Goal: Task Accomplishment & Management: Use online tool/utility

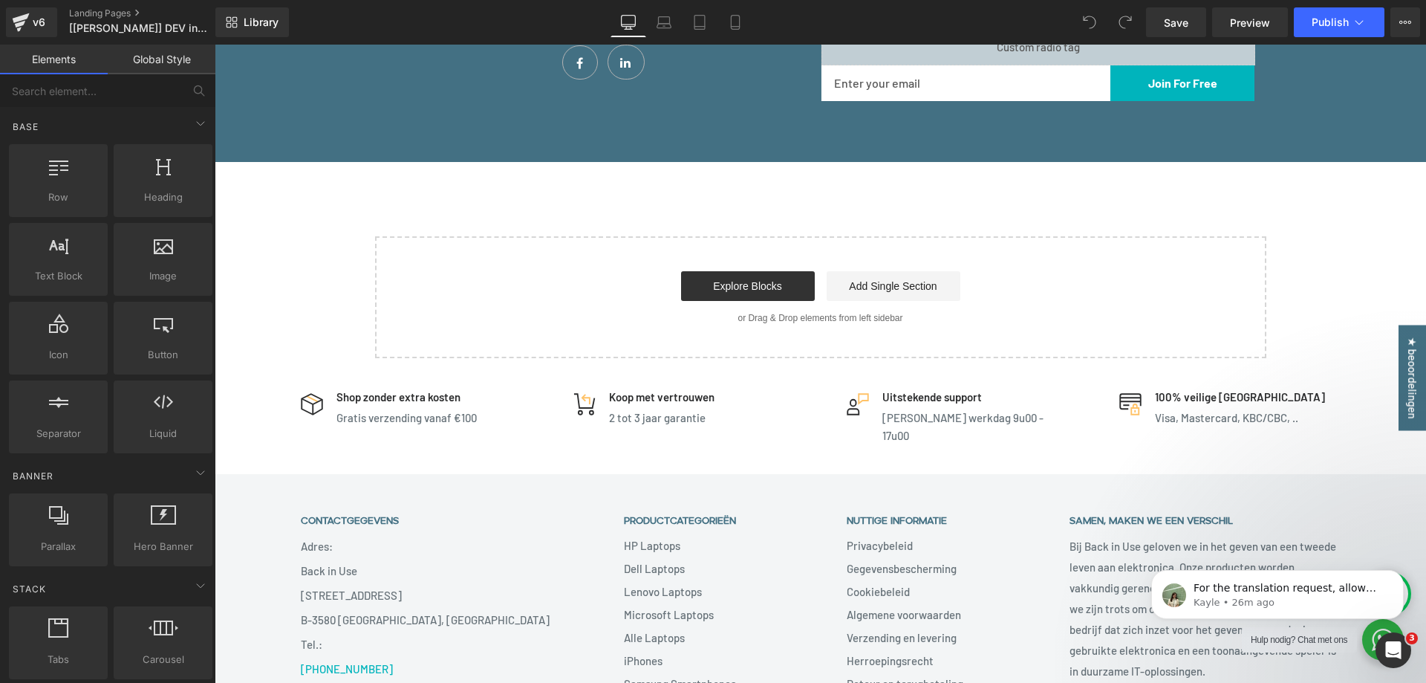
scroll to position [1560, 0]
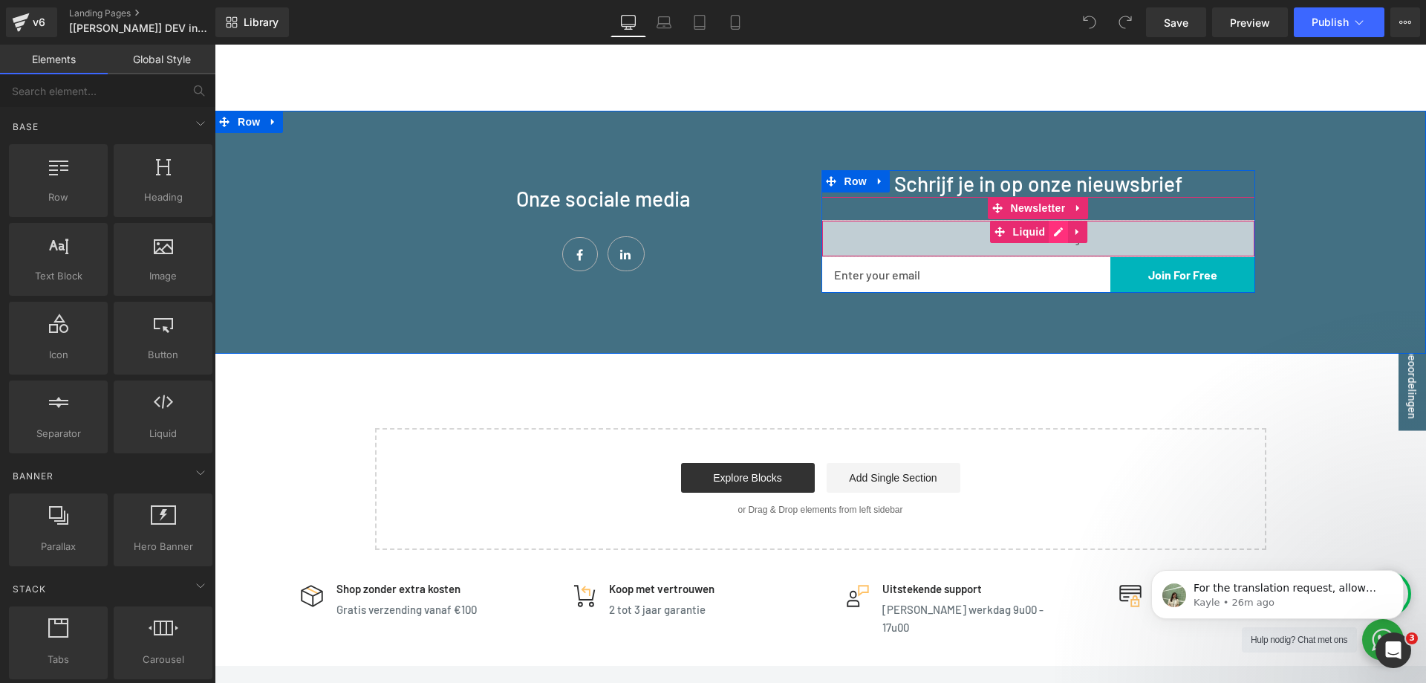
click at [1050, 221] on div "Liquid" at bounding box center [1039, 238] width 434 height 37
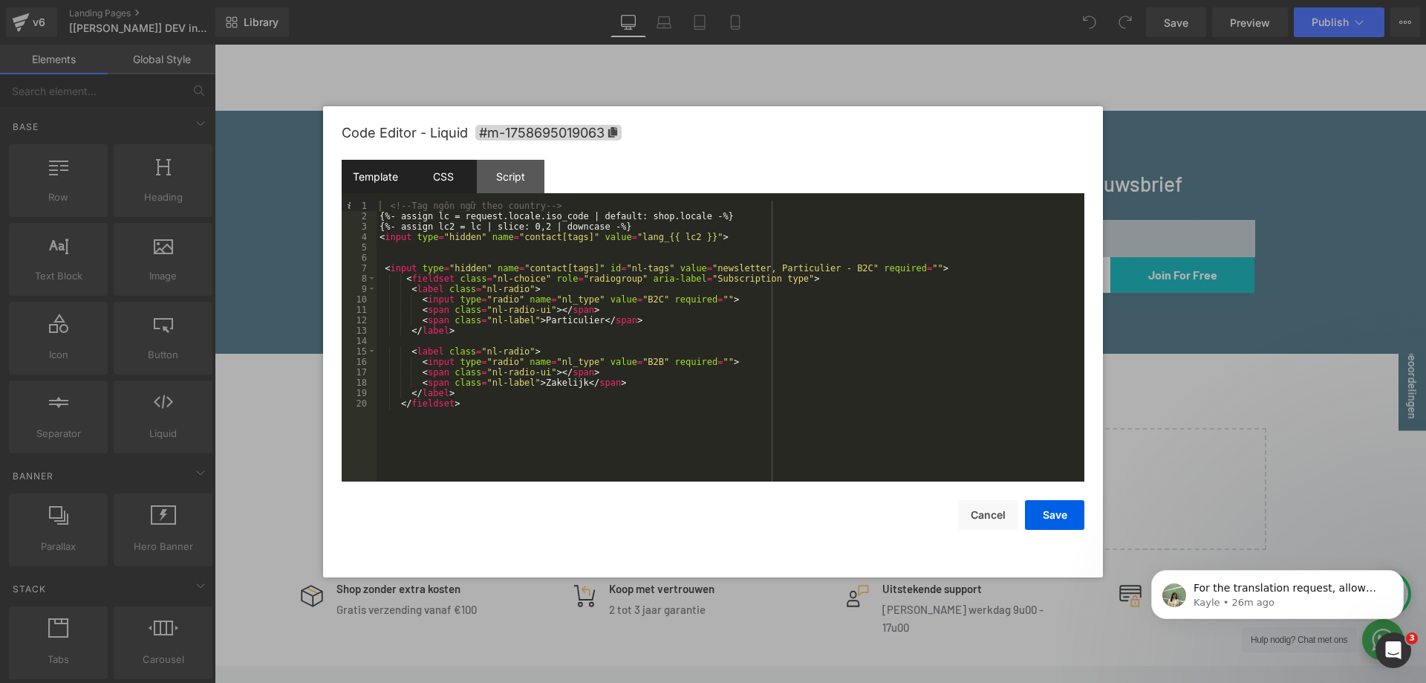
click at [462, 177] on div "CSS" at bounding box center [443, 176] width 68 height 33
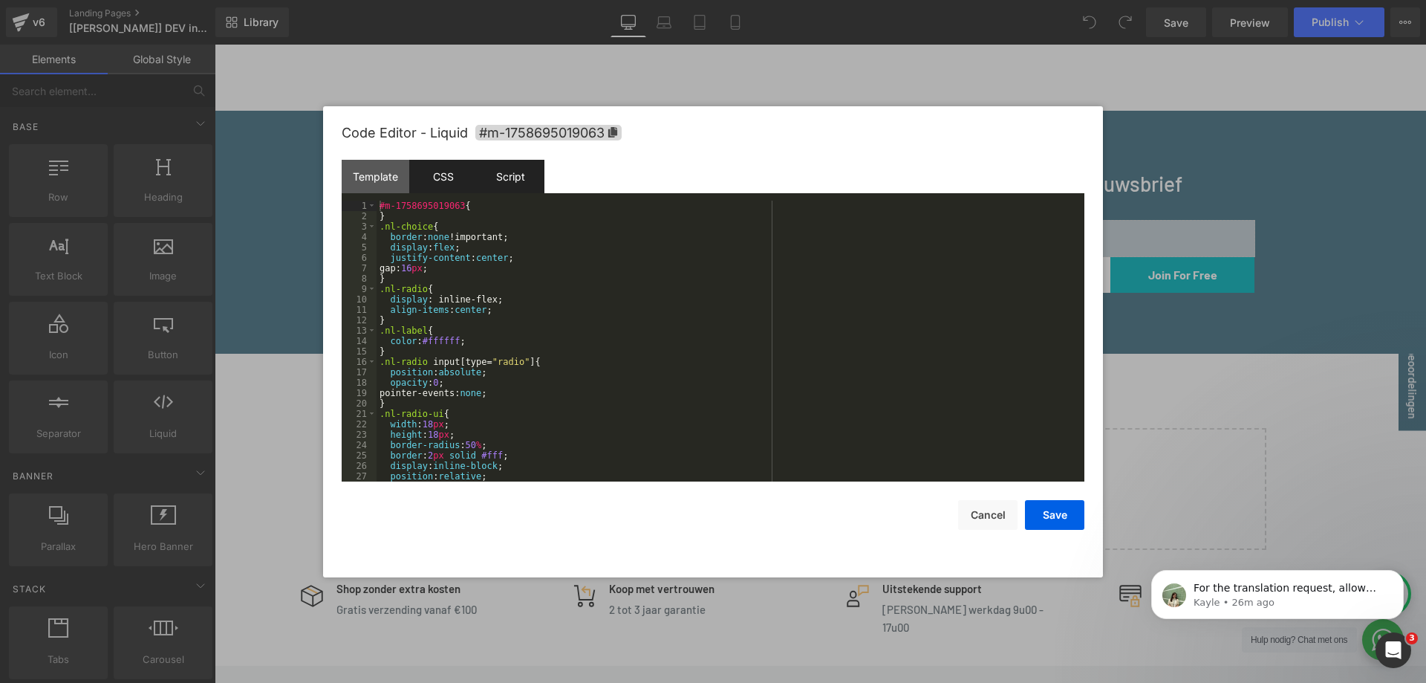
click at [505, 176] on div "Script" at bounding box center [511, 176] width 68 height 33
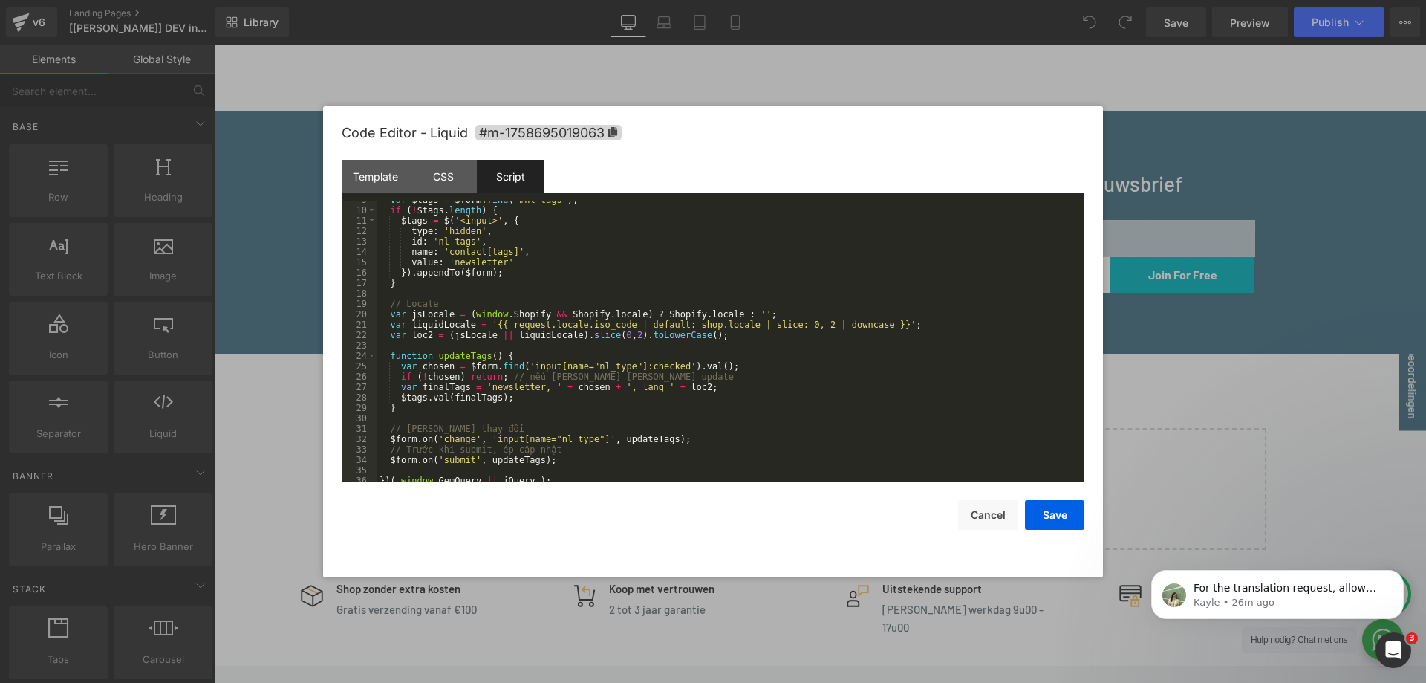
scroll to position [94, 0]
click at [961, 512] on button "Cancel" at bounding box center [987, 515] width 59 height 30
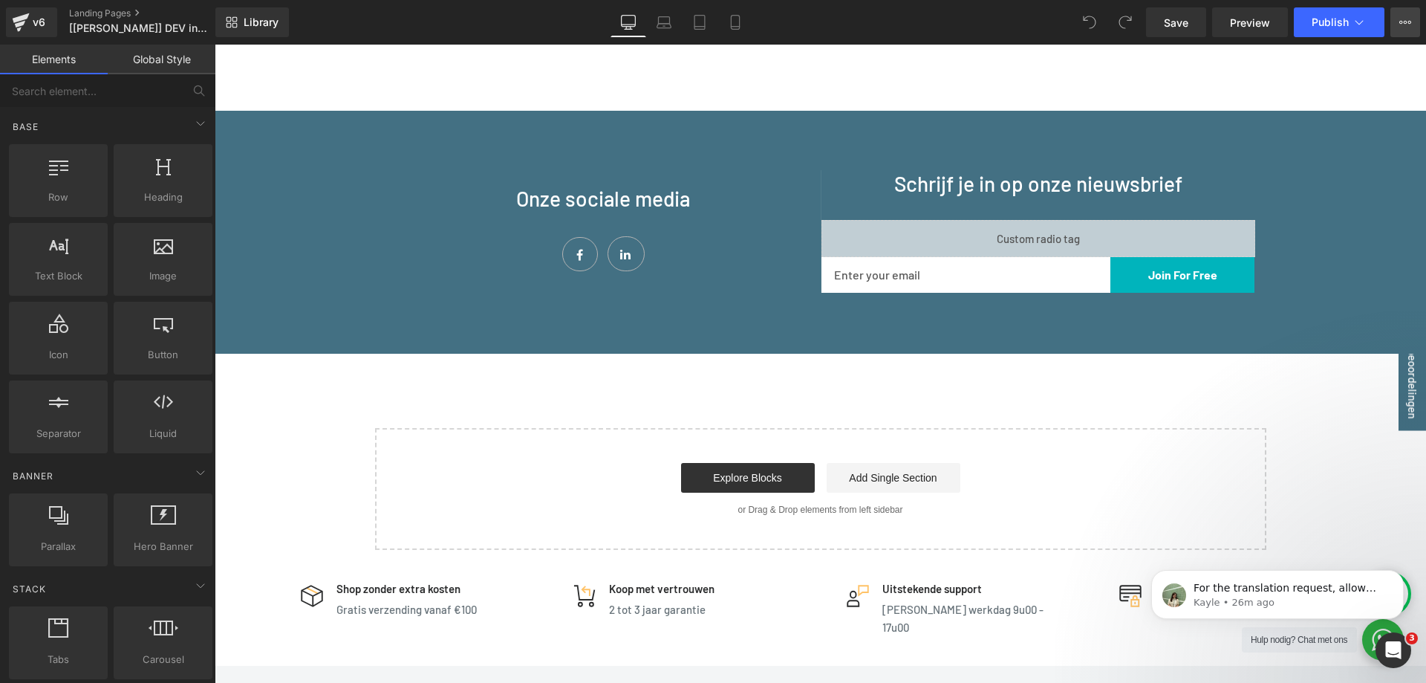
click at [1405, 26] on icon at bounding box center [1406, 22] width 12 height 12
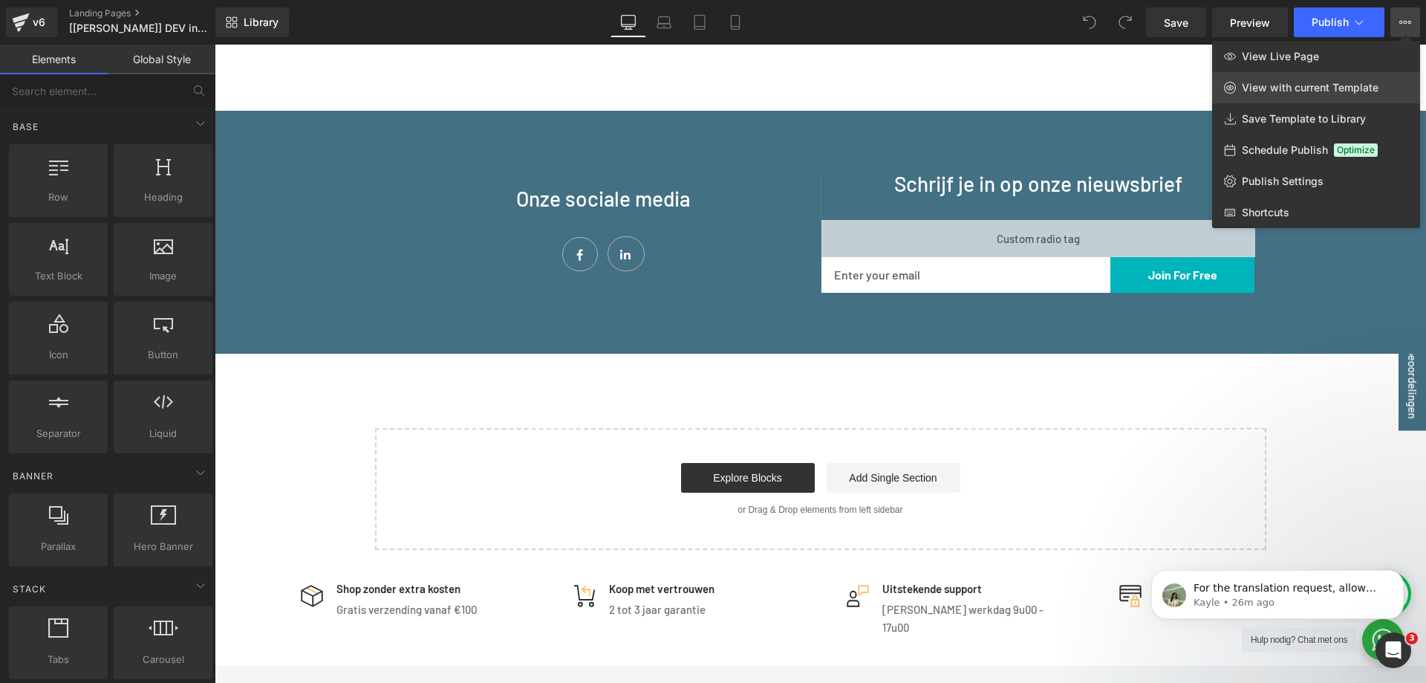
click at [1310, 90] on span "View with current Template" at bounding box center [1310, 87] width 137 height 13
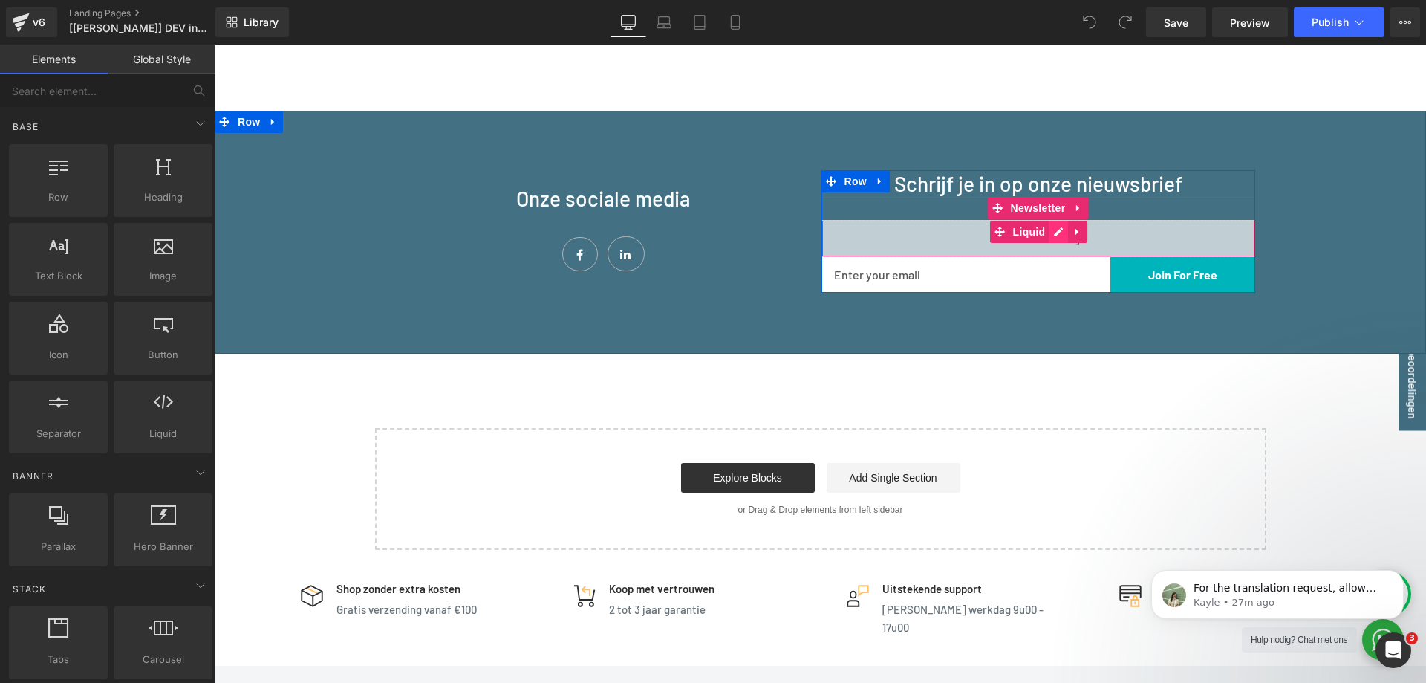
click at [1049, 220] on div "Liquid" at bounding box center [1039, 238] width 434 height 37
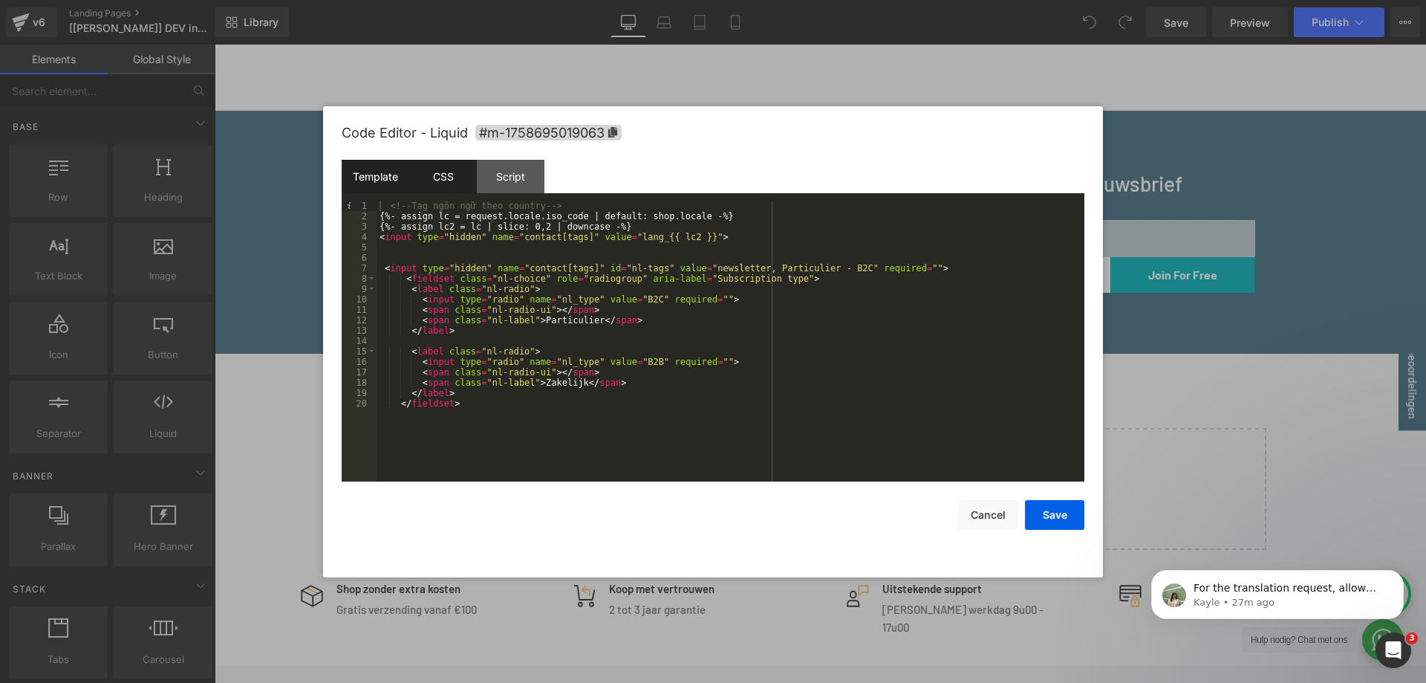
click at [463, 181] on div "CSS" at bounding box center [443, 176] width 68 height 33
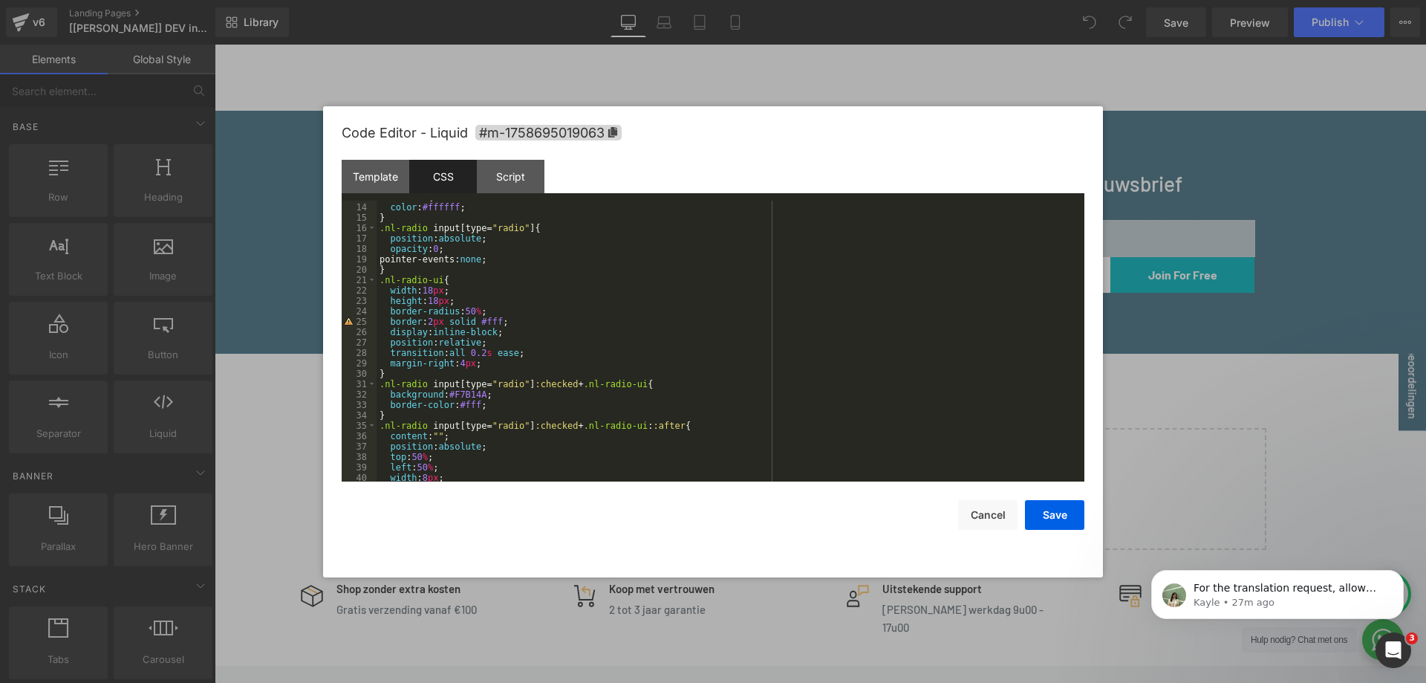
scroll to position [198, 0]
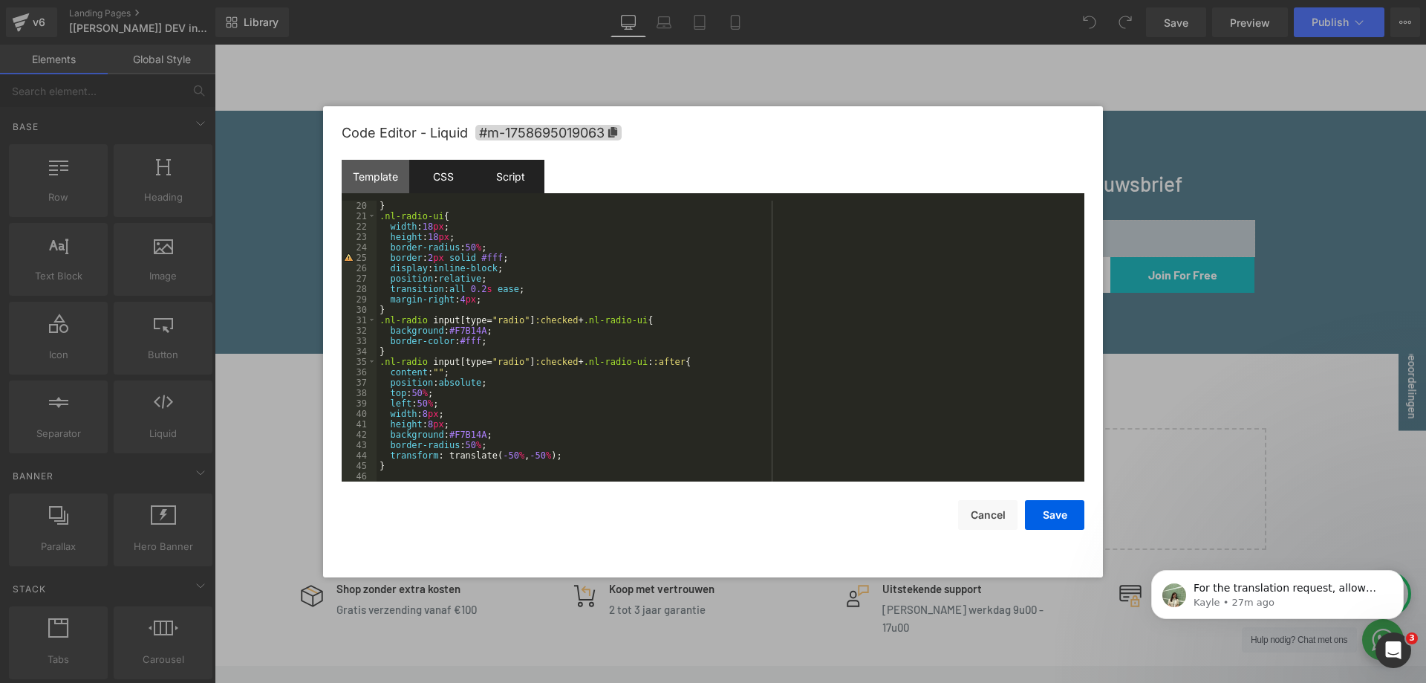
click at [516, 179] on div "Script" at bounding box center [511, 176] width 68 height 33
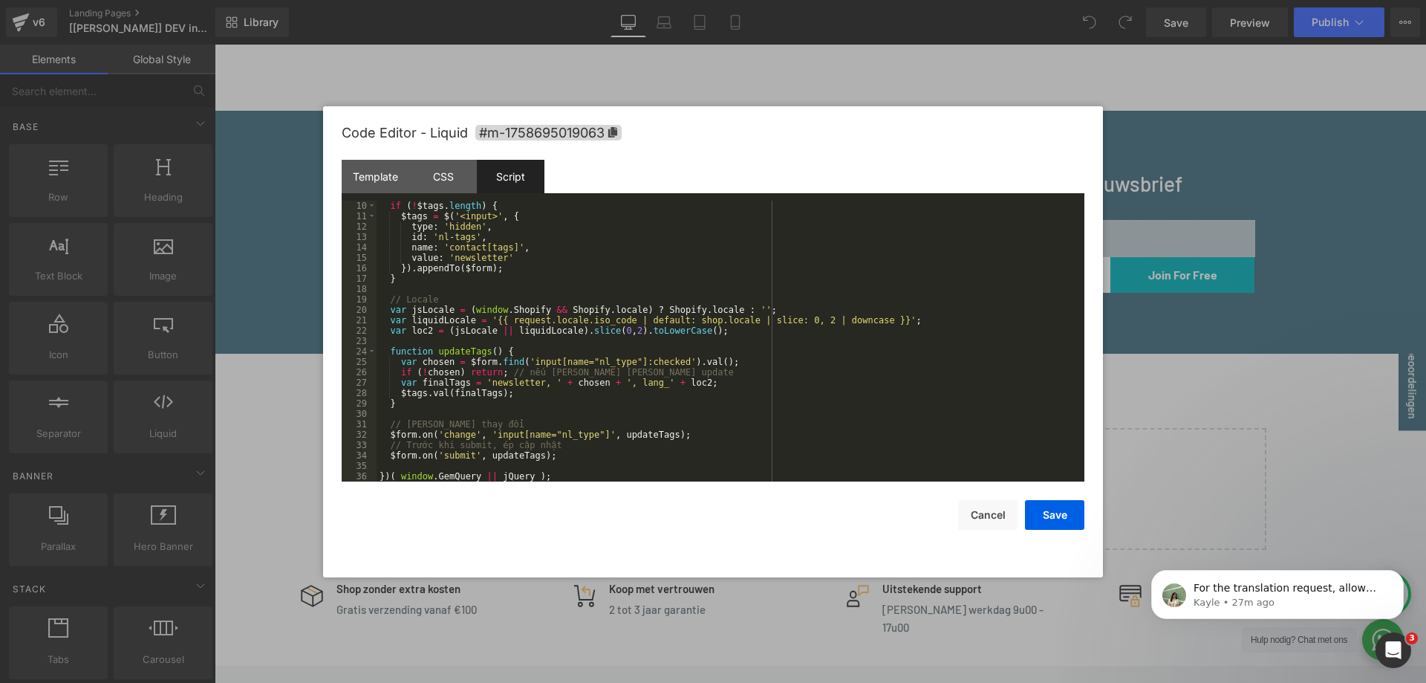
scroll to position [4, 0]
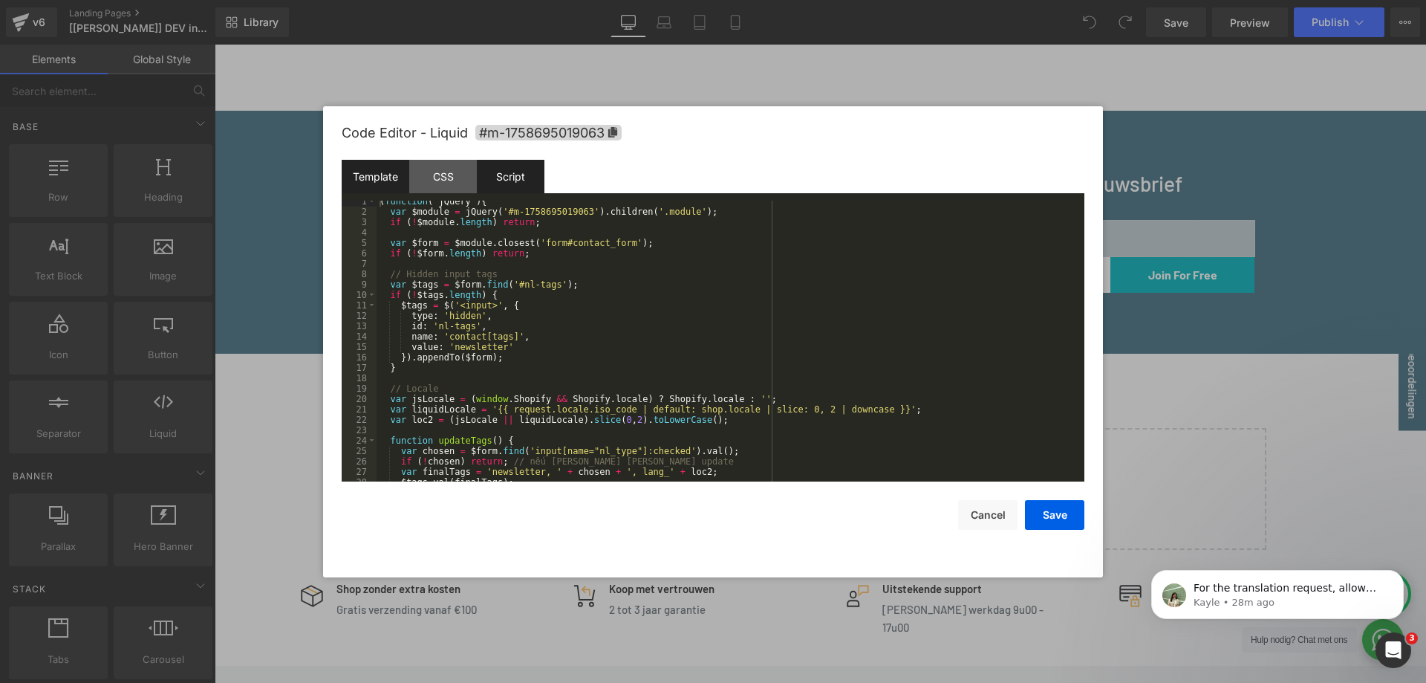
drag, startPoint x: 438, startPoint y: 175, endPoint x: 387, endPoint y: 181, distance: 51.5
click at [438, 175] on div "CSS" at bounding box center [443, 176] width 68 height 33
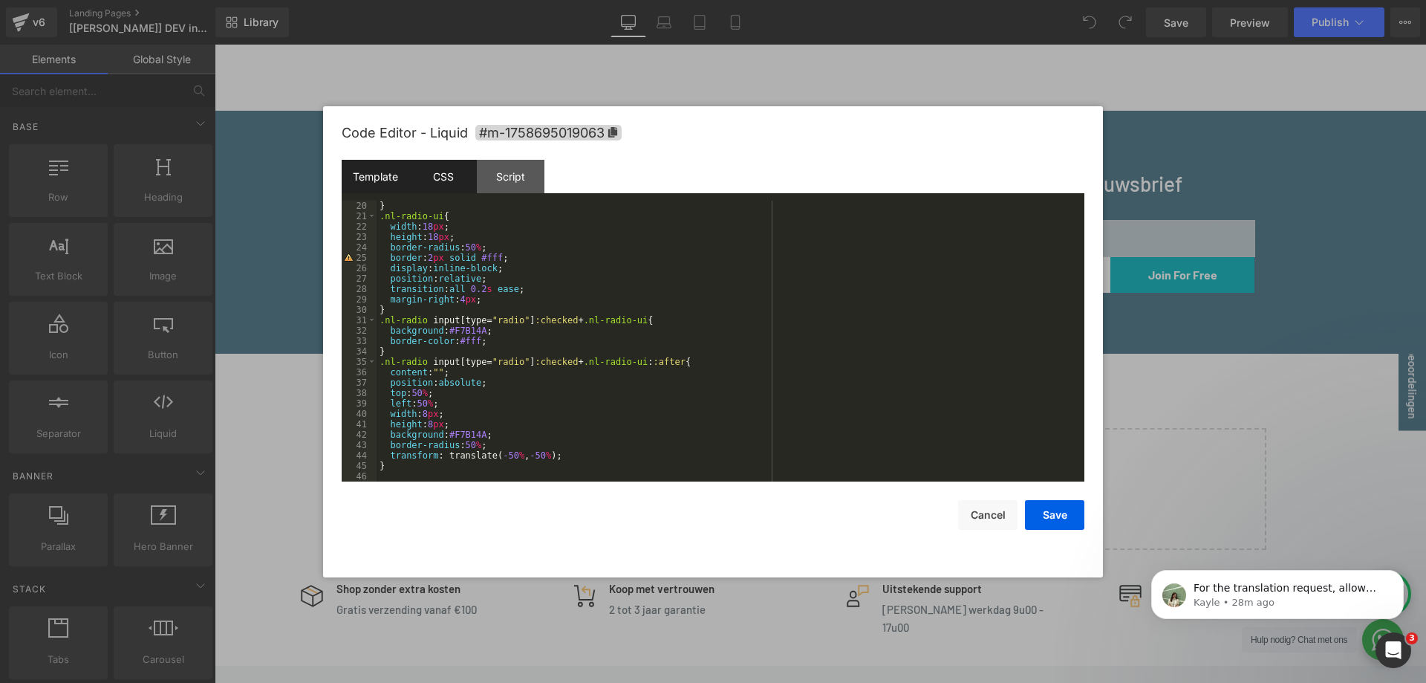
click at [386, 181] on div "Template" at bounding box center [376, 176] width 68 height 33
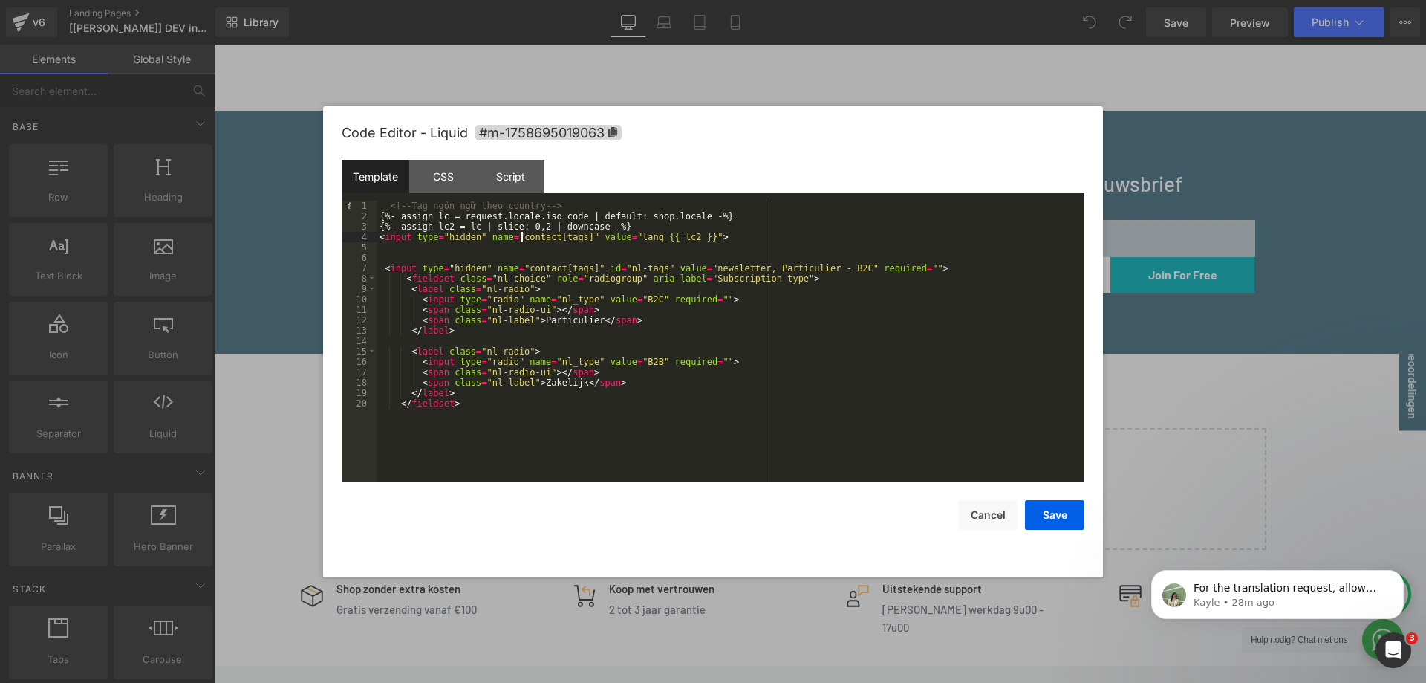
click at [522, 235] on div "<!-- Tag ngôn ngữ theo country --> {%- assign lc = request.locale.iso_code | de…" at bounding box center [731, 352] width 708 height 302
click at [510, 182] on div "Script" at bounding box center [511, 176] width 68 height 33
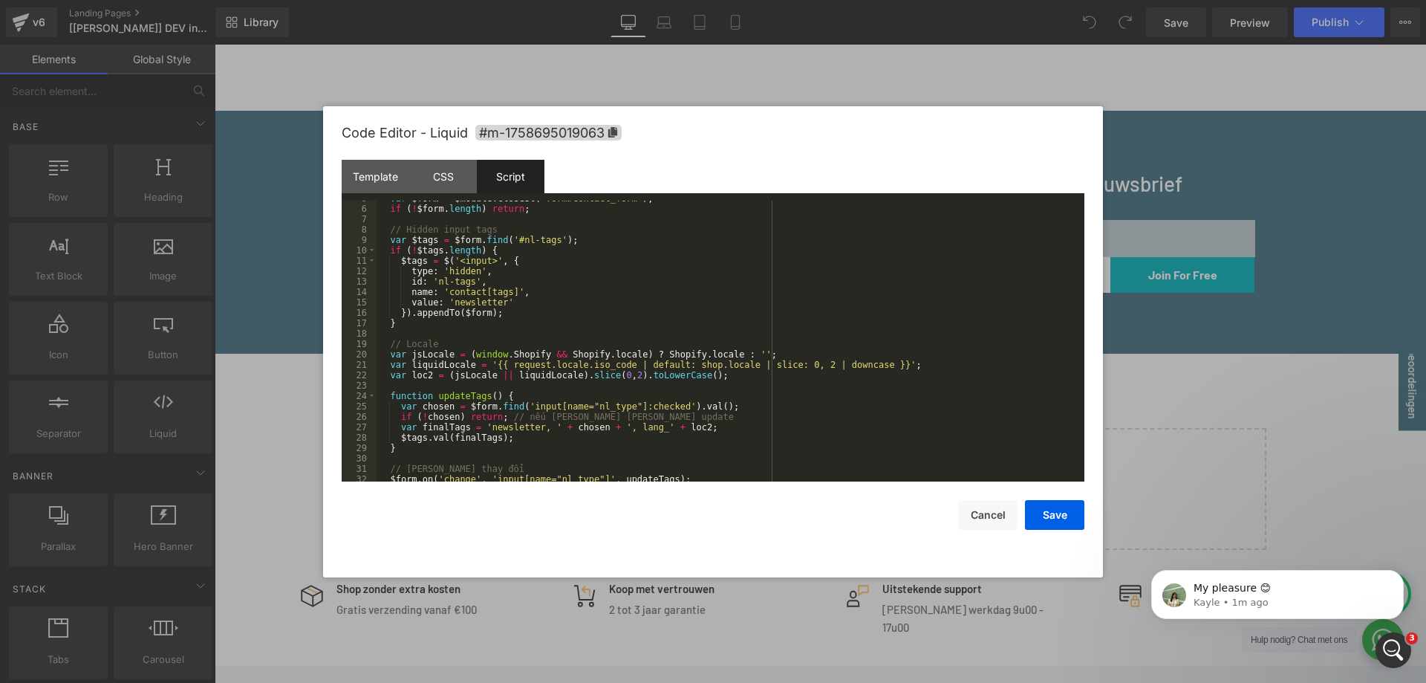
scroll to position [94, 0]
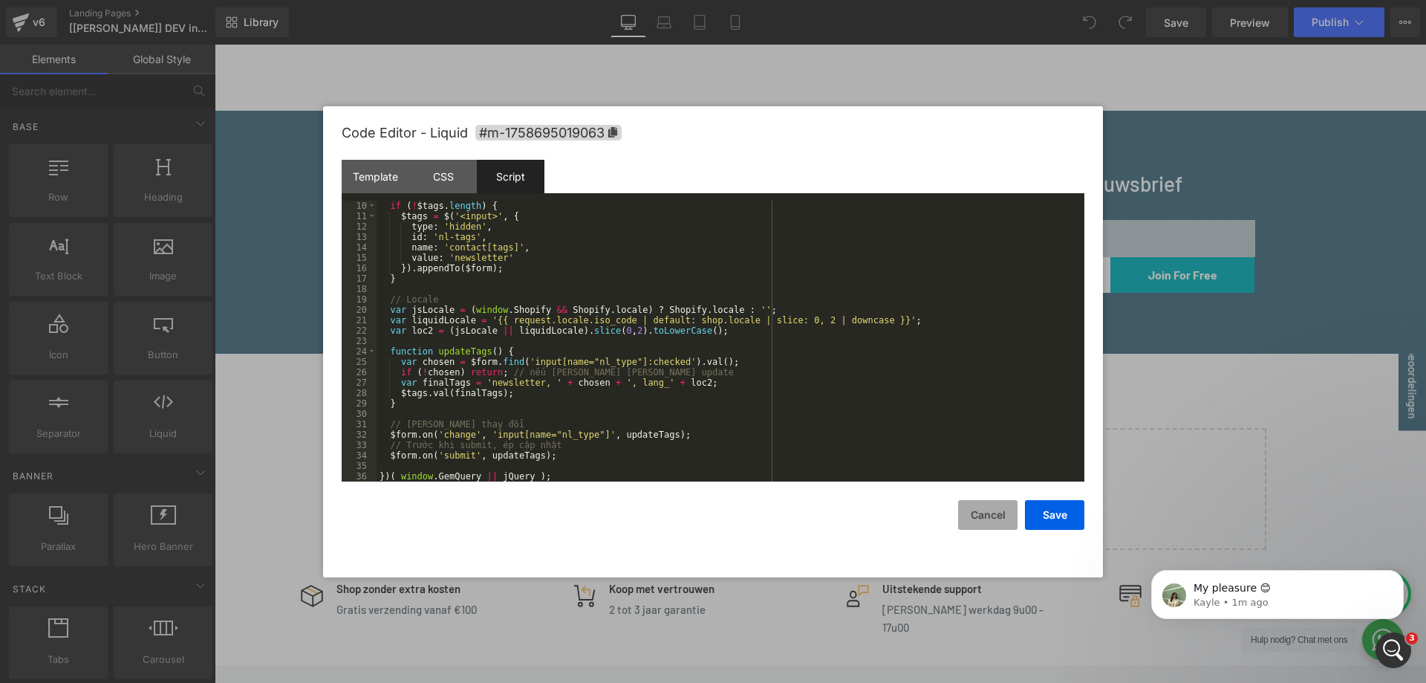
click at [976, 510] on button "Cancel" at bounding box center [987, 515] width 59 height 30
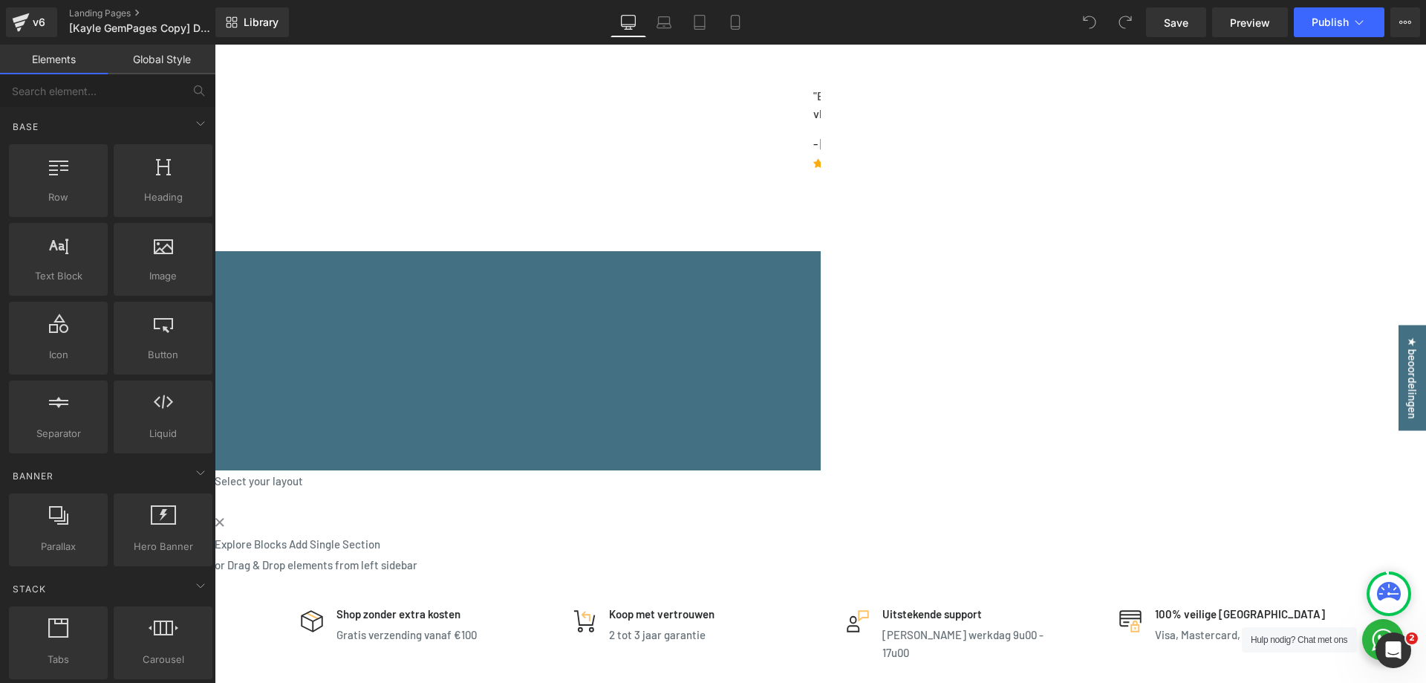
scroll to position [1634, 0]
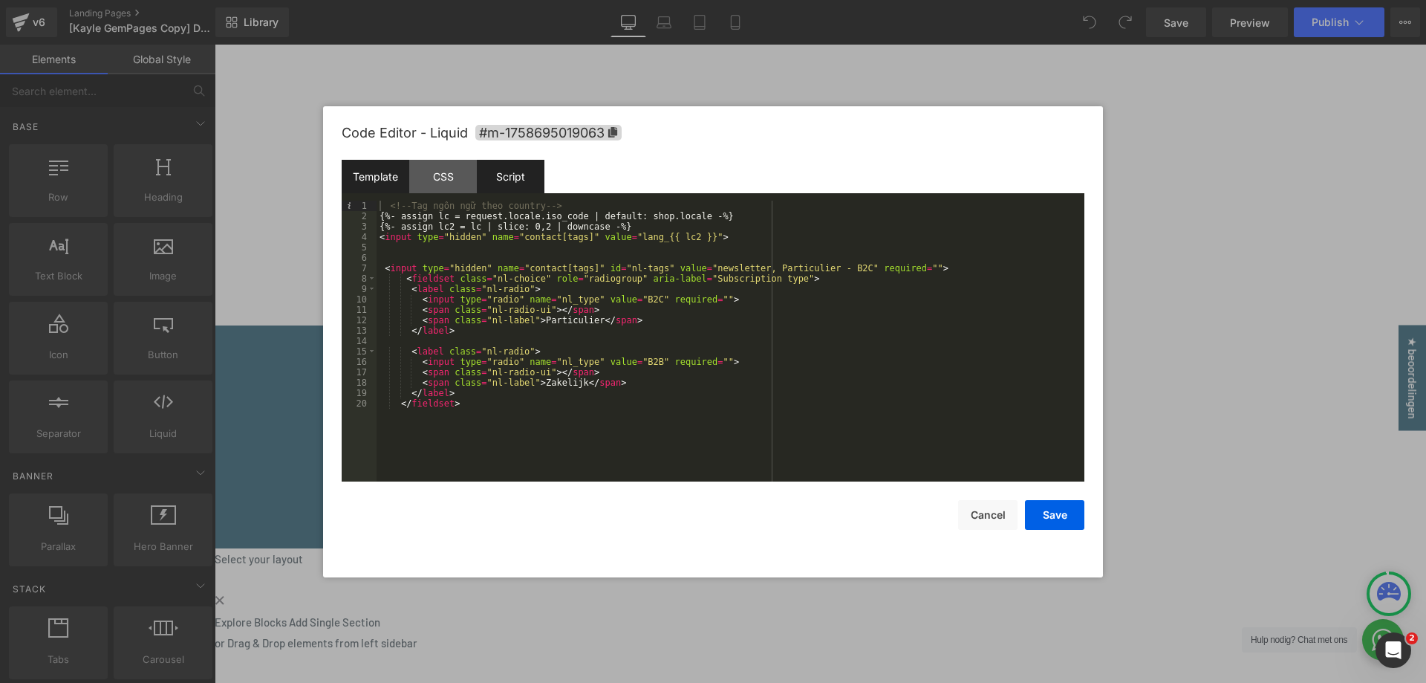
click at [521, 181] on div "Script" at bounding box center [511, 176] width 68 height 33
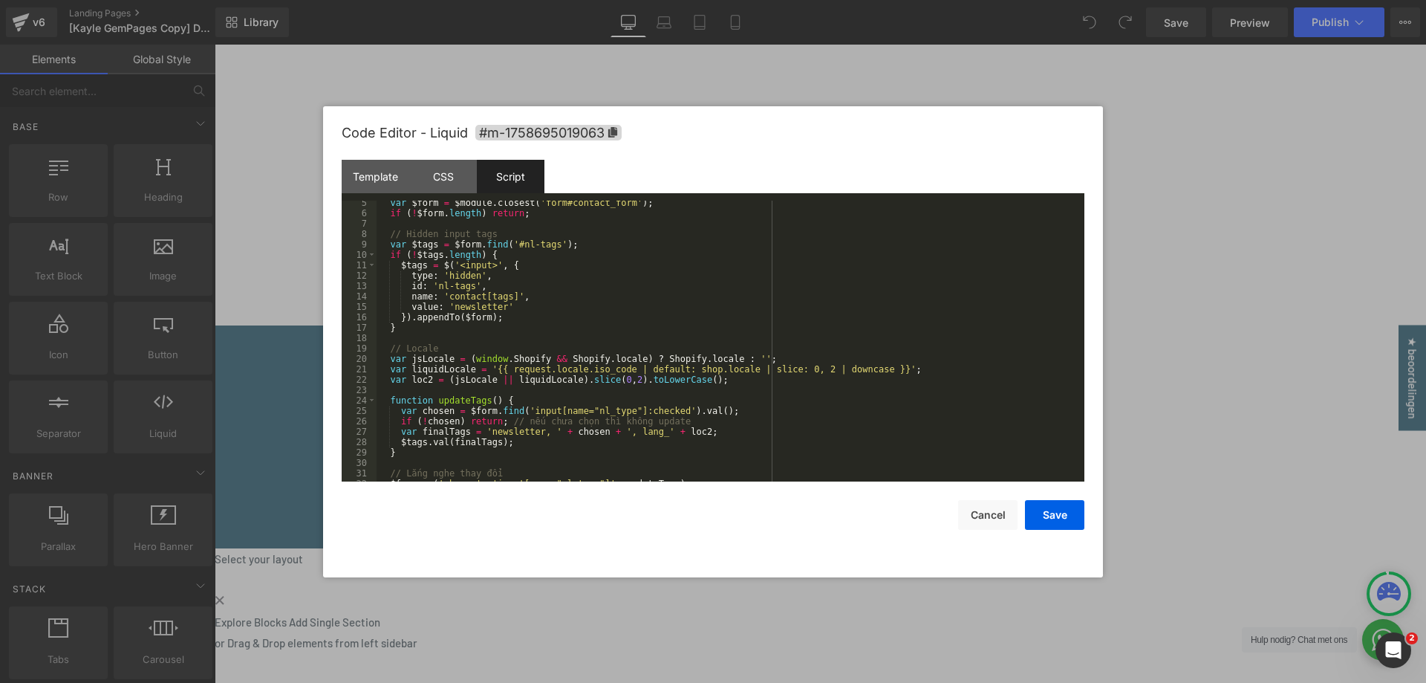
scroll to position [94, 0]
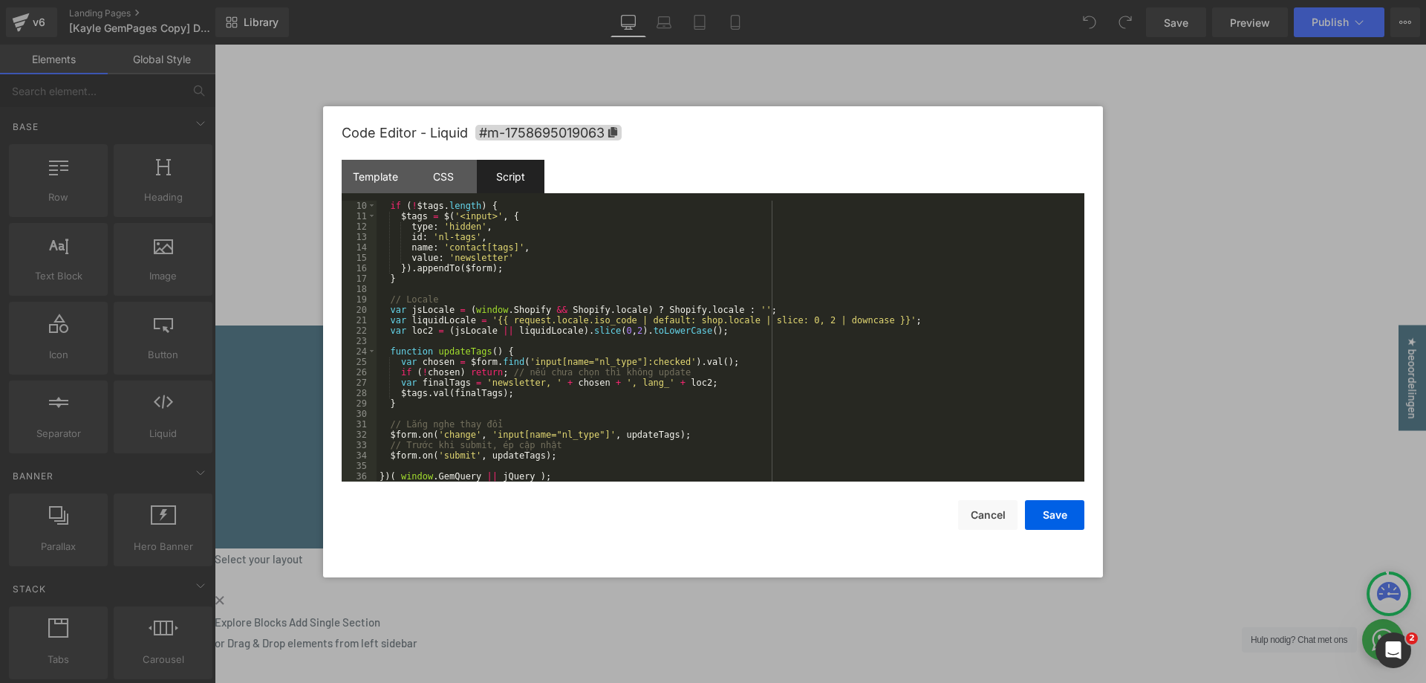
click at [504, 457] on div "if ( ! $tags . length ) { $tags = $ ( '<input>' , { type : 'hidden' , id : 'nl-…" at bounding box center [728, 352] width 702 height 302
click at [573, 457] on div "if ( ! $tags . length ) { $tags = $ ( '<input>' , { type : 'hidden' , id : 'nl-…" at bounding box center [728, 352] width 702 height 302
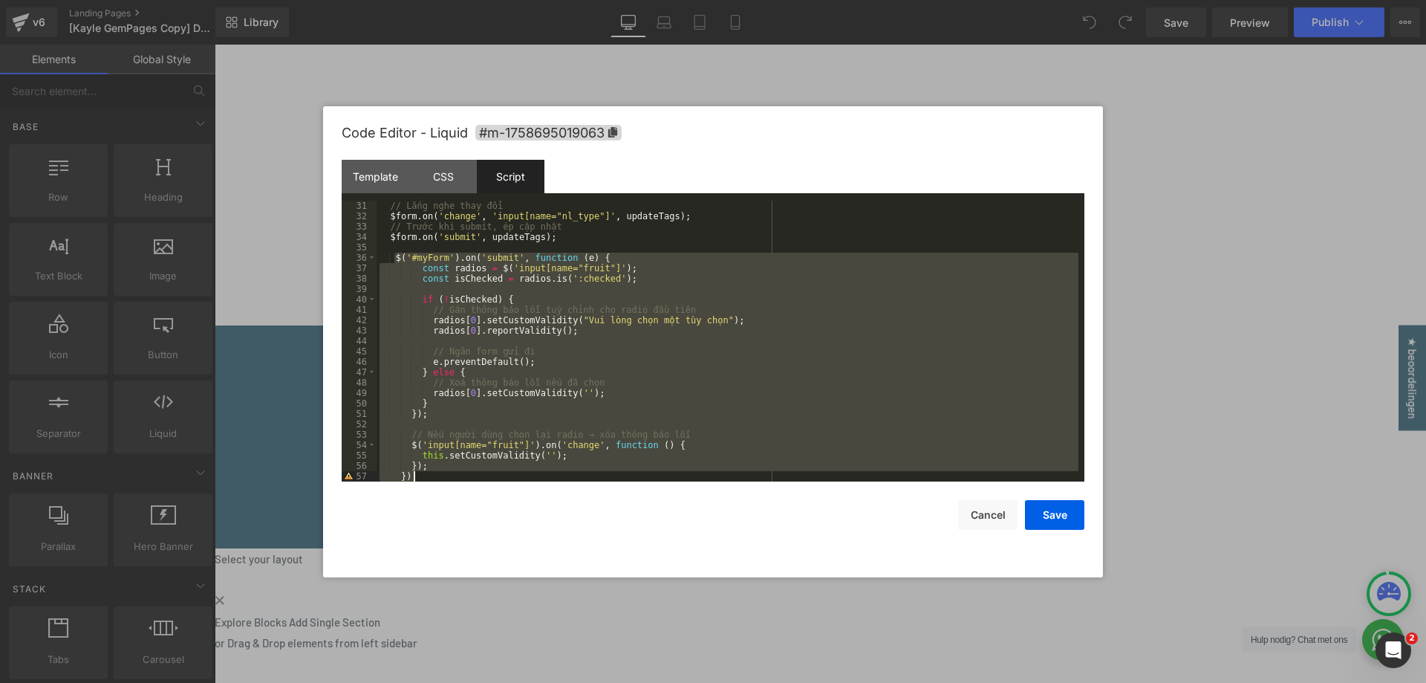
drag, startPoint x: 394, startPoint y: 258, endPoint x: 458, endPoint y: 477, distance: 228.3
click at [458, 477] on div "// Lắng nghe thay đổi $form . on ( 'change' , 'input[name="nl_type"]' , updateT…" at bounding box center [728, 352] width 702 height 302
click at [467, 426] on div "// Lắng nghe thay đổi $form . on ( 'change' , 'input[name="nl_type"]' , updateT…" at bounding box center [728, 341] width 702 height 281
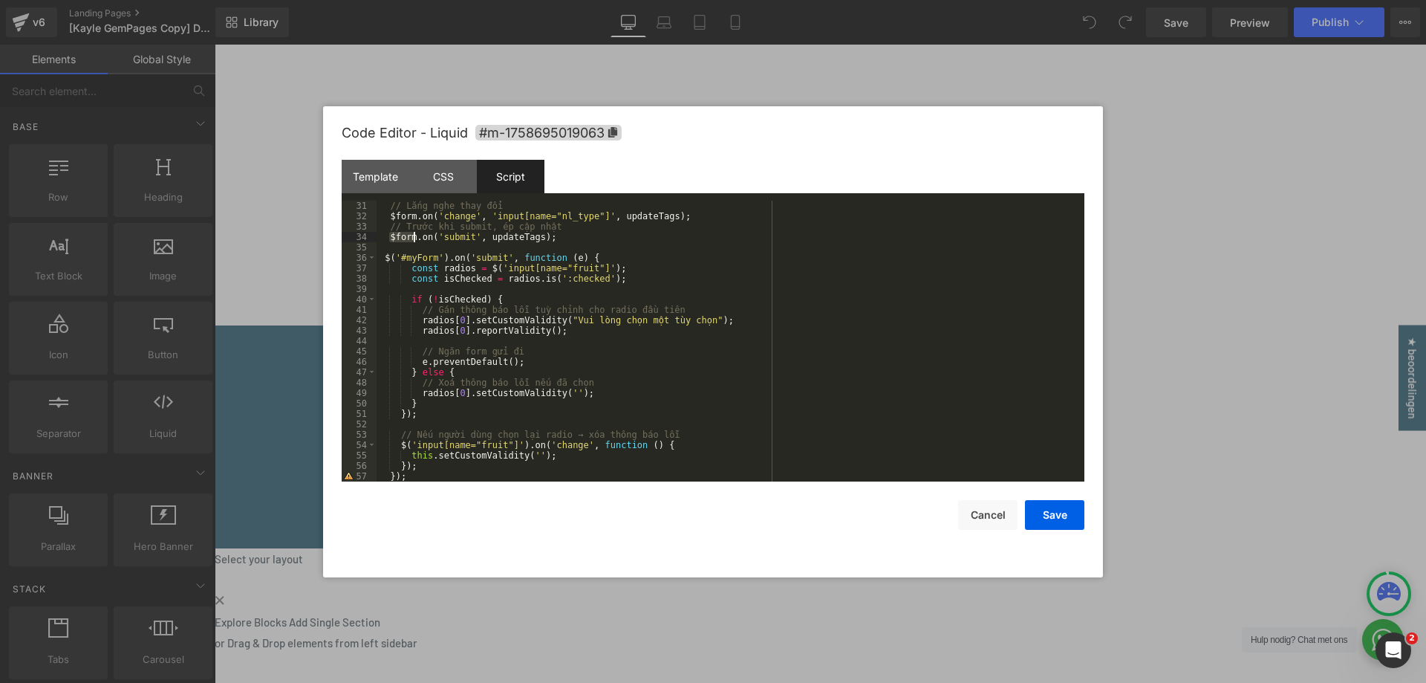
drag, startPoint x: 388, startPoint y: 236, endPoint x: 415, endPoint y: 237, distance: 26.8
click at [415, 237] on div "// Lắng nghe thay đổi $form . on ( 'change' , 'input[name="nl_type"]' , updateT…" at bounding box center [728, 352] width 702 height 302
click at [384, 259] on div "// Lắng nghe thay đổi $form . on ( 'change' , 'input[name="nl_type"]' , updateT…" at bounding box center [728, 352] width 702 height 302
drag, startPoint x: 389, startPoint y: 257, endPoint x: 448, endPoint y: 259, distance: 58.7
click at [448, 259] on div "// Lắng nghe thay đổi $form . on ( 'change' , 'input[name="nl_type"]' , updateT…" at bounding box center [728, 352] width 702 height 302
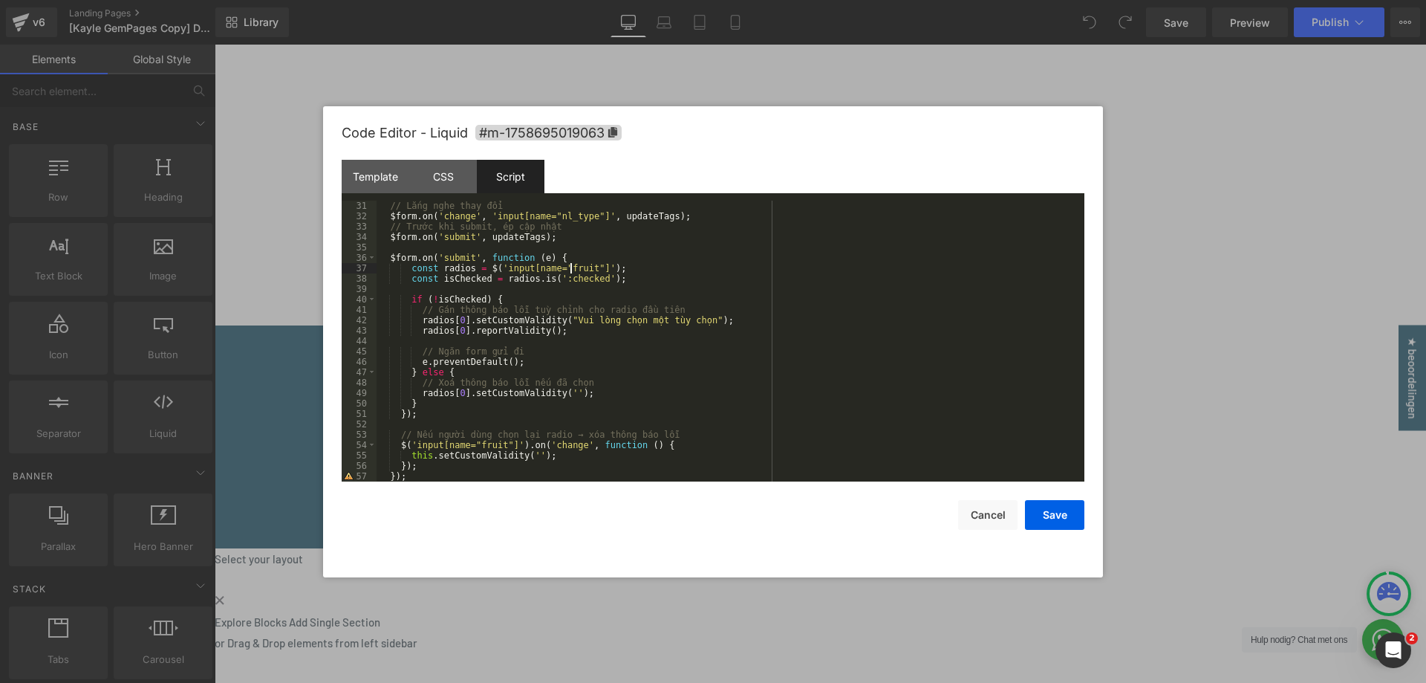
click at [571, 270] on div "// Lắng nghe thay đổi $form . on ( 'change' , 'input[name="nl_type"]' , updateT…" at bounding box center [728, 352] width 702 height 302
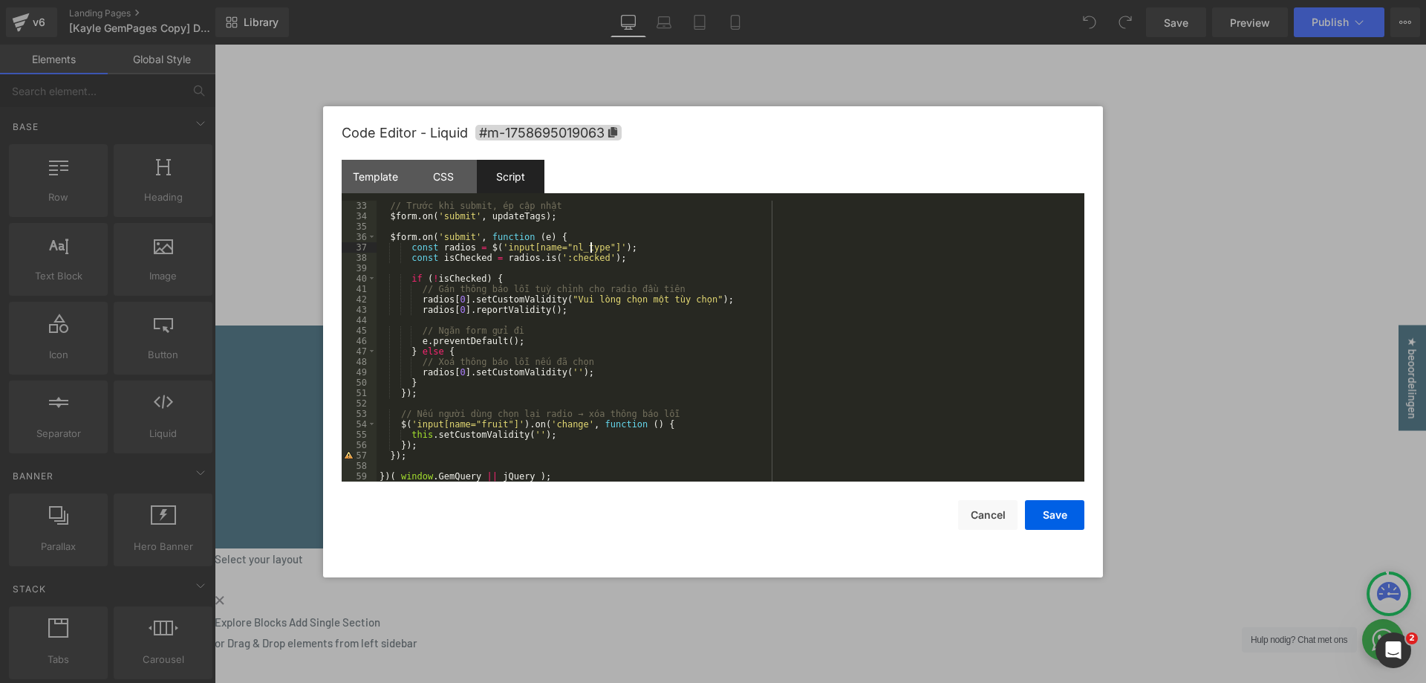
scroll to position [333, 0]
click at [491, 426] on div "// Trước khi submit, ép cập nhật $form . on ( 'submit' , updateTags ) ; $form .…" at bounding box center [728, 352] width 702 height 302
click at [1049, 514] on button "Save" at bounding box center [1054, 515] width 59 height 30
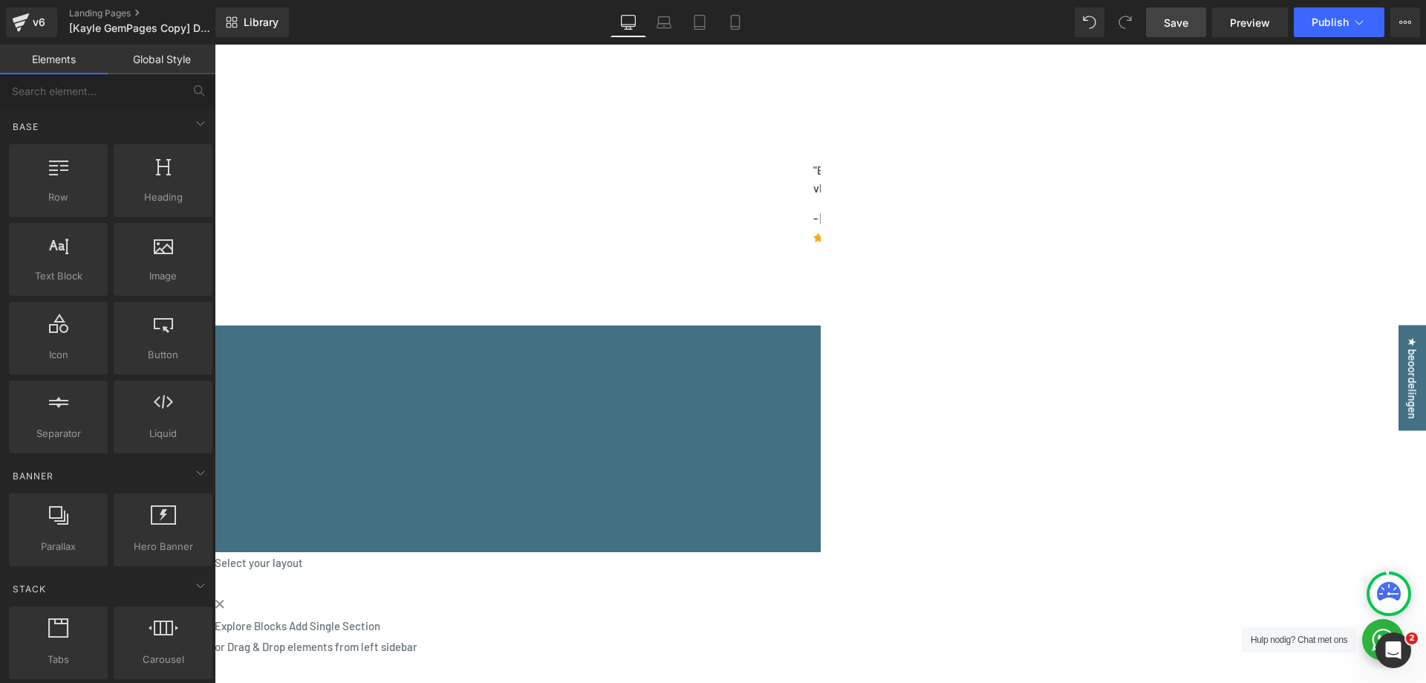
click at [1181, 27] on span "Save" at bounding box center [1176, 23] width 25 height 16
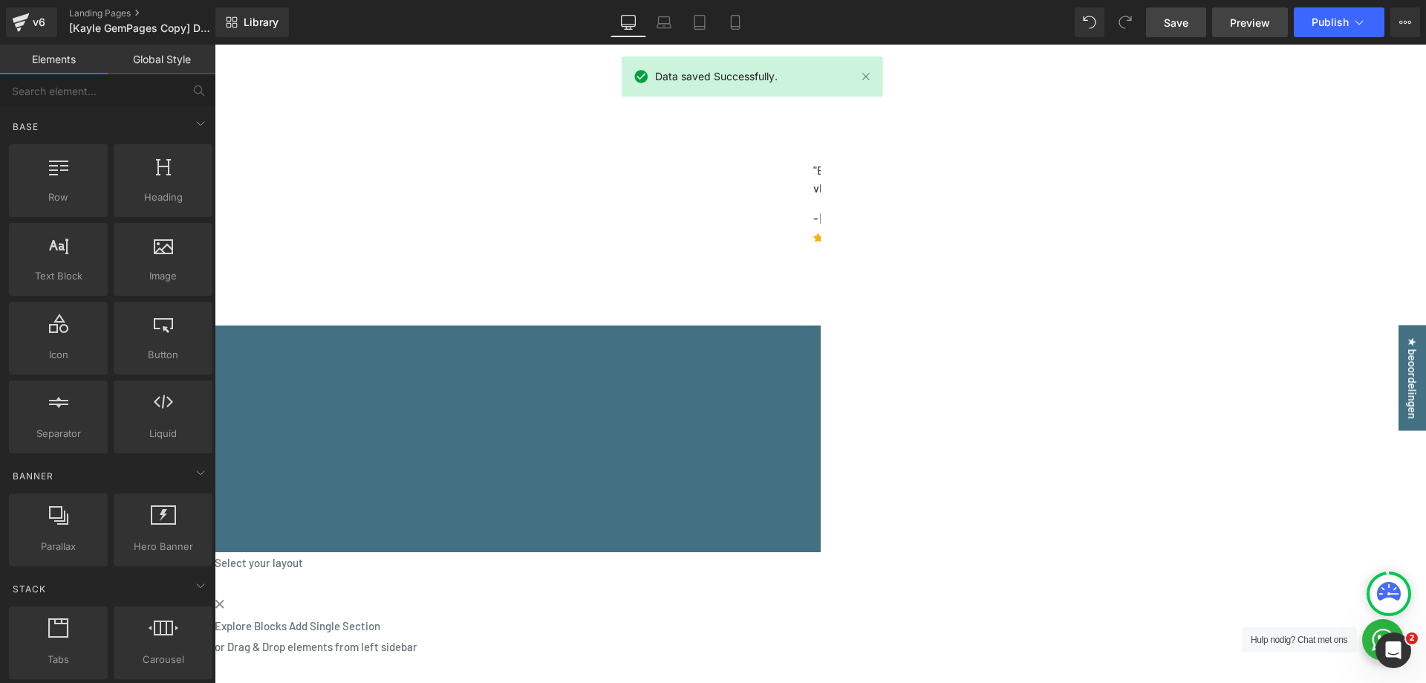
click at [1243, 21] on span "Preview" at bounding box center [1250, 23] width 40 height 16
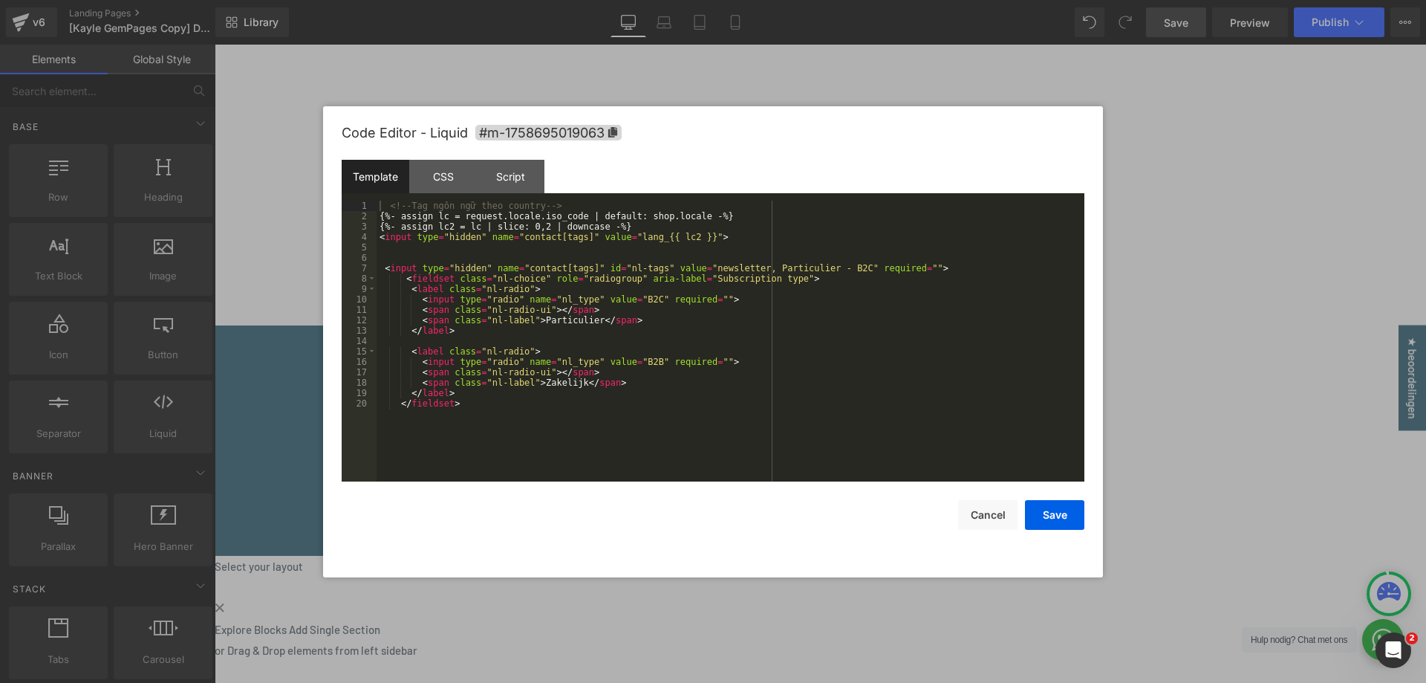
click at [526, 184] on div "Script" at bounding box center [511, 176] width 68 height 33
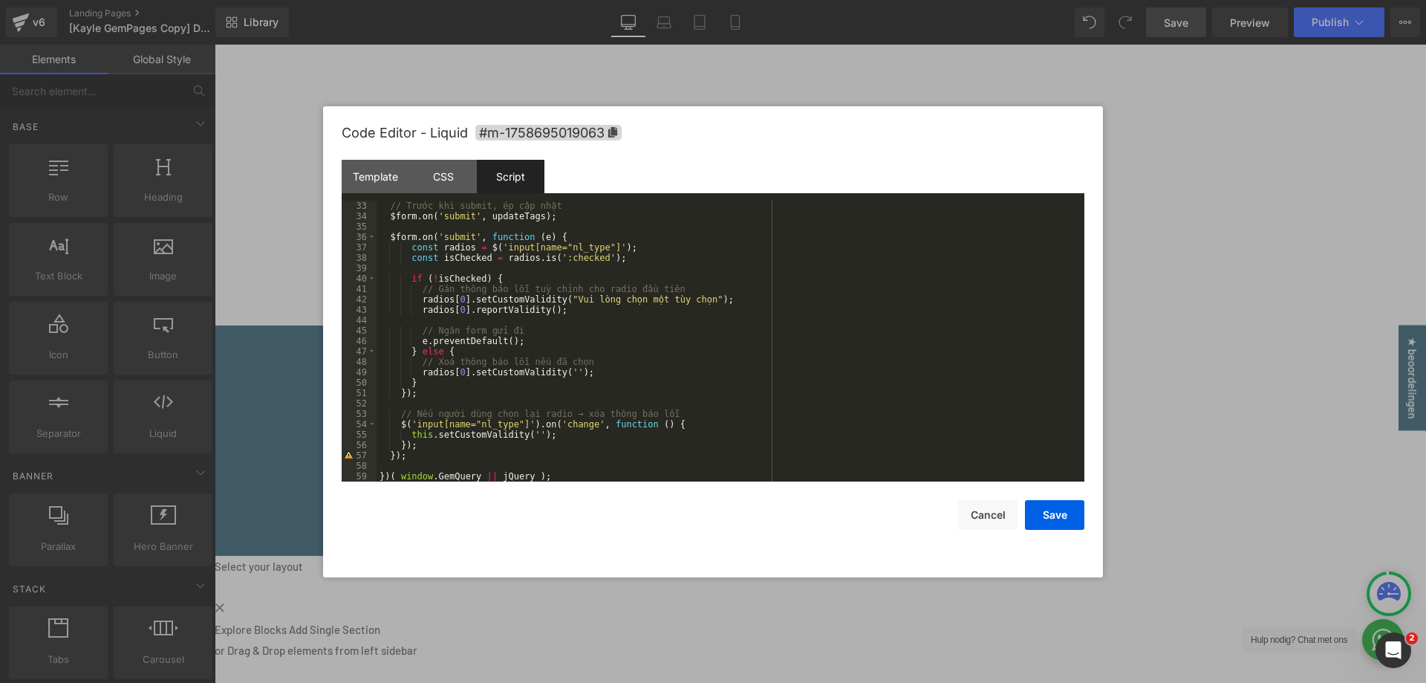
click at [495, 372] on div "// Trước khi submit, ép cập nhật $form . on ( 'submit' , updateTags ) ; $form .…" at bounding box center [728, 352] width 702 height 302
click at [583, 279] on div "// Trước khi submit, ép cập nhật $form . on ( 'submit' , updateTags ) ; $form .…" at bounding box center [728, 352] width 702 height 302
click at [600, 279] on div "// Trước khi submit, ép cập nhật $form . on ( 'submit' , updateTags ) ; $form .…" at bounding box center [728, 352] width 702 height 302
click at [624, 272] on div "// Trước khi submit, ép cập nhật $form . on ( 'submit' , updateTags ) ; $form .…" at bounding box center [728, 352] width 702 height 302
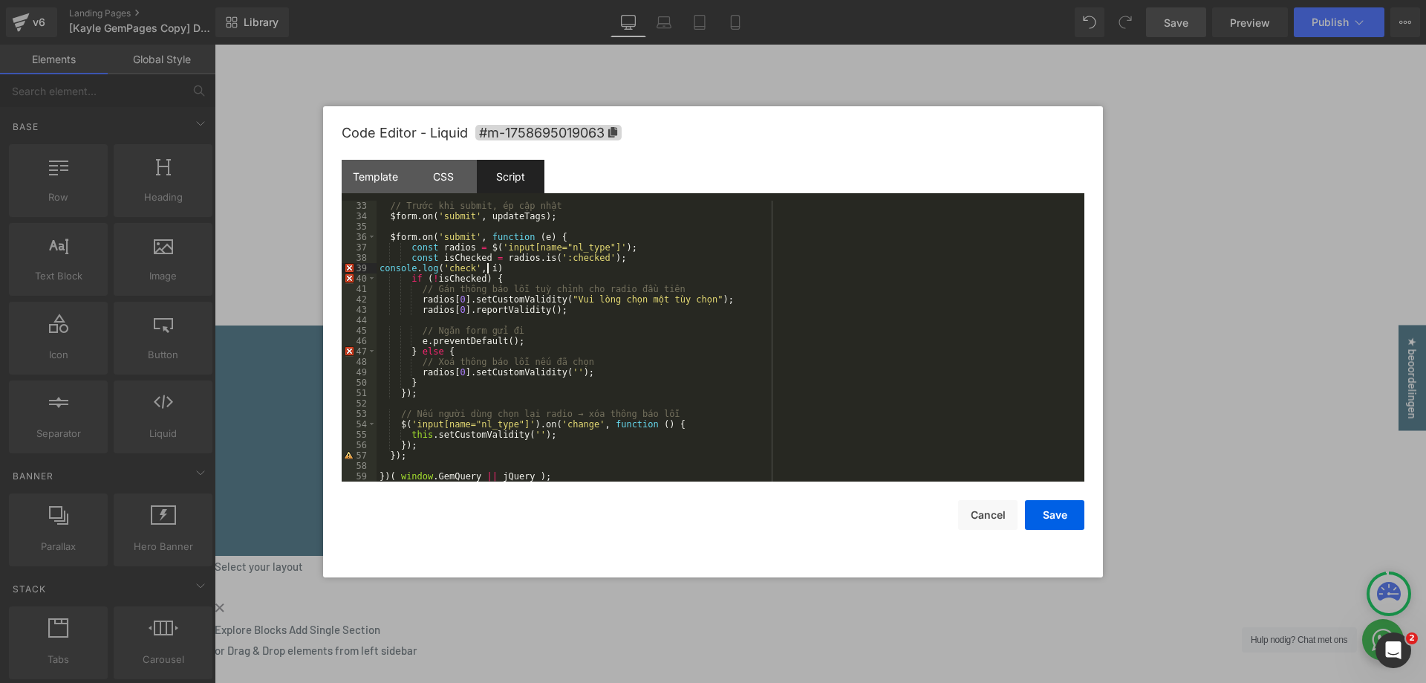
click at [457, 257] on div "// Trước khi submit, ép cập nhật $form . on ( 'submit' , updateTags ) ; $form .…" at bounding box center [728, 352] width 702 height 302
click at [487, 267] on div "// Trước khi submit, ép cập nhật $form . on ( 'submit' , updateTags ) ; $form .…" at bounding box center [728, 352] width 702 height 302
paste textarea
click at [557, 272] on div "// Trước khi submit, ép cập nhật $form . on ( 'submit' , updateTags ) ; $form .…" at bounding box center [728, 352] width 702 height 302
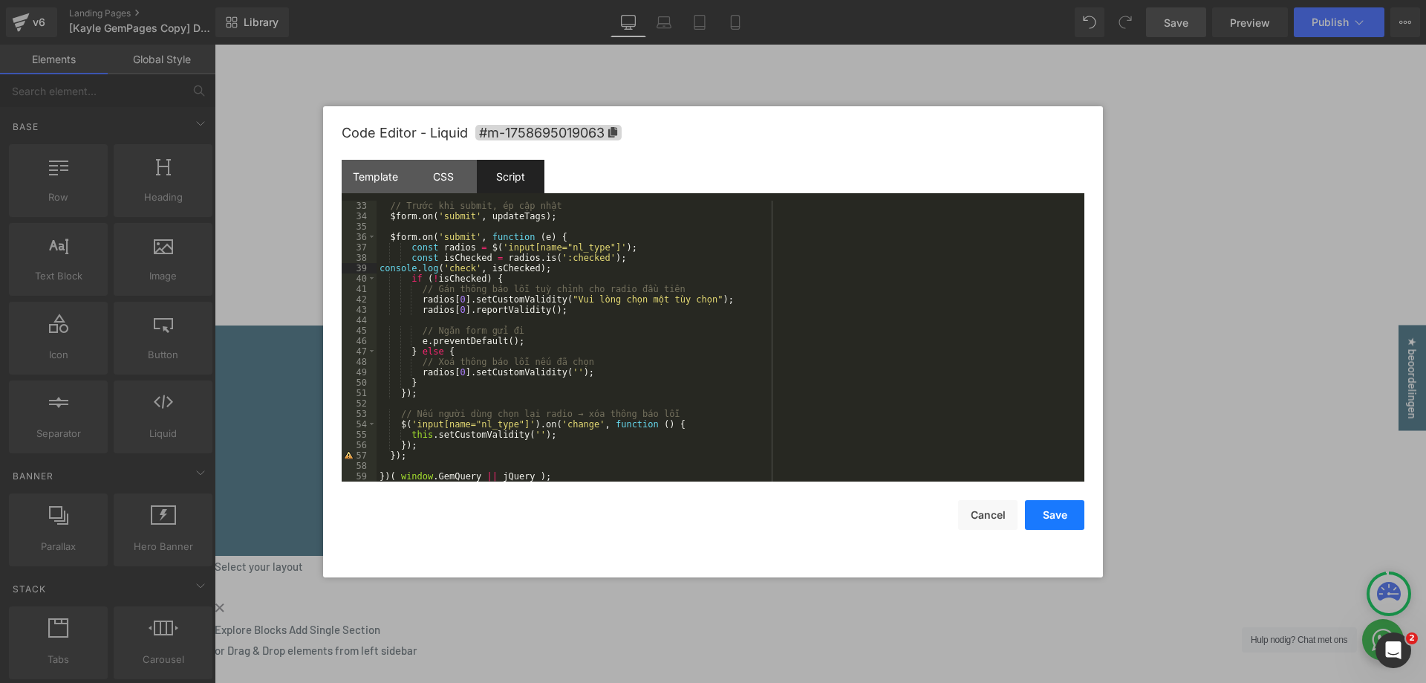
click at [1047, 514] on button "Save" at bounding box center [1054, 515] width 59 height 30
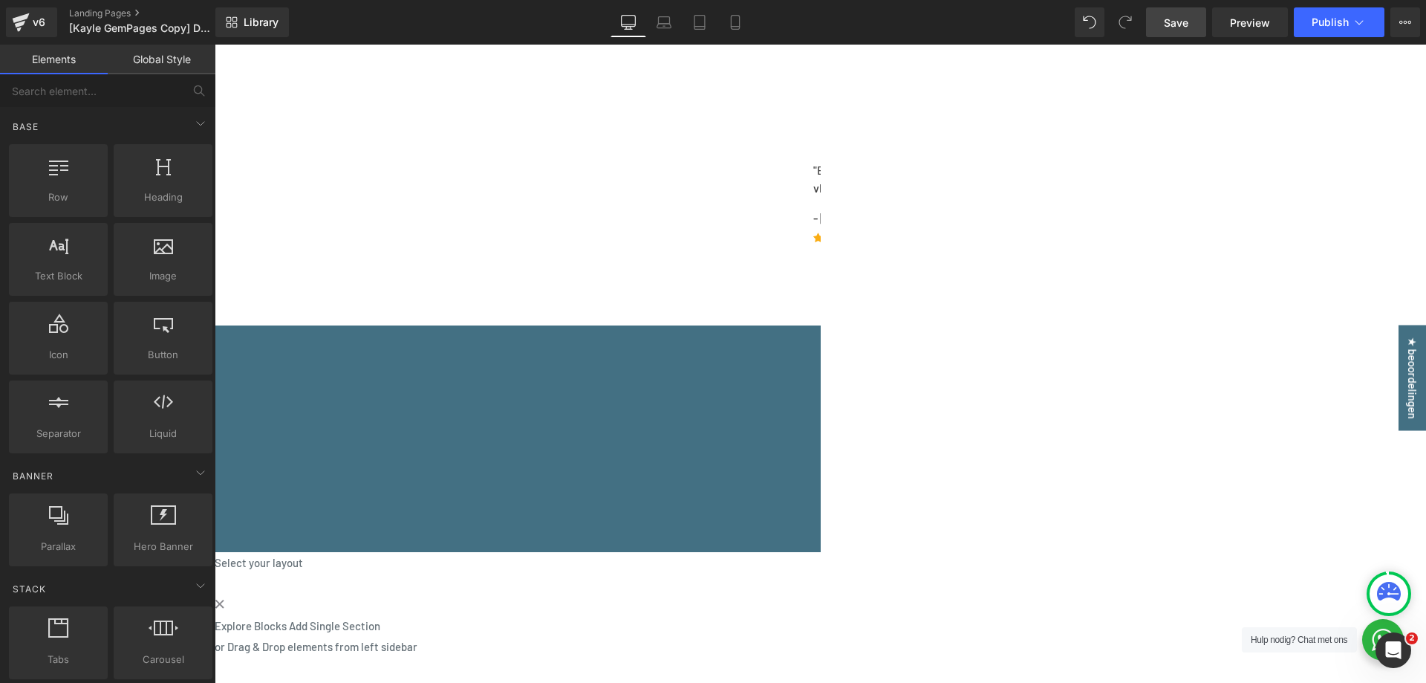
click at [1180, 19] on span "Save" at bounding box center [1176, 23] width 25 height 16
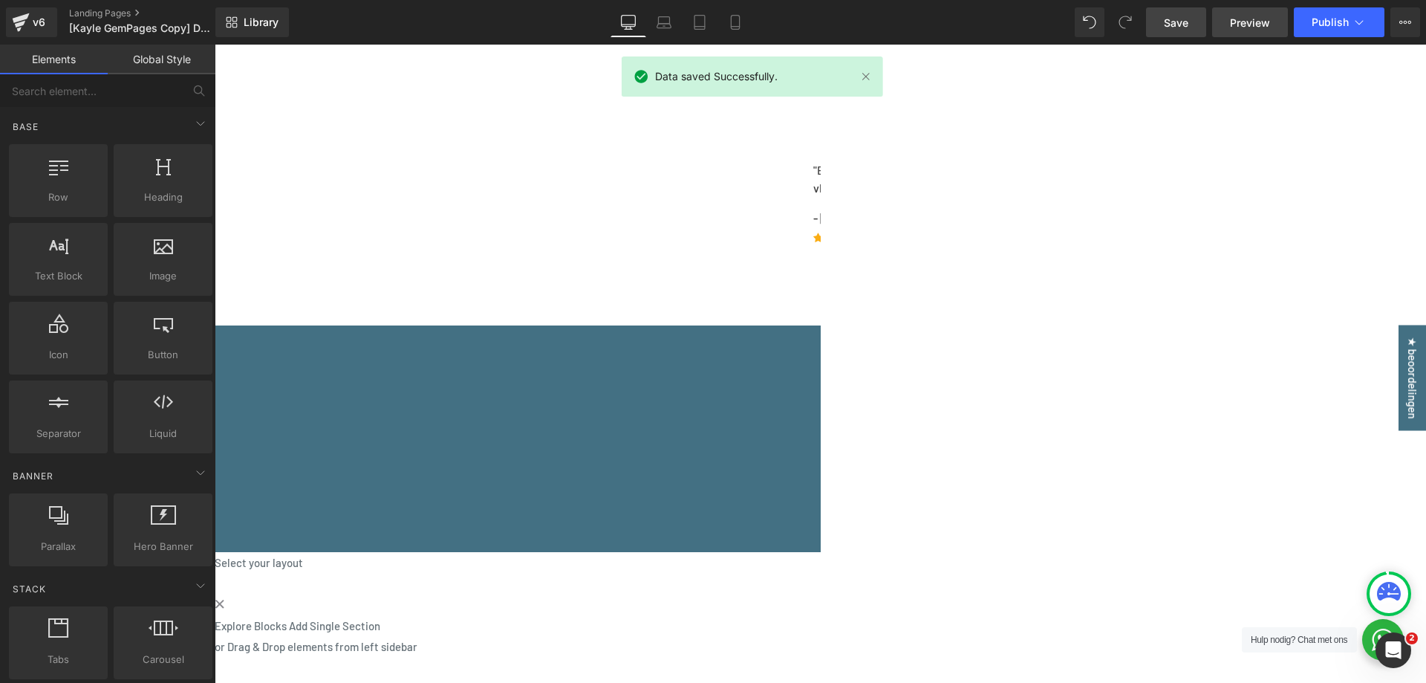
click at [1237, 19] on span "Preview" at bounding box center [1250, 23] width 40 height 16
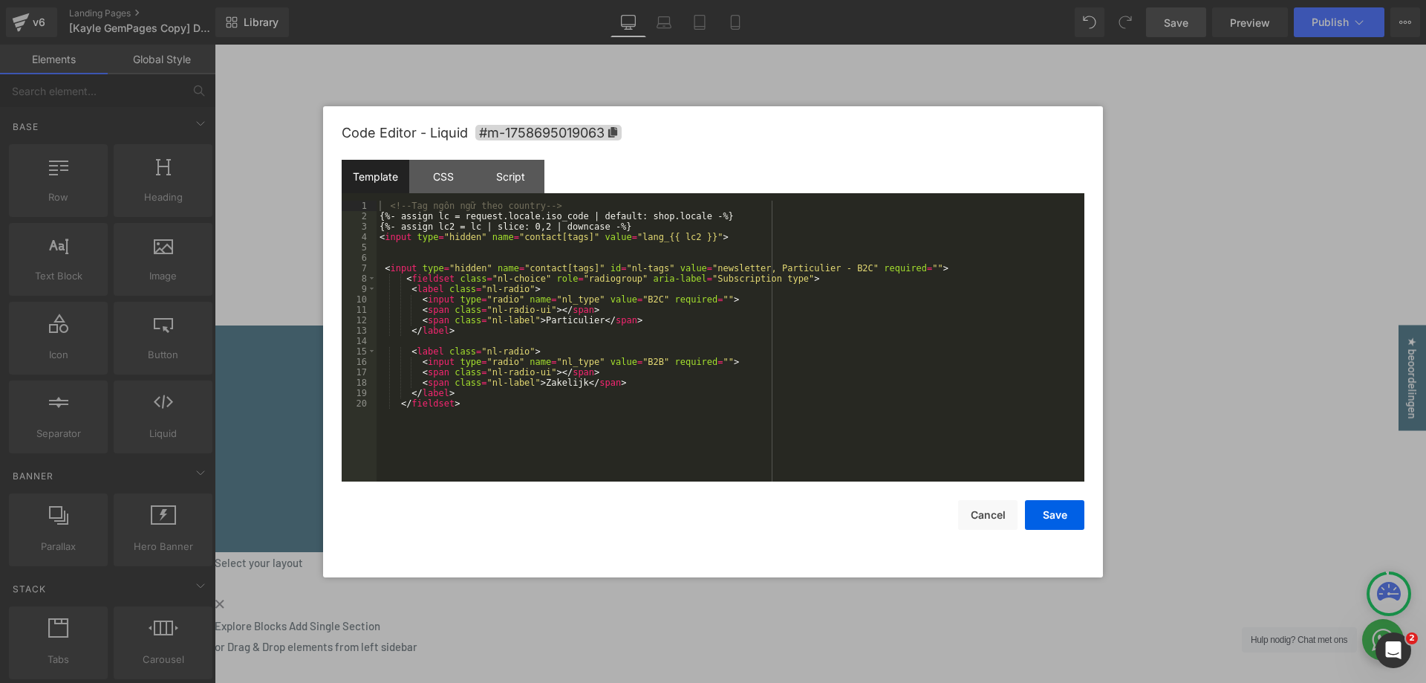
click at [536, 181] on div "Script" at bounding box center [511, 176] width 68 height 33
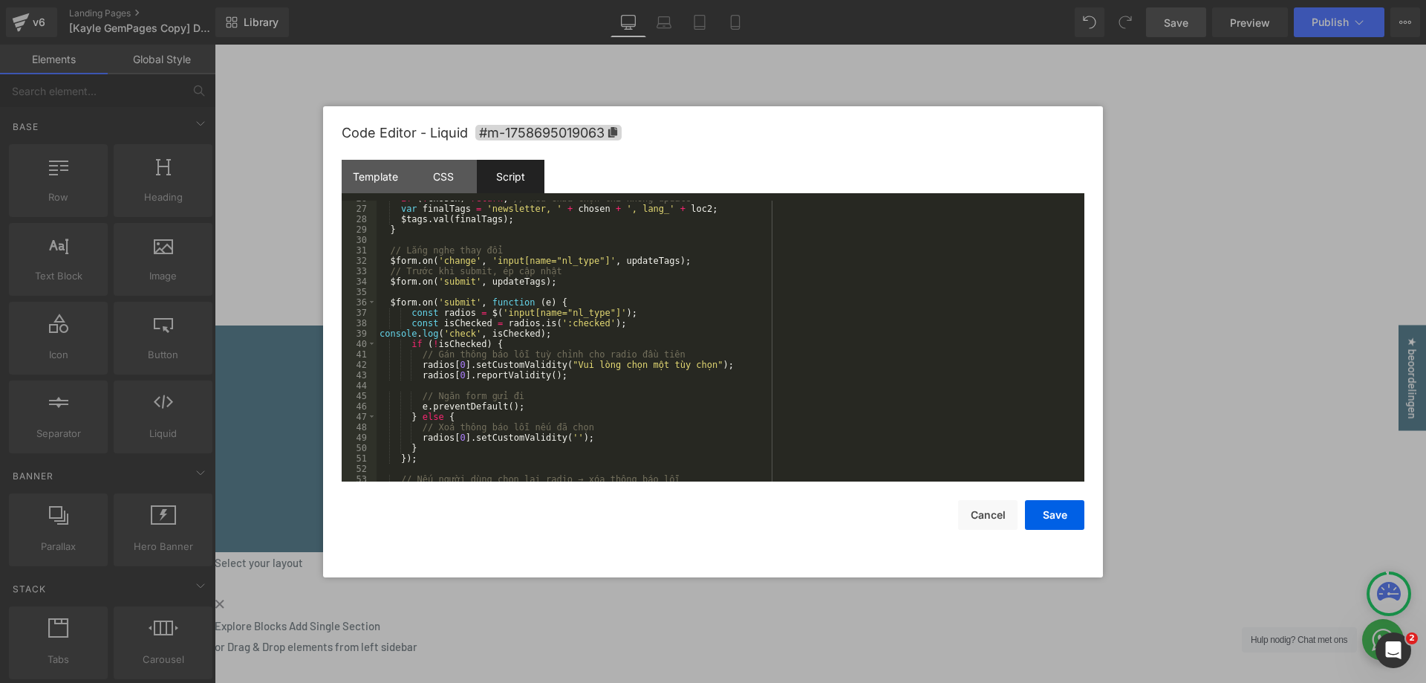
scroll to position [267, 0]
click at [564, 298] on div "if ( ! chosen ) return ; // nếu chưa chọn thì không update var finalTags = 'new…" at bounding box center [728, 344] width 702 height 302
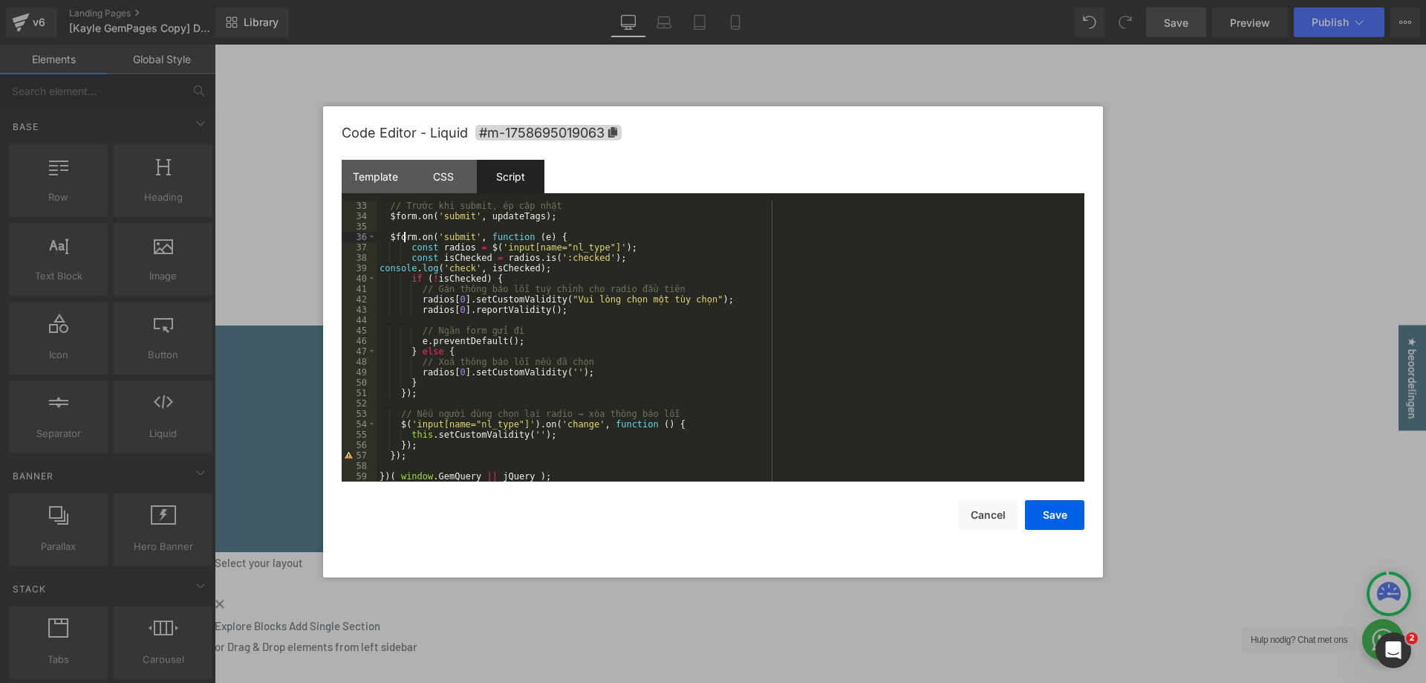
click at [403, 233] on div "// Trước khi submit, ép cập nhật $form . on ( 'submit' , updateTags ) ; $form .…" at bounding box center [728, 352] width 702 height 302
click at [482, 435] on div "// Trước khi submit, ép cập nhật $form . on ( 'submit' , updateTags ) ; $form .…" at bounding box center [728, 352] width 702 height 302
click at [624, 241] on div "// Trước khi submit, ép cập nhật $form . on ( 'submit' , updateTags ) ; $form .…" at bounding box center [728, 352] width 702 height 302
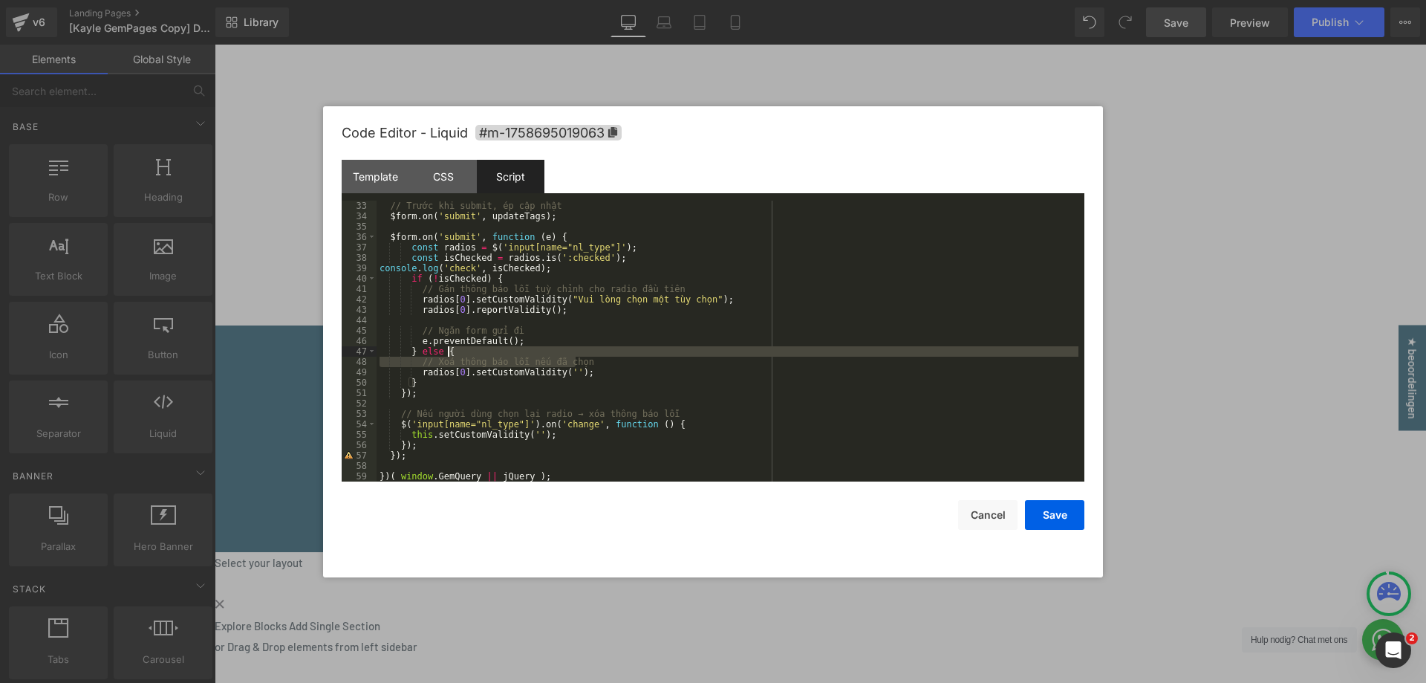
click at [589, 356] on div "// Trước khi submit, ép cập nhật $form . on ( 'submit' , updateTags ) ; $form .…" at bounding box center [728, 352] width 702 height 302
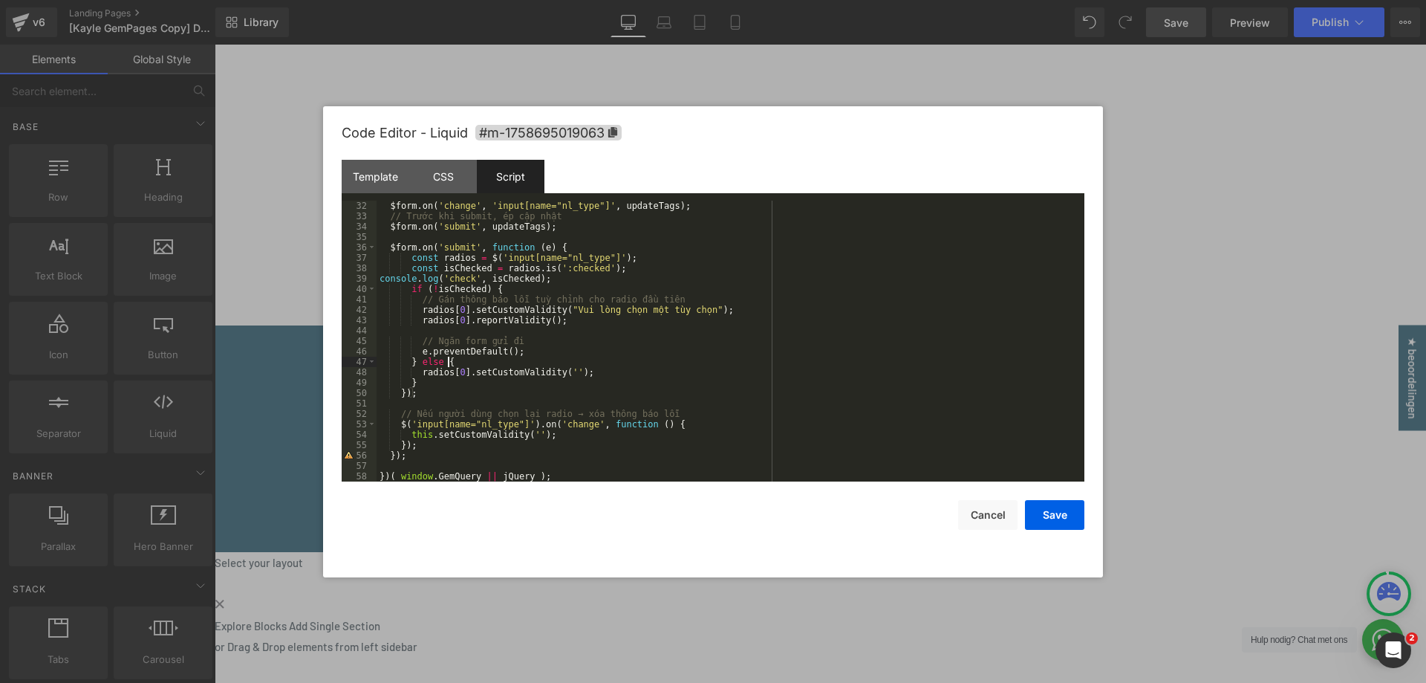
scroll to position [322, 0]
click at [558, 334] on div "$form . on ( 'change' , 'input[name="nl_type"]' , updateTags ) ; // Trước khi s…" at bounding box center [728, 352] width 702 height 302
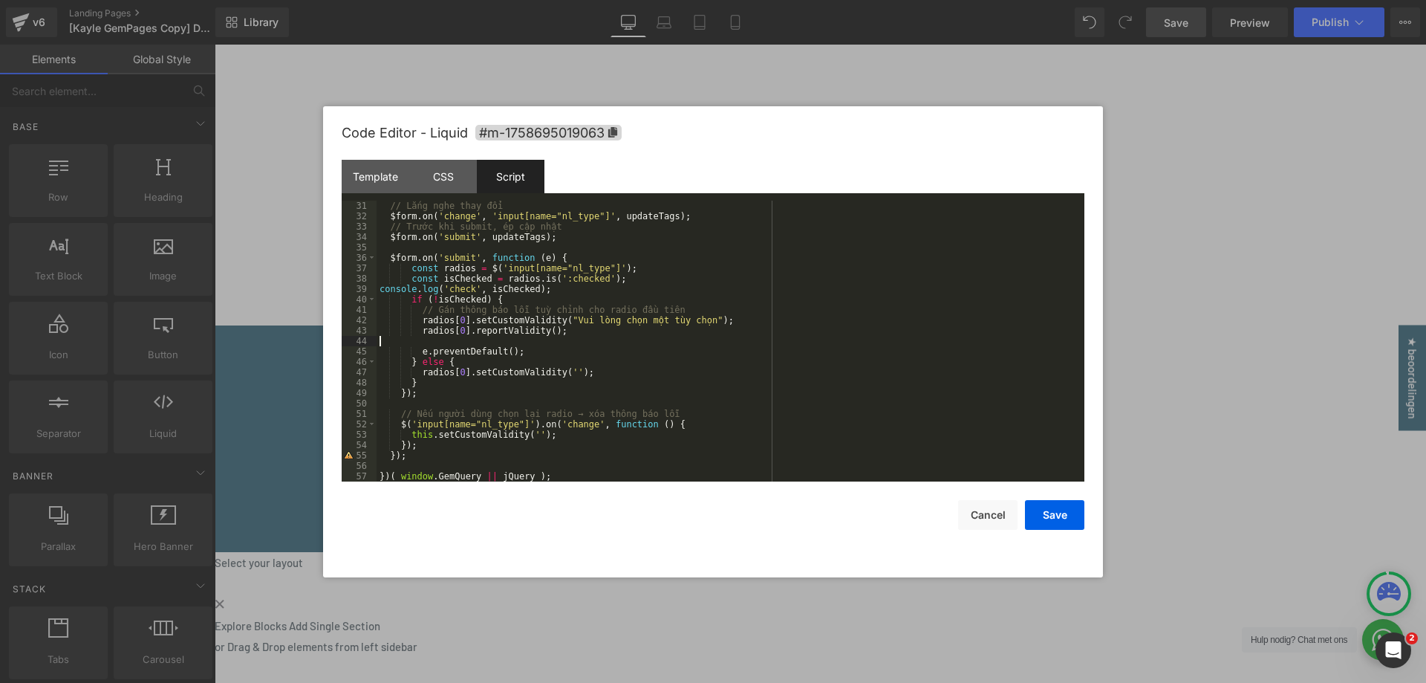
scroll to position [312, 0]
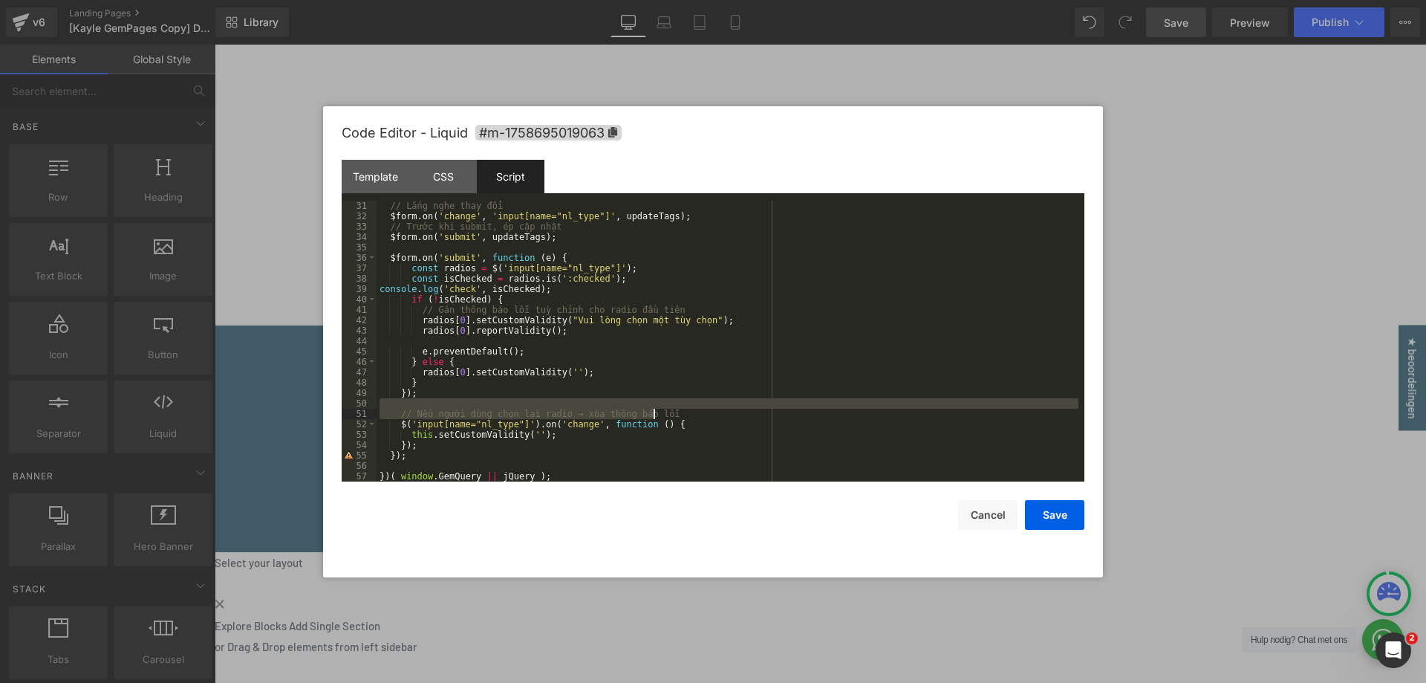
click at [659, 409] on div "// Lắng nghe thay đổi $form . on ( 'change' , 'input[name="nl_type"]' , updateT…" at bounding box center [728, 352] width 702 height 302
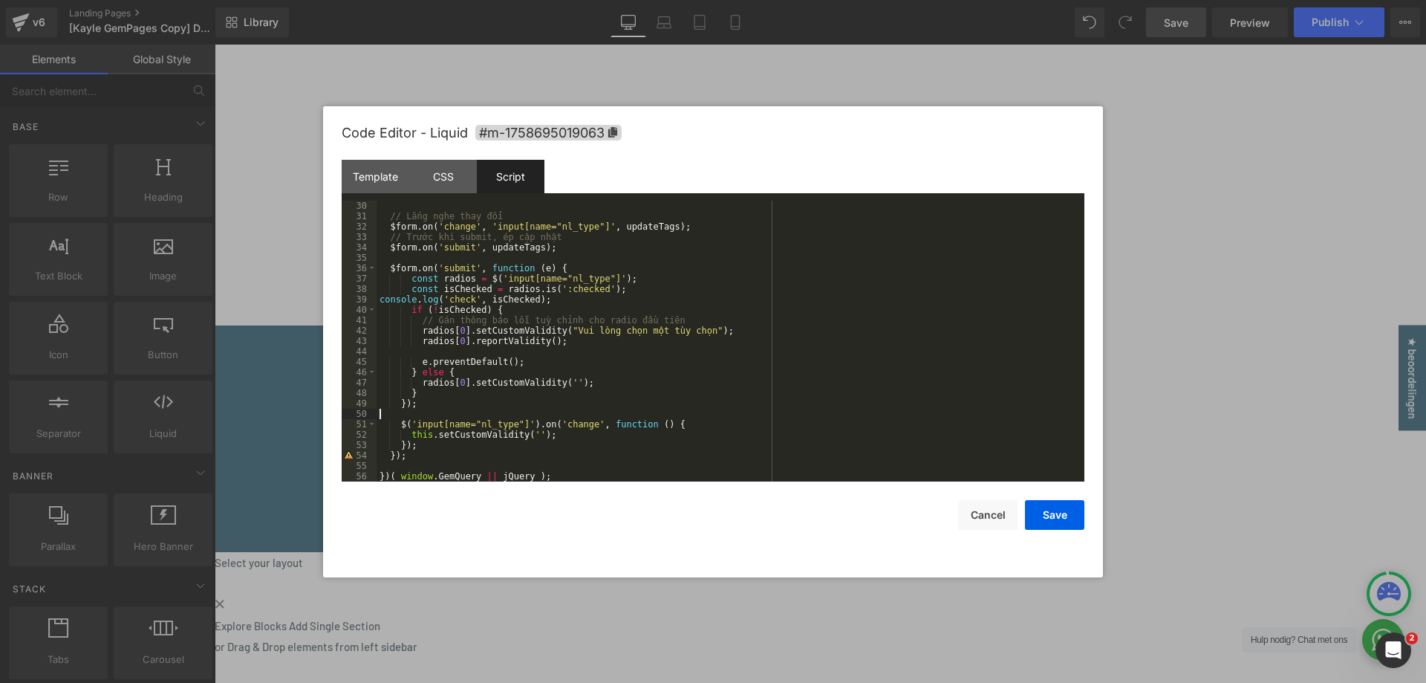
scroll to position [302, 0]
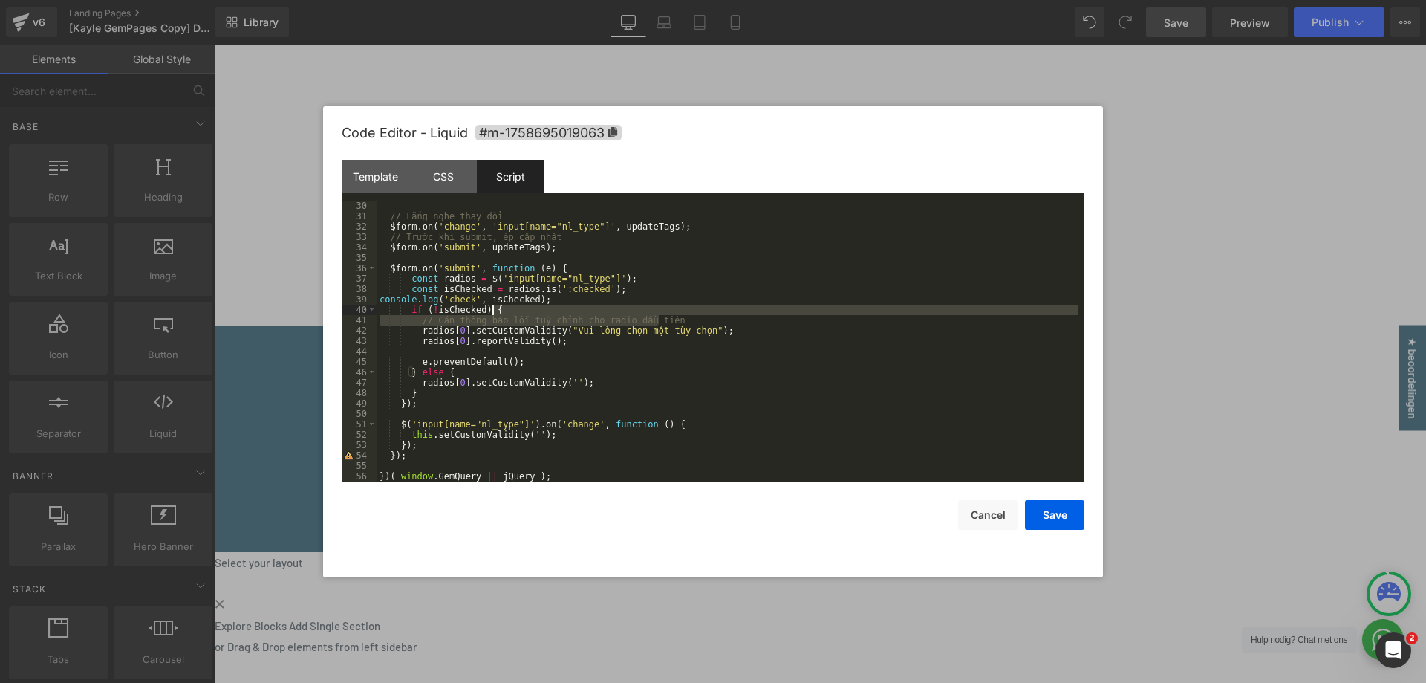
click at [667, 310] on div "// Lắng nghe thay đổi $form . on ( 'change' , 'input[name="nl_type"]' , updateT…" at bounding box center [728, 352] width 702 height 302
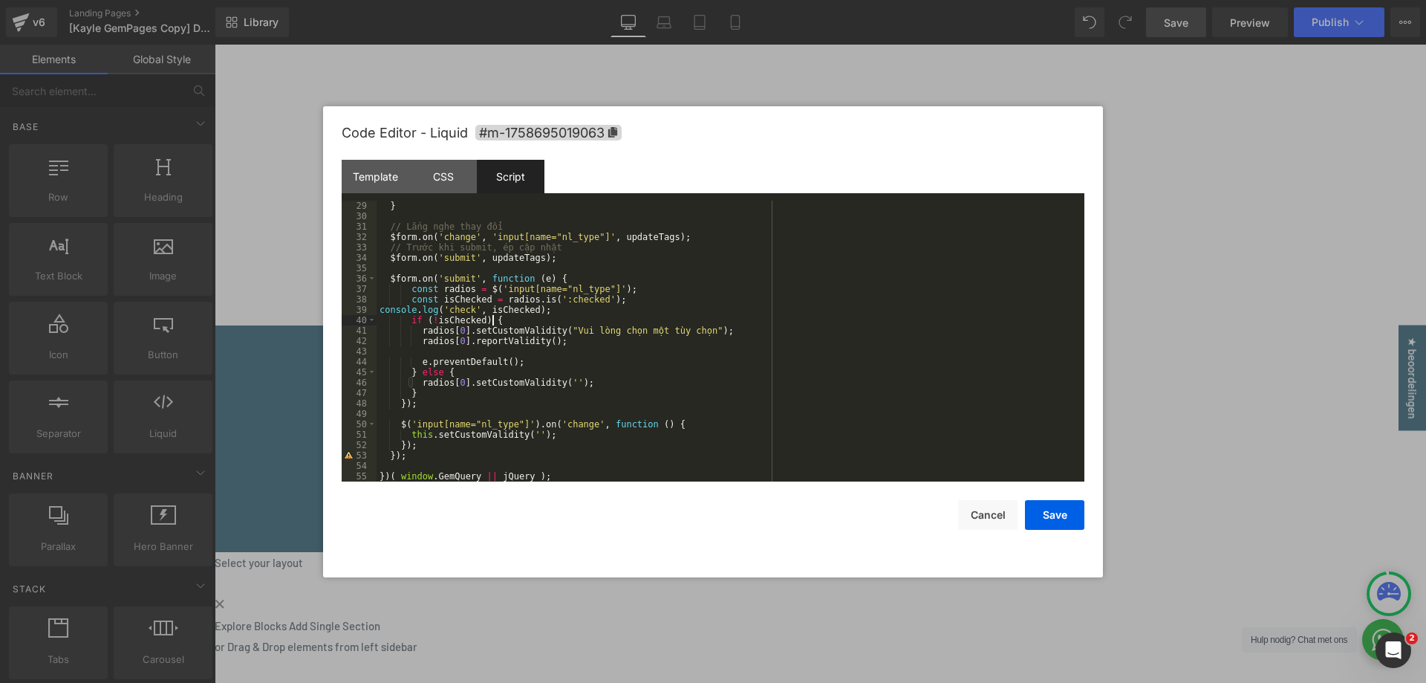
scroll to position [291, 0]
click at [1052, 515] on button "Save" at bounding box center [1054, 515] width 59 height 30
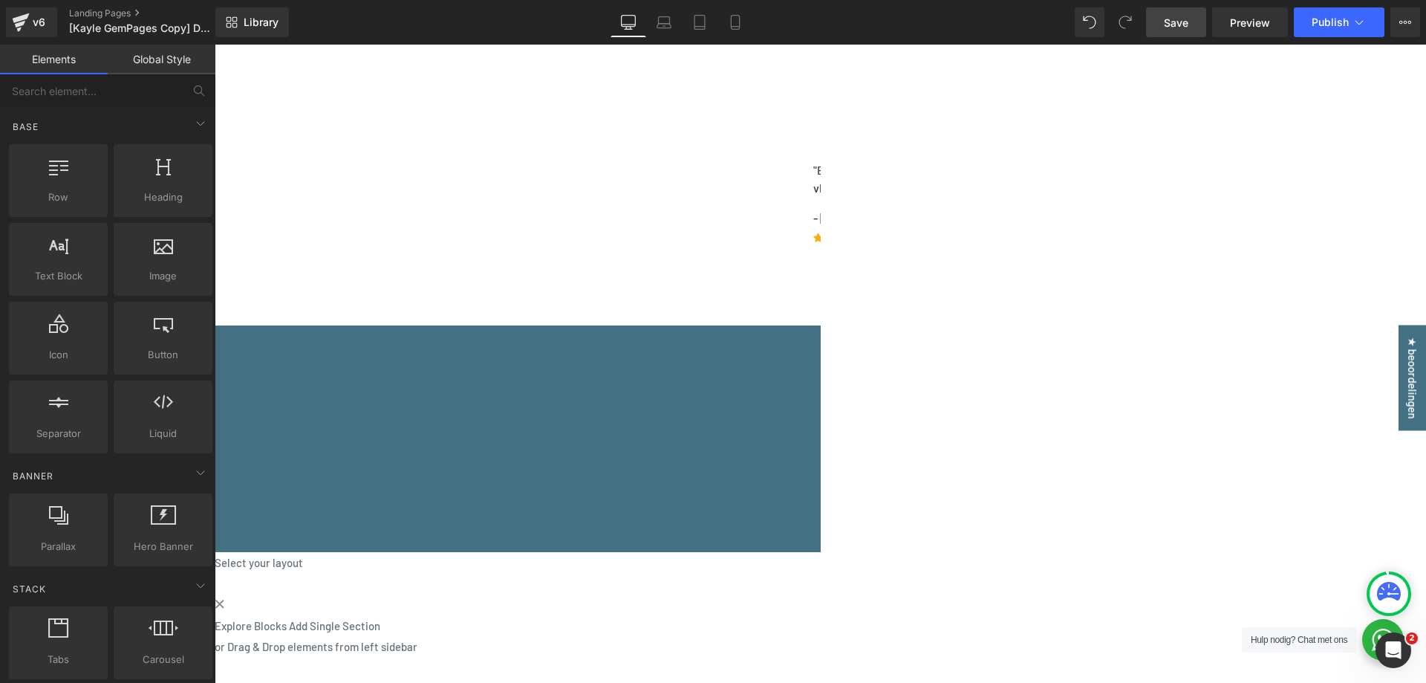
click at [1190, 18] on link "Save" at bounding box center [1176, 22] width 60 height 30
click at [1316, 22] on span "Publish" at bounding box center [1330, 22] width 37 height 12
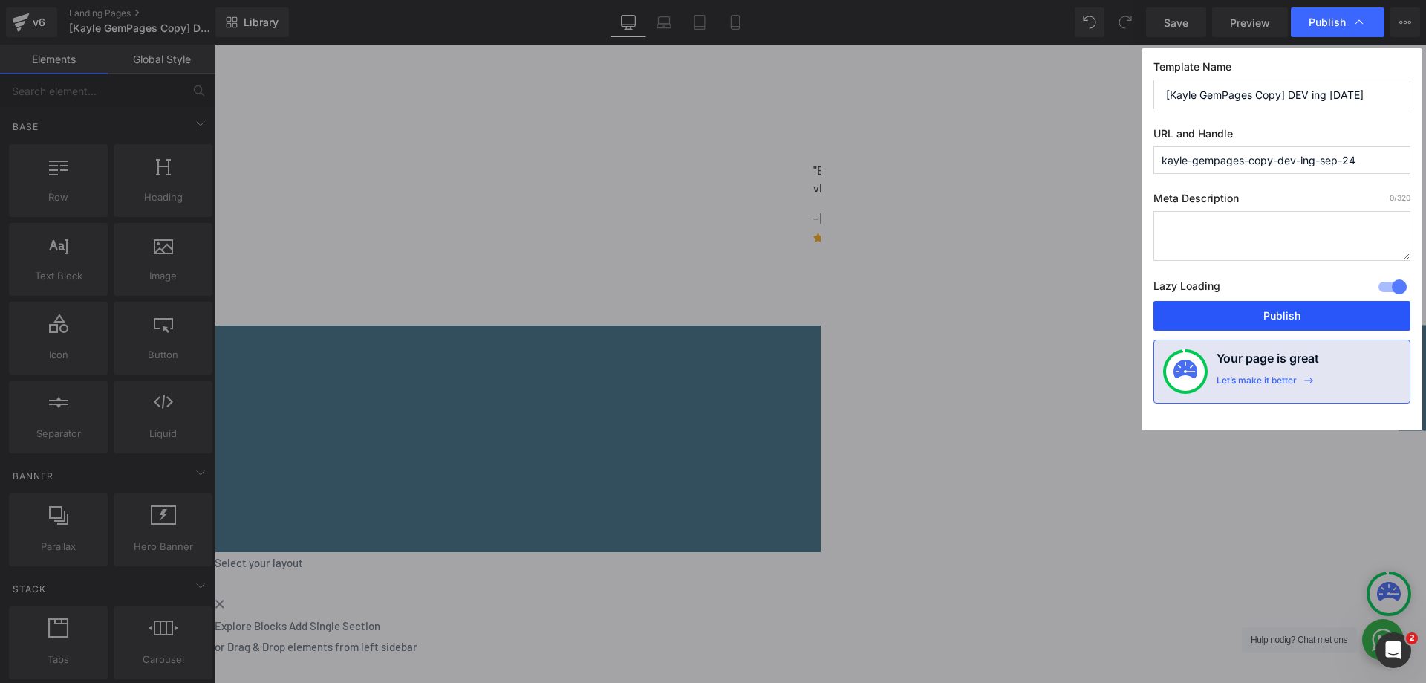
click at [1248, 313] on button "Publish" at bounding box center [1282, 316] width 257 height 30
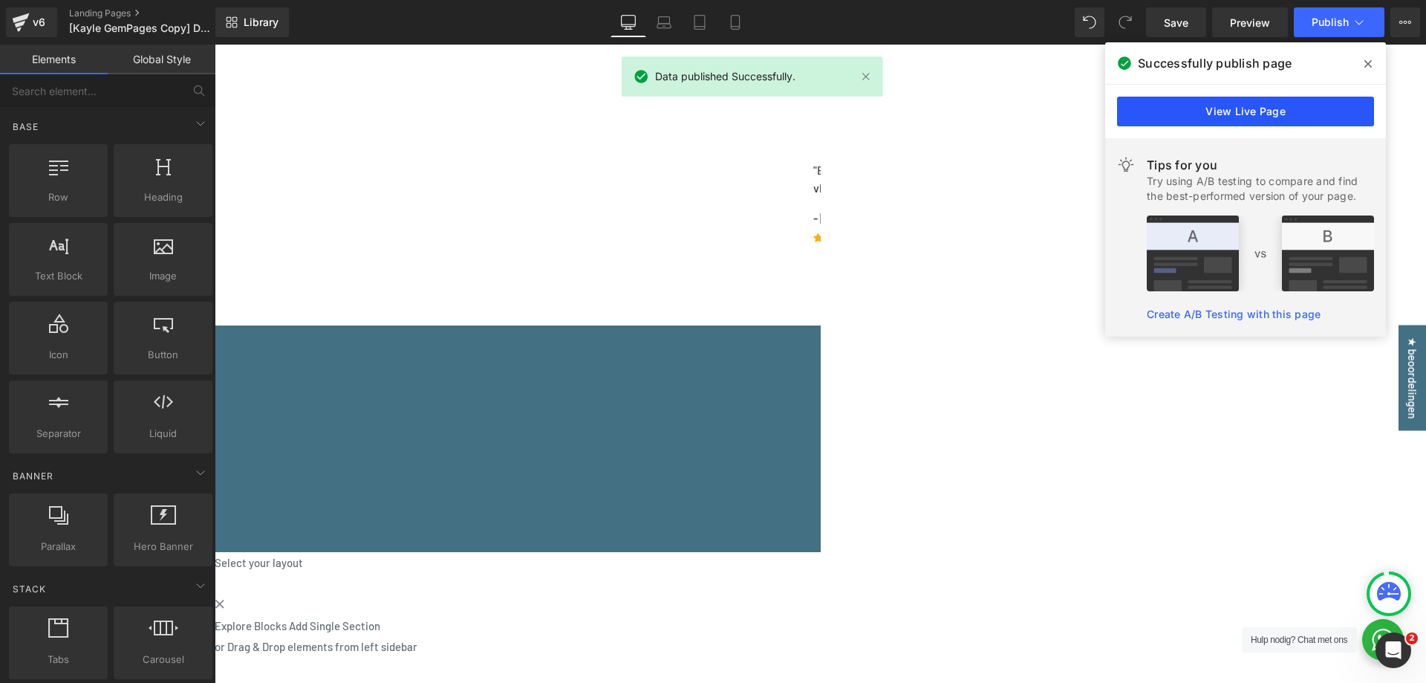
click at [1329, 111] on link "View Live Page" at bounding box center [1245, 112] width 257 height 30
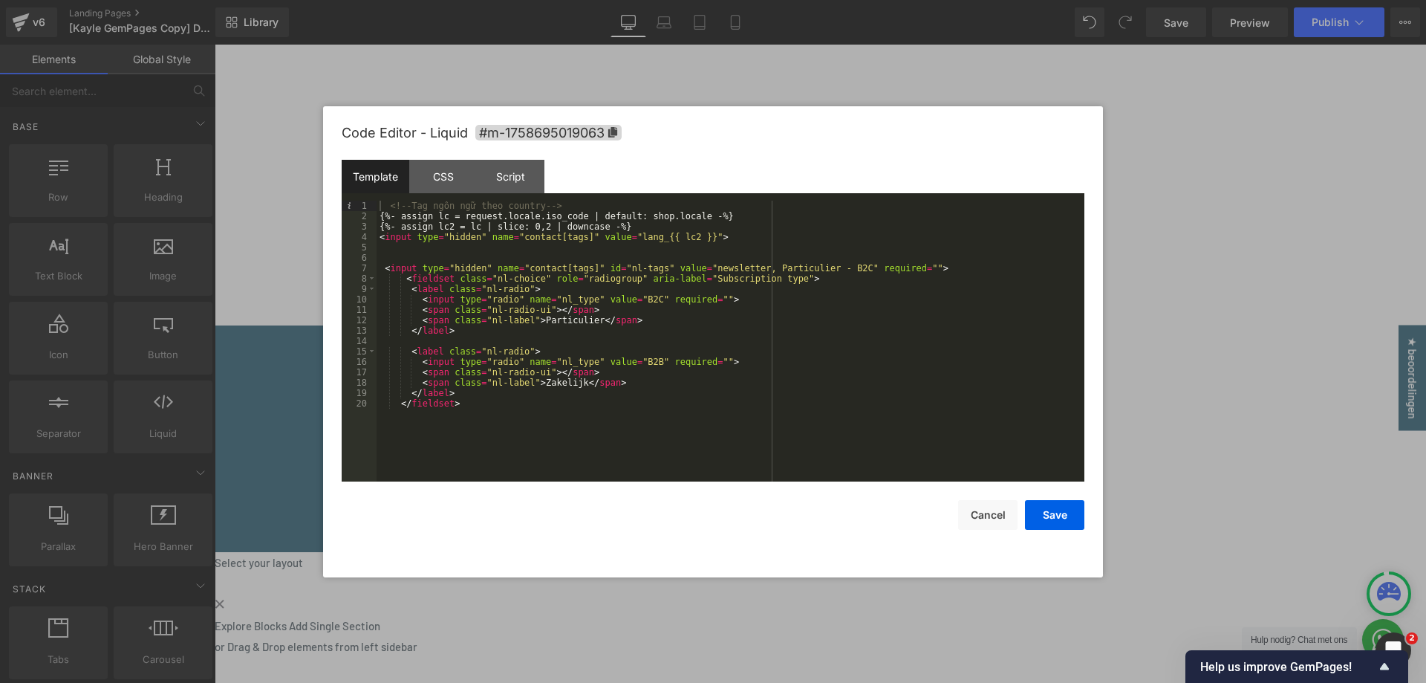
click at [525, 146] on div "Code Editor - Liquid #m-1758695019063" at bounding box center [713, 132] width 743 height 53
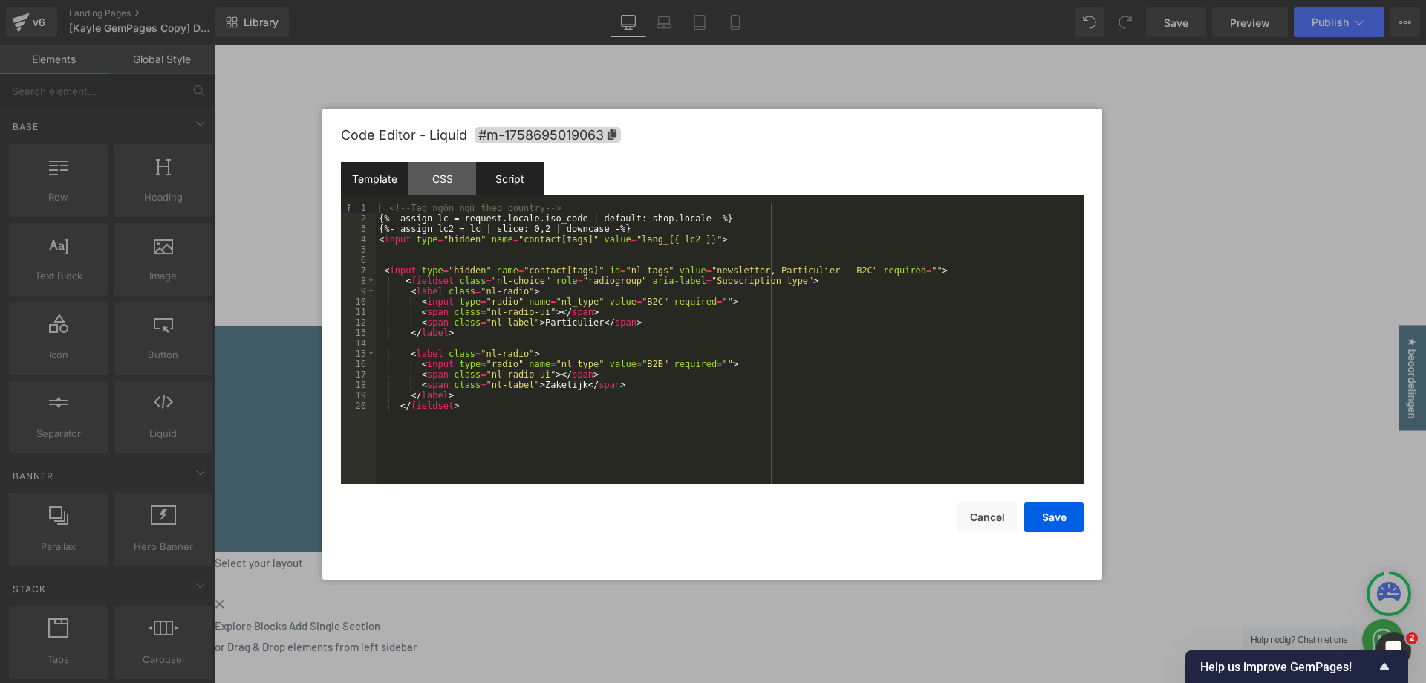
click at [500, 184] on div "Script" at bounding box center [510, 178] width 68 height 33
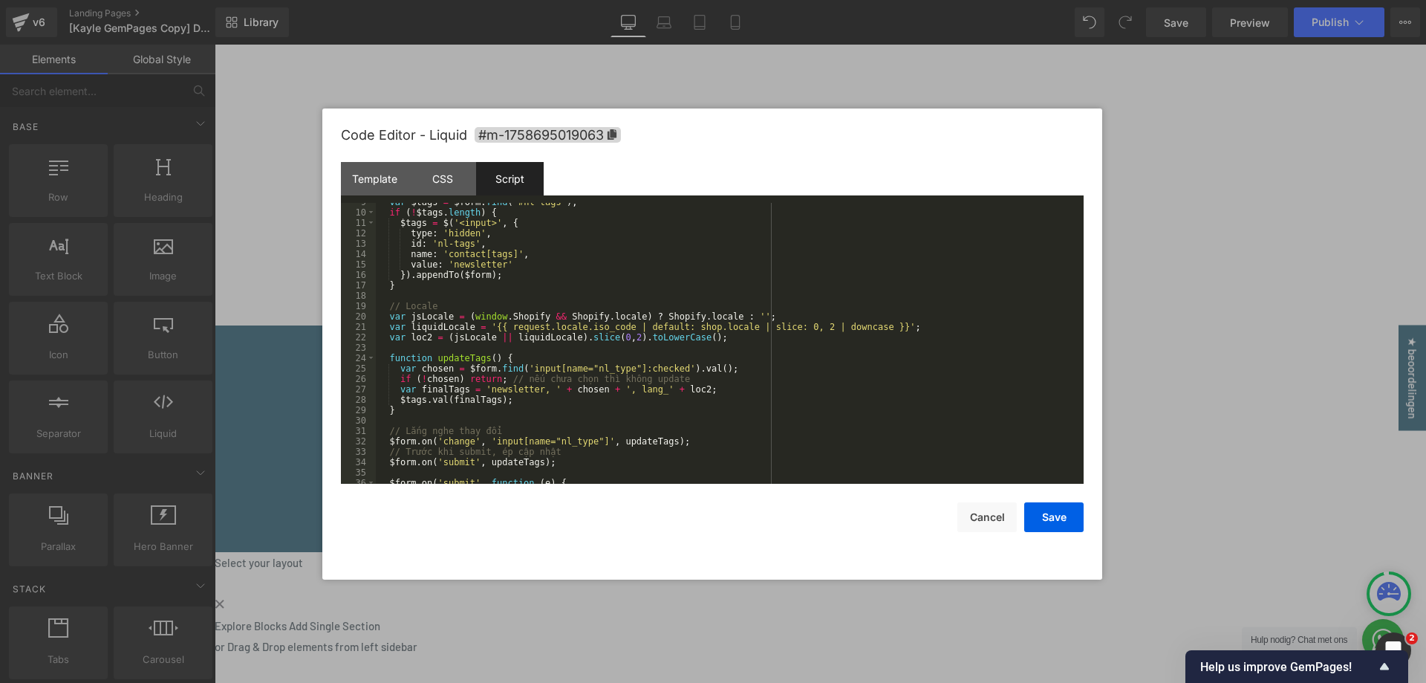
scroll to position [89, 0]
click at [441, 175] on div "CSS" at bounding box center [443, 178] width 68 height 33
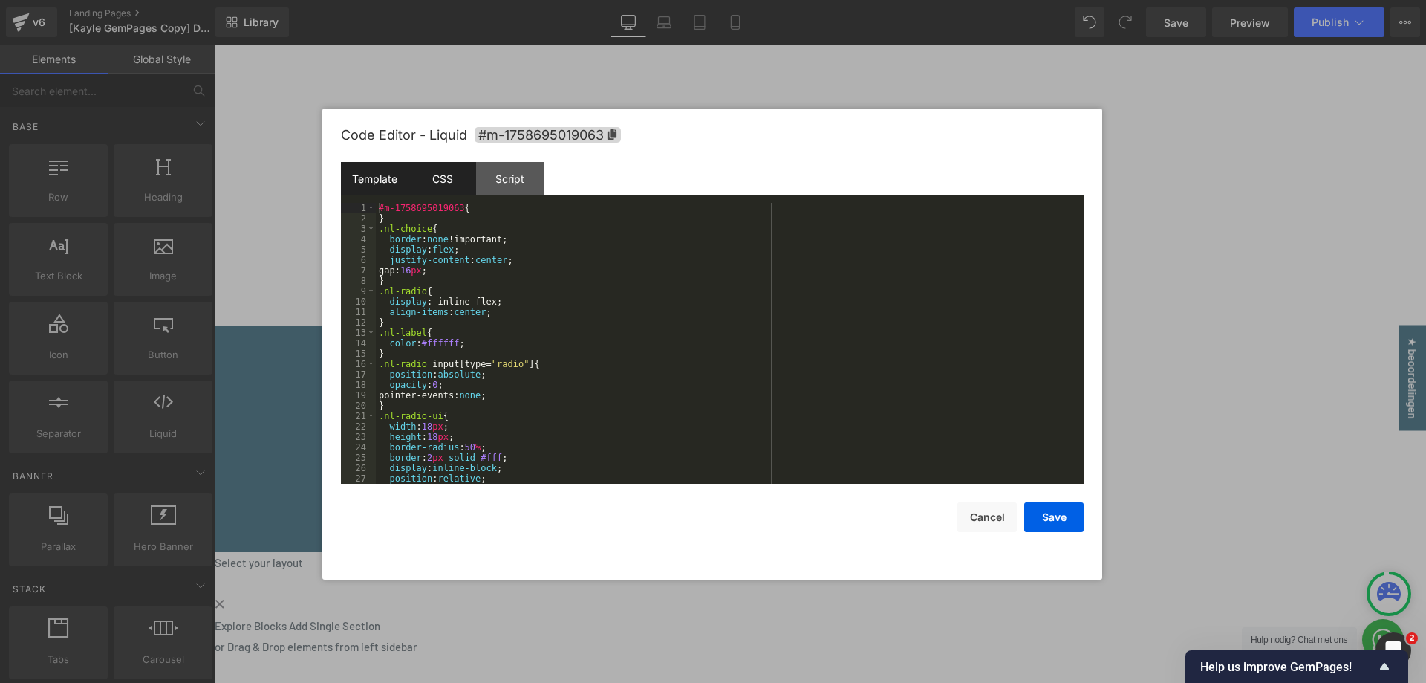
click at [393, 177] on div "Template" at bounding box center [375, 178] width 68 height 33
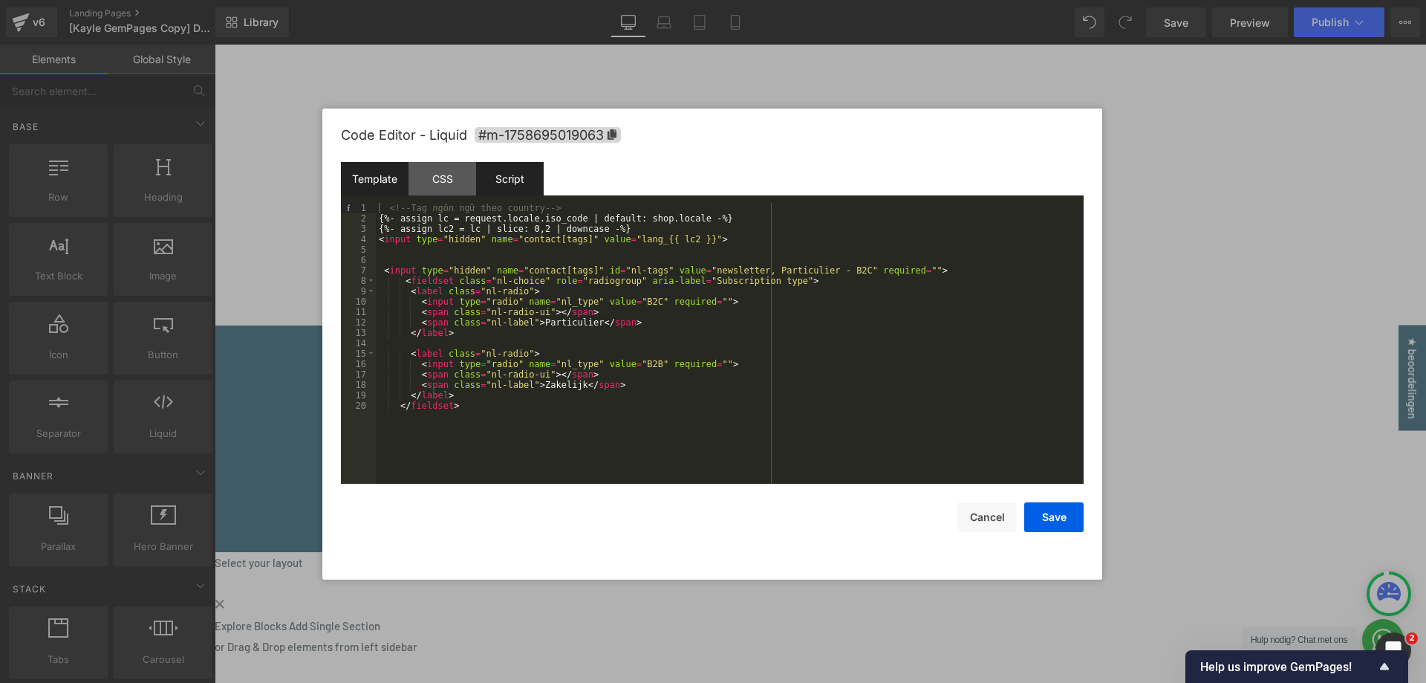
click at [517, 181] on div "Script" at bounding box center [510, 178] width 68 height 33
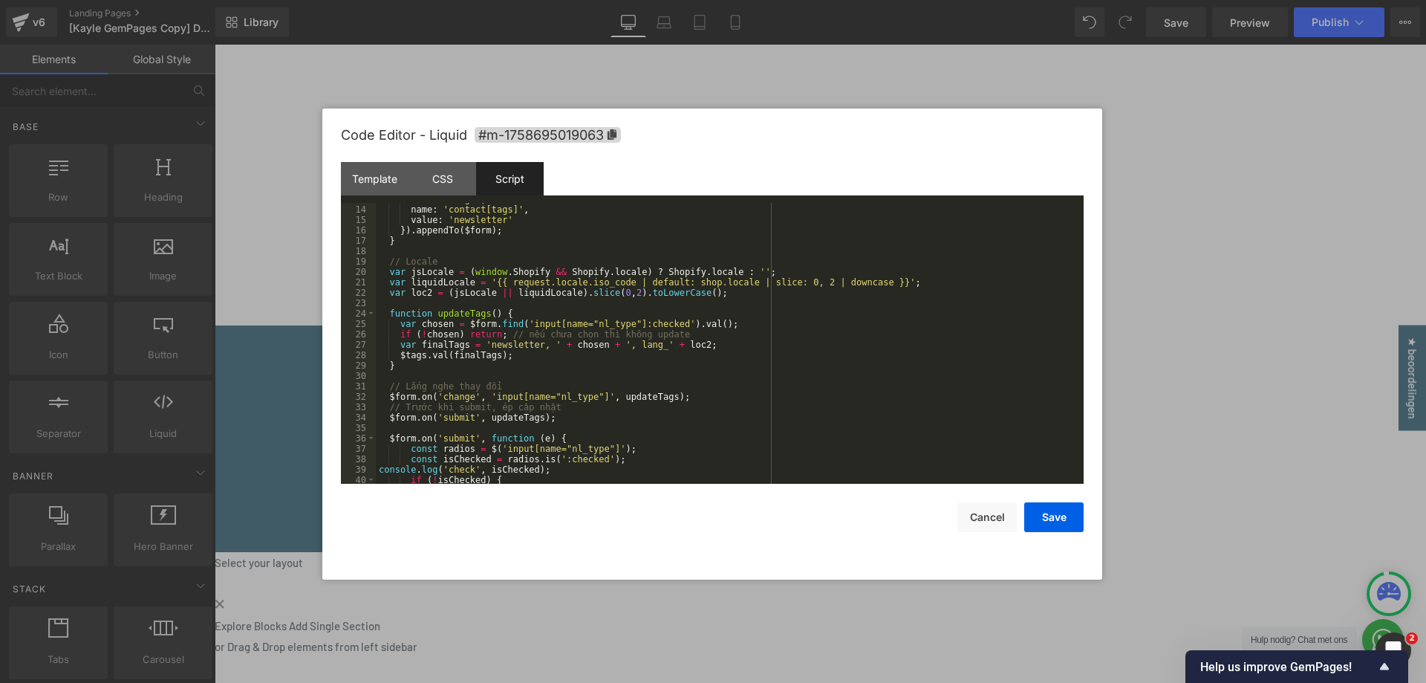
scroll to position [291, 0]
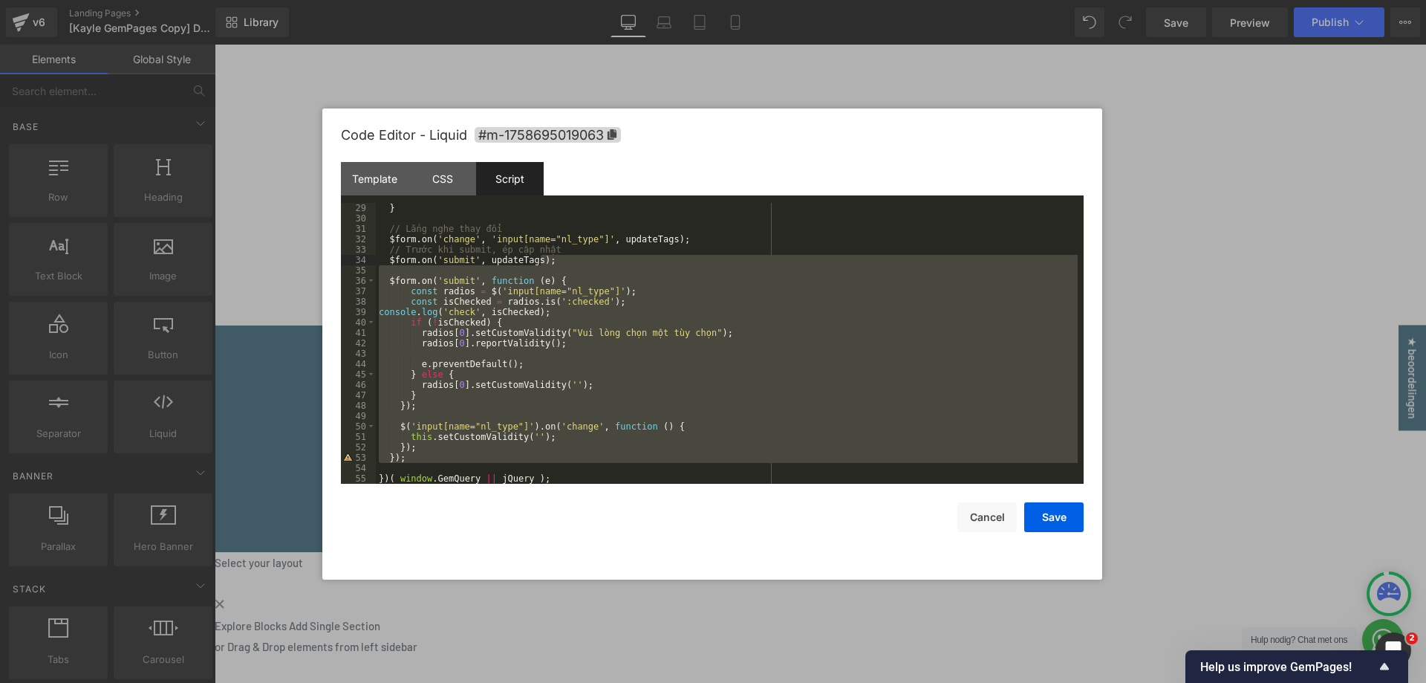
drag, startPoint x: 417, startPoint y: 464, endPoint x: 559, endPoint y: 262, distance: 246.9
click at [559, 262] on div "} // Lắng nghe thay đổi $form . on ( 'change' , 'input[name="nl_type"]' , updat…" at bounding box center [727, 354] width 702 height 302
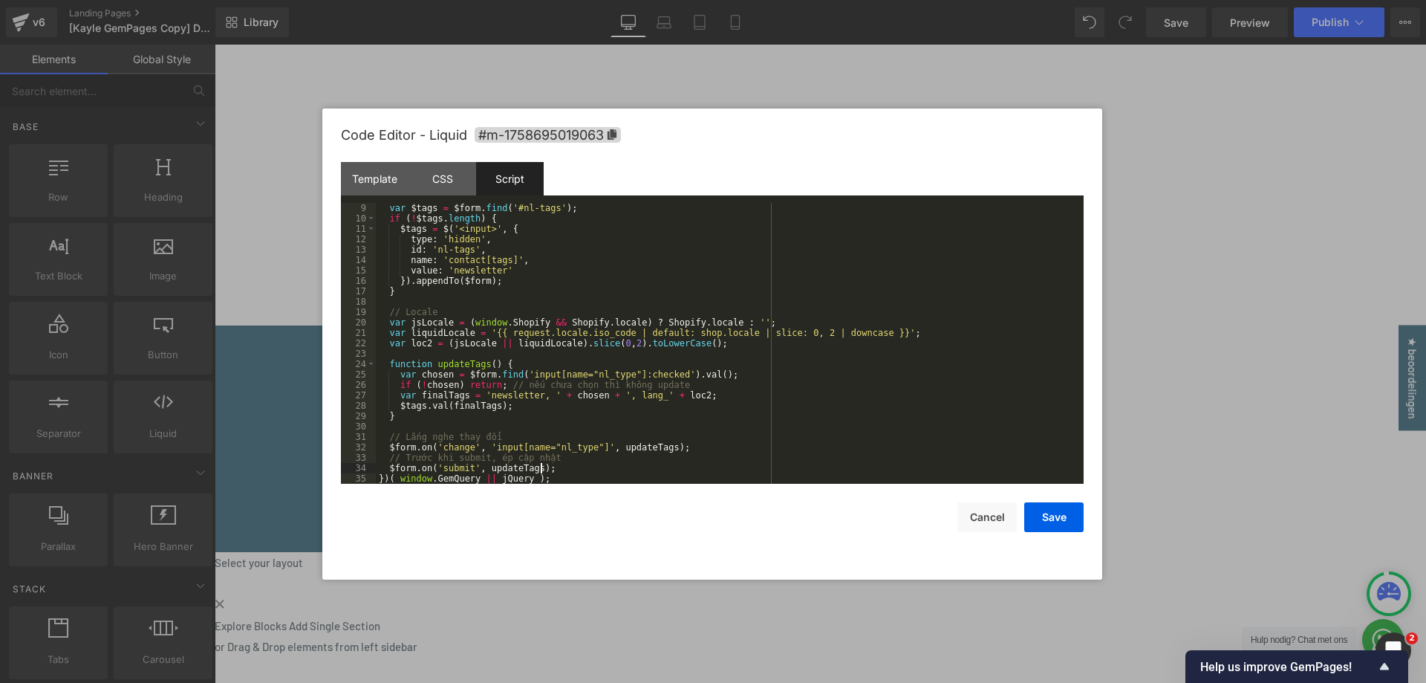
scroll to position [83, 0]
drag, startPoint x: 1042, startPoint y: 513, endPoint x: 936, endPoint y: 257, distance: 277.4
click at [1042, 513] on button "Save" at bounding box center [1053, 517] width 59 height 30
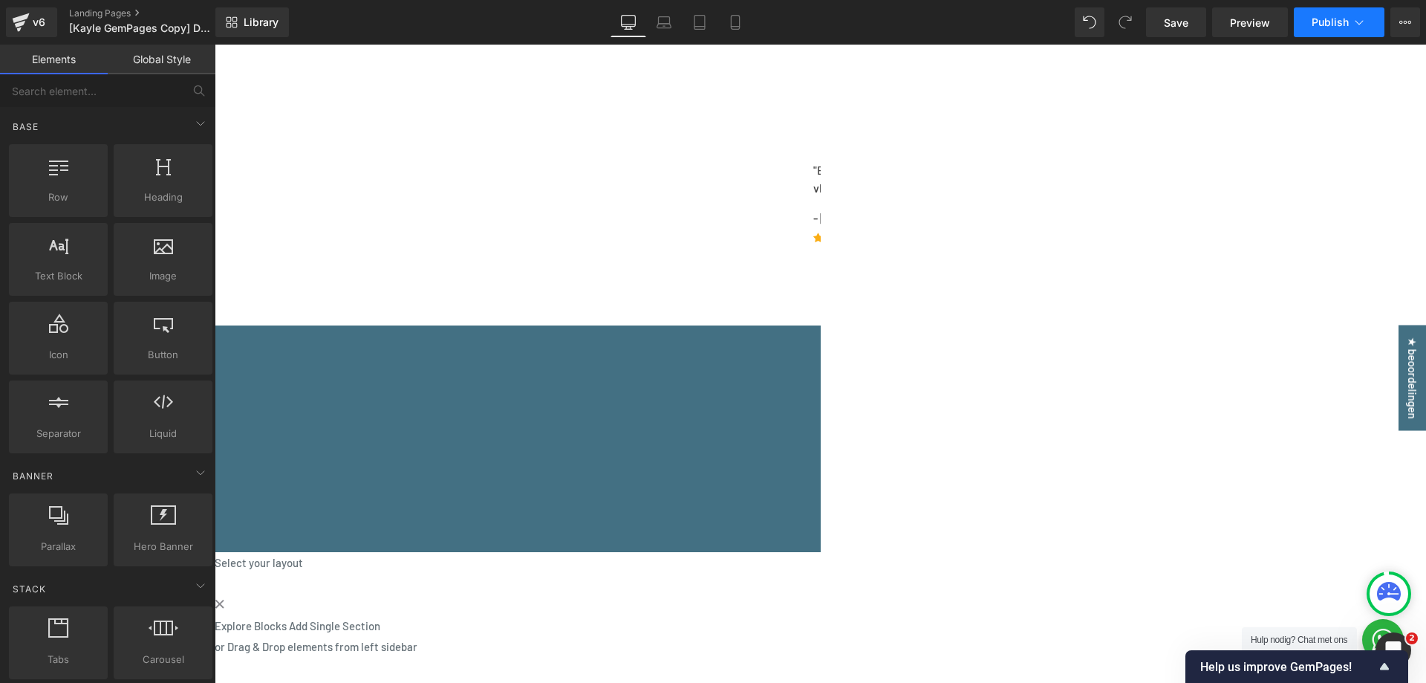
click at [1324, 10] on button "Publish" at bounding box center [1339, 22] width 91 height 30
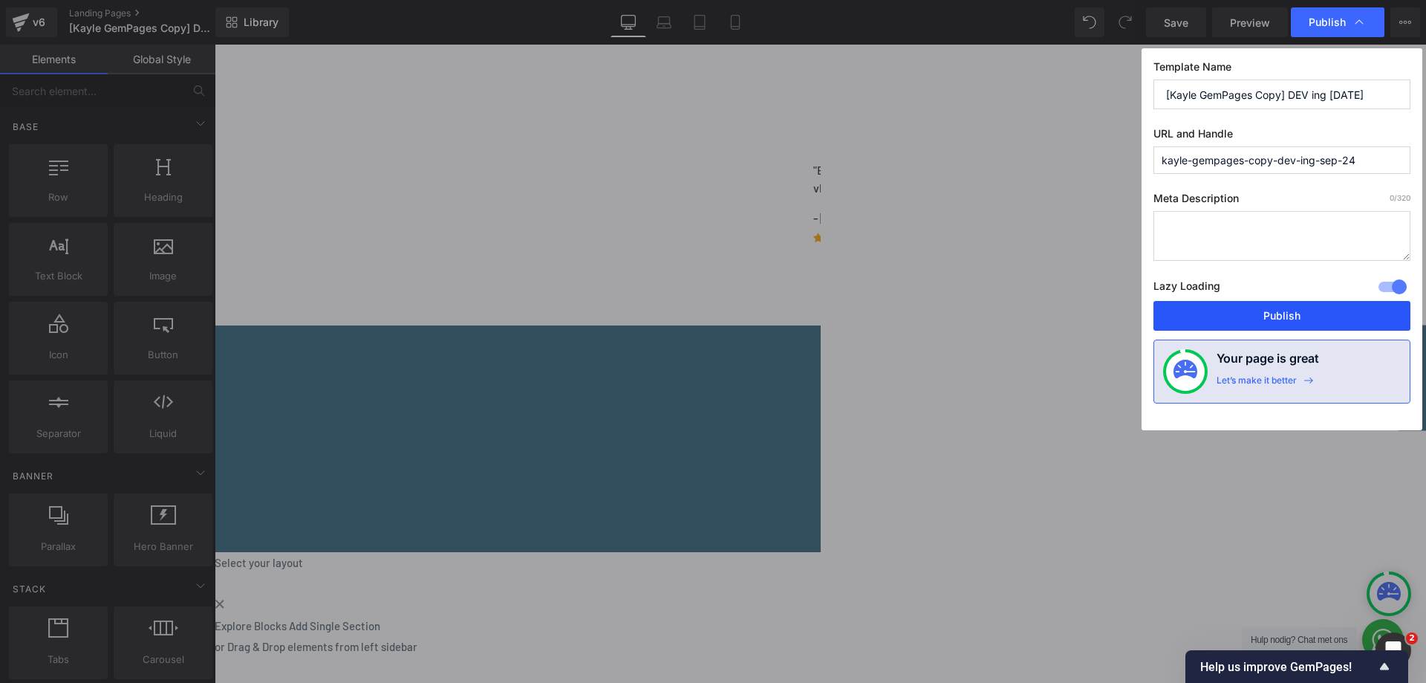
click at [1268, 308] on button "Publish" at bounding box center [1282, 316] width 257 height 30
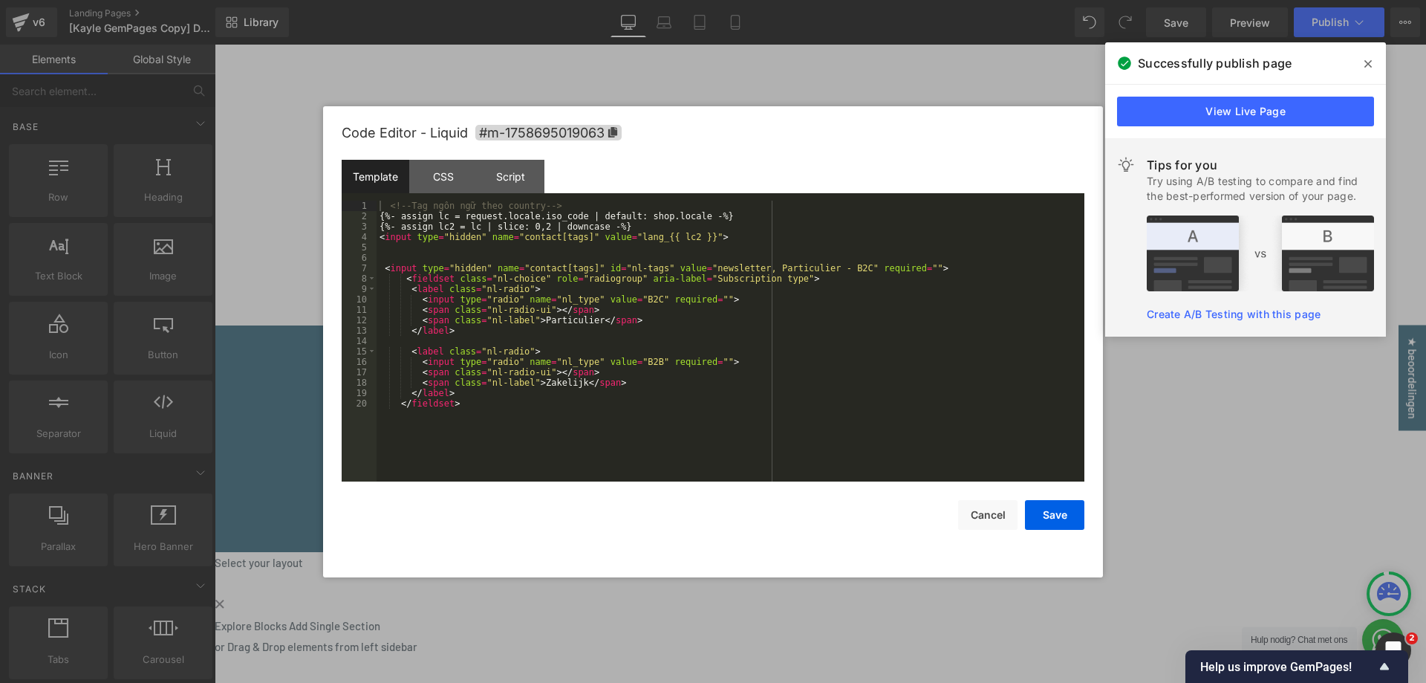
click at [527, 166] on div "Script" at bounding box center [511, 176] width 68 height 33
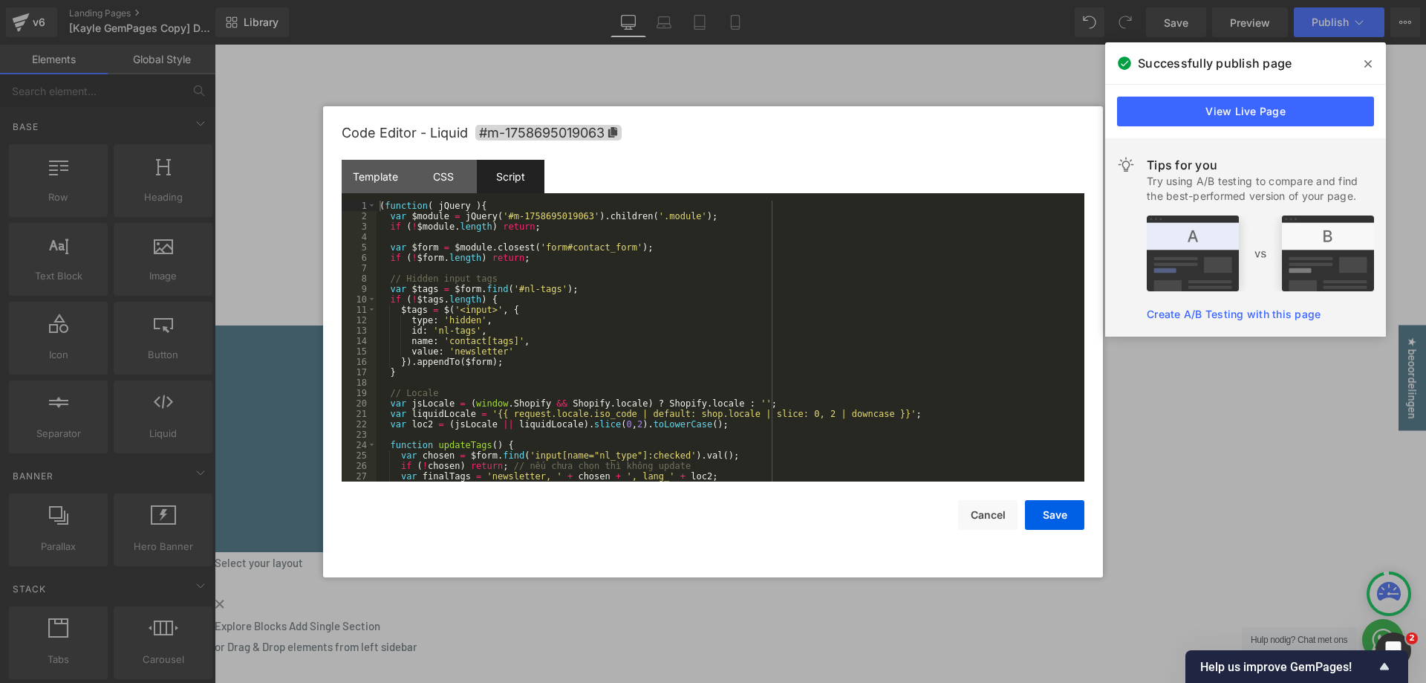
click at [490, 339] on div "( function ( jQuery ) { var $module = jQuery ( '#m-1758695019063' ) . children …" at bounding box center [728, 352] width 702 height 302
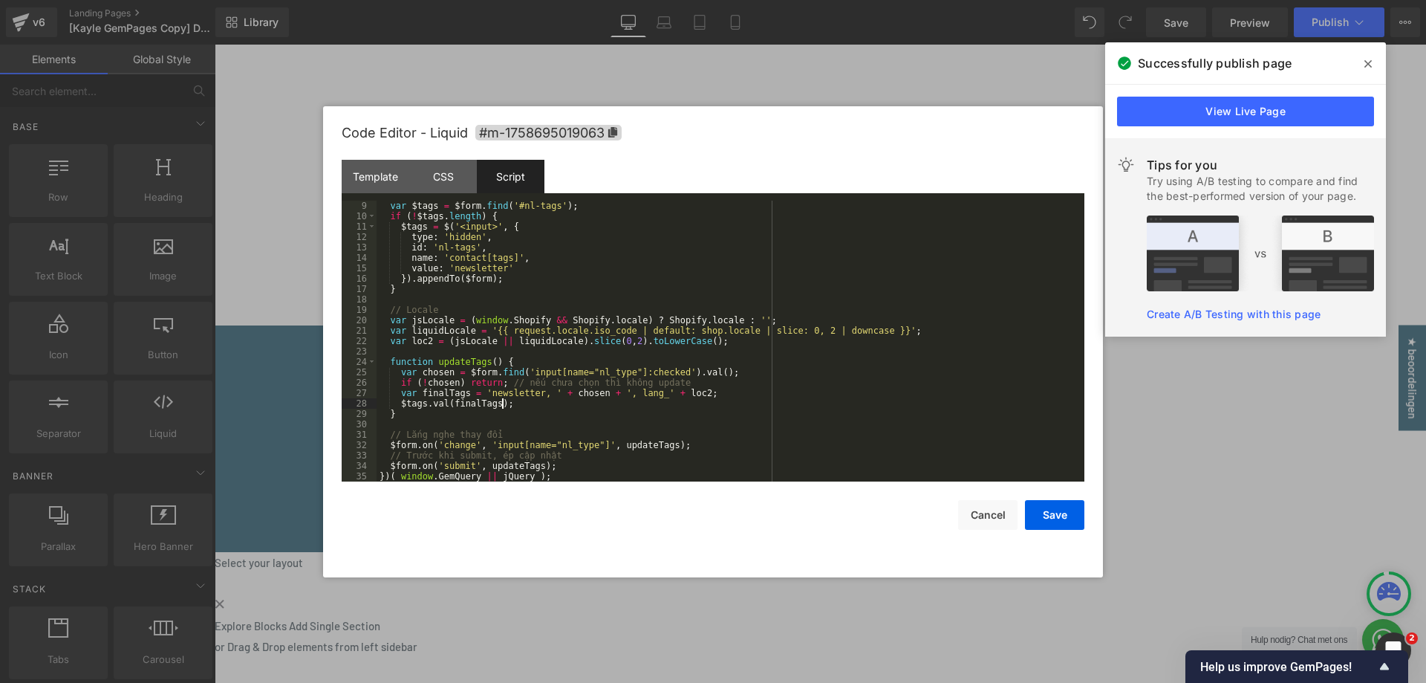
click at [521, 400] on div "var $tags = $form . find ( '#nl-tags' ) ; if ( ! $tags . length ) { $tags = $ (…" at bounding box center [728, 352] width 702 height 302
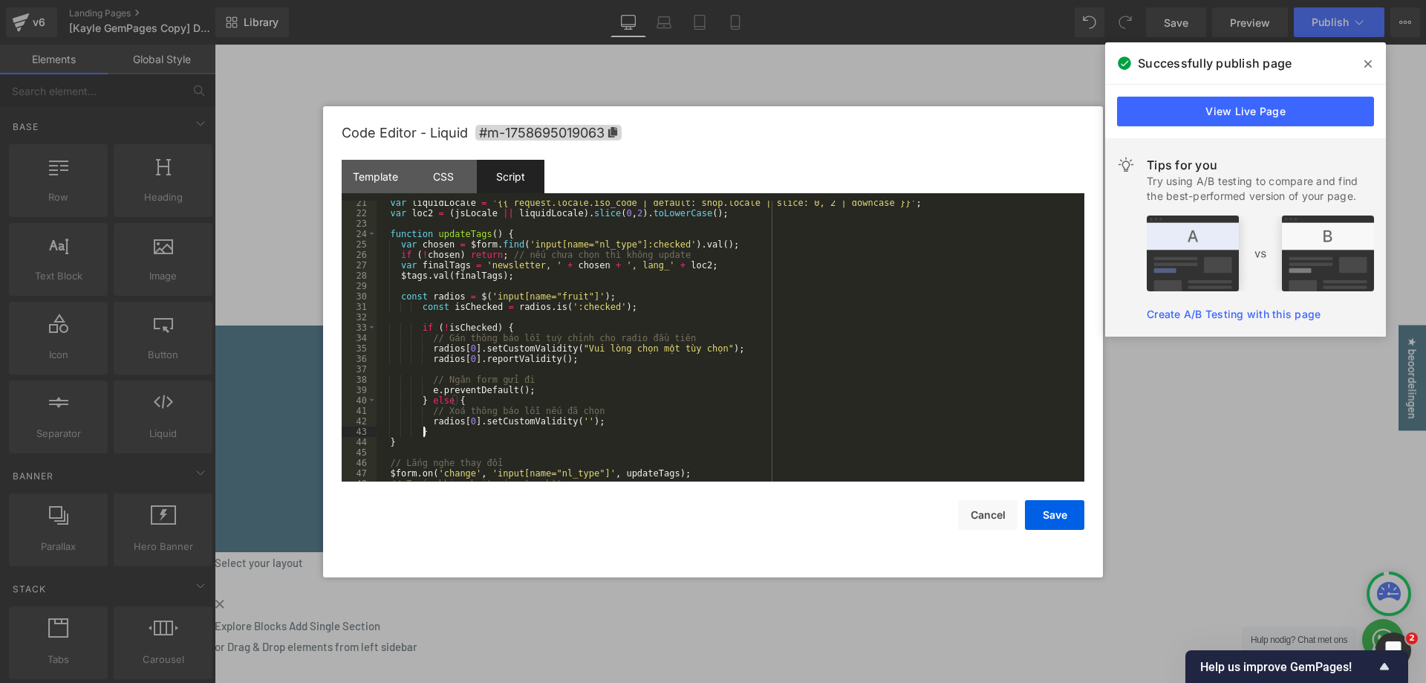
scroll to position [239, 0]
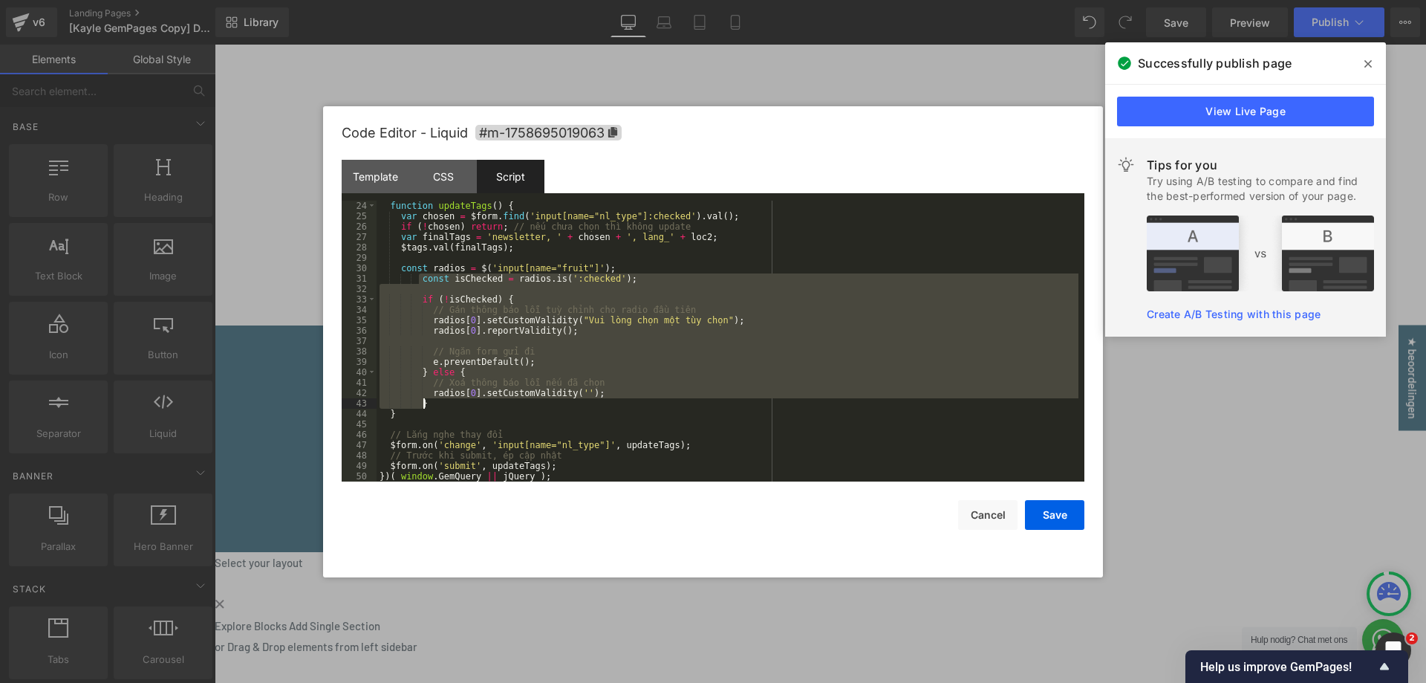
drag, startPoint x: 420, startPoint y: 280, endPoint x: 460, endPoint y: 401, distance: 127.3
click at [460, 401] on div "function updateTags ( ) { var chosen = $form . find ( 'input[name="nl_type"]:ch…" at bounding box center [728, 352] width 702 height 302
click at [489, 363] on div "function updateTags ( ) { var chosen = $form . find ( 'input[name="nl_type"]:ch…" at bounding box center [728, 341] width 702 height 281
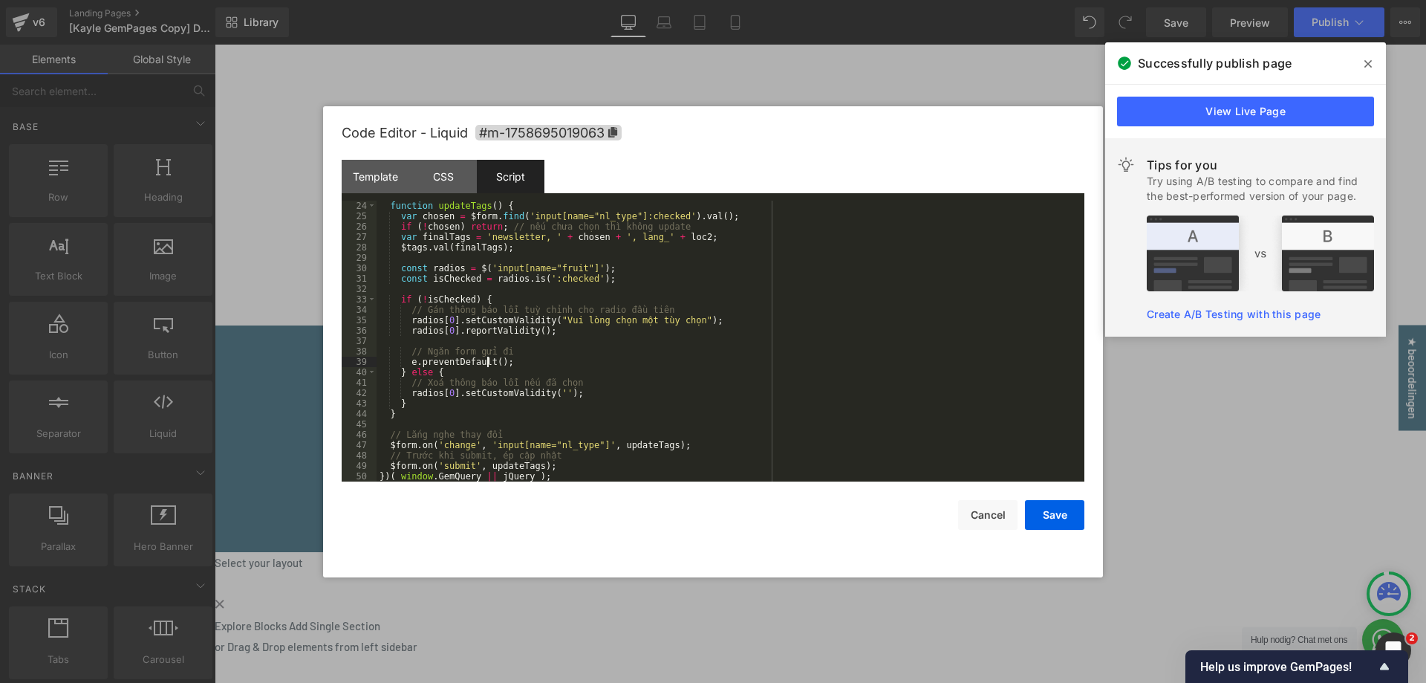
click at [566, 447] on div "function updateTags ( ) { var chosen = $form . find ( 'input[name="nl_type"]:ch…" at bounding box center [728, 352] width 702 height 302
click at [567, 263] on div "function updateTags ( ) { var chosen = $form . find ( 'input[name="nl_type"]:ch…" at bounding box center [728, 352] width 702 height 302
click at [567, 264] on div "function updateTags ( ) { var chosen = $form . find ( 'input[name="nl_type"]:ch…" at bounding box center [728, 352] width 702 height 302
click at [616, 279] on div "function updateTags ( ) { var chosen = $form . find ( 'input[name="nl_type"]:ch…" at bounding box center [728, 352] width 702 height 302
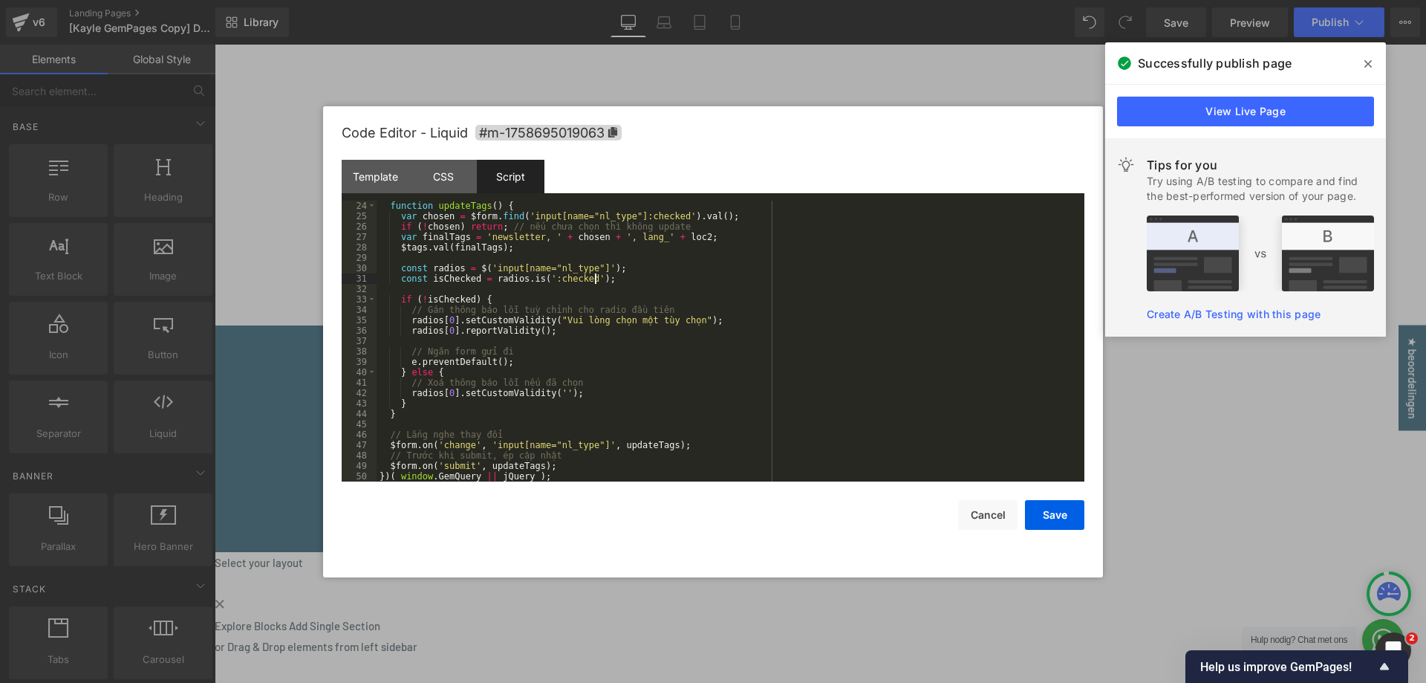
click at [628, 288] on div "function updateTags ( ) { var chosen = $form . find ( 'input[name="nl_type"]:ch…" at bounding box center [728, 352] width 702 height 302
click at [442, 280] on div "function updateTags ( ) { var chosen = $form . find ( 'input[name="nl_type"]:ch…" at bounding box center [728, 352] width 702 height 302
click at [470, 288] on div "function updateTags ( ) { var chosen = $form . find ( 'input[name="nl_type"]:ch…" at bounding box center [728, 352] width 702 height 302
paste textarea
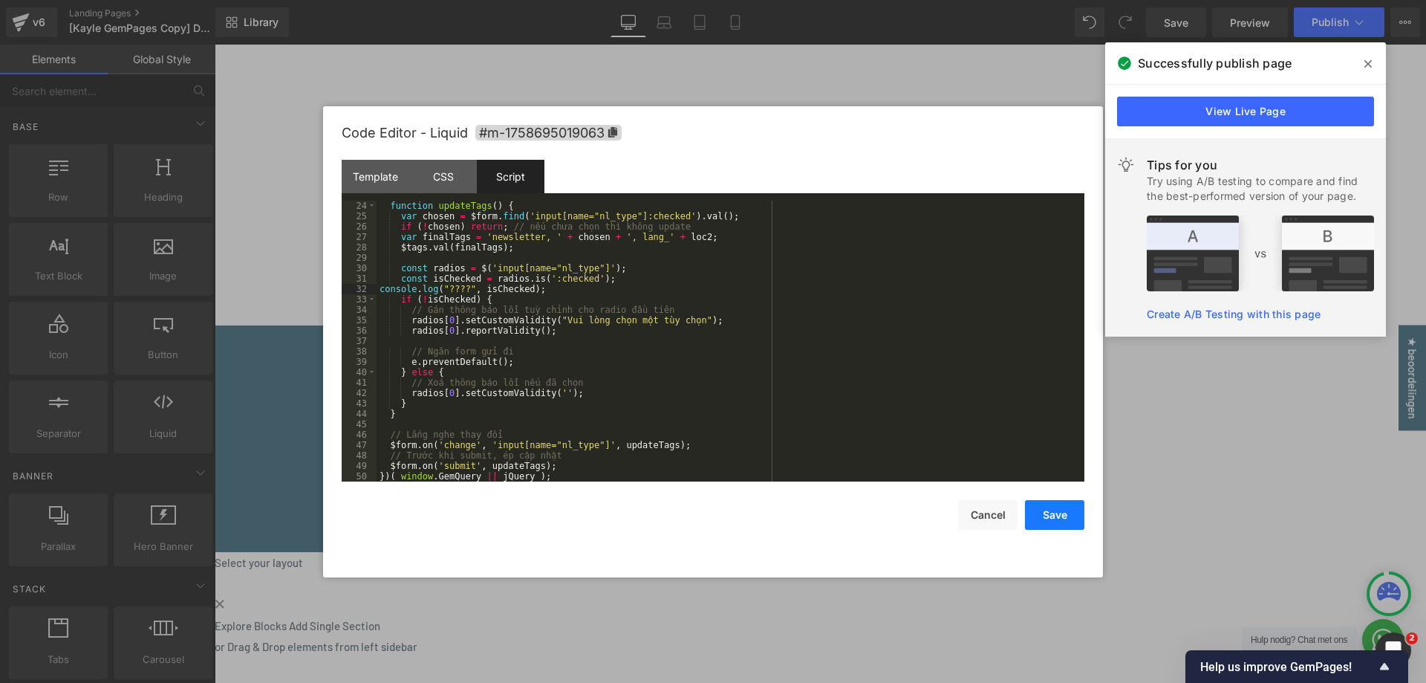
click at [1030, 520] on button "Save" at bounding box center [1054, 515] width 59 height 30
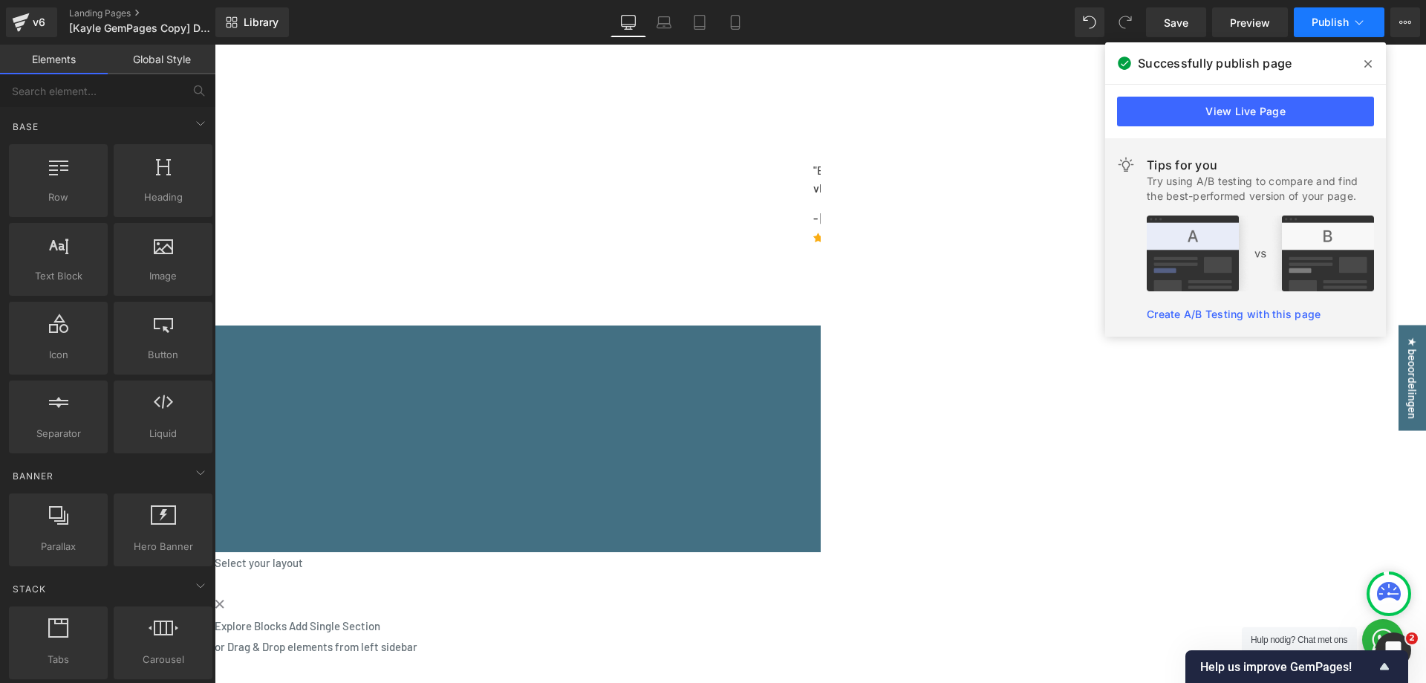
click at [1343, 12] on button "Publish" at bounding box center [1339, 22] width 91 height 30
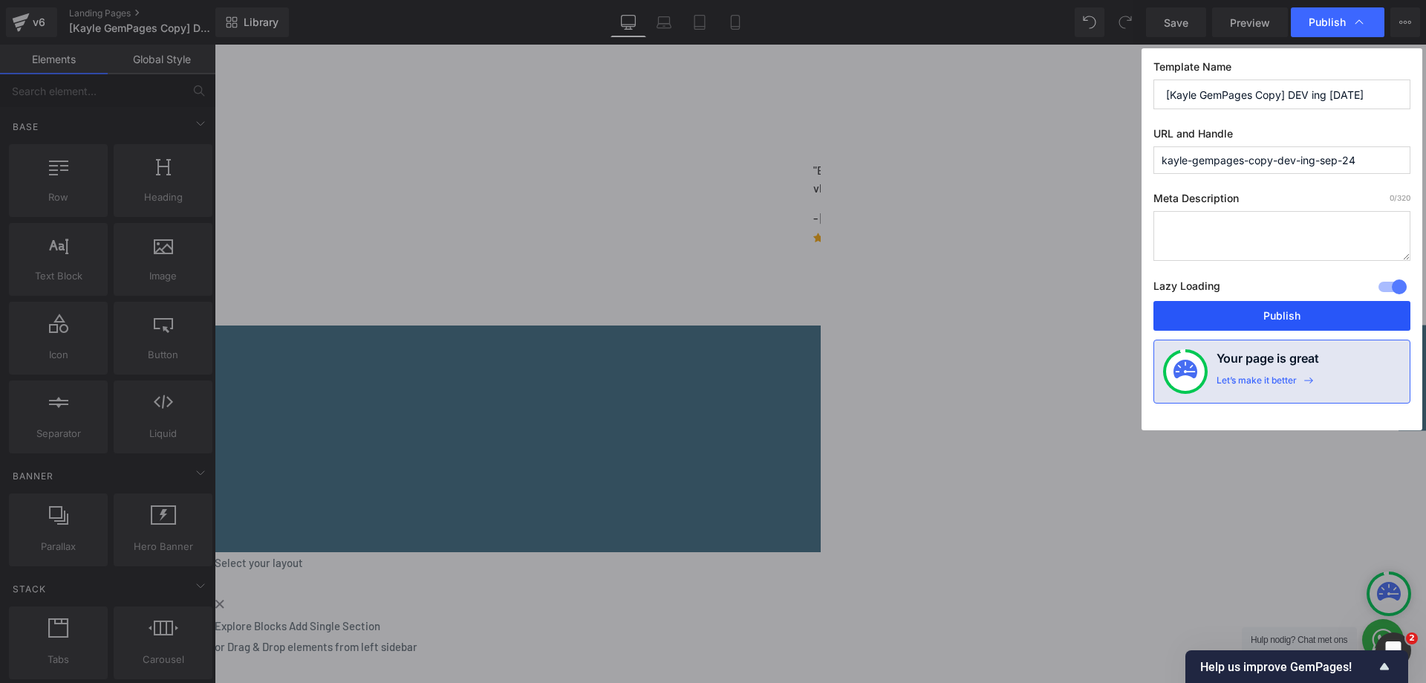
click at [1227, 324] on button "Publish" at bounding box center [1282, 316] width 257 height 30
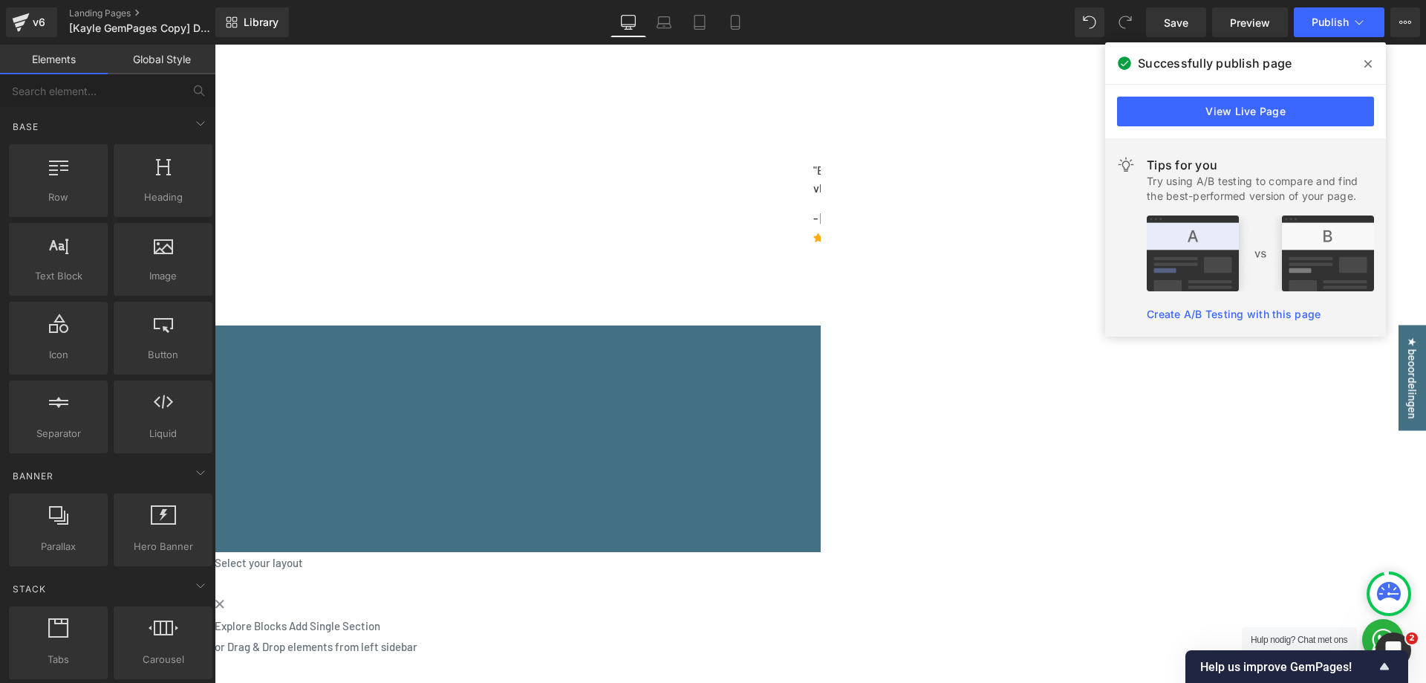
drag, startPoint x: 1367, startPoint y: 65, endPoint x: 977, endPoint y: 148, distance: 398.8
click at [1367, 65] on icon at bounding box center [1368, 63] width 7 height 7
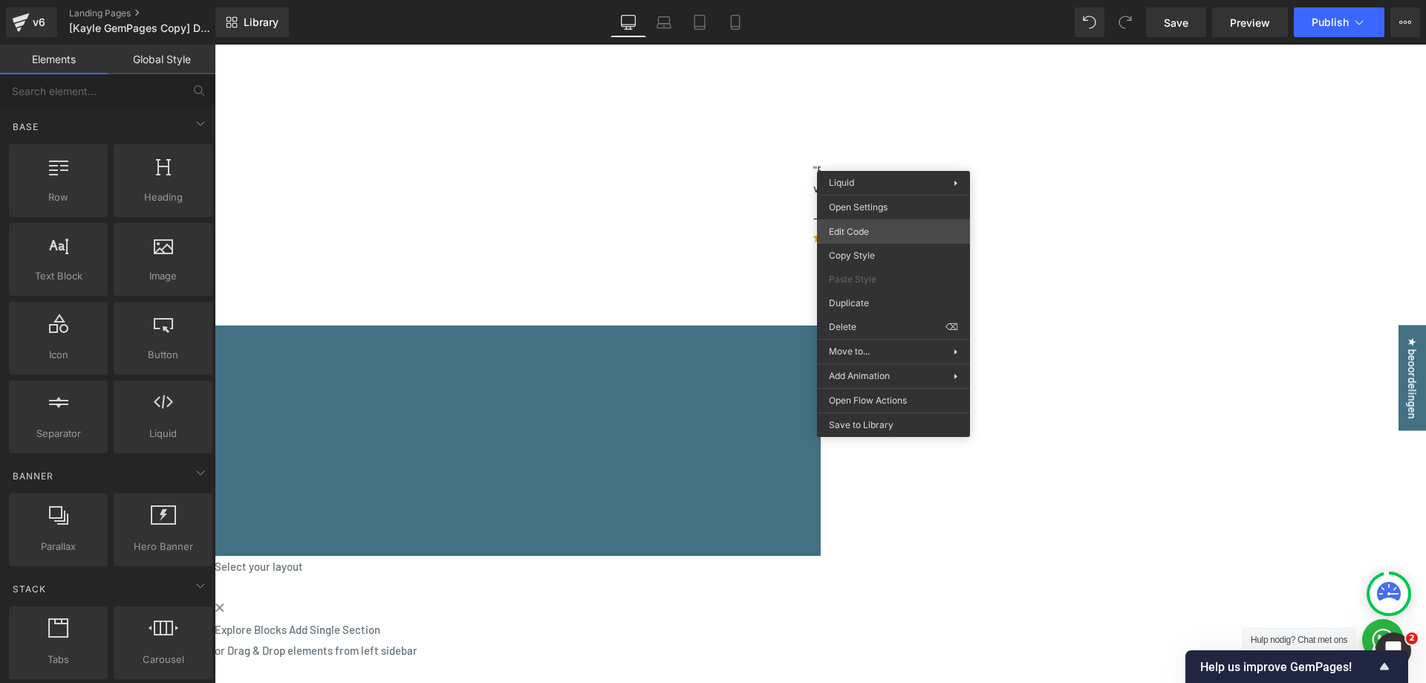
click at [871, 0] on div "You are previewing how the will restyle your page. You can not edit Elements in…" at bounding box center [713, 0] width 1426 height 0
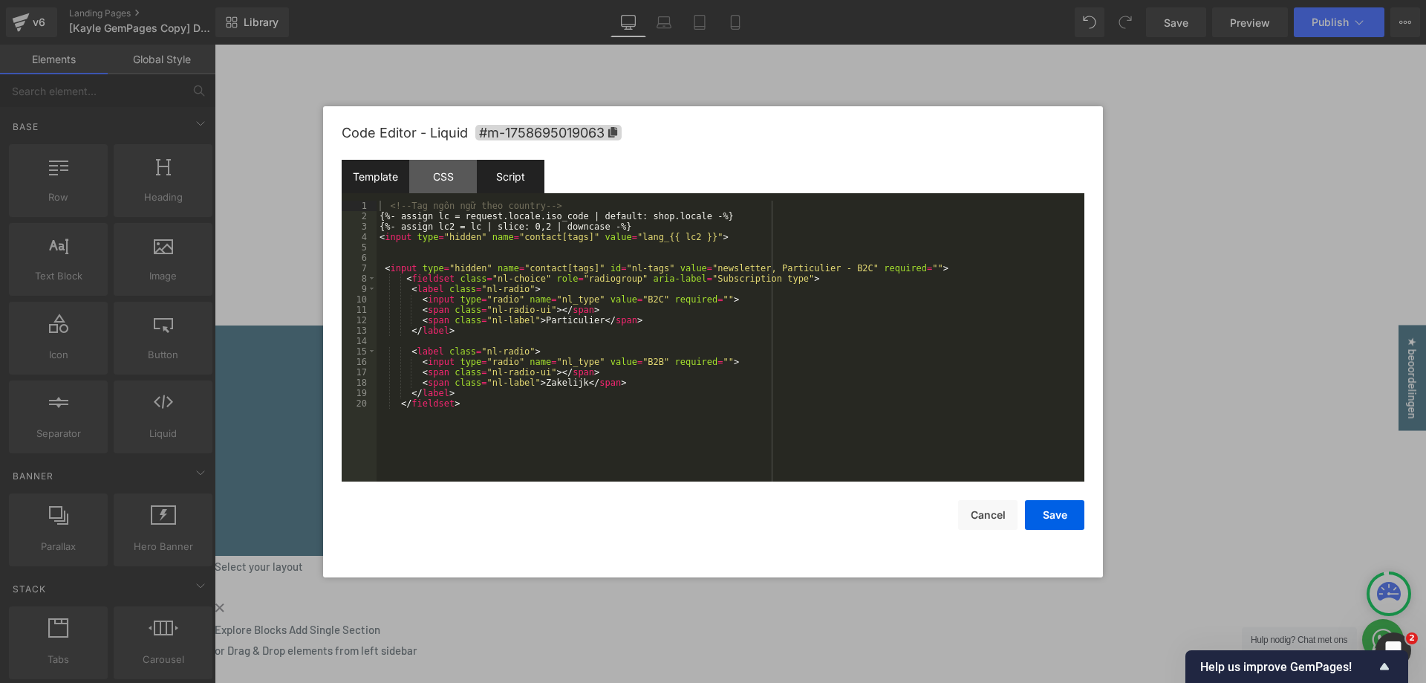
click at [507, 181] on div "Script" at bounding box center [511, 176] width 68 height 33
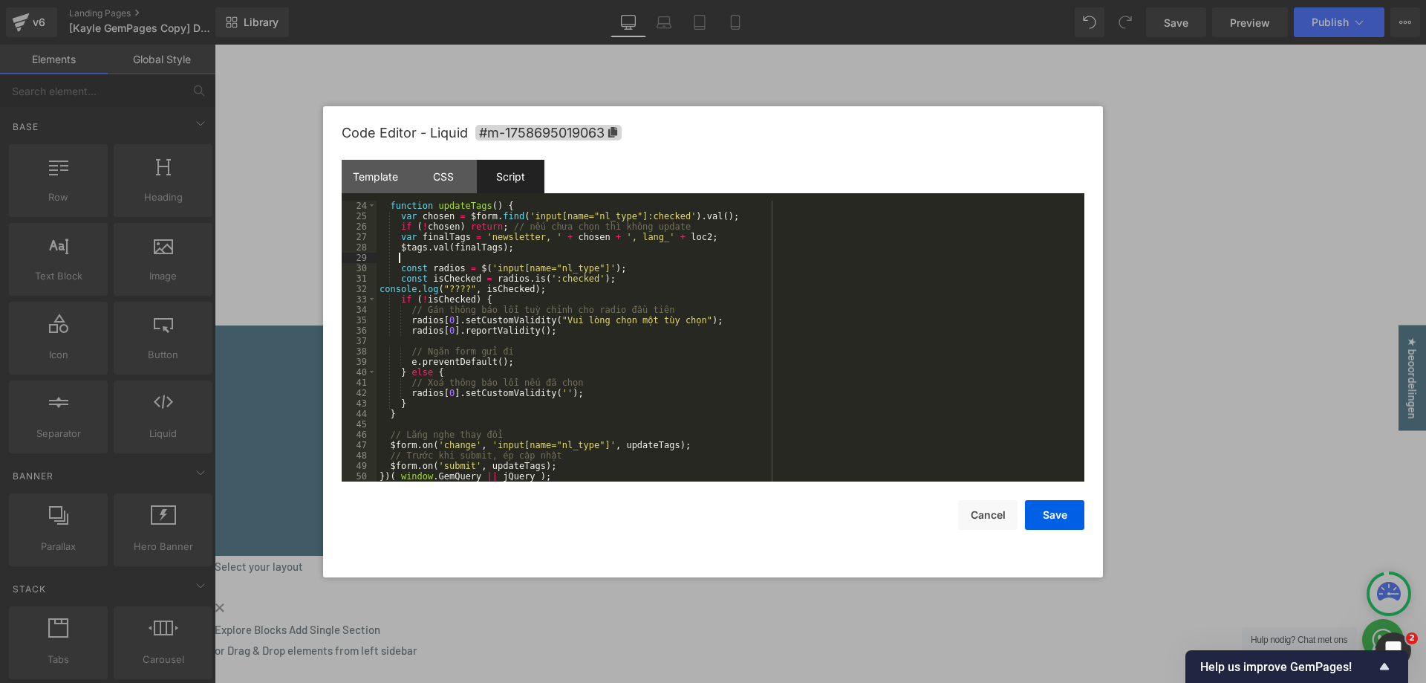
click at [576, 255] on div "function updateTags ( ) { var chosen = $form . find ( 'input[name="nl_type"]:ch…" at bounding box center [728, 352] width 702 height 302
click at [1056, 516] on button "Save" at bounding box center [1054, 515] width 59 height 30
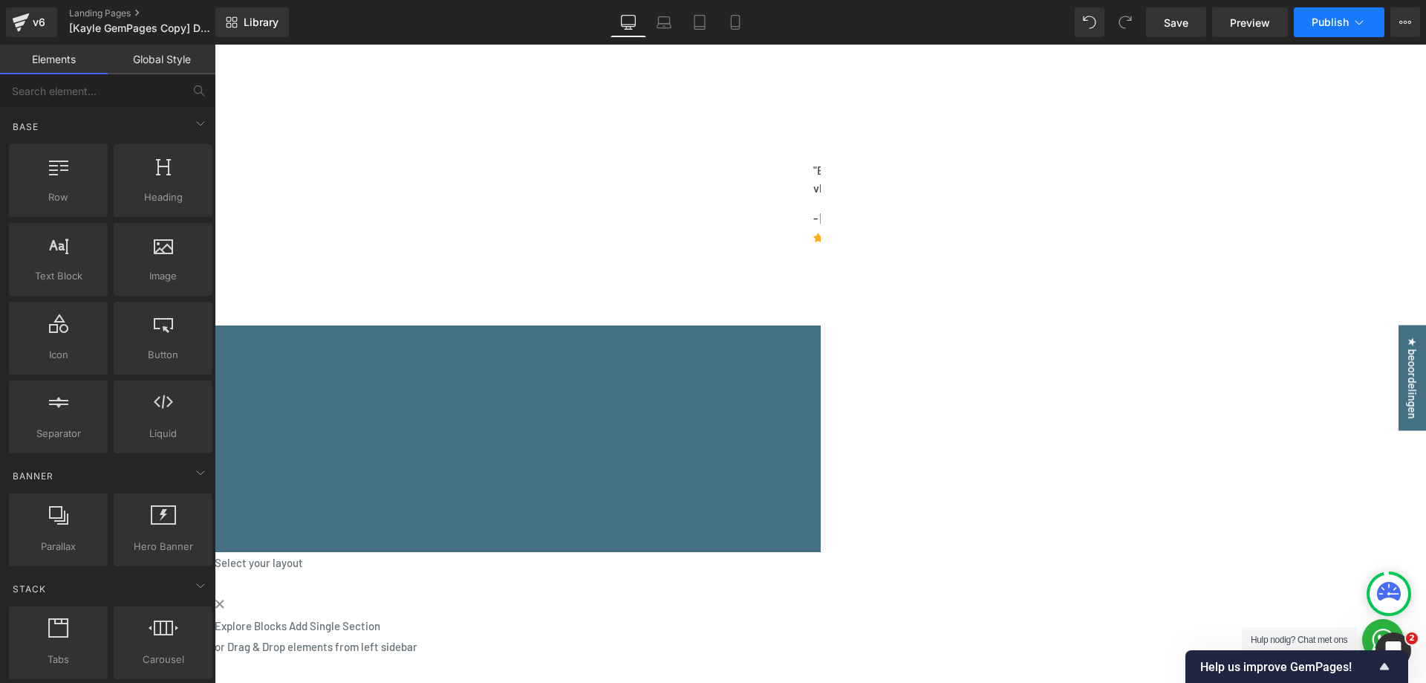
click at [1343, 21] on span "Publish" at bounding box center [1330, 22] width 37 height 12
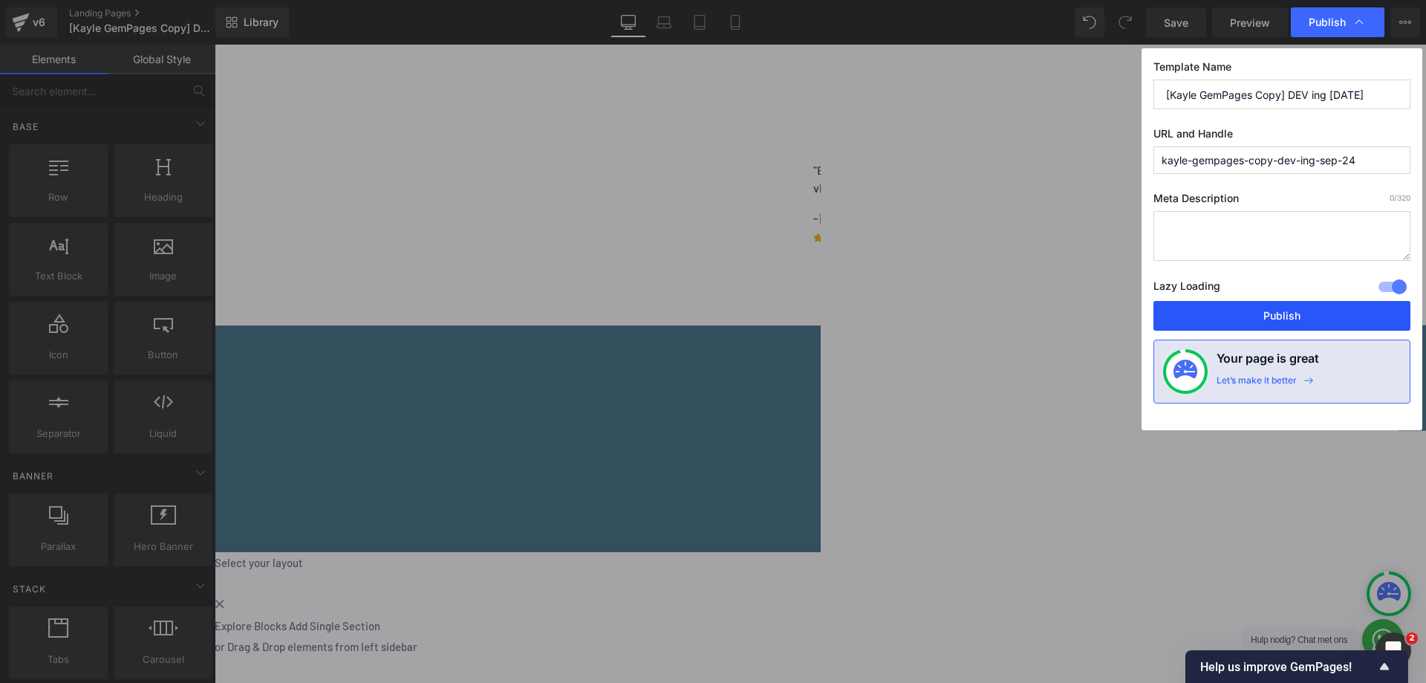
click at [1287, 315] on button "Publish" at bounding box center [1282, 316] width 257 height 30
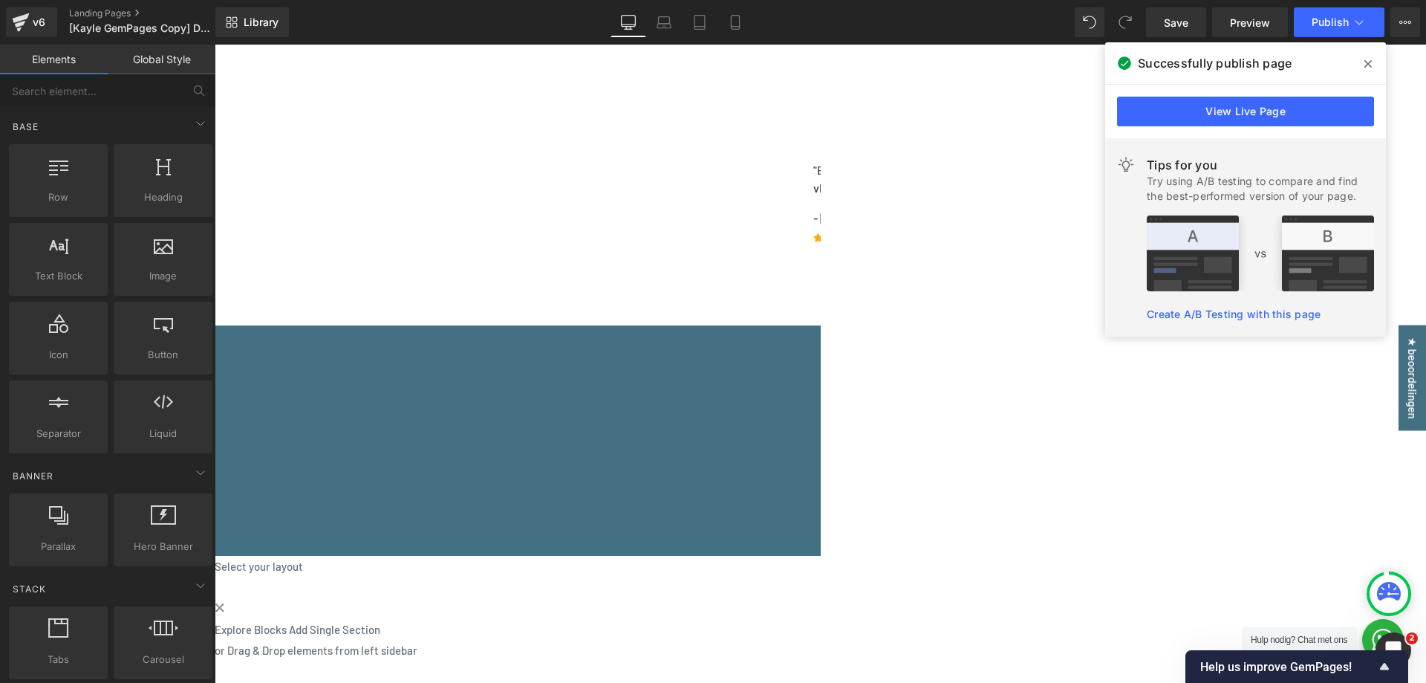
click at [215, 45] on span "Newsletter" at bounding box center [215, 45] width 0 height 0
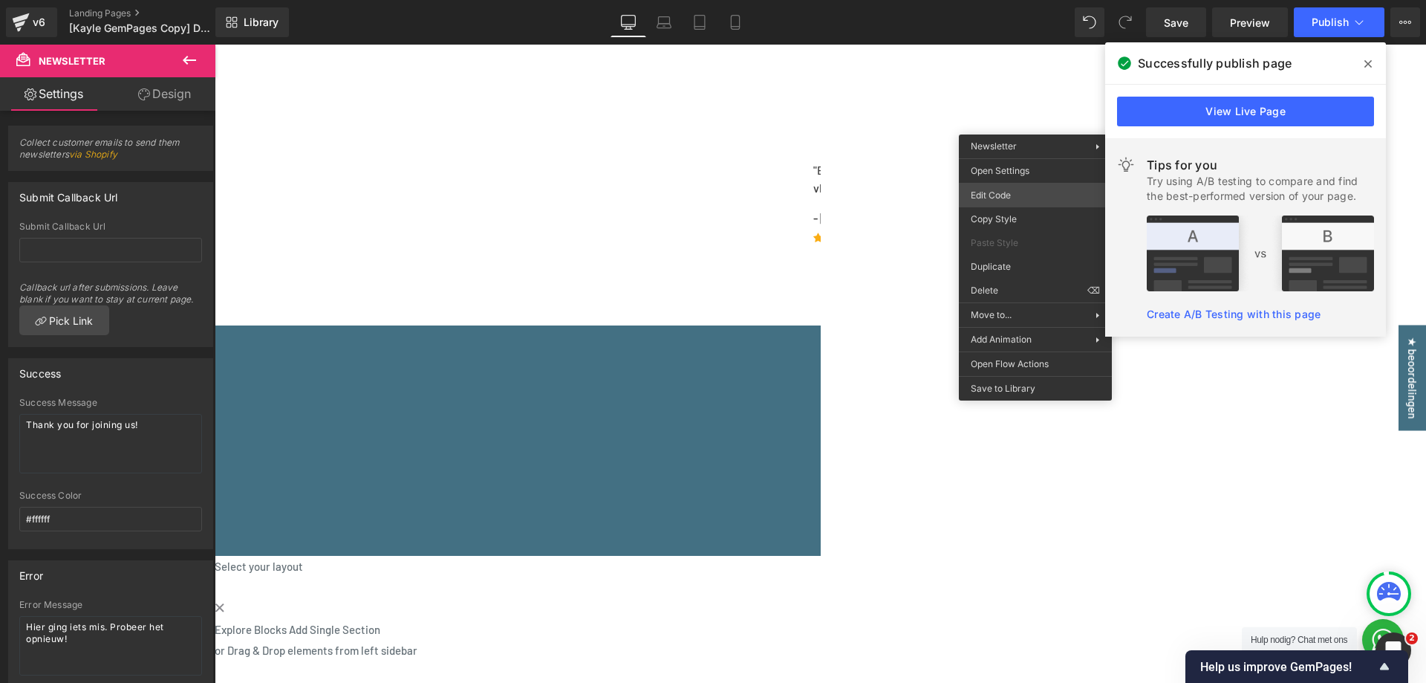
click at [1023, 0] on div "Newsletter You are previewing how the will restyle your page. You can not edit …" at bounding box center [713, 0] width 1426 height 0
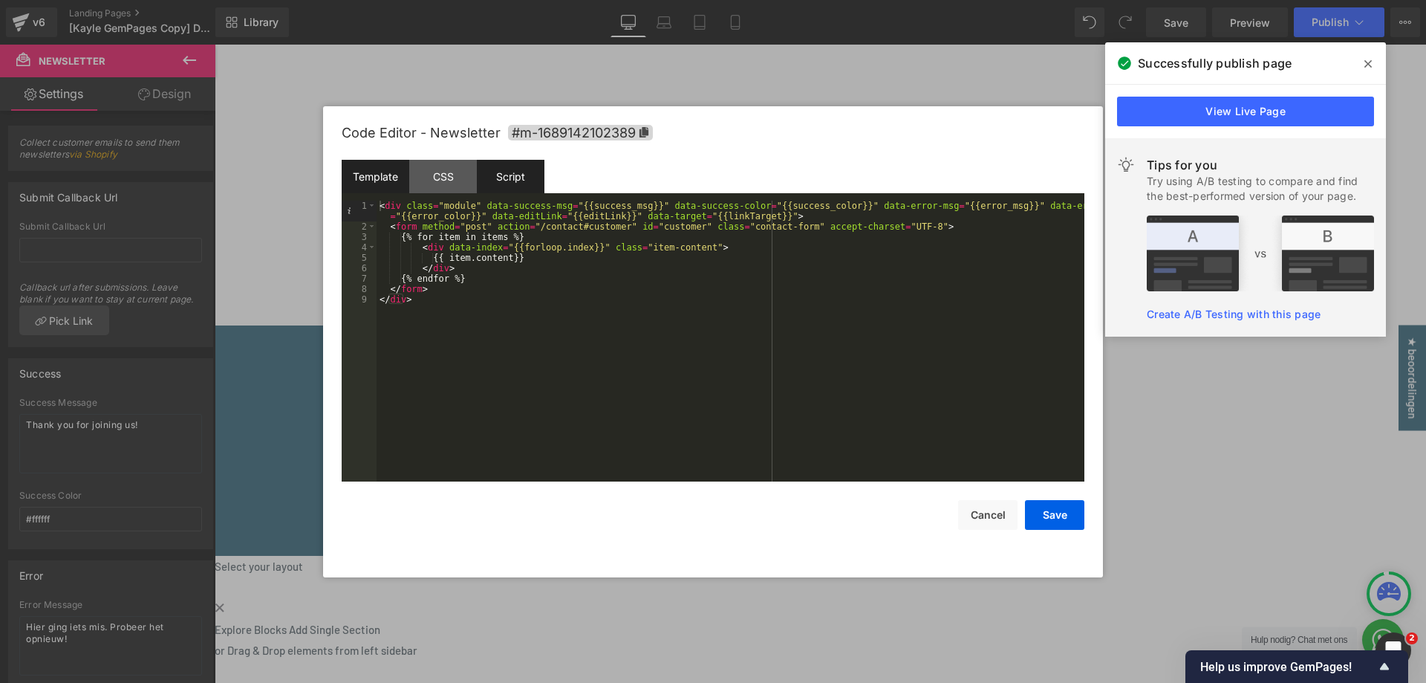
click at [524, 172] on div "Script" at bounding box center [511, 176] width 68 height 33
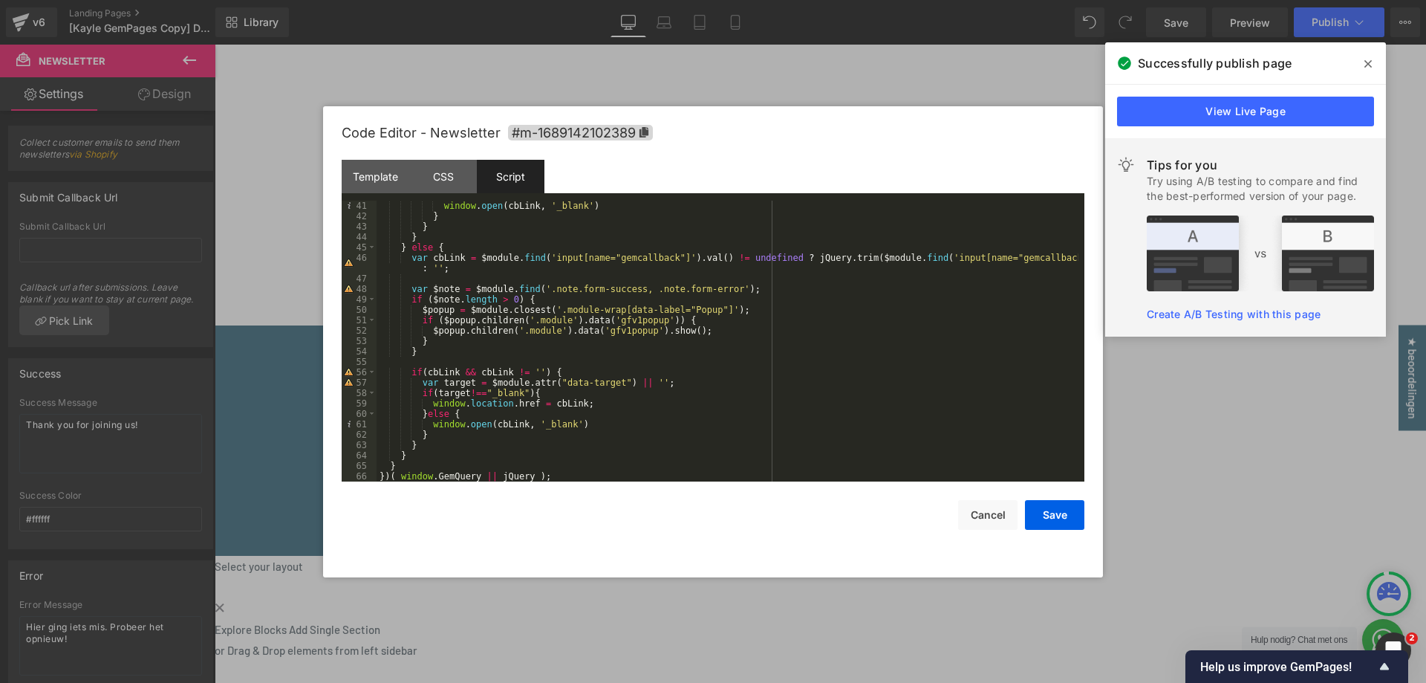
scroll to position [426, 0]
drag, startPoint x: 997, startPoint y: 510, endPoint x: 766, endPoint y: 386, distance: 262.6
click at [997, 510] on button "Cancel" at bounding box center [987, 515] width 59 height 30
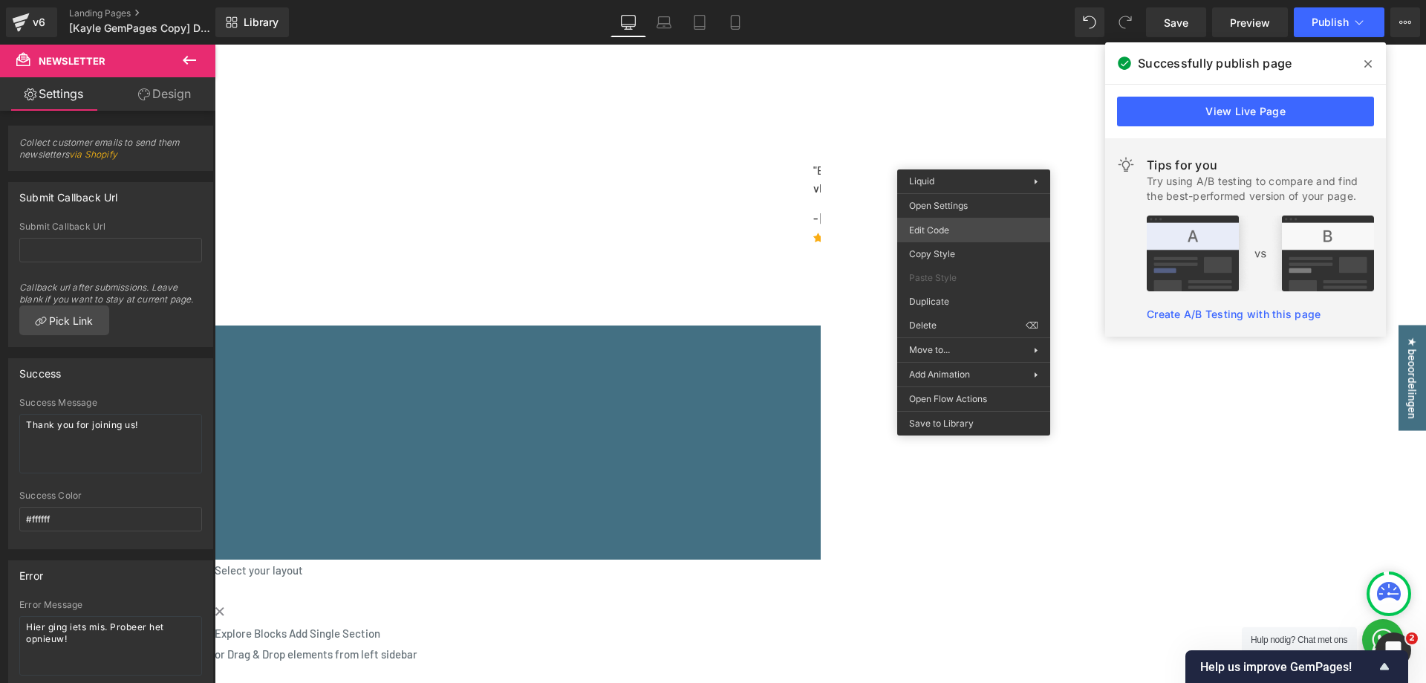
click at [961, 0] on div "Newsletter You are previewing how the will restyle your page. You can not edit …" at bounding box center [713, 0] width 1426 height 0
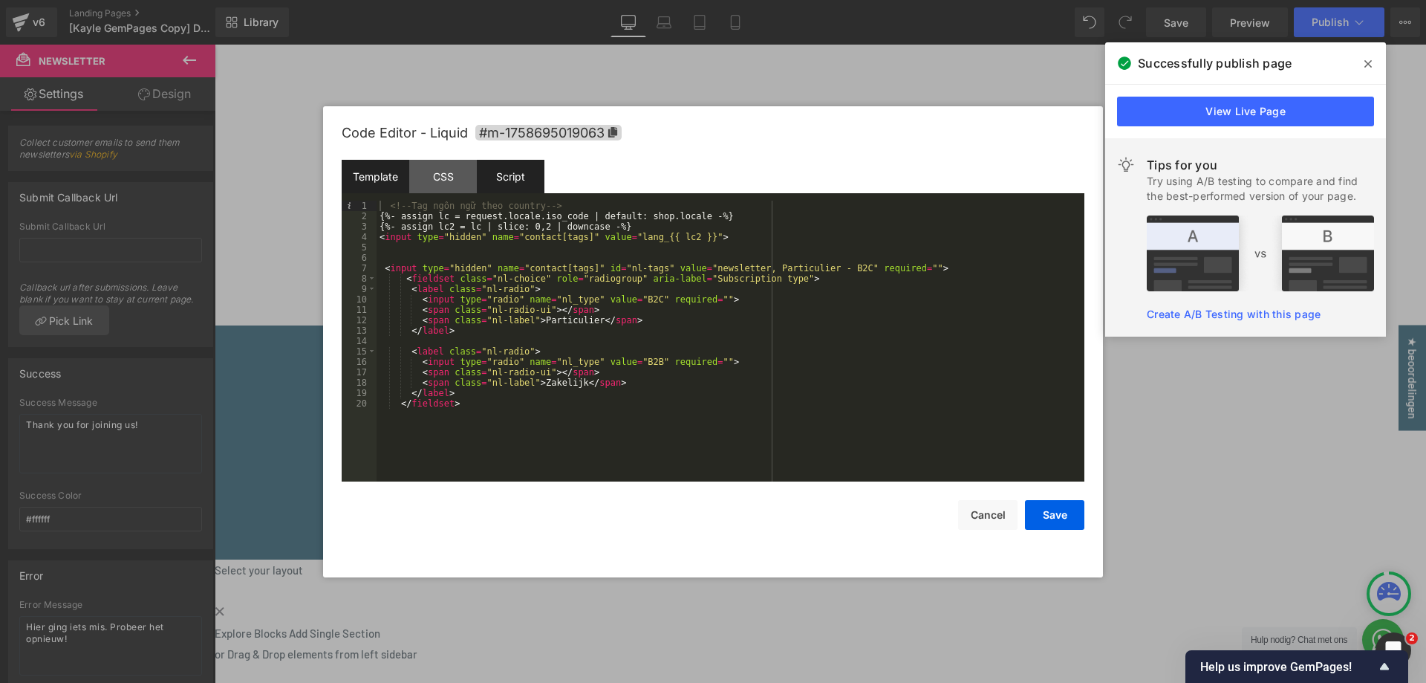
click at [519, 183] on div "Script" at bounding box center [511, 176] width 68 height 33
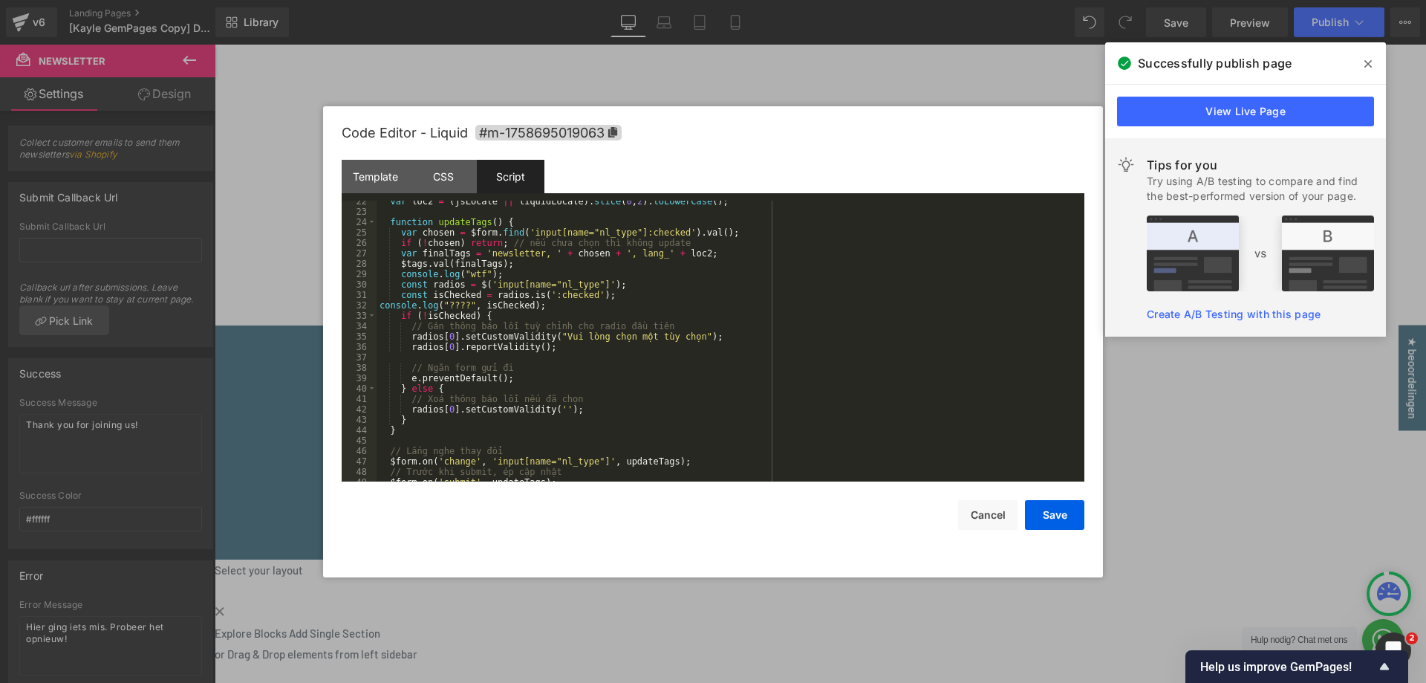
scroll to position [223, 0]
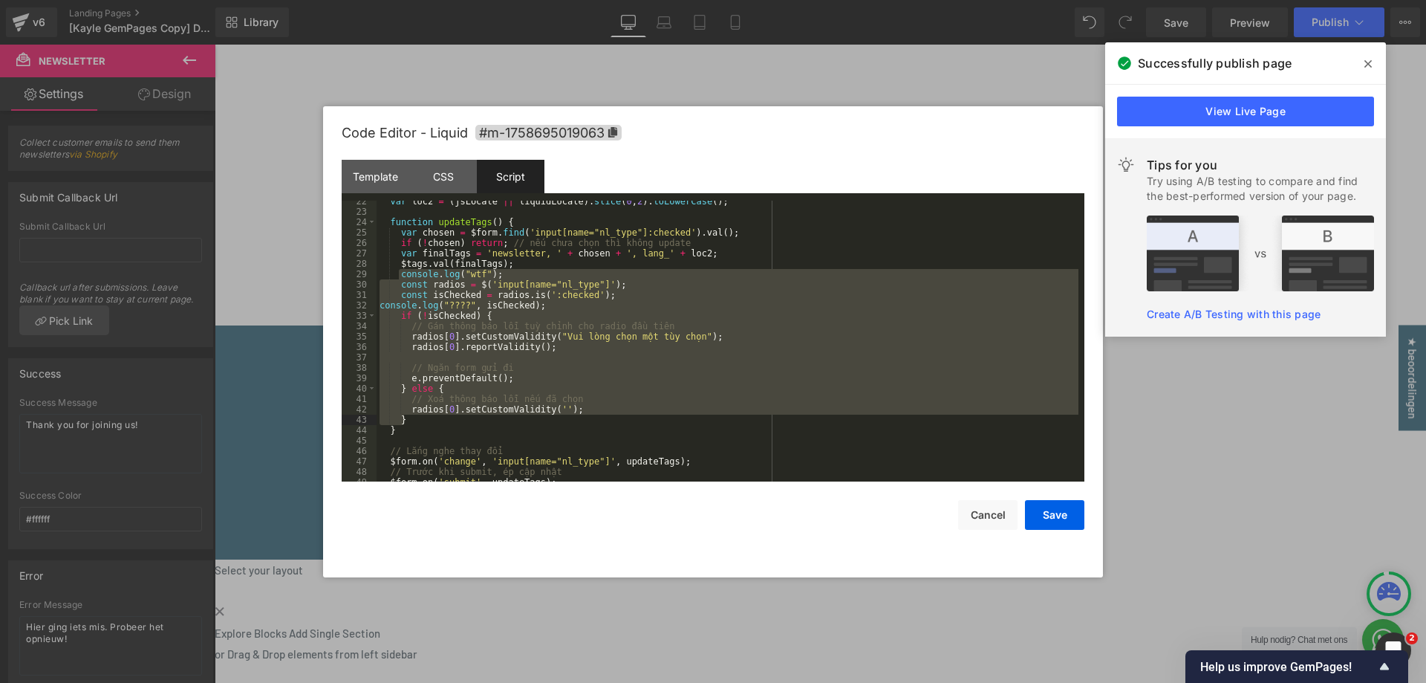
drag, startPoint x: 398, startPoint y: 275, endPoint x: 565, endPoint y: 417, distance: 218.7
click at [565, 417] on div "var loc2 = ( jsLocale || liquidLocale ) . slice ( 0 , 2 ) . toLowerCase ( ) ; f…" at bounding box center [728, 347] width 702 height 302
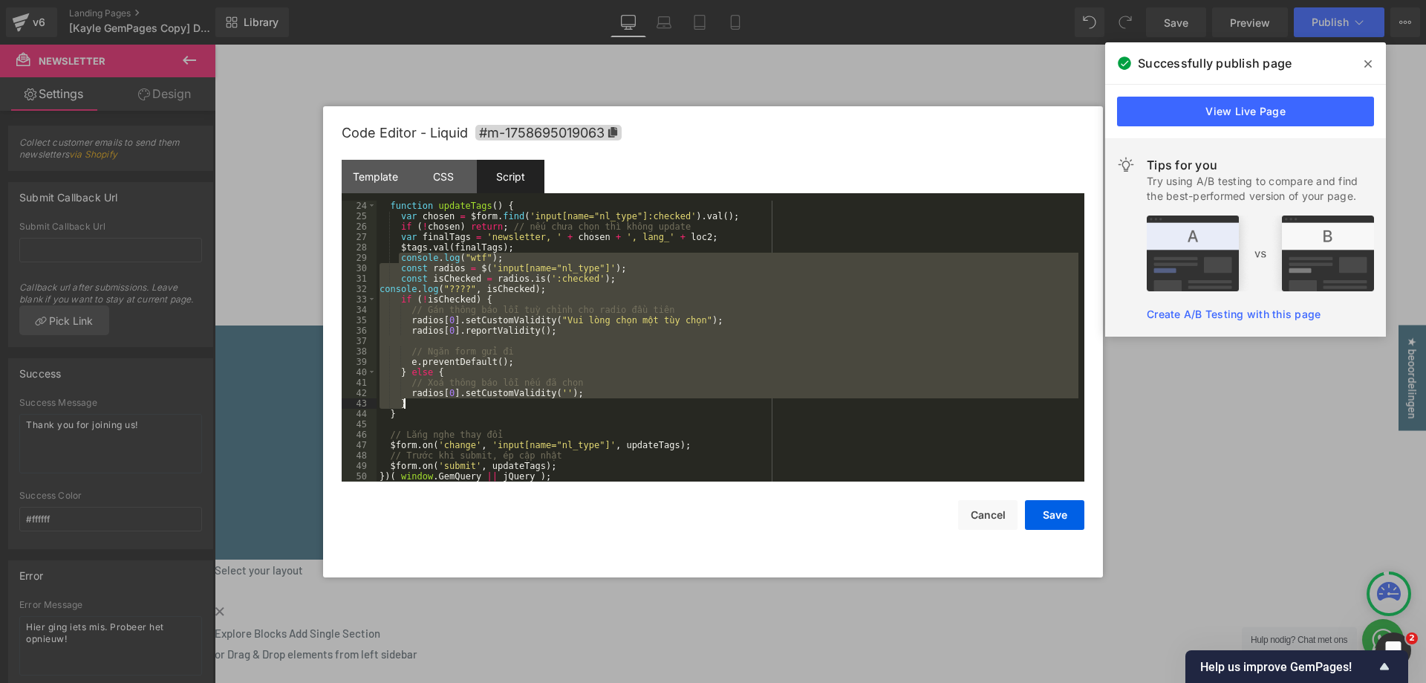
scroll to position [239, 0]
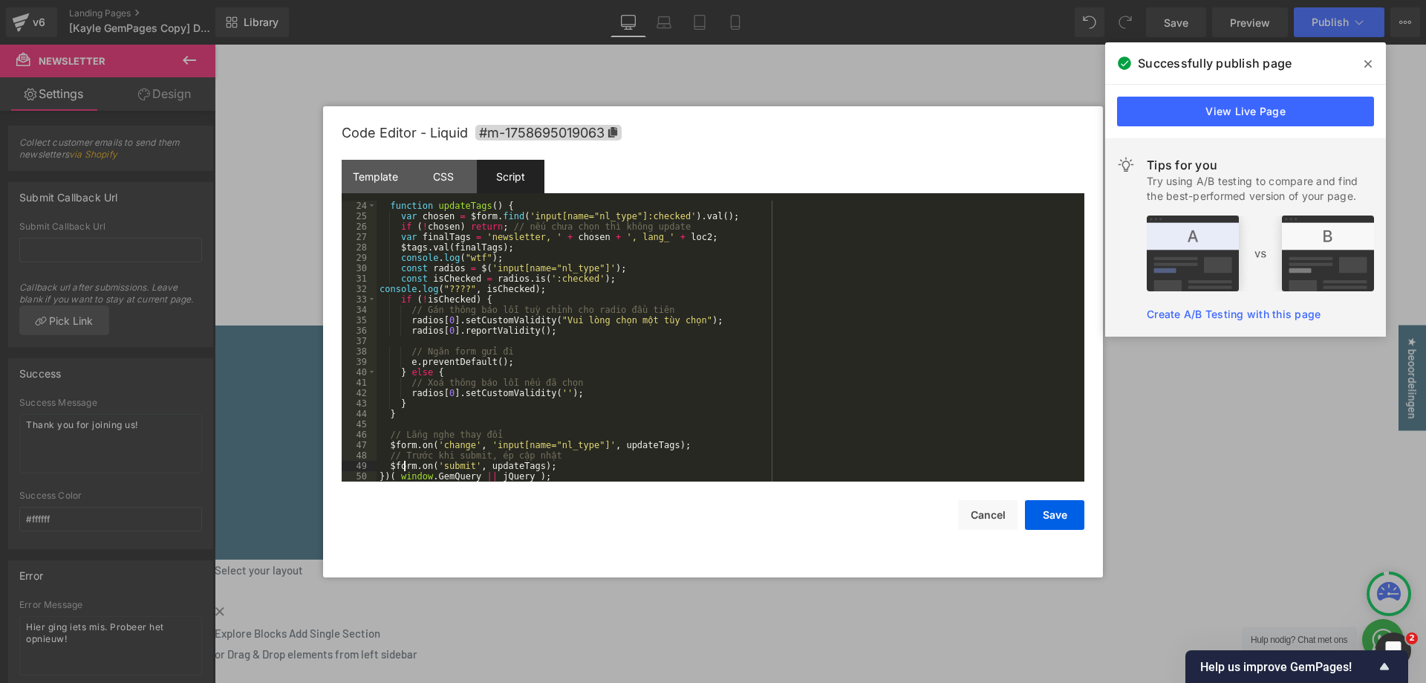
click at [402, 465] on div "function updateTags ( ) { var chosen = $form . find ( 'input[name="nl_type"]:ch…" at bounding box center [728, 352] width 702 height 302
click at [505, 465] on div "function updateTags ( ) { var chosen = $form . find ( 'input[name="nl_type"]:ch…" at bounding box center [728, 352] width 702 height 302
click at [505, 466] on div "function updateTags ( ) { var chosen = $form . find ( 'input[name="nl_type"]:ch…" at bounding box center [728, 352] width 702 height 302
click at [524, 403] on div "function updateTags ( ) { var chosen = $form . find ( 'input[name="nl_type"]:ch…" at bounding box center [728, 352] width 702 height 302
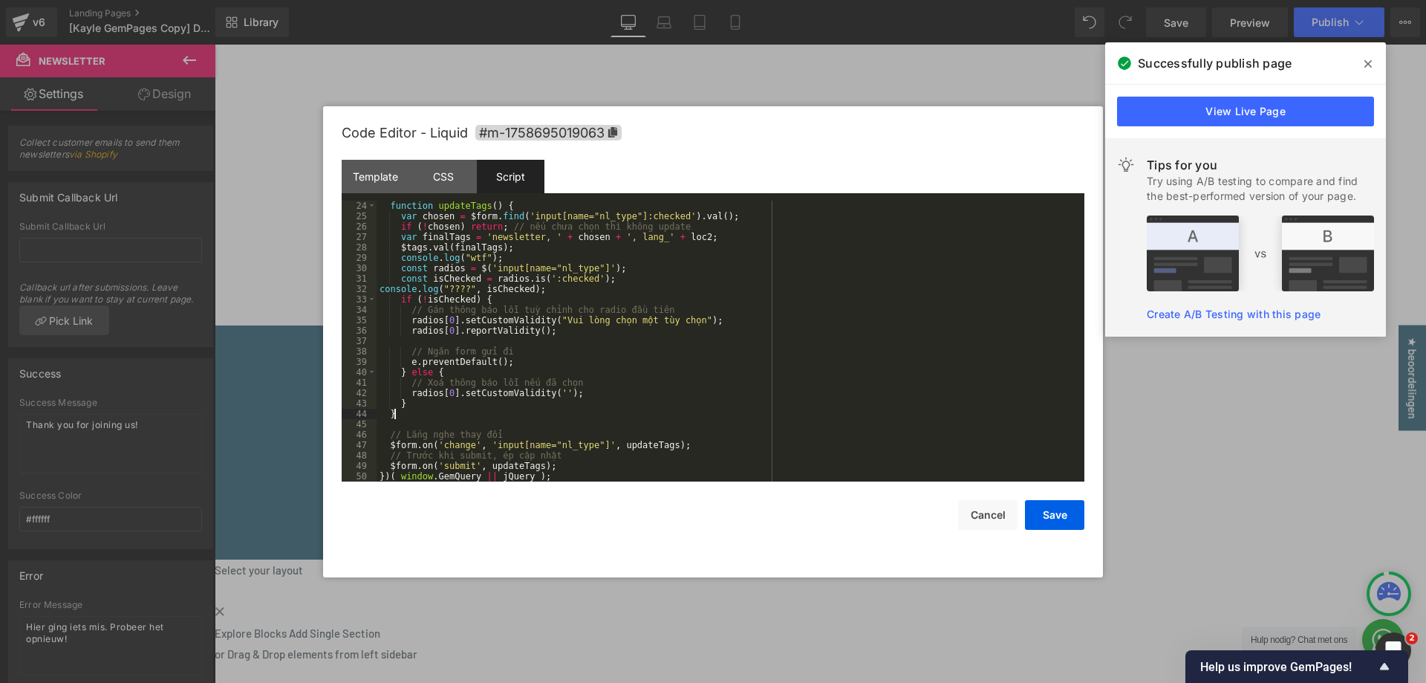
click at [479, 415] on div "function updateTags ( ) { var chosen = $form . find ( 'input[name="nl_type"]:ch…" at bounding box center [728, 352] width 702 height 302
paste textarea
click at [660, 437] on div "function updateTags ( ) { var chosen = $form . find ( 'input[name="nl_type"]:ch…" at bounding box center [728, 352] width 702 height 302
click at [429, 432] on div "function updateTags ( ) { var chosen = $form . find ( 'input[name="nl_type"]:ch…" at bounding box center [728, 352] width 702 height 302
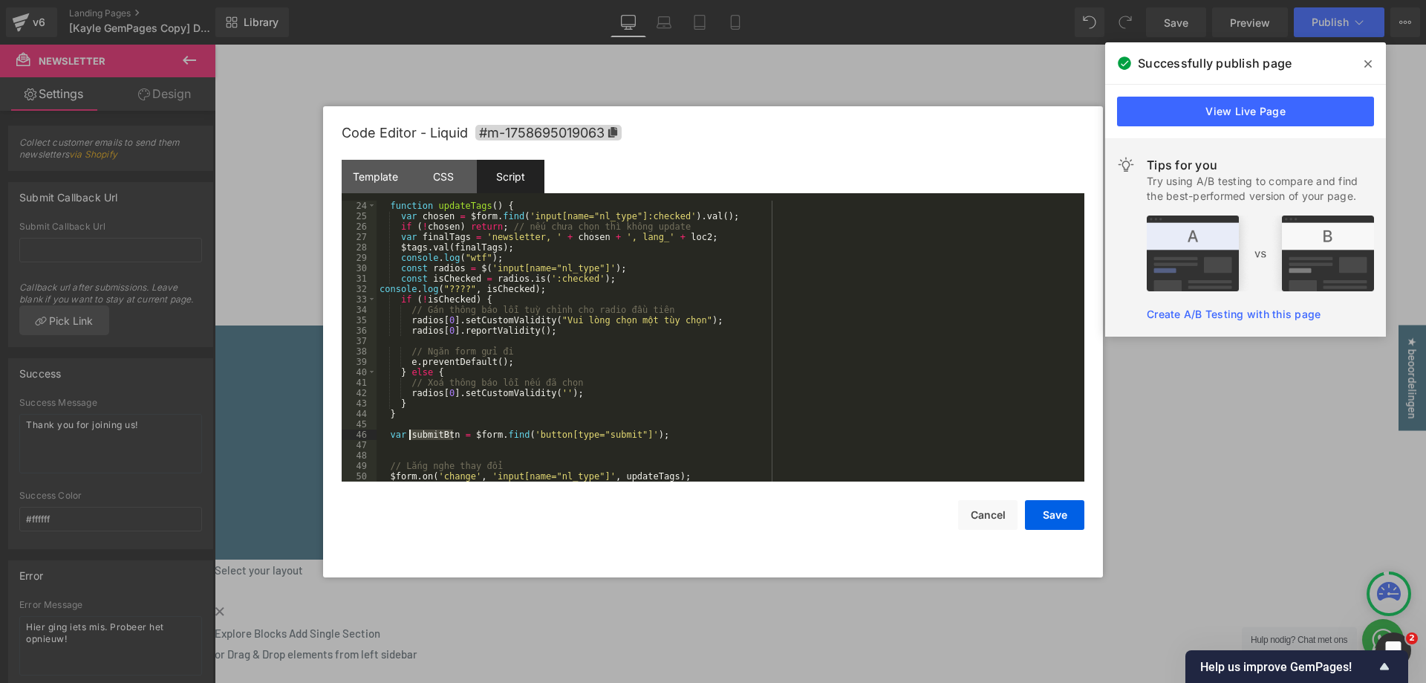
click at [431, 446] on div "function updateTags ( ) { var chosen = $form . find ( 'input[name="nl_type"]:ch…" at bounding box center [728, 352] width 702 height 302
paste textarea
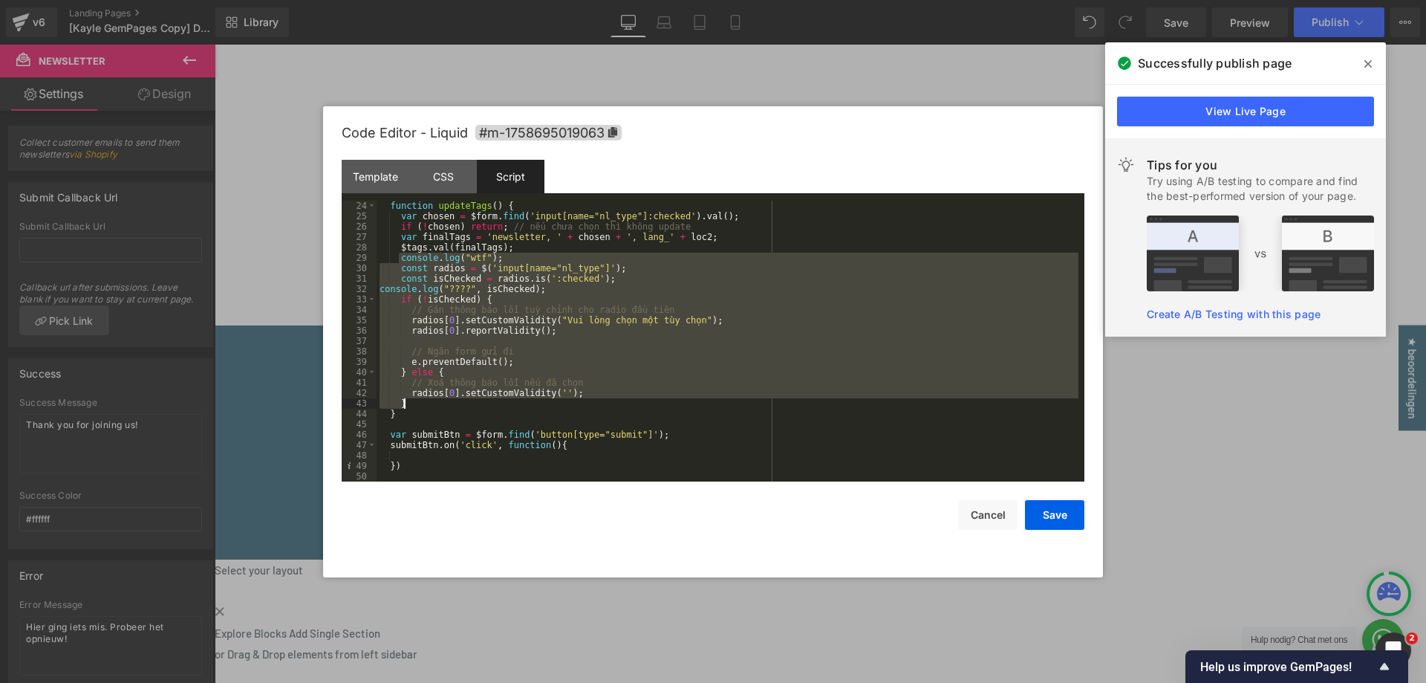
drag, startPoint x: 399, startPoint y: 260, endPoint x: 460, endPoint y: 404, distance: 156.5
click at [460, 404] on div "function updateTags ( ) { var chosen = $form . find ( 'input[name="nl_type"]:ch…" at bounding box center [728, 352] width 702 height 302
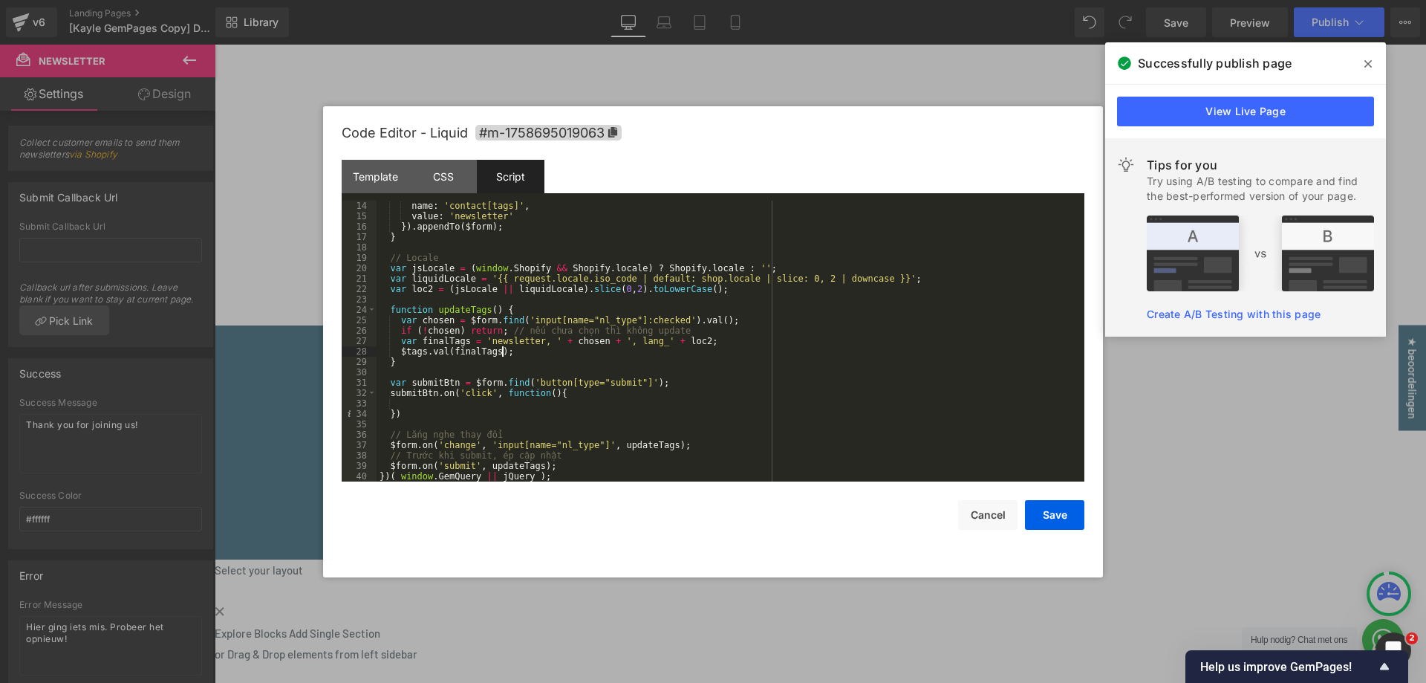
scroll to position [135, 0]
click at [466, 402] on div "name : 'contact[tags]' , value : 'newsletter' }) . appendTo ( $form ) ; } // Lo…" at bounding box center [728, 352] width 702 height 302
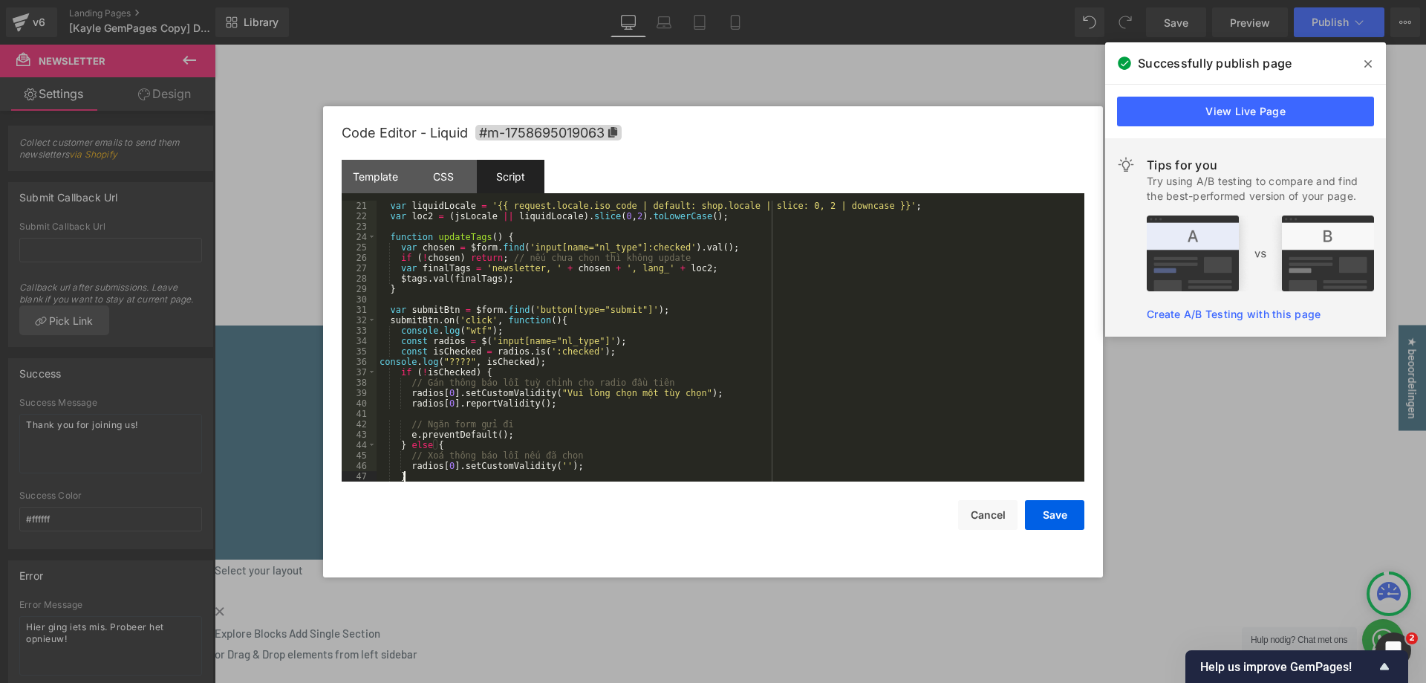
scroll to position [208, 0]
drag, startPoint x: 1047, startPoint y: 513, endPoint x: 1149, endPoint y: 258, distance: 275.1
click at [1049, 513] on button "Save" at bounding box center [1054, 515] width 59 height 30
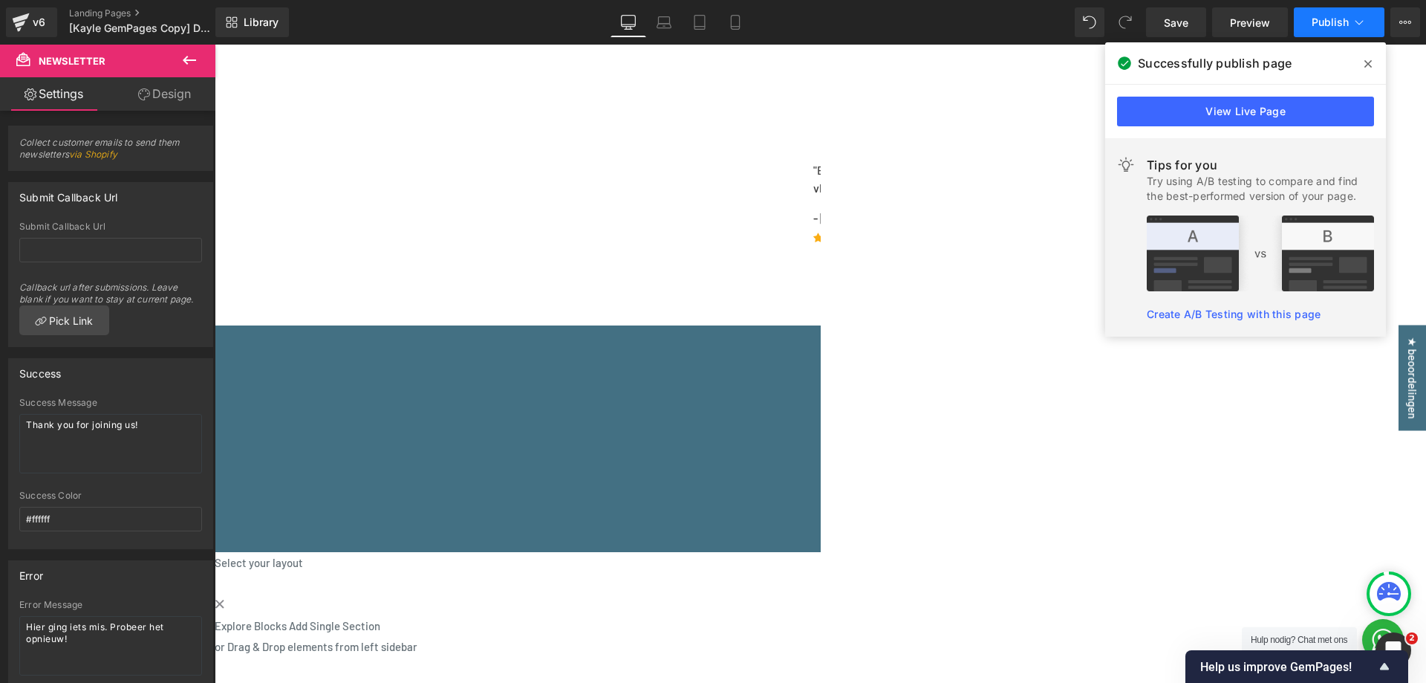
click at [1322, 21] on span "Publish" at bounding box center [1330, 22] width 37 height 12
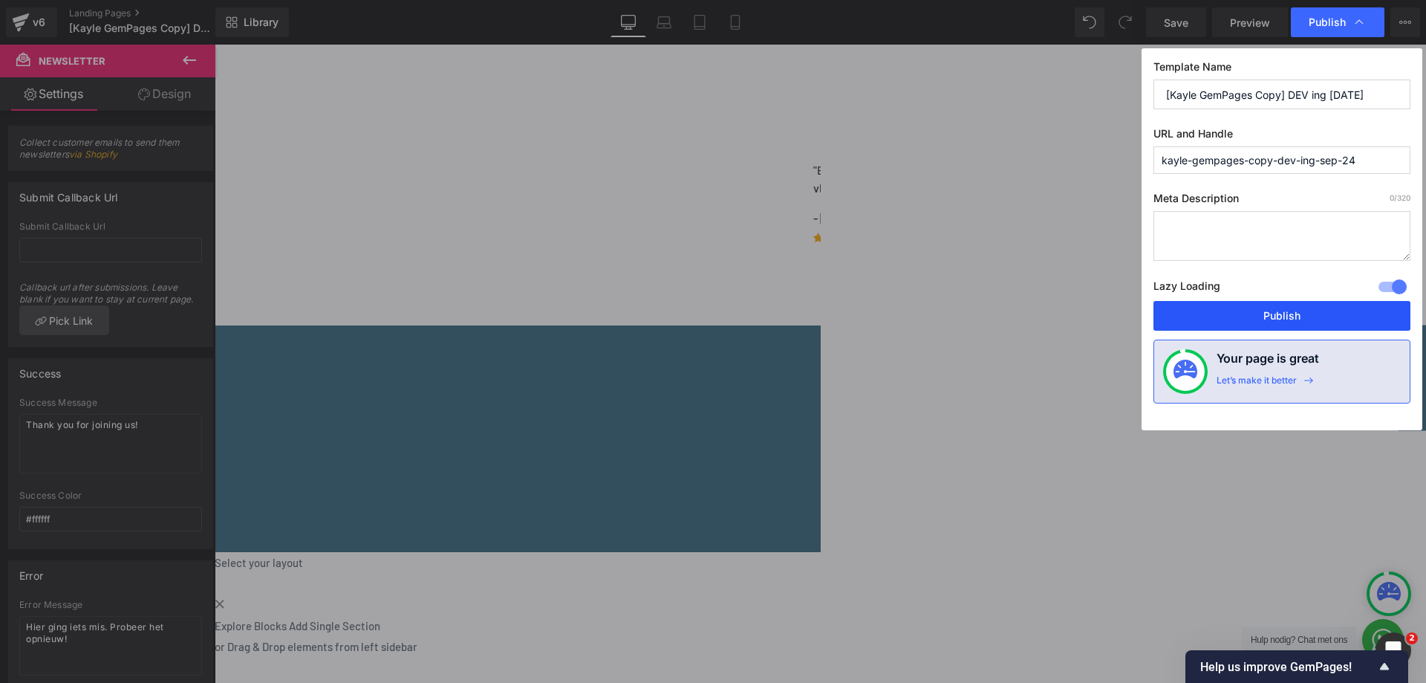
drag, startPoint x: 1287, startPoint y: 317, endPoint x: 1073, endPoint y: 271, distance: 218.9
click at [1287, 317] on button "Publish" at bounding box center [1282, 316] width 257 height 30
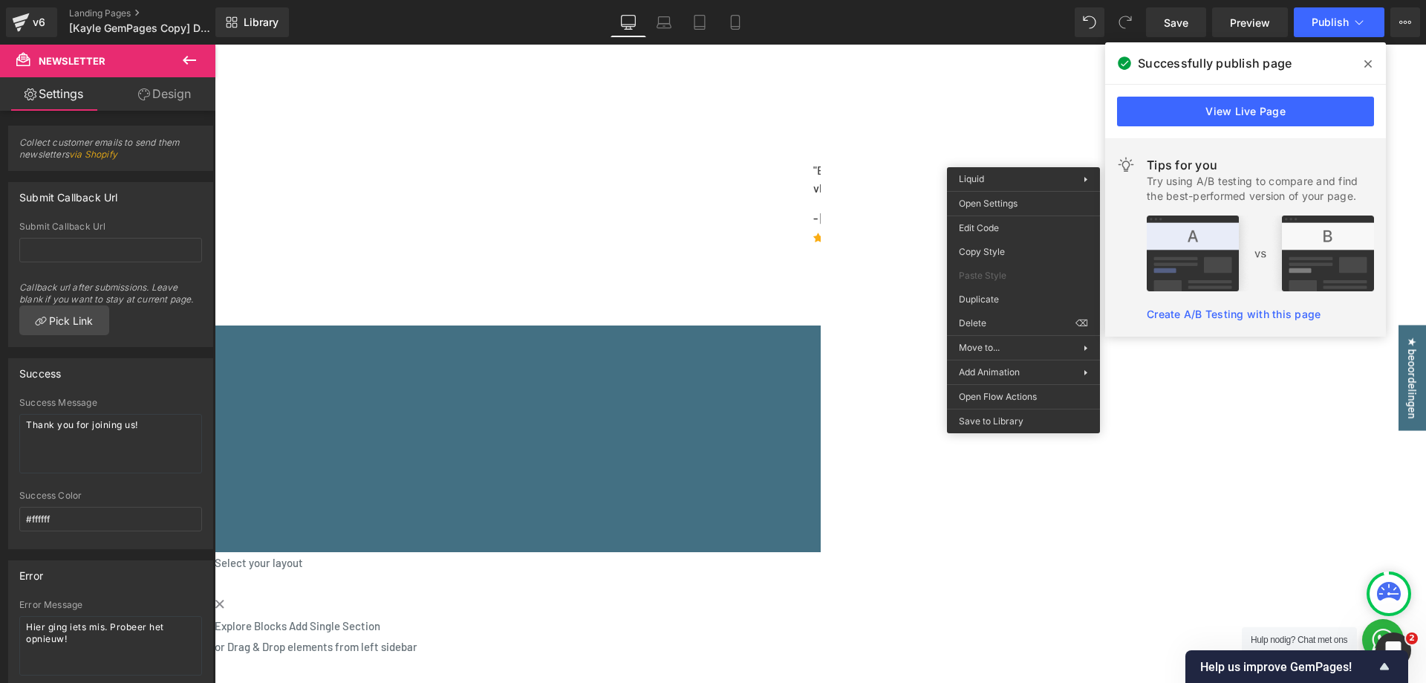
click at [215, 45] on icon at bounding box center [215, 45] width 0 height 0
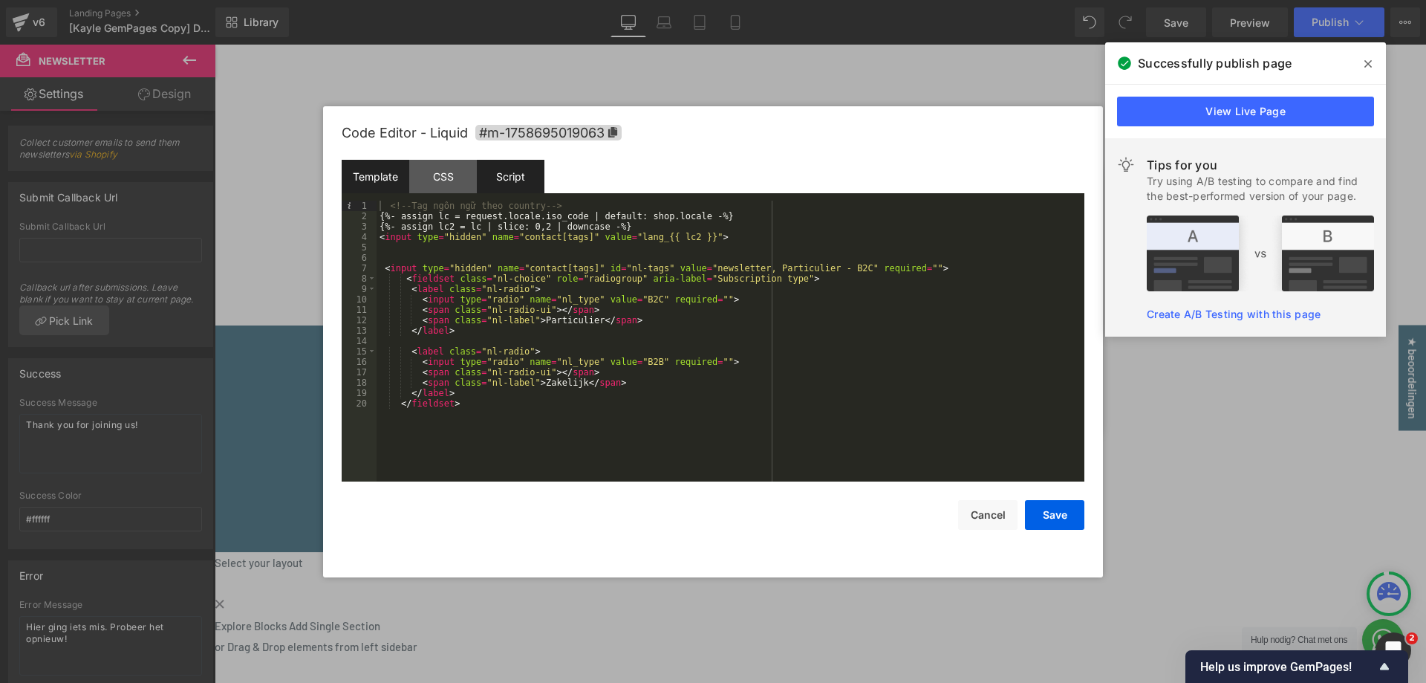
click at [524, 178] on div "Script" at bounding box center [511, 176] width 68 height 33
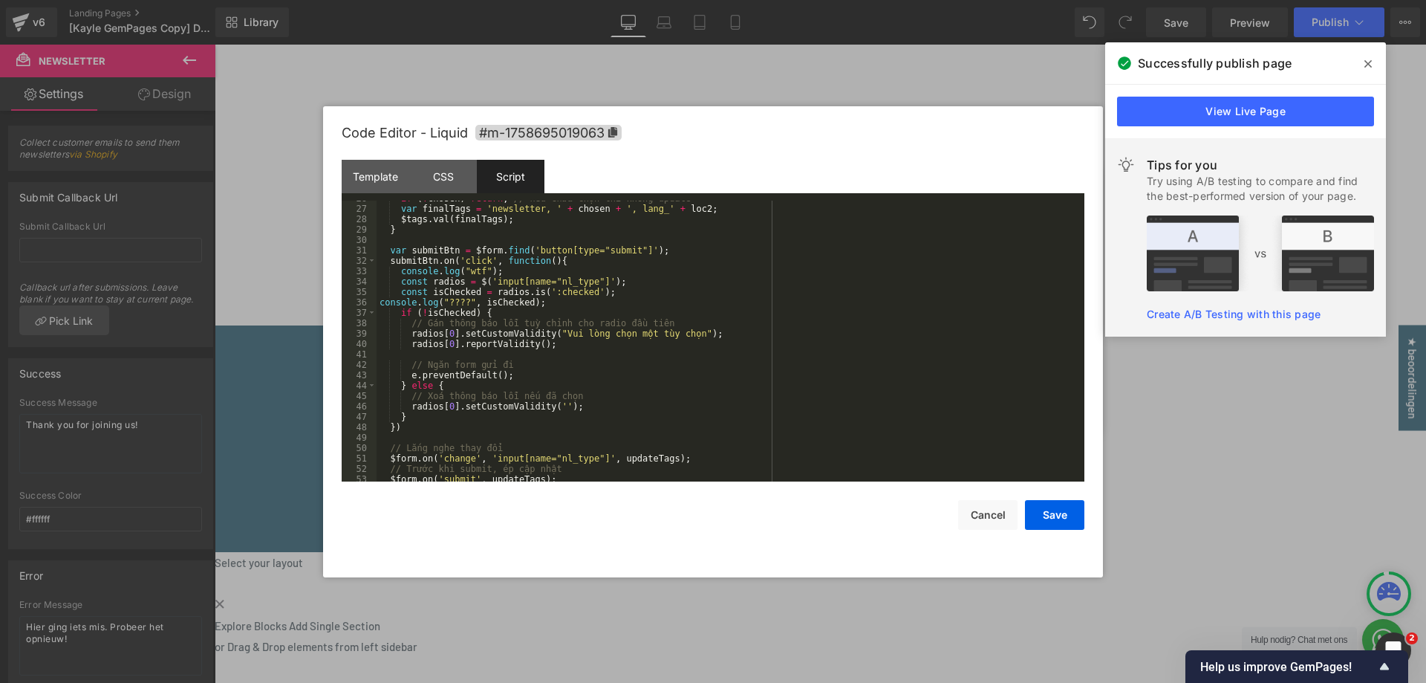
scroll to position [281, 0]
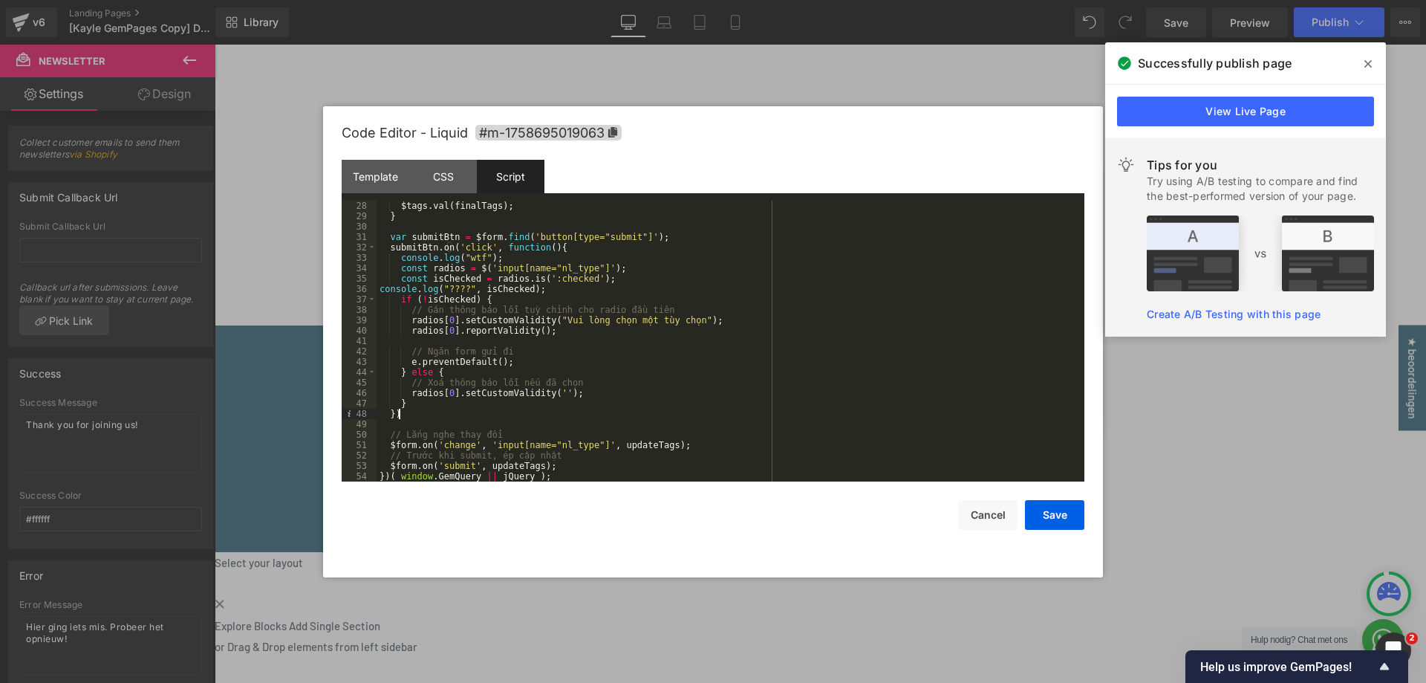
click at [430, 415] on div "$tags . val ( finalTags ) ; } var submitBtn = $form . find ( 'button[type="subm…" at bounding box center [728, 352] width 702 height 302
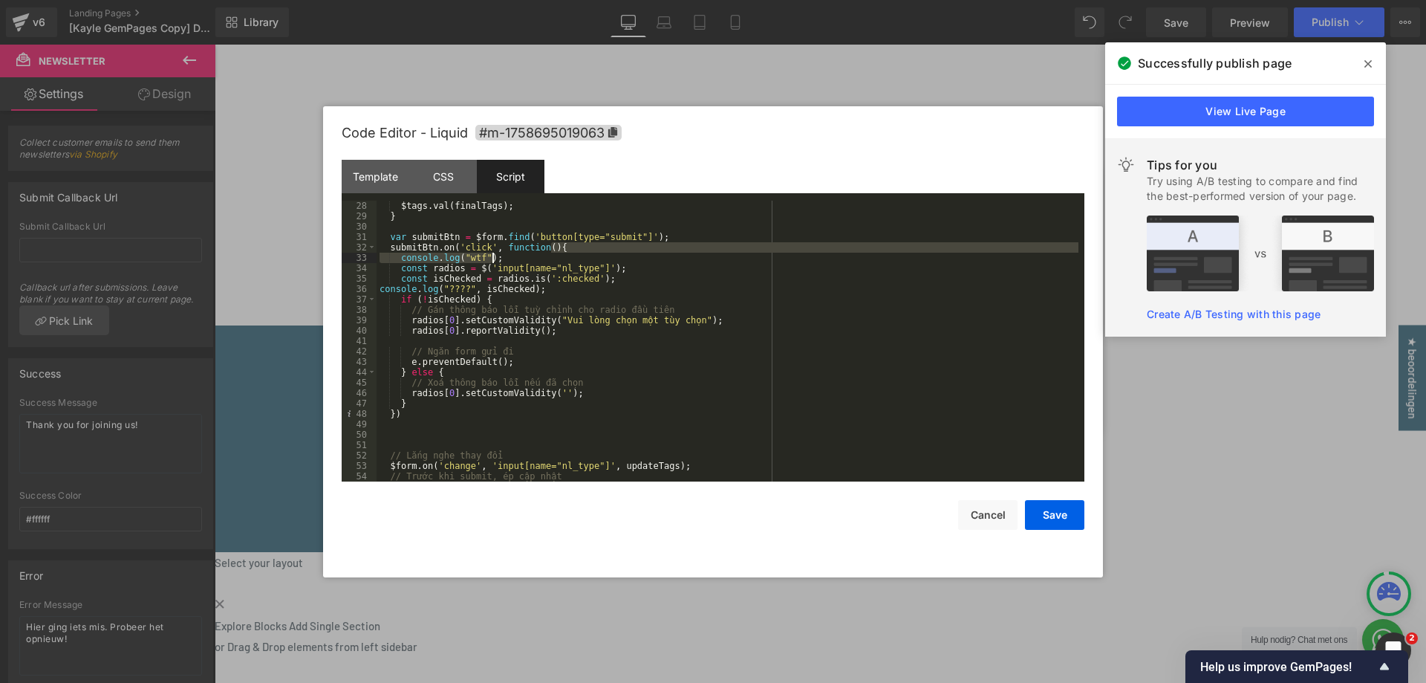
click at [559, 256] on div "$tags . val ( finalTags ) ; } var submitBtn = $form . find ( 'button[type="subm…" at bounding box center [728, 352] width 702 height 302
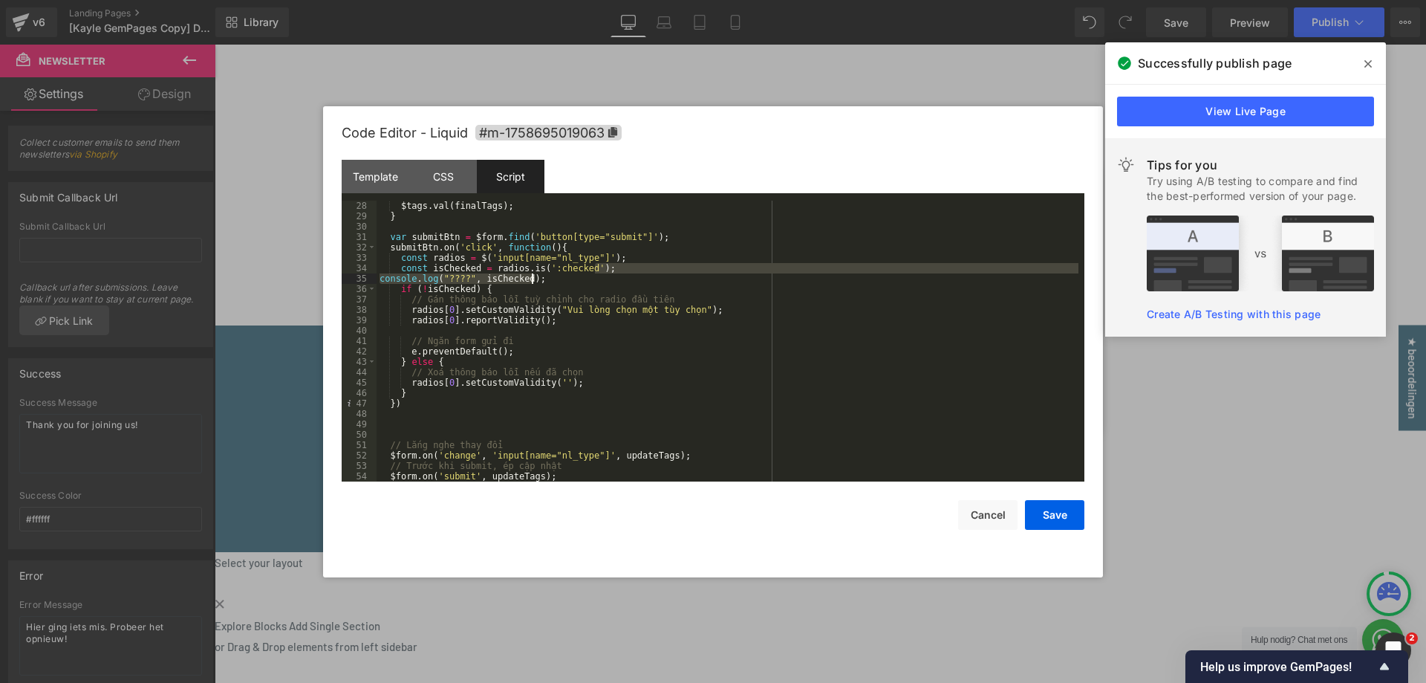
click at [611, 274] on div "$tags . val ( finalTags ) ; } var submitBtn = $form . find ( 'button[type="subm…" at bounding box center [728, 352] width 702 height 302
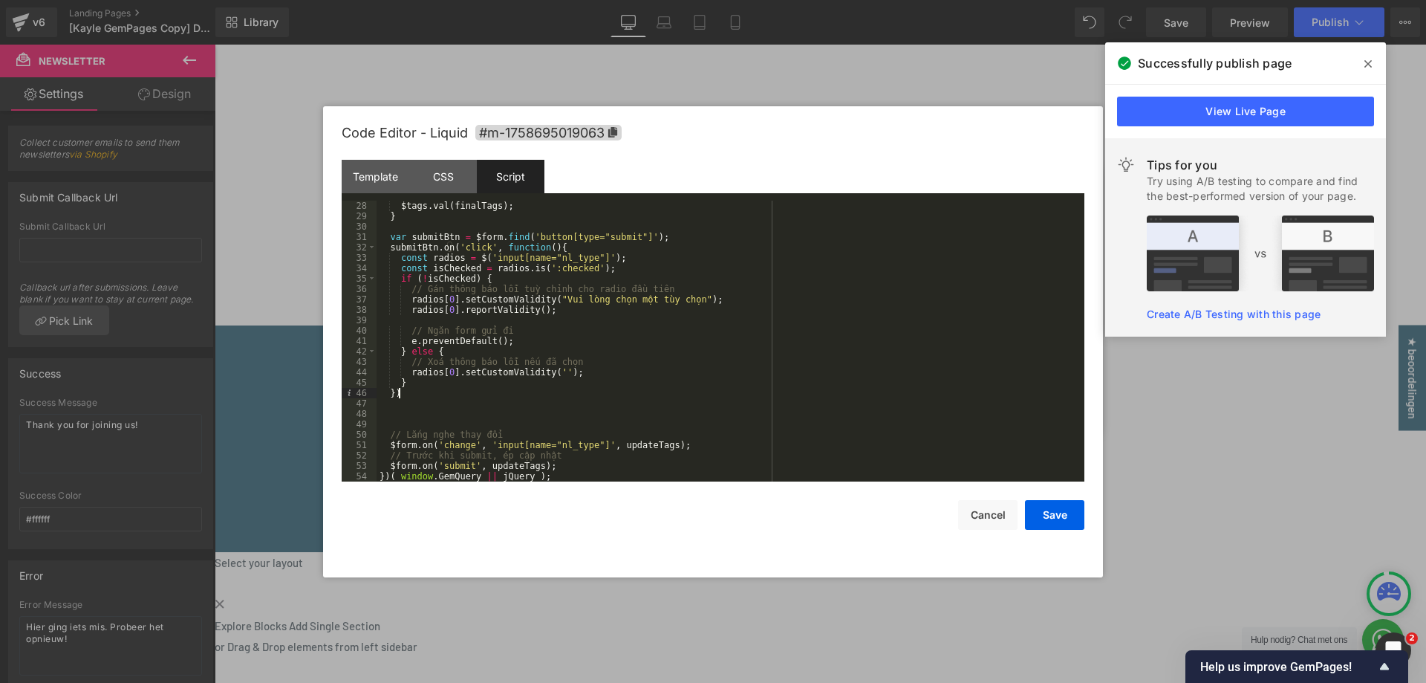
click at [534, 392] on div "$tags . val ( finalTags ) ; } var submitBtn = $form . find ( 'button[type="subm…" at bounding box center [728, 352] width 702 height 302
click at [535, 400] on div "$tags . val ( finalTags ) ; } var submitBtn = $form . find ( 'button[type="subm…" at bounding box center [728, 352] width 702 height 302
click at [540, 408] on div "$tags . val ( finalTags ) ; } var submitBtn = $form . find ( 'button[type="subm…" at bounding box center [728, 352] width 702 height 302
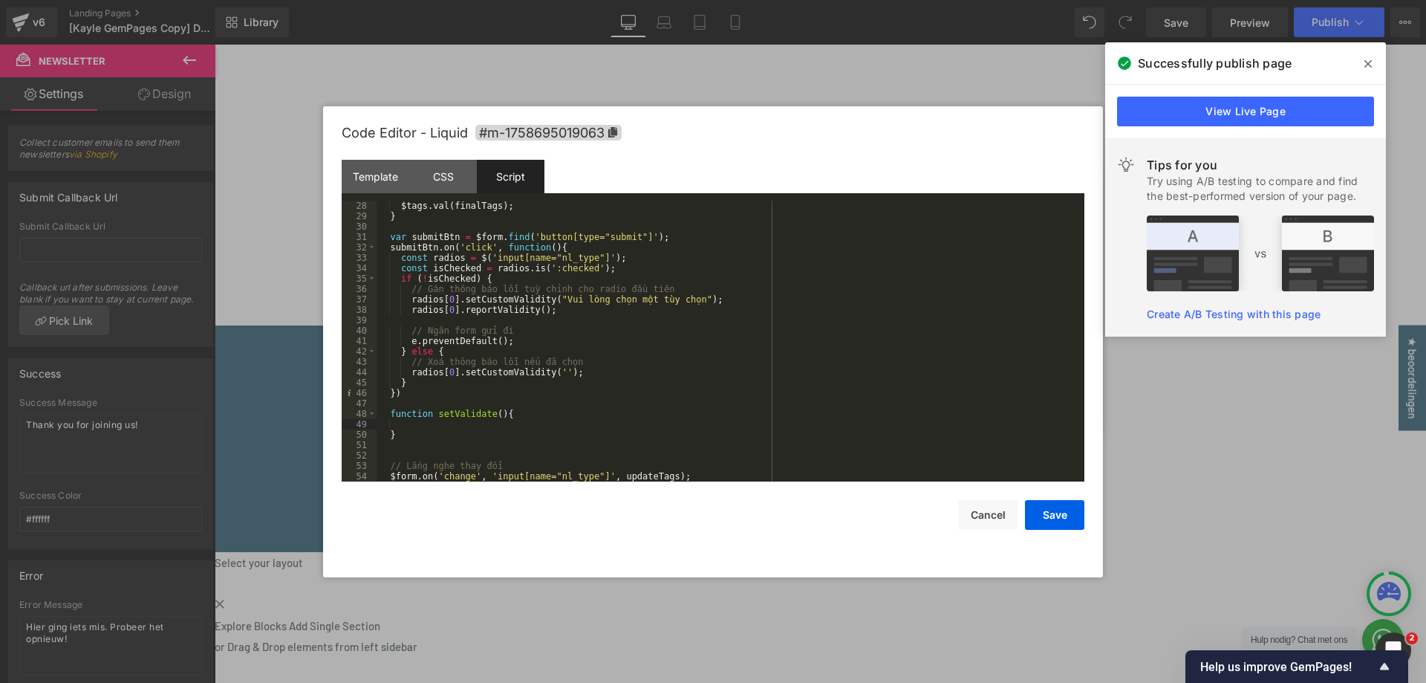
click at [495, 413] on div "$tags . val ( finalTags ) ; } var submitBtn = $form . find ( 'button[type="subm…" at bounding box center [728, 352] width 702 height 302
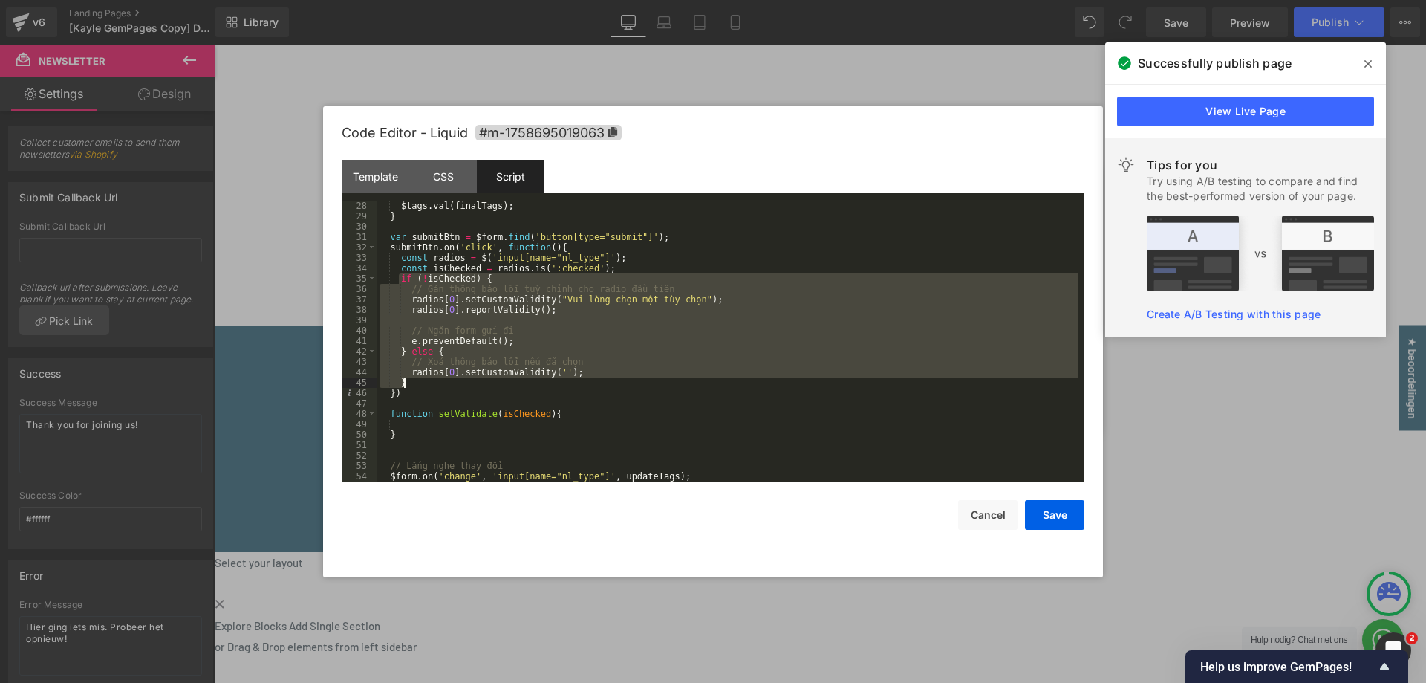
drag, startPoint x: 400, startPoint y: 280, endPoint x: 424, endPoint y: 380, distance: 102.5
click at [424, 380] on div "$tags . val ( finalTags ) ; } var submitBtn = $form . find ( 'button[type="subm…" at bounding box center [728, 352] width 702 height 302
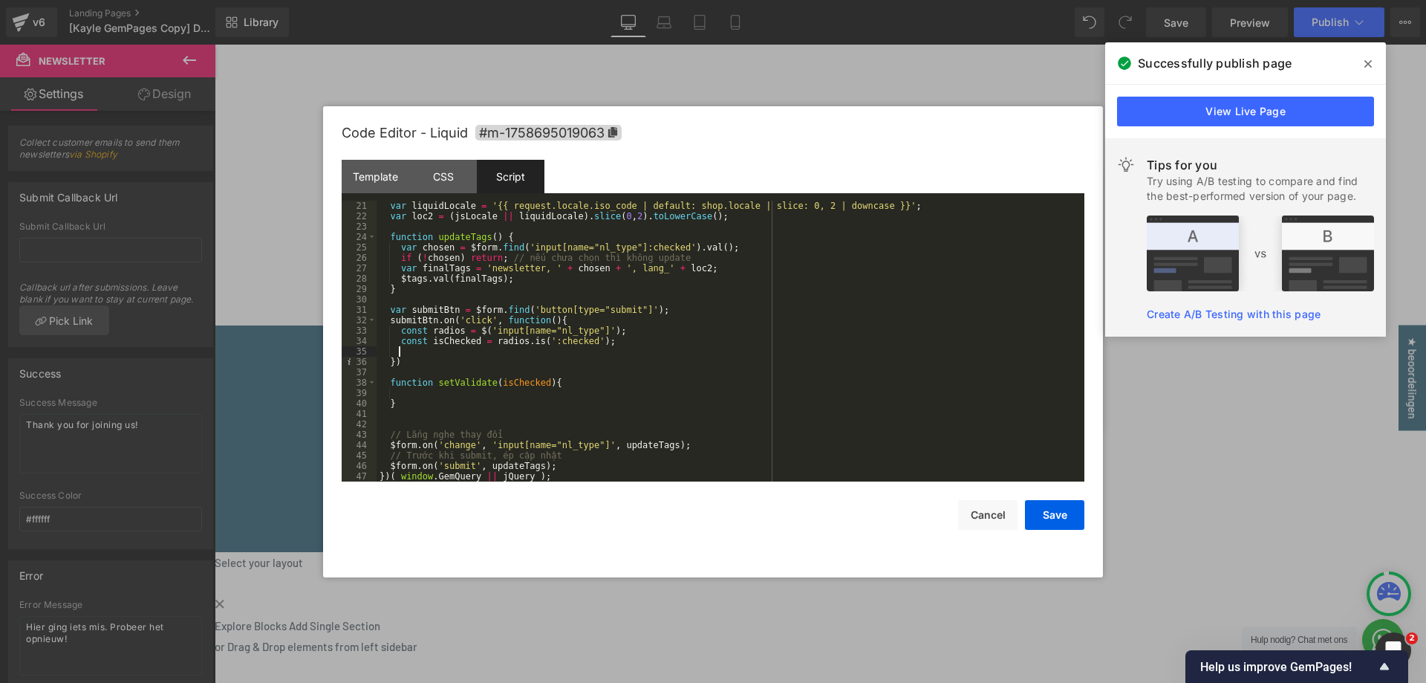
scroll to position [208, 0]
click at [437, 395] on div "var liquidLocale = '{{ request.locale.iso_code | default: shop.locale | slice: …" at bounding box center [728, 352] width 702 height 302
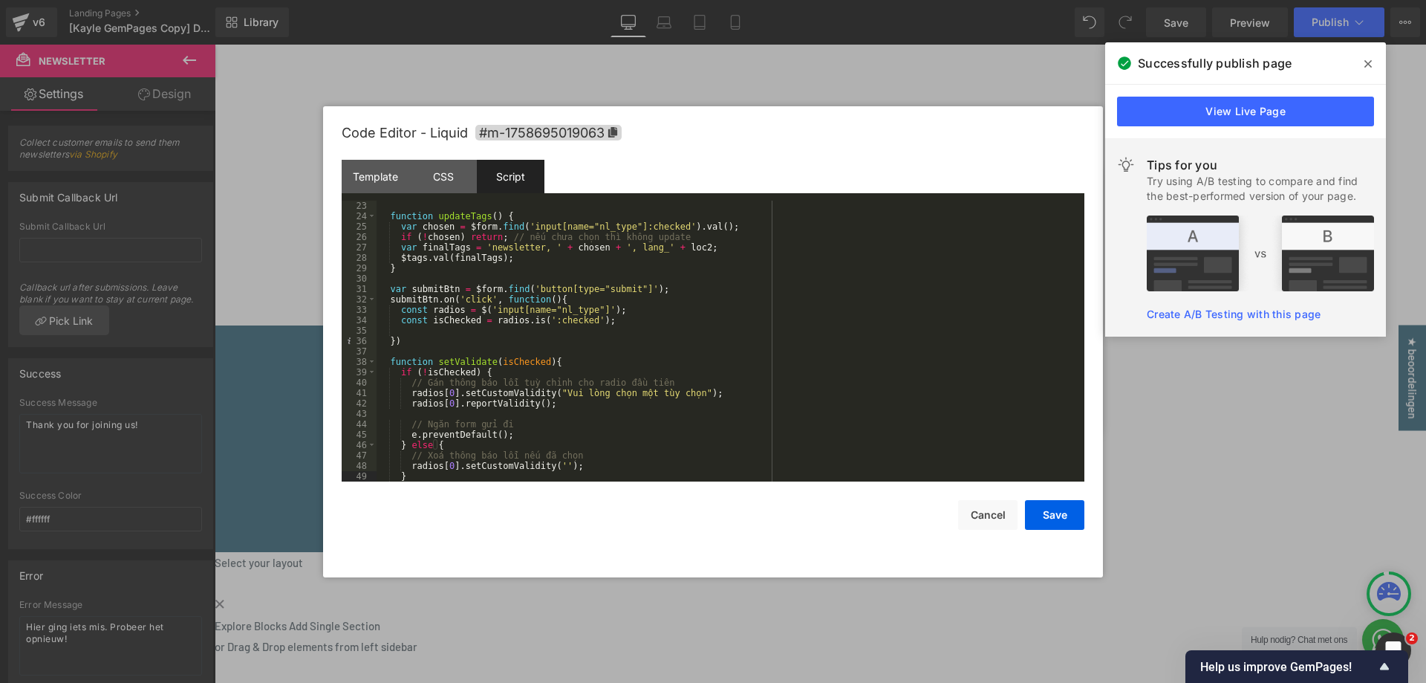
scroll to position [273, 0]
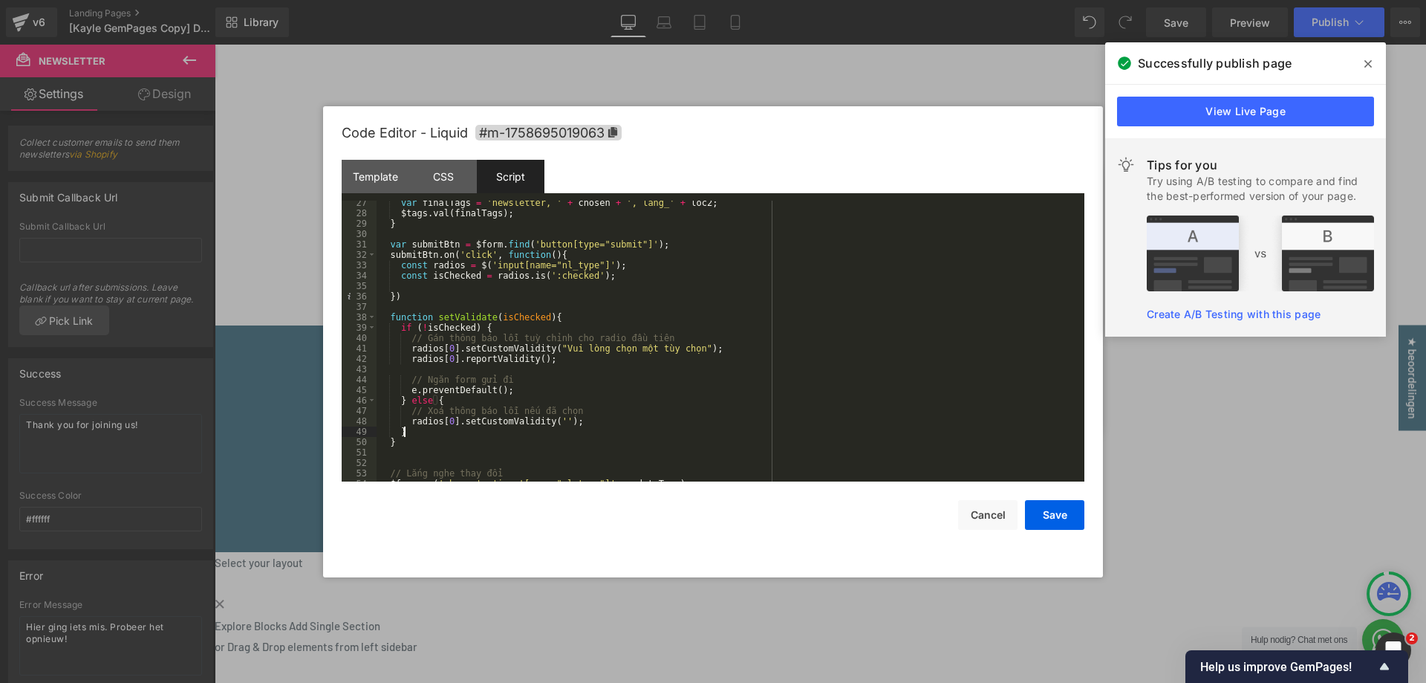
click at [454, 277] on div "var finalTags = 'newsletter, ' + chosen + ', lang_' + loc2 ; $tags . val ( fina…" at bounding box center [728, 349] width 702 height 302
drag, startPoint x: 400, startPoint y: 267, endPoint x: 626, endPoint y: 269, distance: 225.8
click at [626, 269] on div "var finalTags = 'newsletter, ' + chosen + ', lang_' + loc2 ; $tags . val ( fina…" at bounding box center [728, 349] width 702 height 302
click at [574, 311] on div "var finalTags = 'newsletter, ' + chosen + ', lang_' + loc2 ; $tags . val ( fina…" at bounding box center [728, 349] width 702 height 302
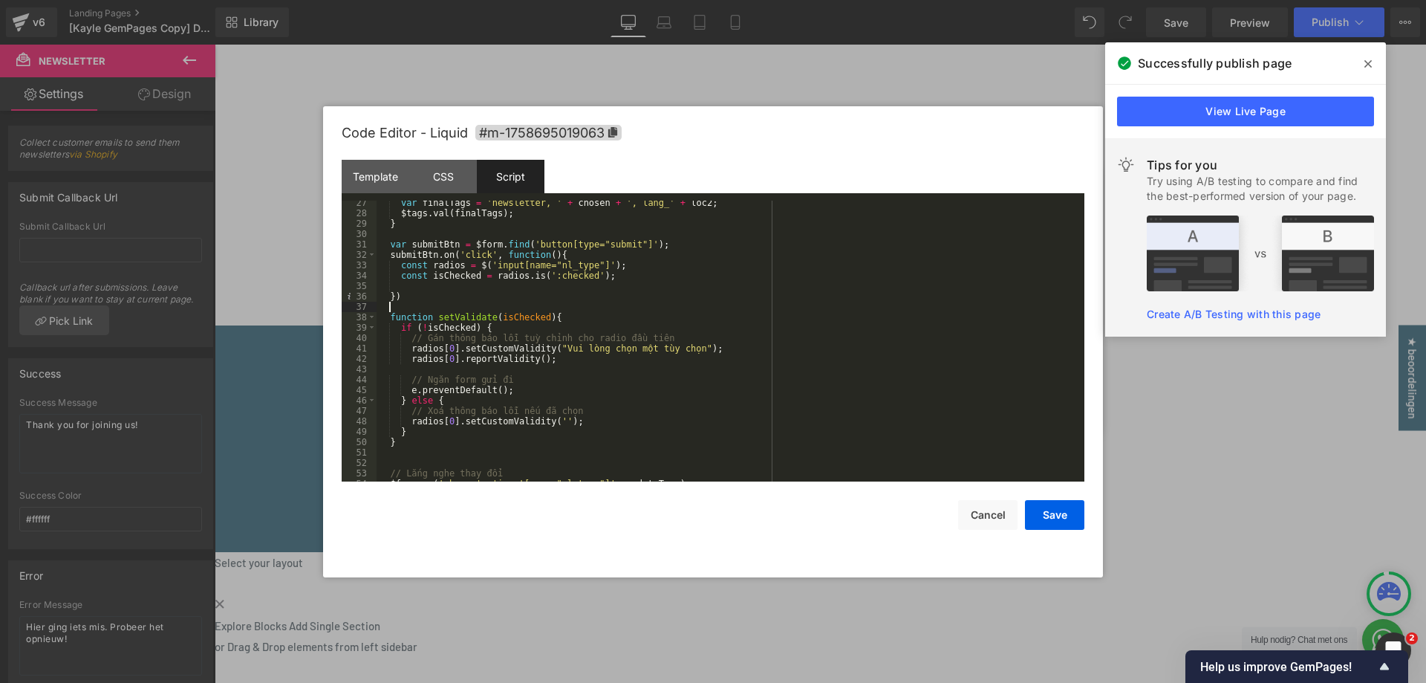
click at [575, 318] on div "var finalTags = 'newsletter, ' + chosen + ', lang_' + loc2 ; $tags . val ( fina…" at bounding box center [728, 349] width 702 height 302
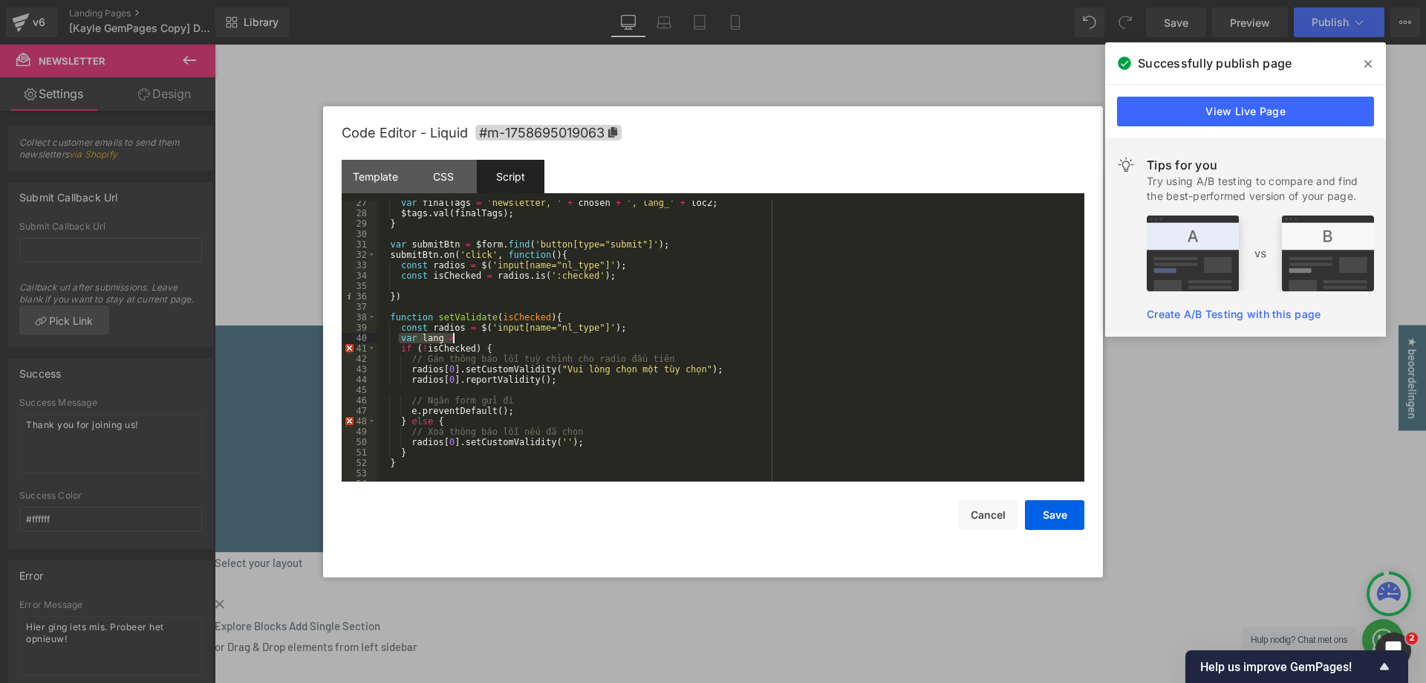
drag, startPoint x: 400, startPoint y: 338, endPoint x: 478, endPoint y: 337, distance: 78.0
click at [478, 337] on div "var finalTags = 'newsletter, ' + chosen + ', lang_' + loc2 ; $tags . val ( fina…" at bounding box center [728, 349] width 702 height 302
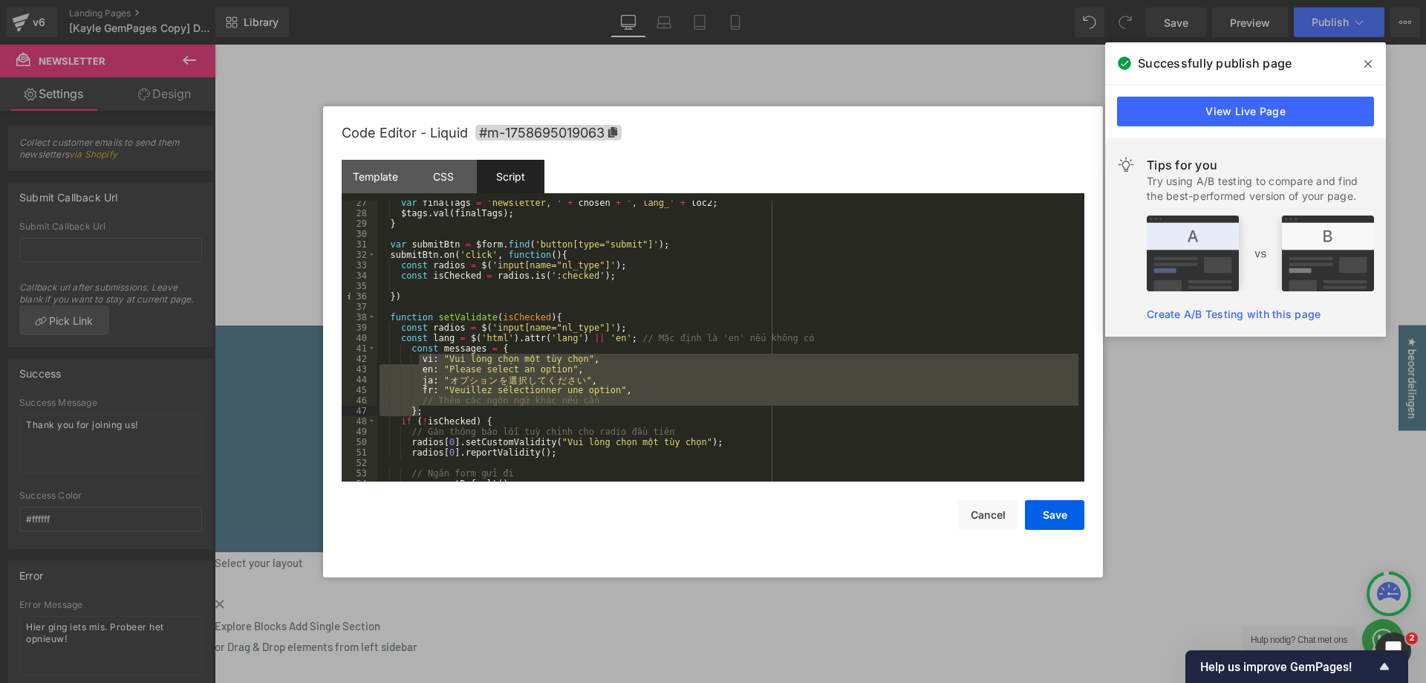
drag, startPoint x: 417, startPoint y: 355, endPoint x: 438, endPoint y: 409, distance: 57.4
click at [438, 409] on div "var finalTags = 'newsletter, ' + chosen + ', lang_' + loc2 ; $tags . val ( fina…" at bounding box center [728, 349] width 702 height 302
click at [402, 366] on div "var finalTags = 'newsletter, ' + chosen + ', lang_' + loc2 ; $tags . val ( fina…" at bounding box center [728, 341] width 702 height 281
drag, startPoint x: 411, startPoint y: 349, endPoint x: 435, endPoint y: 406, distance: 61.6
click at [435, 406] on div "var finalTags = 'newsletter, ' + chosen + ', lang_' + loc2 ; $tags . val ( fina…" at bounding box center [728, 349] width 702 height 302
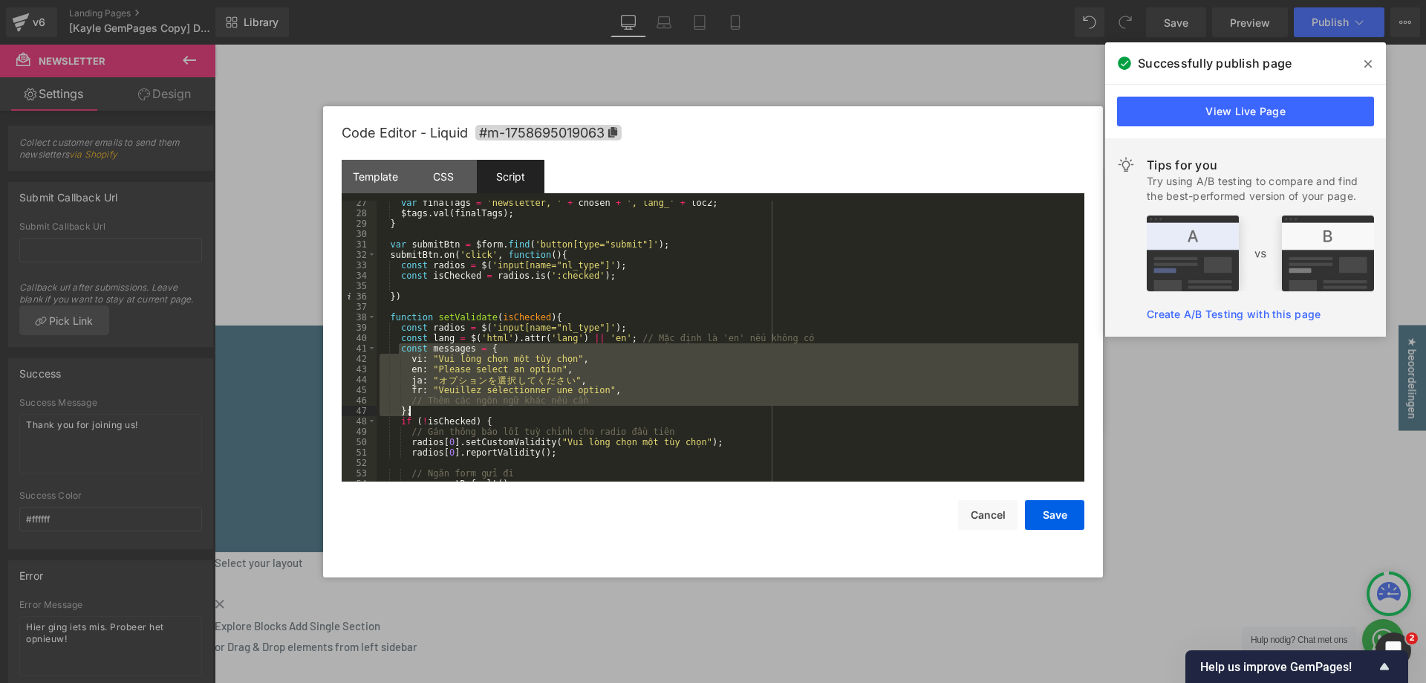
click at [461, 400] on div "var finalTags = 'newsletter, ' + chosen + ', lang_' + loc2 ; $tags . val ( fina…" at bounding box center [728, 341] width 702 height 281
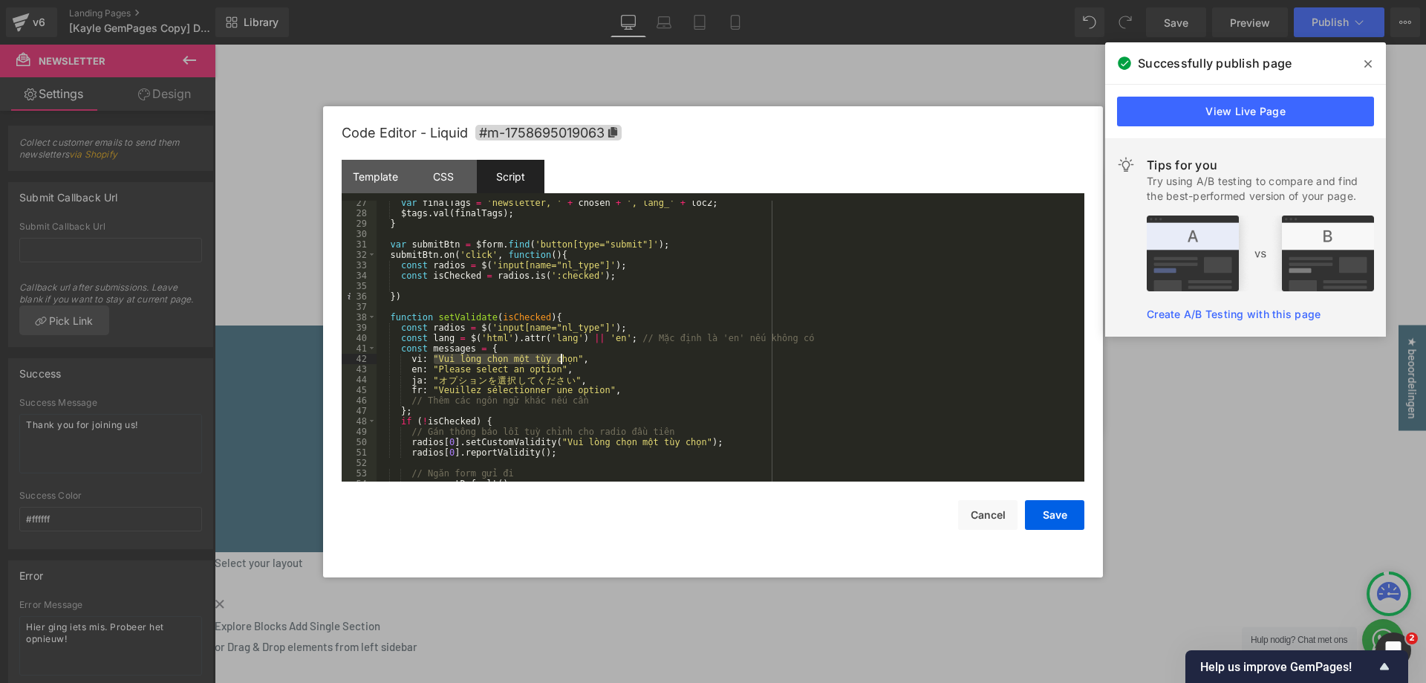
drag, startPoint x: 434, startPoint y: 362, endPoint x: 562, endPoint y: 363, distance: 128.5
click at [562, 363] on div "var finalTags = 'newsletter, ' + chosen + ', lang_' + loc2 ; $tags . val ( fina…" at bounding box center [728, 349] width 702 height 302
paste textarea
click at [414, 359] on div "var finalTags = 'newsletter, ' + chosen + ', lang_' + loc2 ; $tags . val ( fina…" at bounding box center [728, 349] width 702 height 302
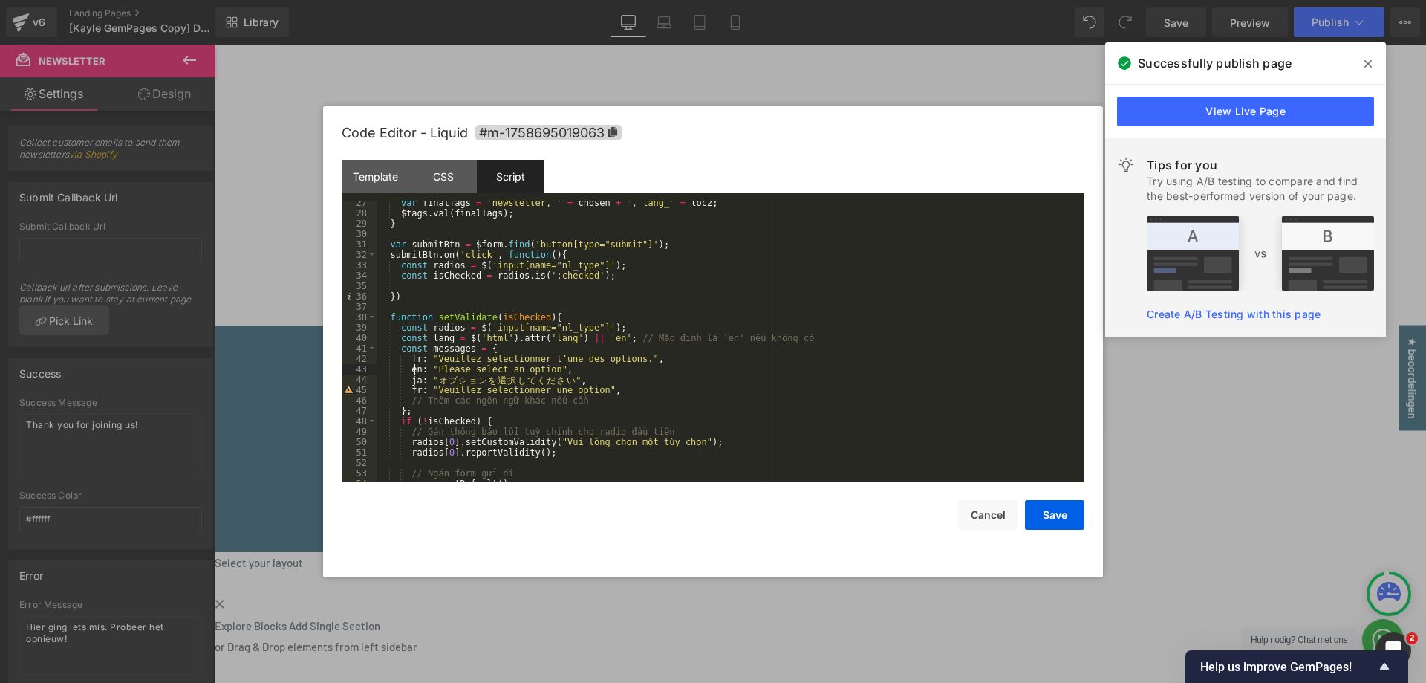
click at [415, 374] on div "var finalTags = 'newsletter, ' + chosen + ', lang_' + loc2 ; $tags . val ( fina…" at bounding box center [728, 349] width 702 height 302
click at [415, 381] on div "var finalTags = 'newsletter, ' + chosen + ', lang_' + loc2 ; $tags . val ( fina…" at bounding box center [728, 349] width 702 height 302
drag, startPoint x: 434, startPoint y: 380, endPoint x: 569, endPoint y: 380, distance: 135.2
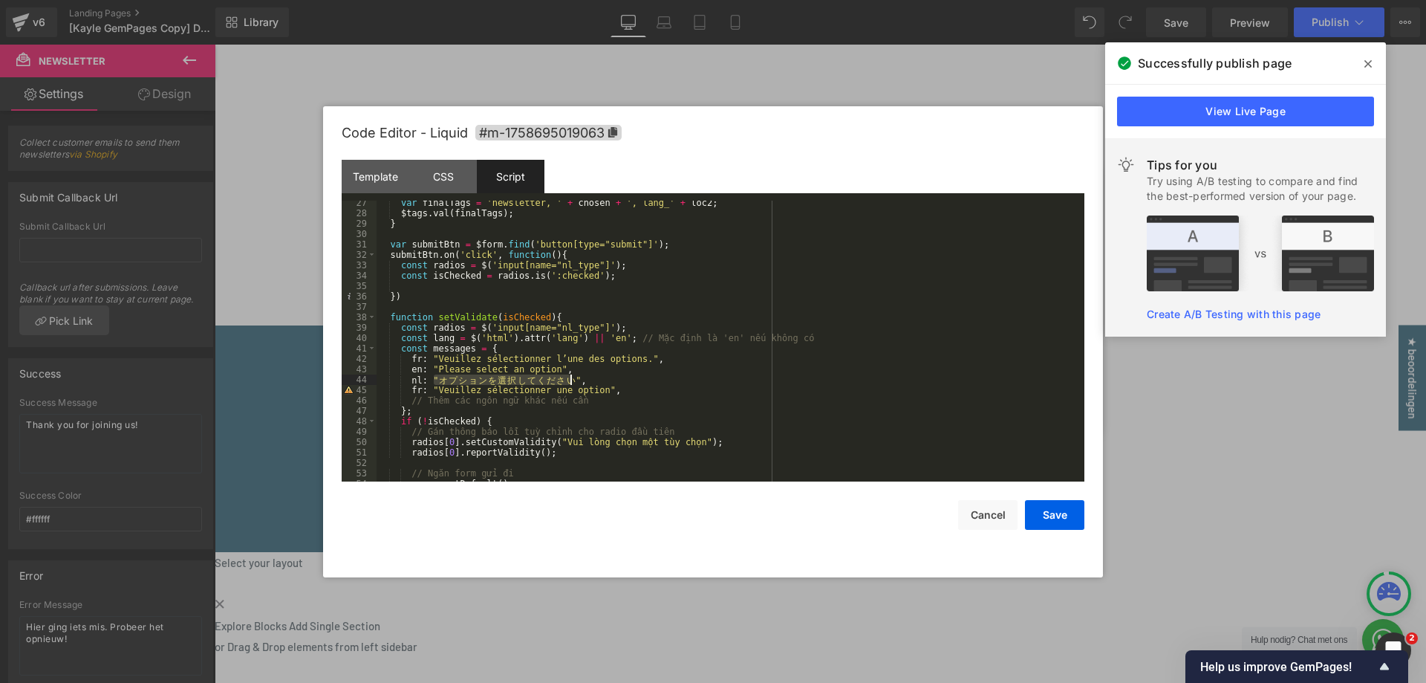
click at [569, 380] on div "var finalTags = 'newsletter, ' + chosen + ', lang_' + loc2 ; $tags . val ( fina…" at bounding box center [728, 349] width 702 height 302
paste textarea
click at [547, 368] on div "var finalTags = 'newsletter, ' + chosen + ', lang_' + loc2 ; $tags . val ( fina…" at bounding box center [728, 349] width 702 height 302
click at [415, 388] on div "var finalTags = 'newsletter, ' + chosen + ', lang_' + loc2 ; $tags . val ( fina…" at bounding box center [728, 349] width 702 height 302
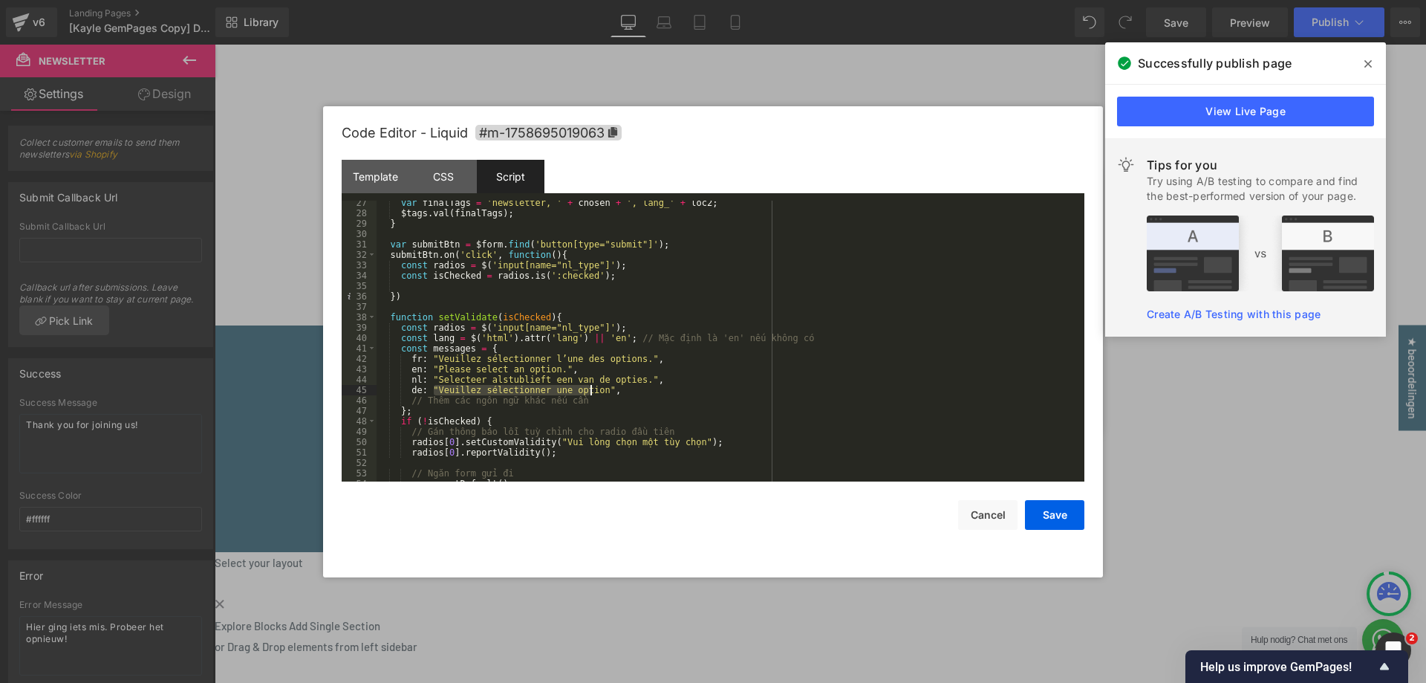
drag, startPoint x: 432, startPoint y: 392, endPoint x: 591, endPoint y: 392, distance: 159.0
click at [591, 392] on div "var finalTags = 'newsletter, ' + chosen + ', lang_' + loc2 ; $tags . val ( fina…" at bounding box center [728, 349] width 702 height 302
drag, startPoint x: 435, startPoint y: 367, endPoint x: 545, endPoint y: 365, distance: 110.0
click at [545, 365] on div "var finalTags = 'newsletter, ' + chosen + ', lang_' + loc2 ; $tags . val ( fina…" at bounding box center [728, 349] width 702 height 302
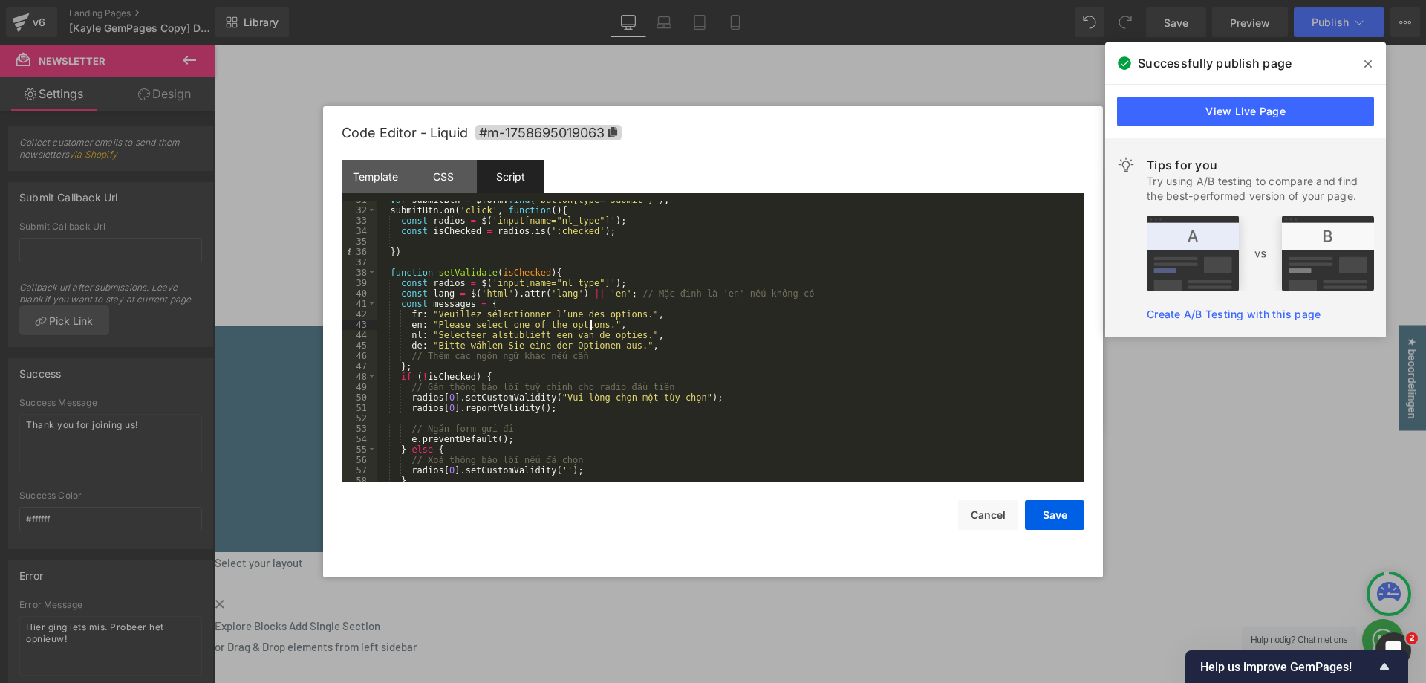
scroll to position [318, 0]
drag, startPoint x: 412, startPoint y: 397, endPoint x: 593, endPoint y: 405, distance: 181.4
click at [593, 405] on div "var submitBtn = $form . find ( 'button[type="submit"]' ) ; submitBtn . on ( 'cl…" at bounding box center [728, 346] width 702 height 302
click at [415, 397] on div "var submitBtn = $form . find ( 'button[type="submit"]' ) ; submitBtn . on ( 'cl…" at bounding box center [728, 346] width 702 height 302
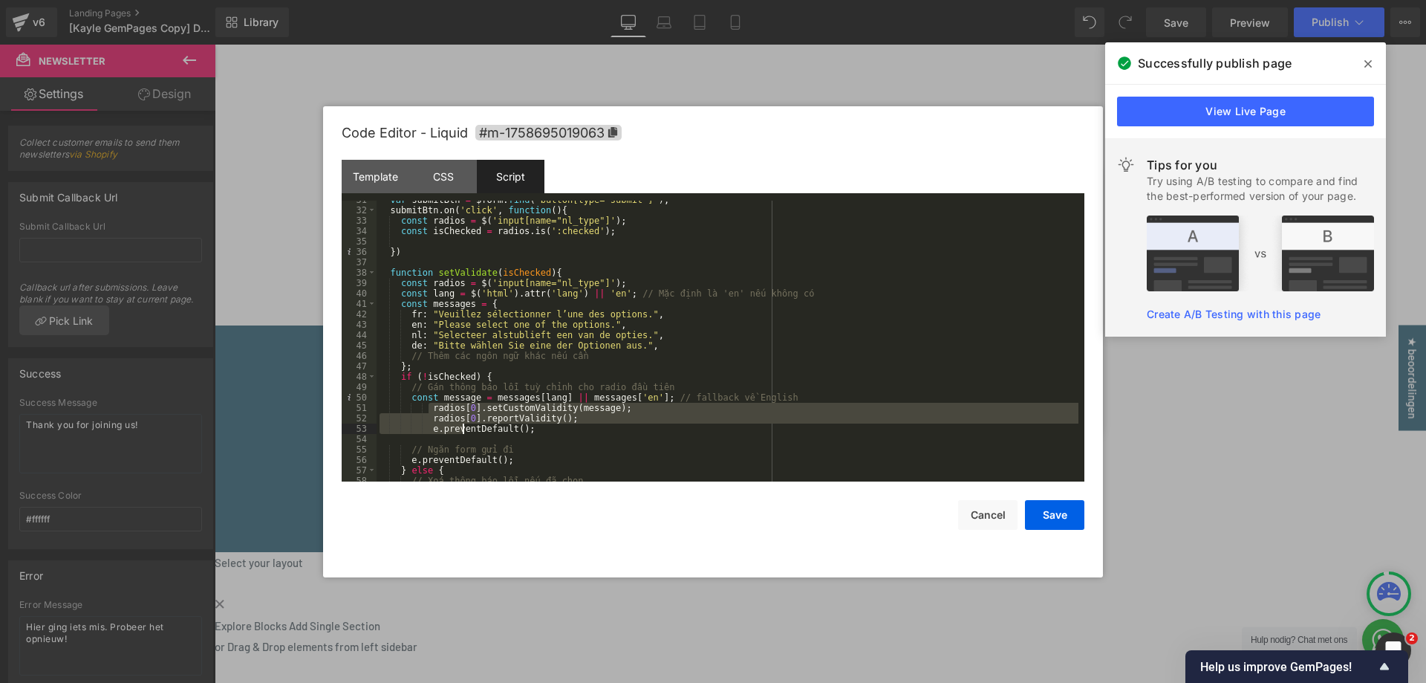
drag, startPoint x: 427, startPoint y: 408, endPoint x: 463, endPoint y: 427, distance: 40.6
click at [463, 427] on div "var submitBtn = $form . find ( 'button[type="submit"]' ) ; submitBtn . on ( 'cl…" at bounding box center [728, 346] width 702 height 302
click at [553, 430] on div "var submitBtn = $form . find ( 'button[type="submit"]' ) ; submitBtn . on ( 'cl…" at bounding box center [728, 346] width 702 height 302
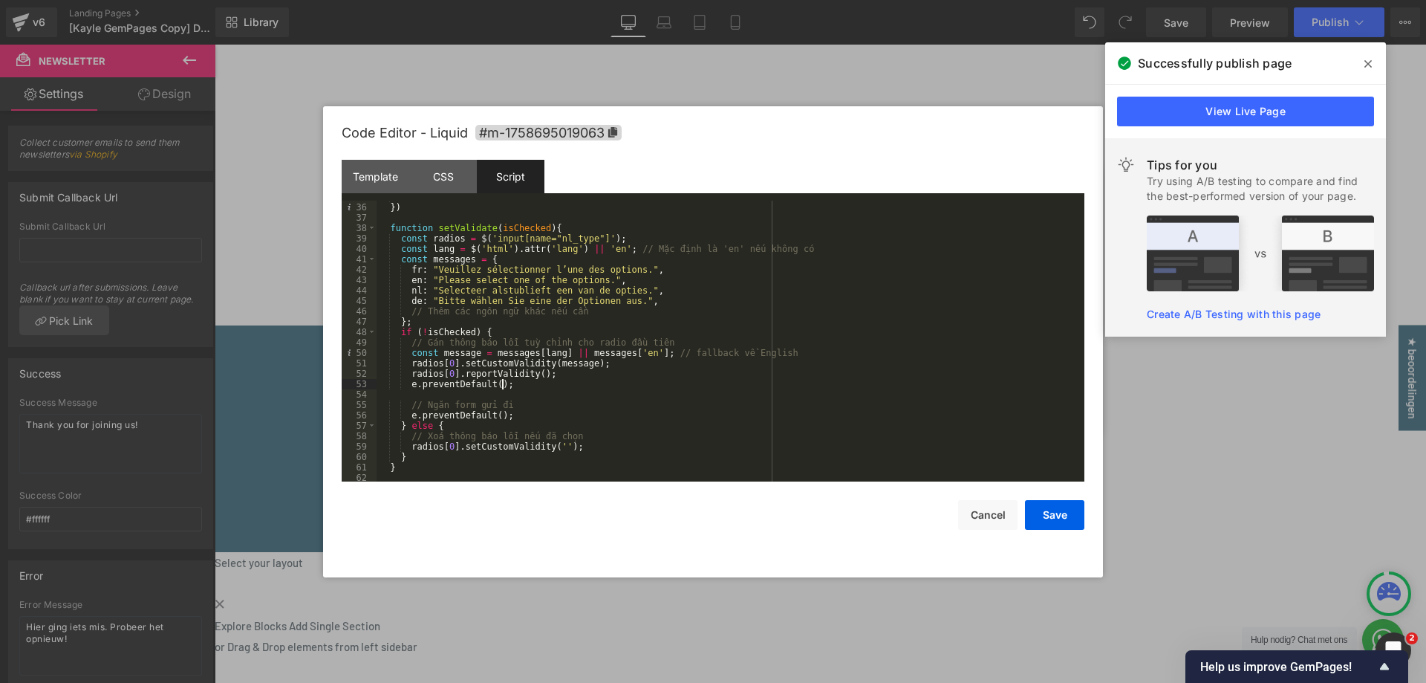
scroll to position [426, 0]
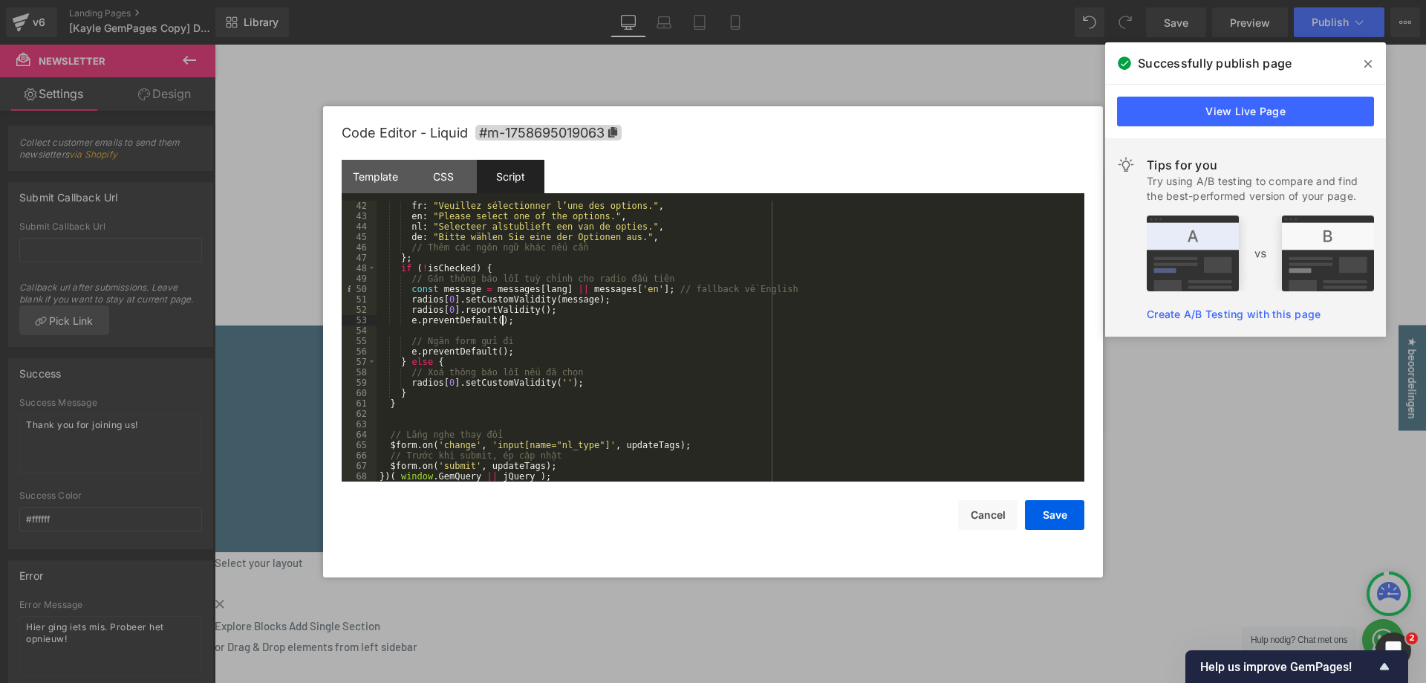
click at [419, 391] on div "fr : "Veuillez sélectionner l’une des options." , en : "Please select one of th…" at bounding box center [728, 352] width 702 height 302
click at [429, 404] on div "fr : "Veuillez sélectionner l’une des options." , en : "Please select one of th…" at bounding box center [728, 352] width 702 height 302
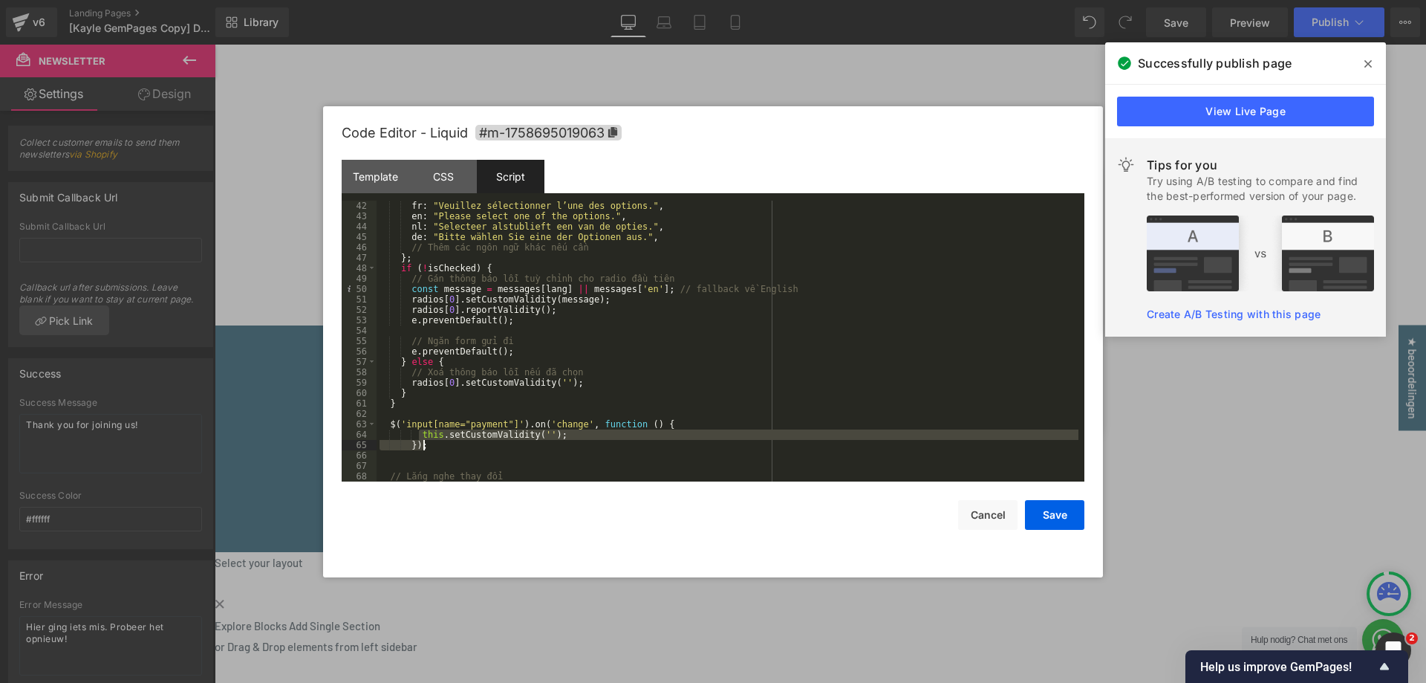
drag, startPoint x: 418, startPoint y: 435, endPoint x: 429, endPoint y: 441, distance: 12.6
click at [429, 441] on div "fr : "Veuillez sélectionner l’une des options." , en : "Please select one of th…" at bounding box center [728, 352] width 702 height 302
click at [462, 443] on div "fr : "Veuillez sélectionner l’une des options." , en : "Please select one of th…" at bounding box center [728, 341] width 702 height 281
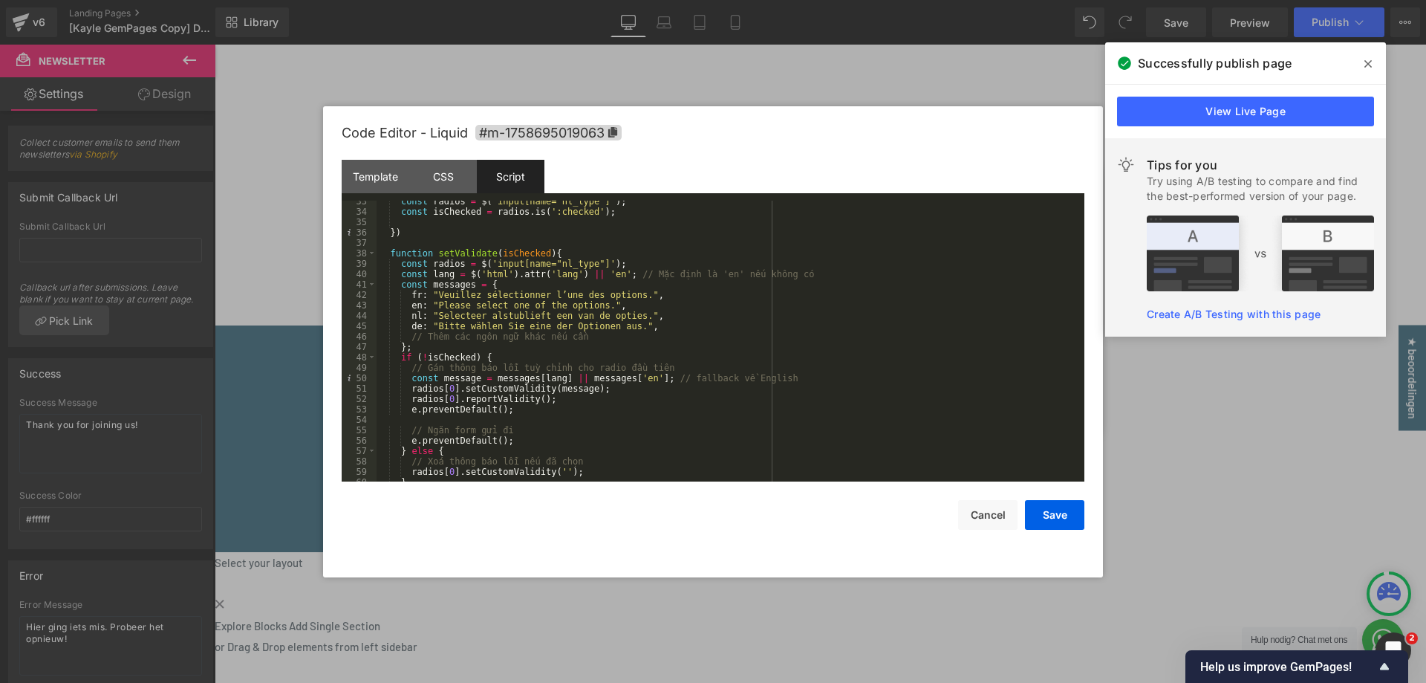
scroll to position [337, 0]
click at [568, 257] on div "const radios = $ ( 'input[name="nl_type"]' ) ; const isChecked = radios . is ( …" at bounding box center [728, 347] width 702 height 302
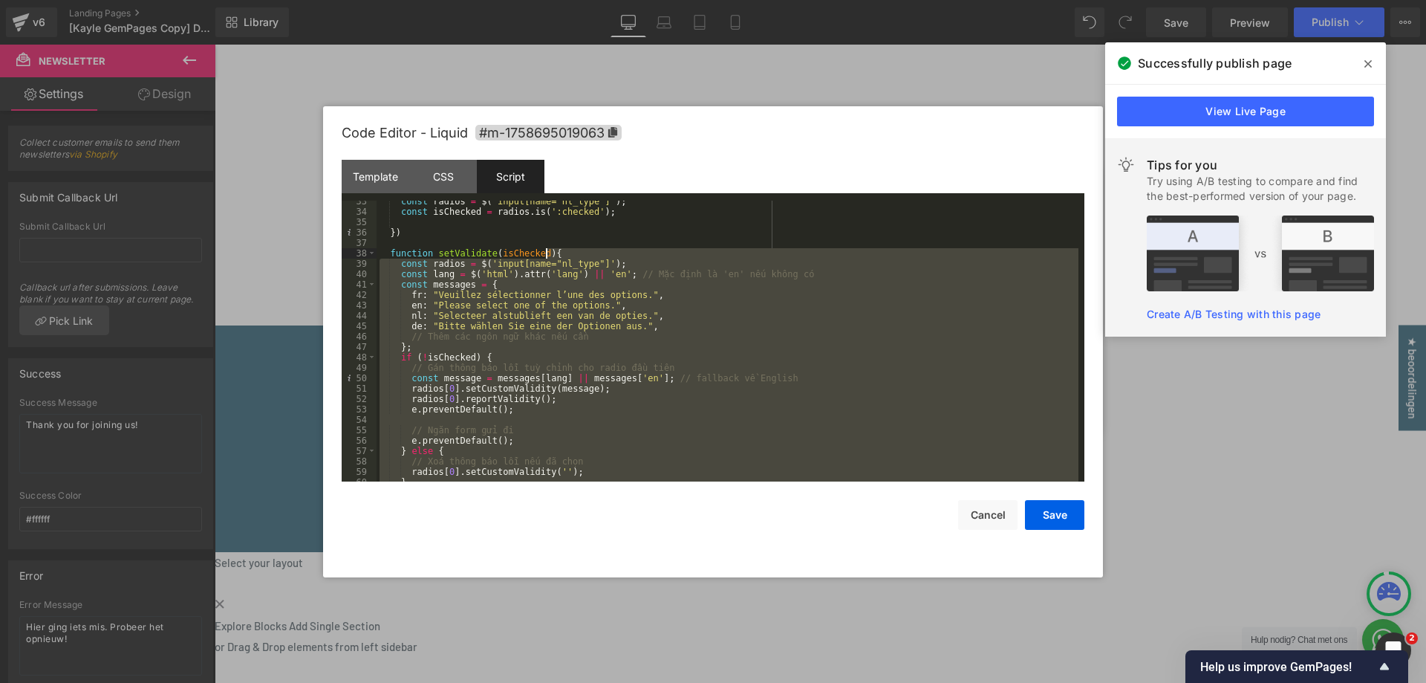
click at [568, 257] on div "const radios = $ ( 'input[name="nl_type"]' ) ; const isChecked = radios . is ( …" at bounding box center [728, 347] width 702 height 302
click at [571, 261] on div "const radios = $ ( 'input[name="nl_type"]' ) ; const isChecked = radios . is ( …" at bounding box center [728, 341] width 702 height 281
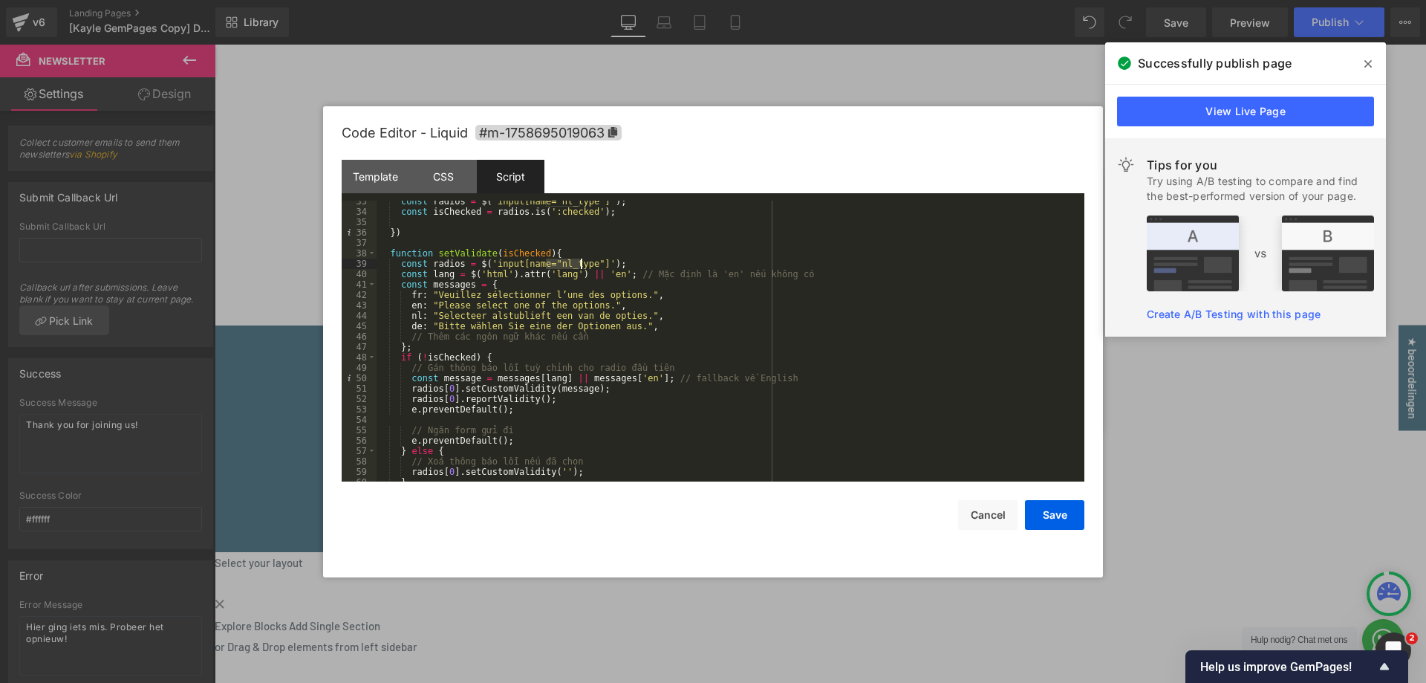
click at [571, 261] on div "const radios = $ ( 'input[name="nl_type"]' ) ; const isChecked = radios . is ( …" at bounding box center [728, 347] width 702 height 302
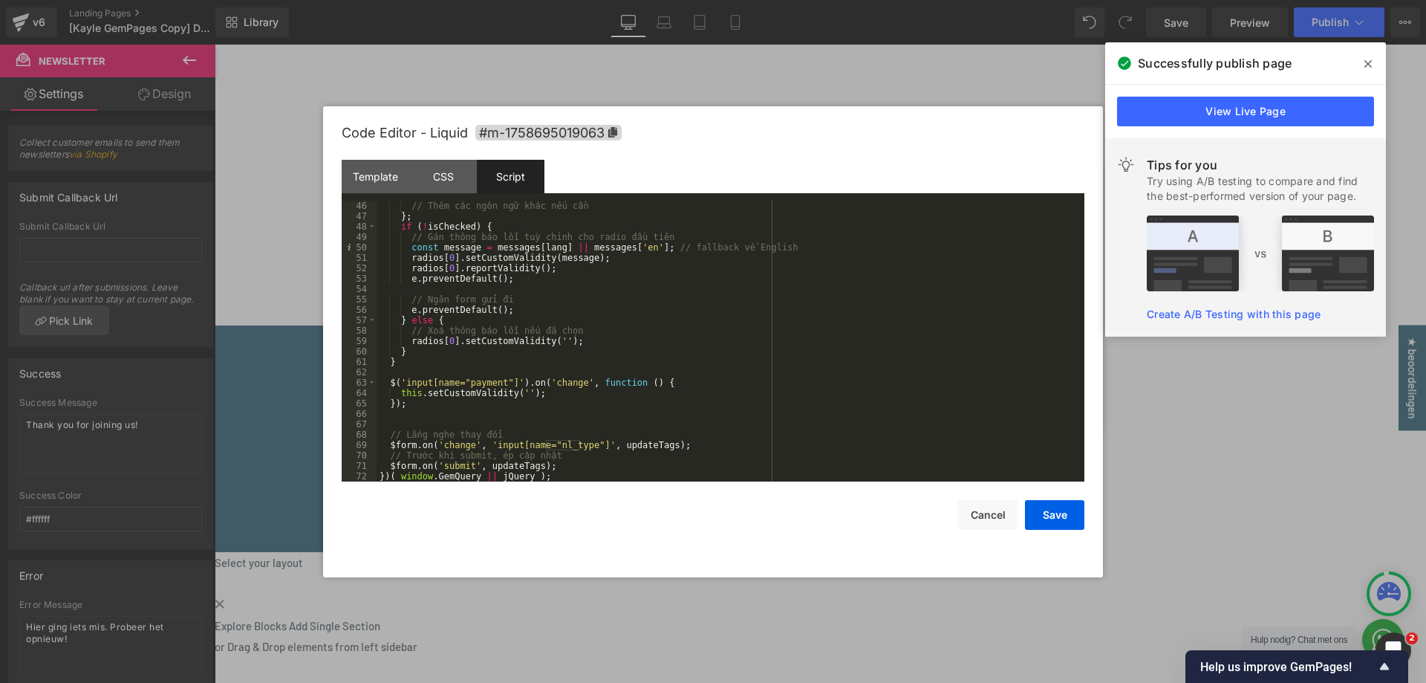
click at [489, 382] on div "// Thêm các ngôn ngữ khác nếu cần } ; if ( ! isChecked ) { // Gán thông báo lỗi…" at bounding box center [728, 352] width 702 height 302
click at [1051, 514] on button "Save" at bounding box center [1054, 515] width 59 height 30
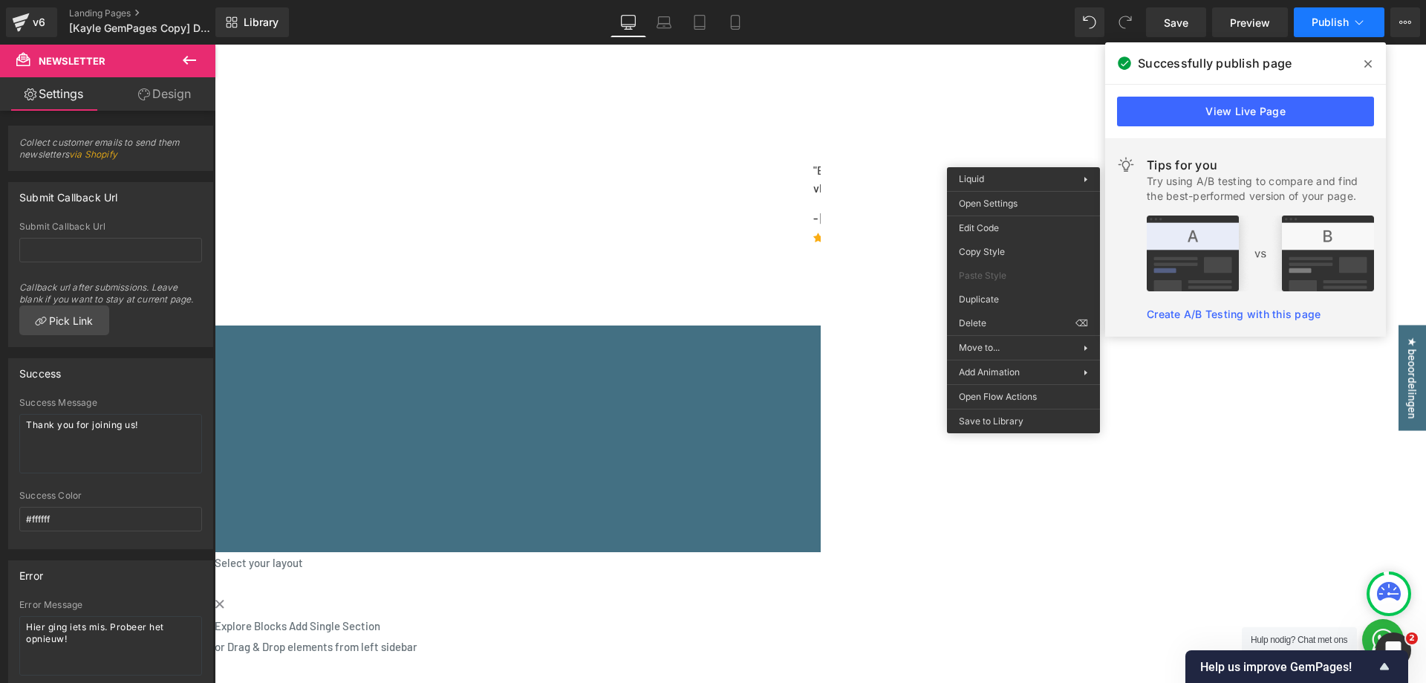
click at [1312, 19] on span "Publish" at bounding box center [1330, 22] width 37 height 12
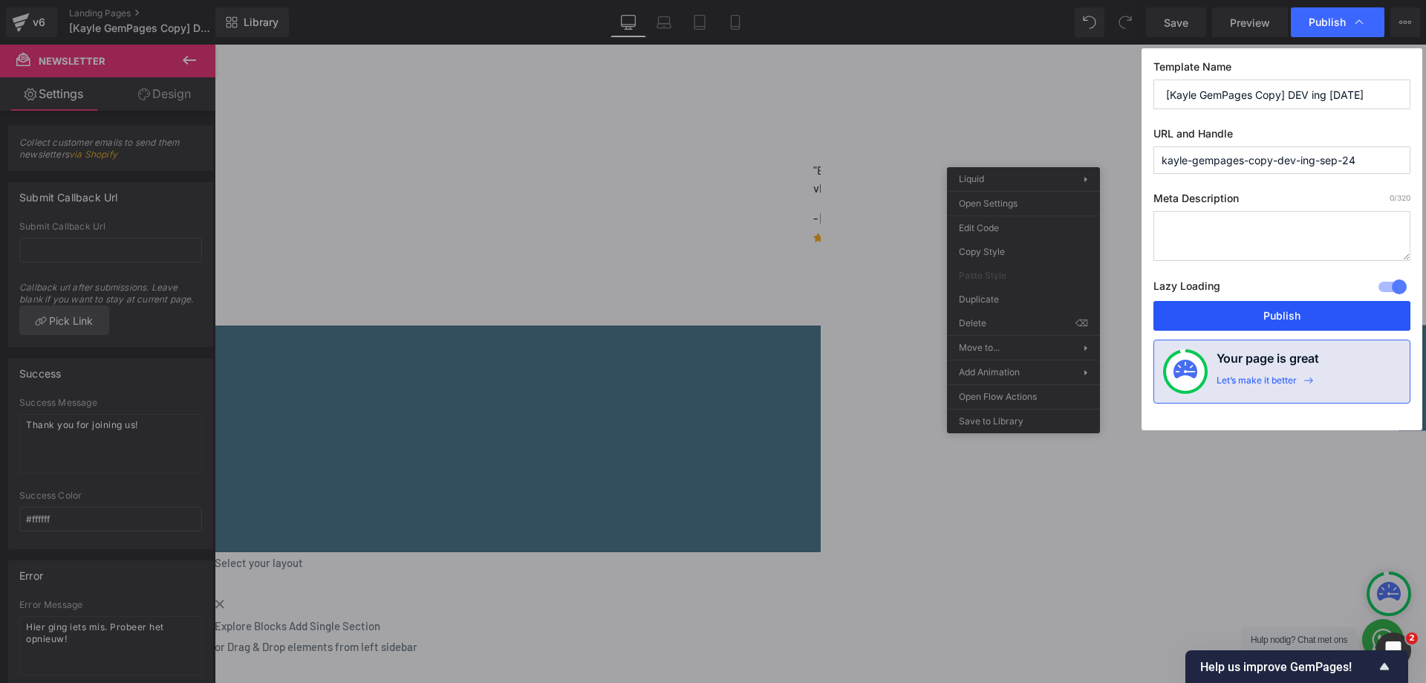
click at [1280, 320] on button "Publish" at bounding box center [1282, 316] width 257 height 30
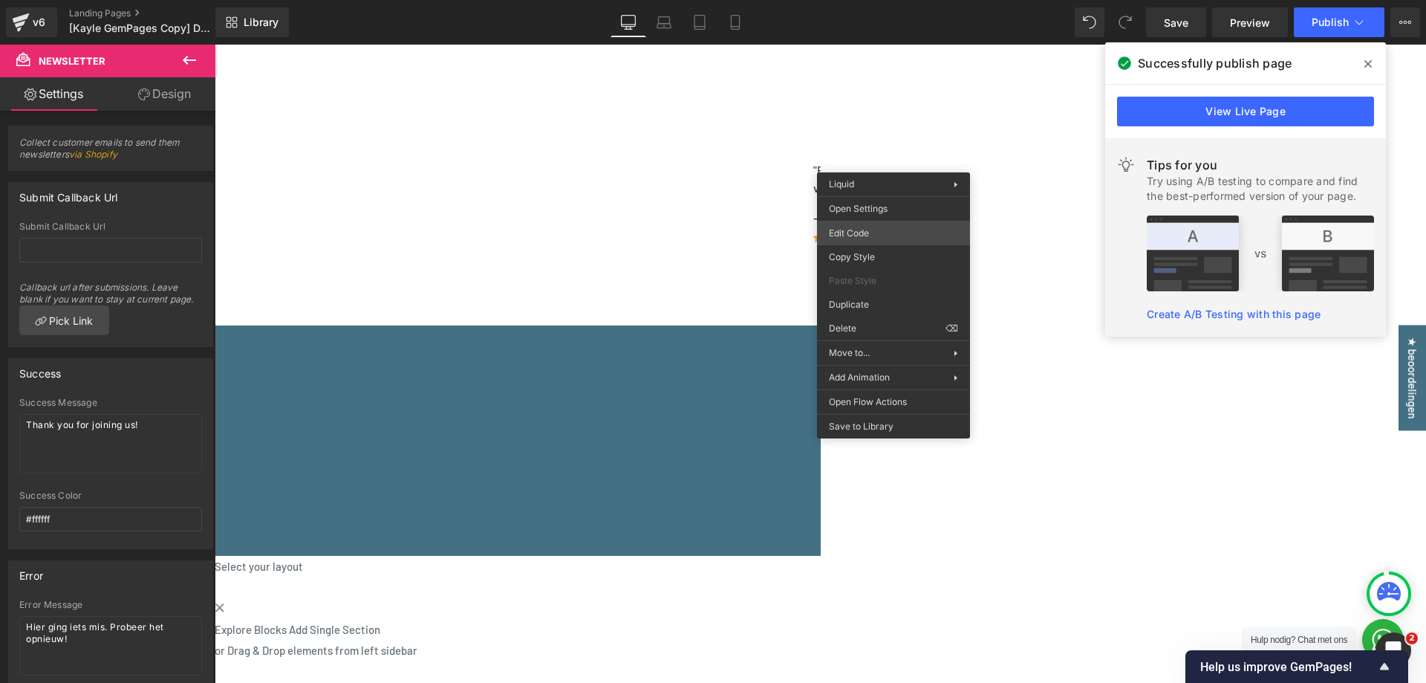
click at [858, 0] on div "Newsletter You are previewing how the will restyle your page. You can not edit …" at bounding box center [713, 0] width 1426 height 0
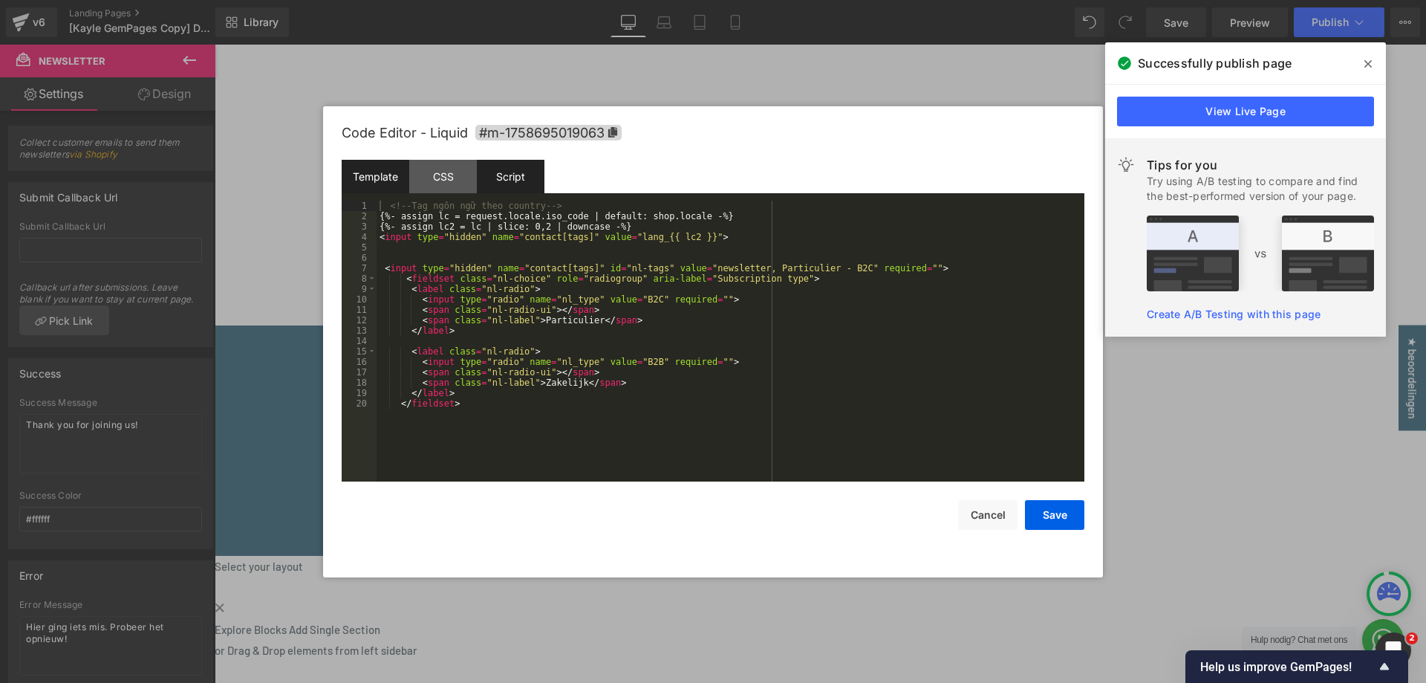
click at [542, 173] on div "Script" at bounding box center [511, 176] width 68 height 33
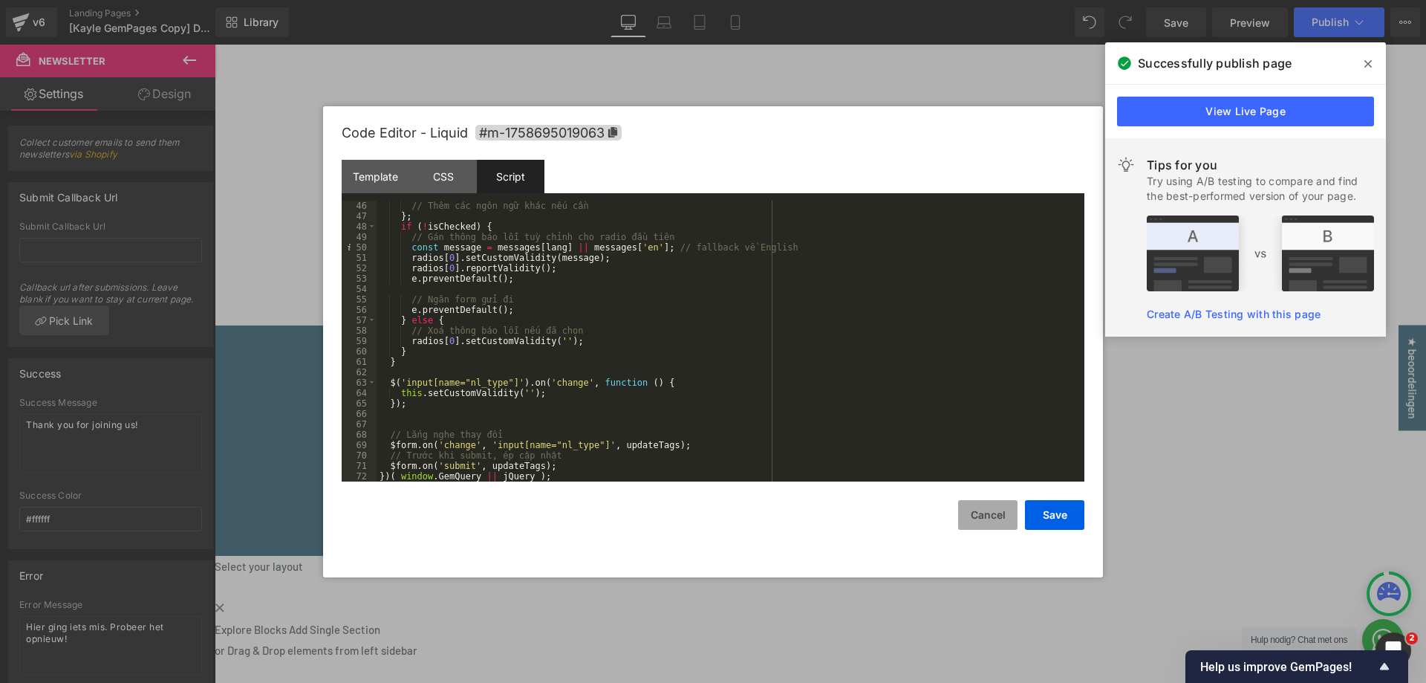
click at [978, 512] on button "Cancel" at bounding box center [987, 515] width 59 height 30
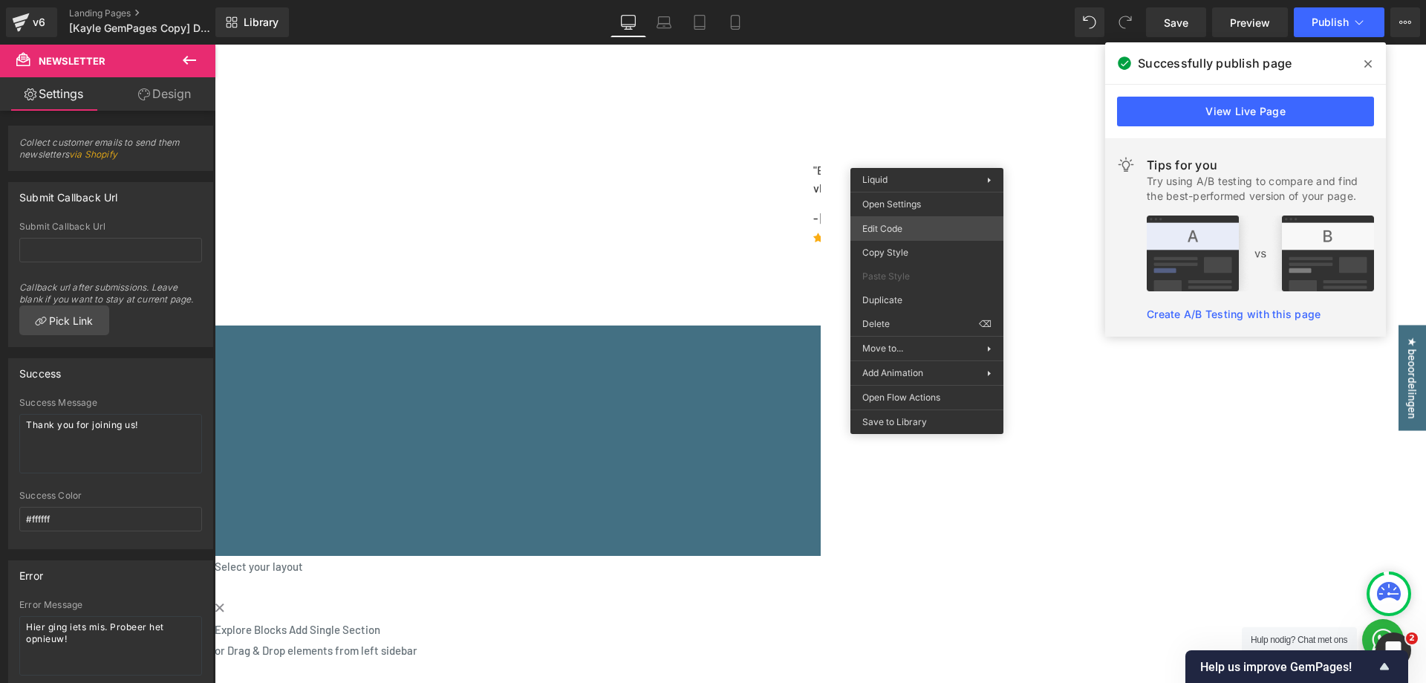
click at [900, 0] on div "Newsletter You are previewing how the will restyle your page. You can not edit …" at bounding box center [713, 0] width 1426 height 0
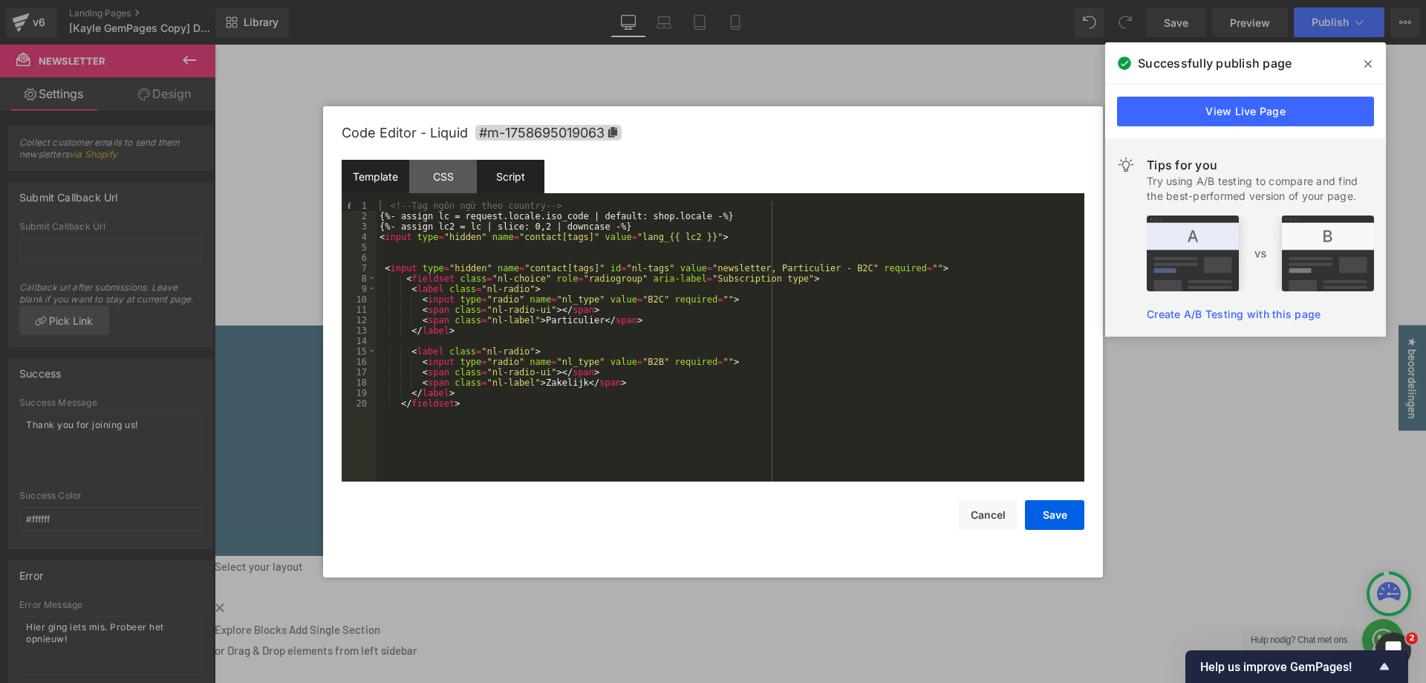
click at [500, 175] on div "Script" at bounding box center [511, 176] width 68 height 33
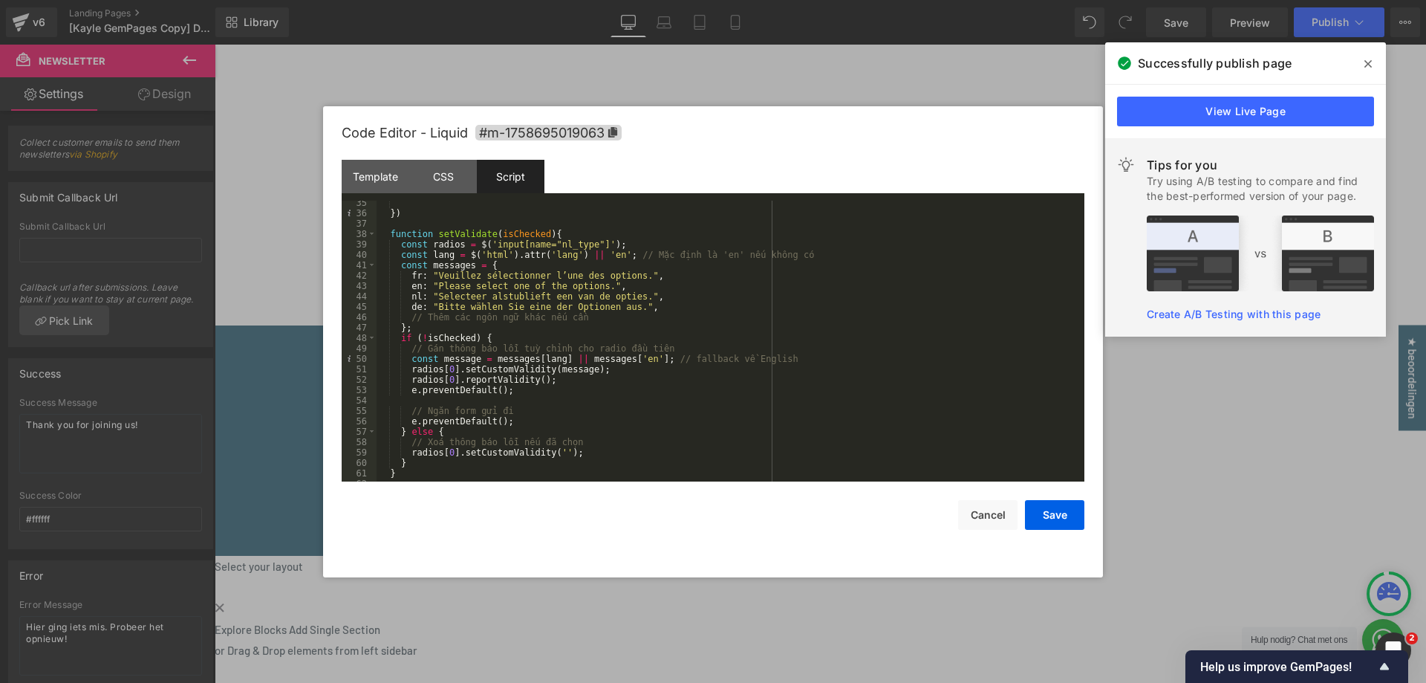
scroll to position [312, 0]
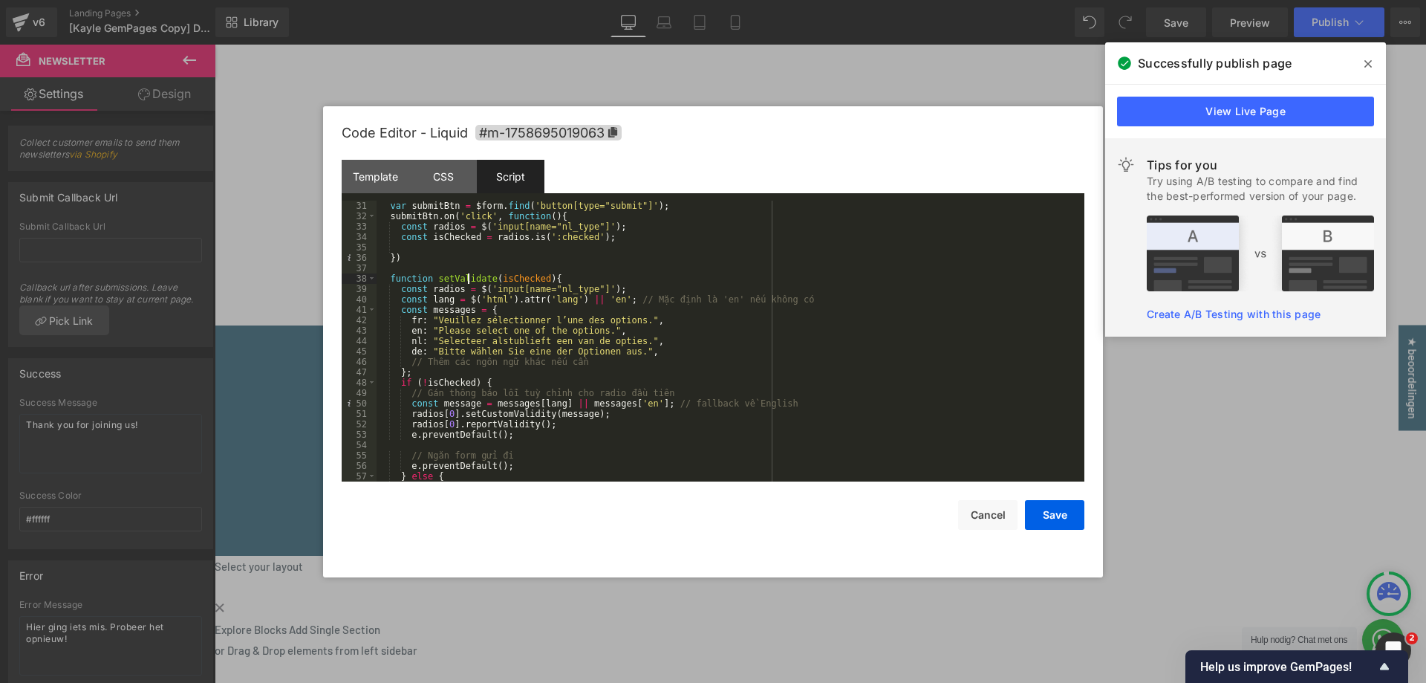
click at [467, 279] on div "var submitBtn = $form . find ( 'button[type="submit"]' ) ; submitBtn . on ( 'cl…" at bounding box center [728, 352] width 702 height 302
click at [410, 245] on div "var submitBtn = $form . find ( 'button[type="submit"]' ) ; submitBtn . on ( 'cl…" at bounding box center [728, 352] width 702 height 302
paste textarea
click at [450, 233] on div "var submitBtn = $form . find ( 'button[type="submit"]' ) ; submitBtn . on ( 'cl…" at bounding box center [728, 352] width 702 height 302
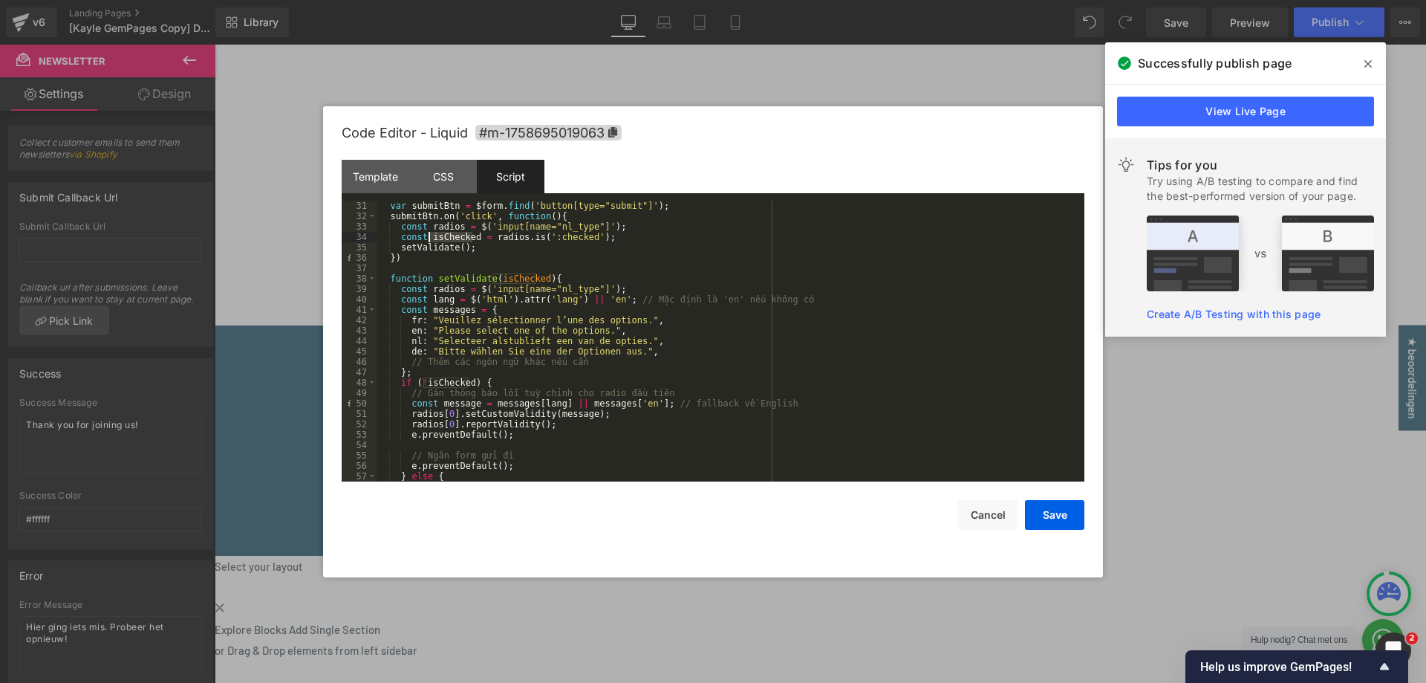
click at [450, 233] on div "var submitBtn = $form . find ( 'button[type="submit"]' ) ; submitBtn . on ( 'cl…" at bounding box center [728, 352] width 702 height 302
click at [459, 245] on div "var submitBtn = $form . find ( 'button[type="submit"]' ) ; submitBtn . on ( 'cl…" at bounding box center [728, 352] width 702 height 302
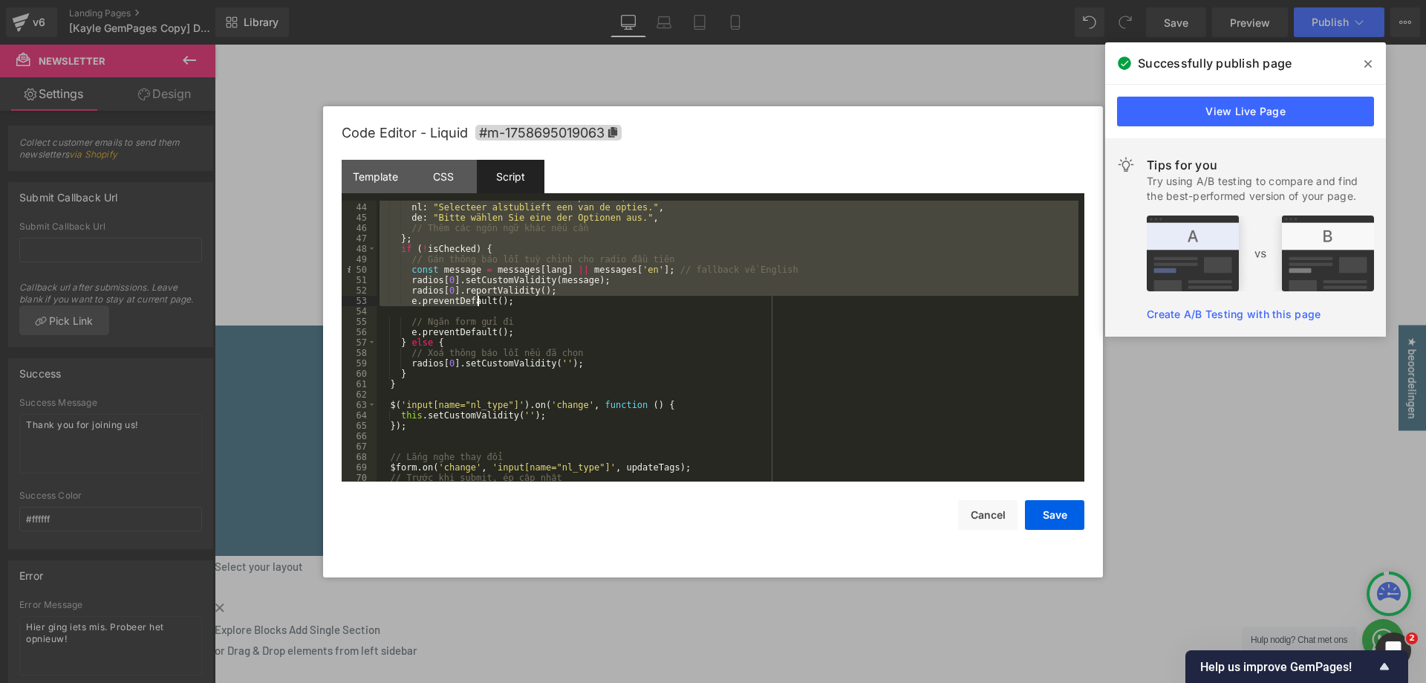
scroll to position [468, 0]
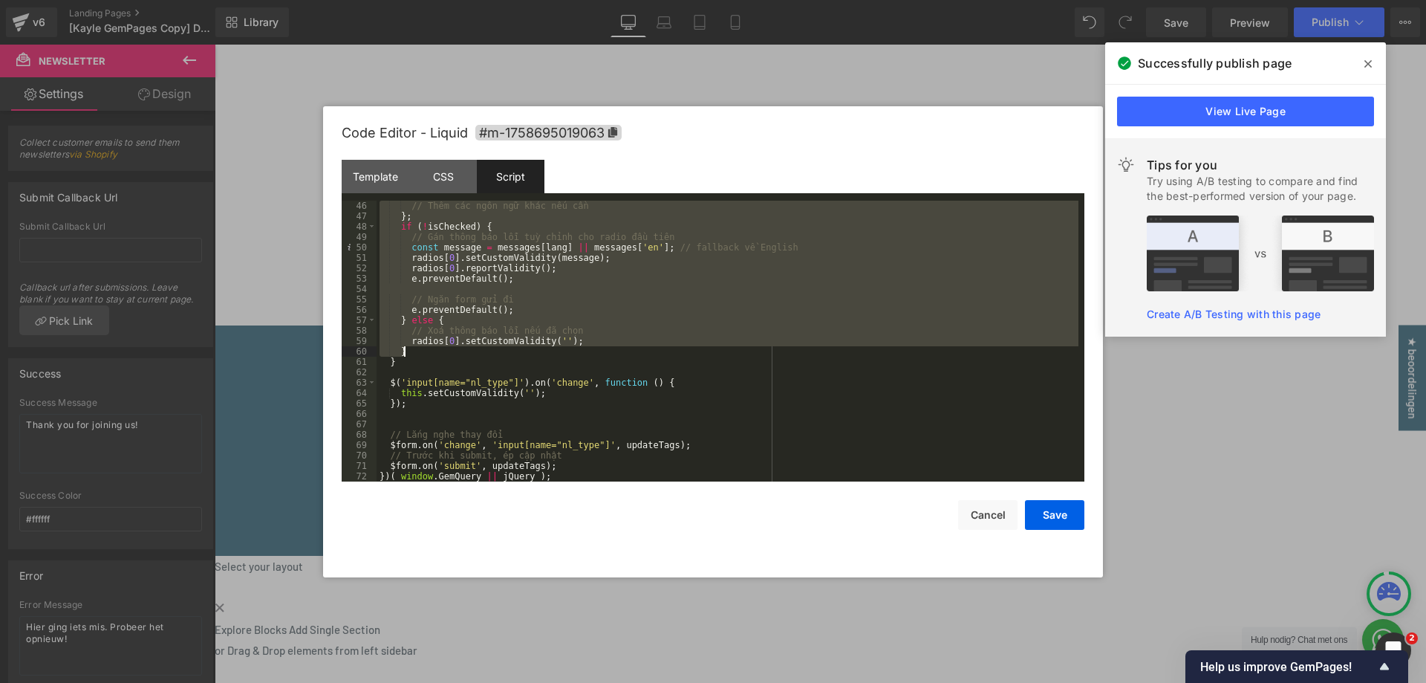
drag, startPoint x: 401, startPoint y: 253, endPoint x: 486, endPoint y: 352, distance: 130.7
click at [486, 352] on div "// Thêm các ngôn ngữ khác nếu cần } ; if ( ! isChecked ) { // Gán thông báo lỗi…" at bounding box center [728, 352] width 702 height 302
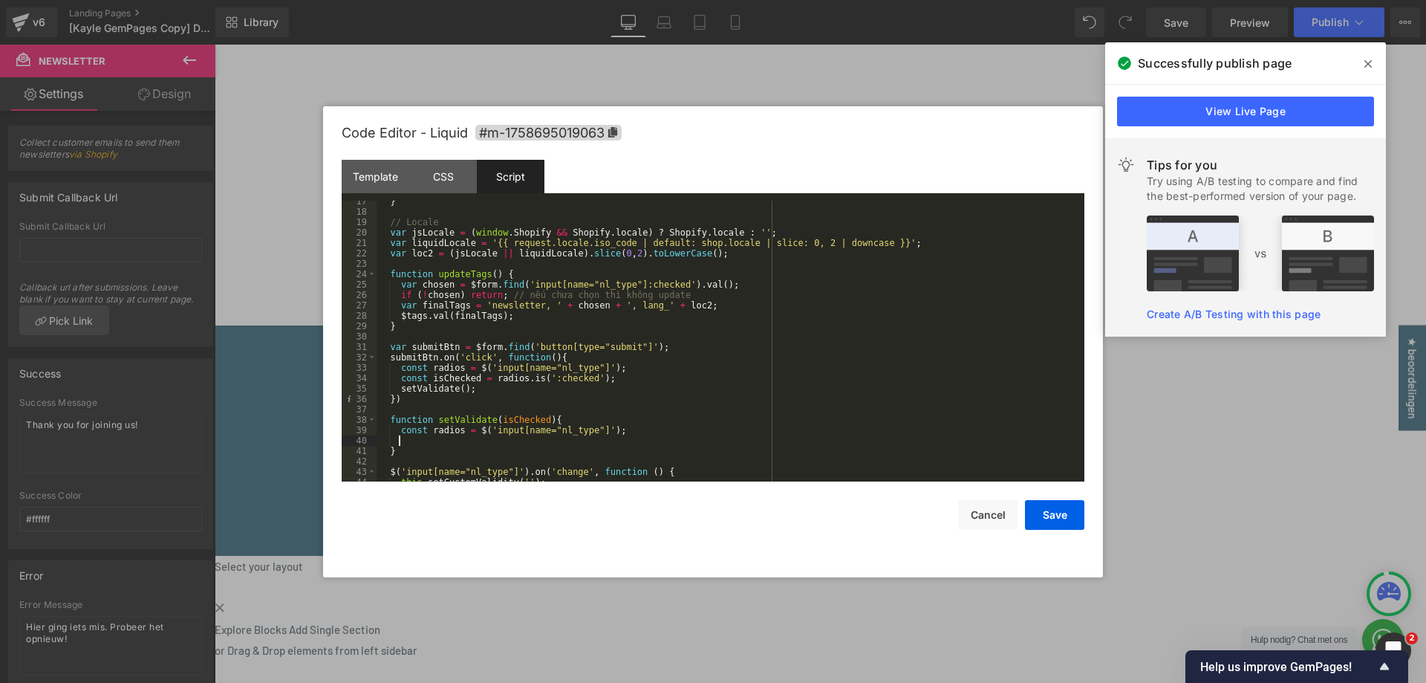
scroll to position [171, 0]
drag, startPoint x: 397, startPoint y: 389, endPoint x: 493, endPoint y: 389, distance: 95.1
click at [493, 389] on div "} // Locale var jsLocale = ( window . Shopify && Shopify . locale ) ? Shopify .…" at bounding box center [728, 347] width 702 height 302
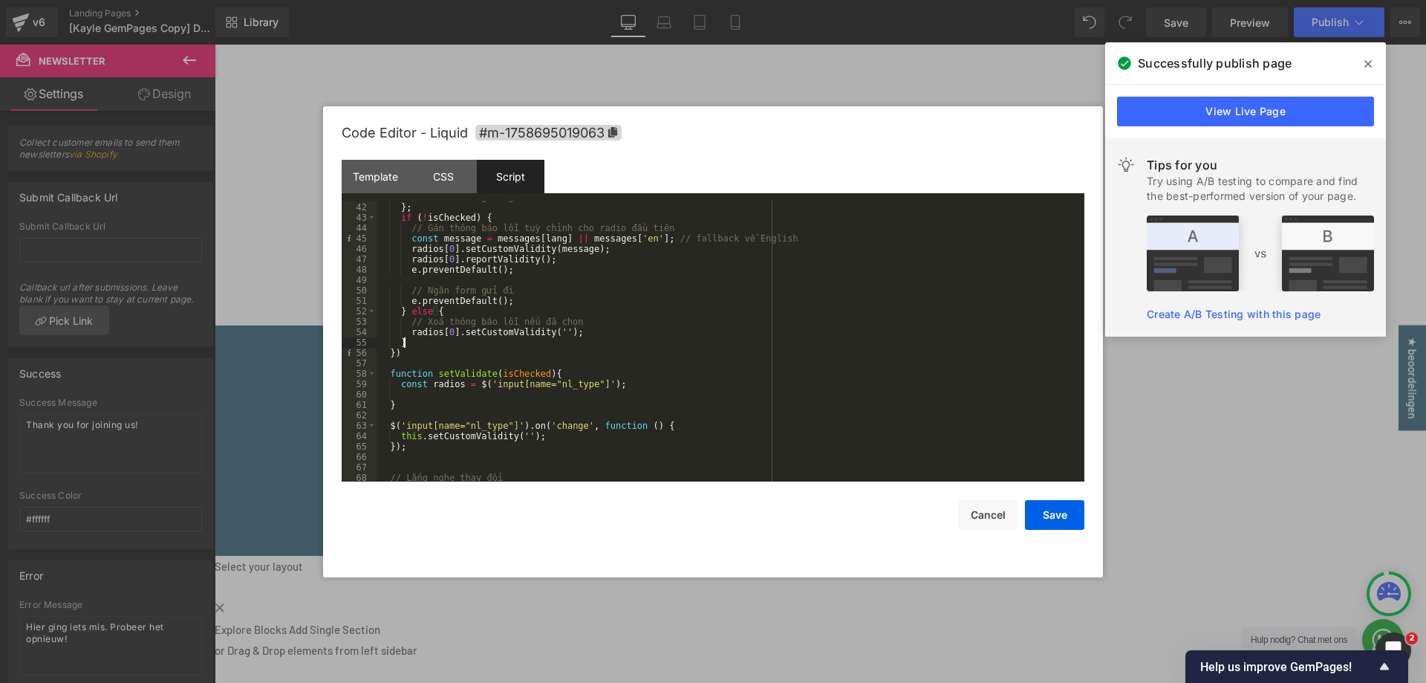
scroll to position [425, 0]
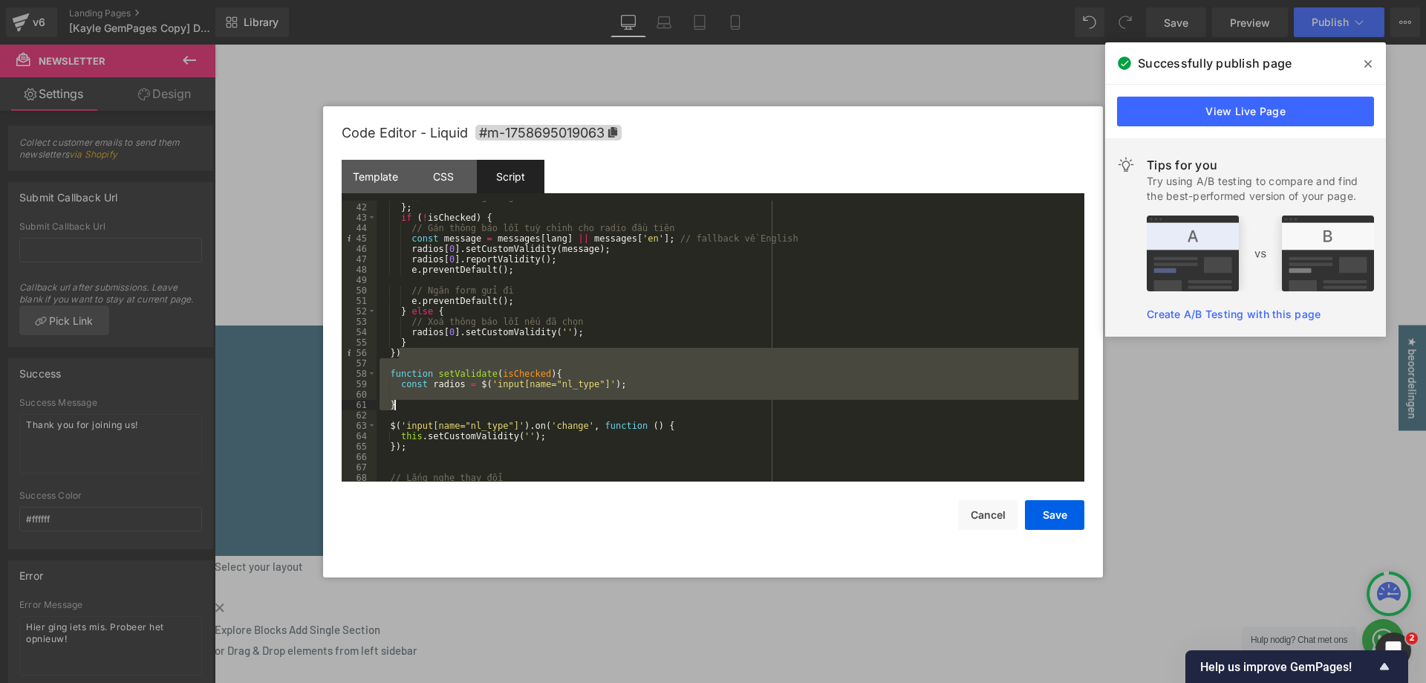
drag, startPoint x: 406, startPoint y: 356, endPoint x: 433, endPoint y: 400, distance: 52.4
click at [433, 400] on div "// Thêm các ngôn ngữ khác nếu cần } ; if ( ! isChecked ) { // Gán thông báo lỗi…" at bounding box center [728, 343] width 702 height 302
drag, startPoint x: 528, startPoint y: 394, endPoint x: 545, endPoint y: 394, distance: 16.3
click at [529, 394] on div "// Thêm các ngôn ngữ khác nếu cần } ; if ( ! isChecked ) { // Gán thông báo lỗi…" at bounding box center [728, 341] width 702 height 281
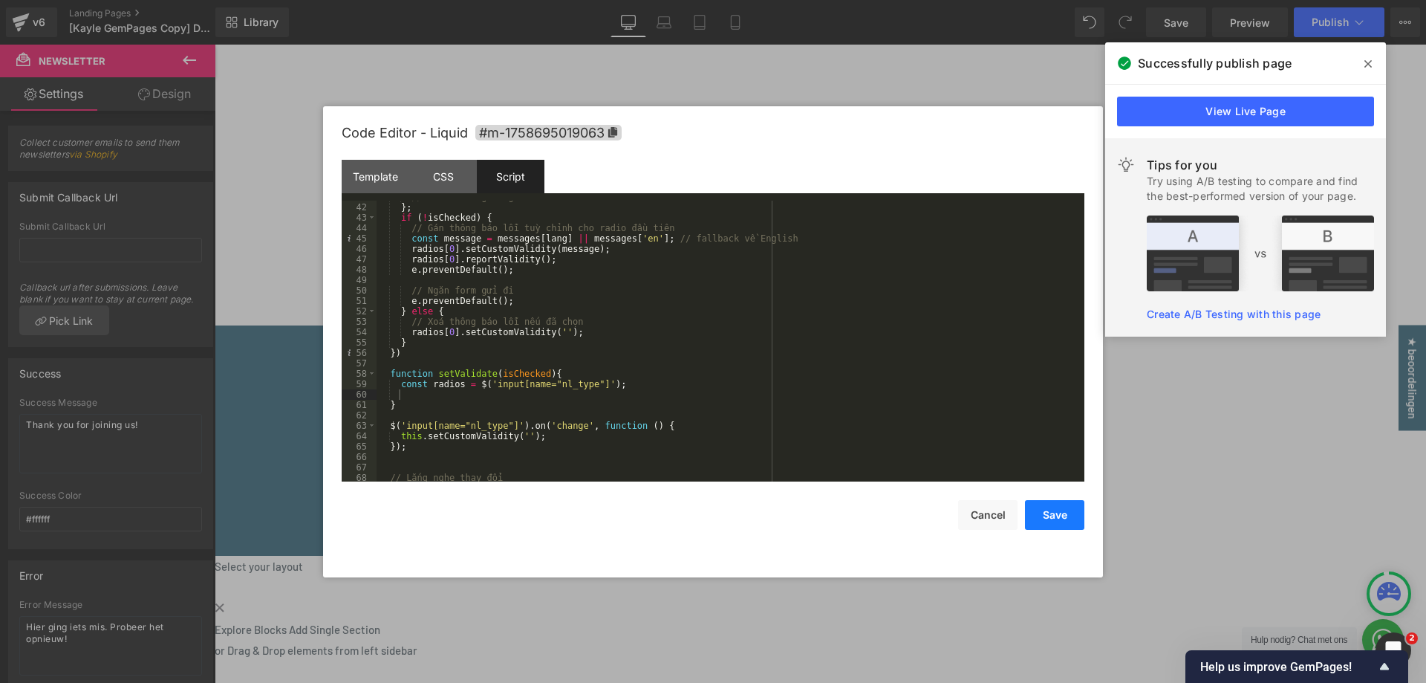
drag, startPoint x: 1046, startPoint y: 504, endPoint x: 862, endPoint y: 367, distance: 229.4
click at [1046, 504] on button "Save" at bounding box center [1054, 515] width 59 height 30
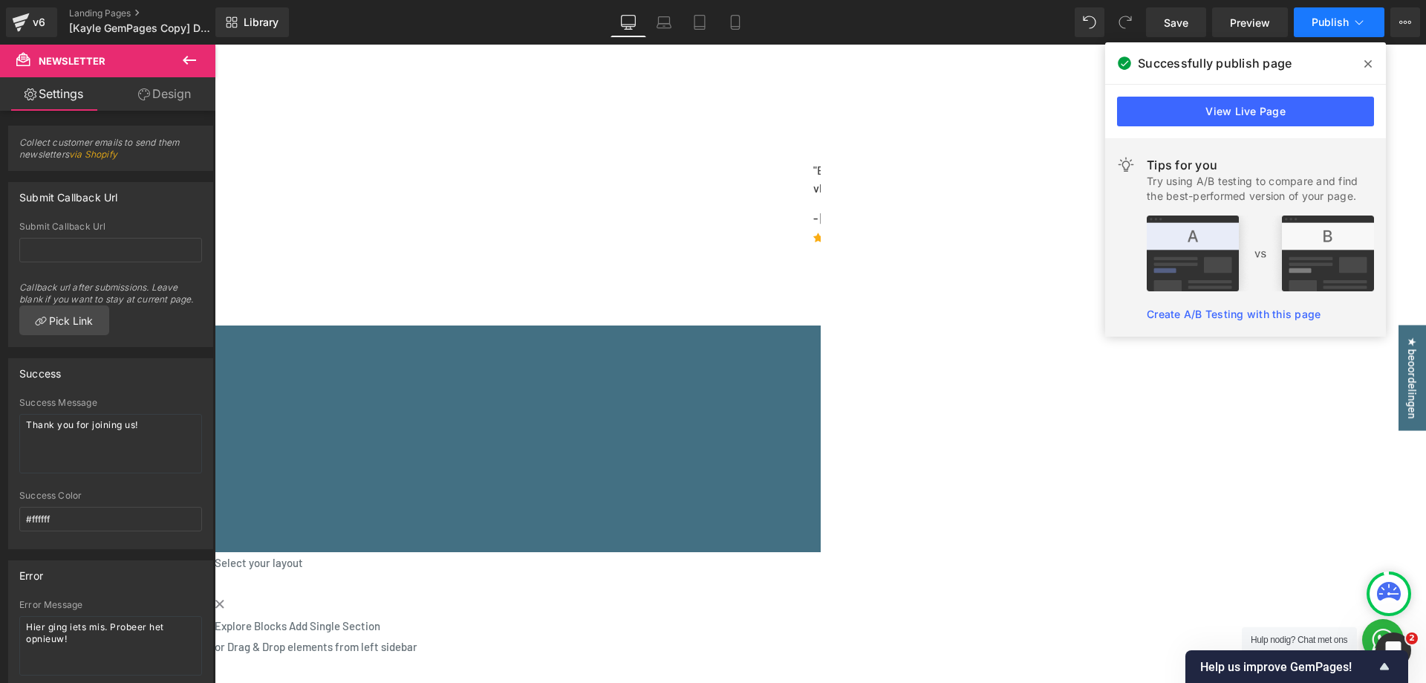
click at [1339, 26] on span "Publish" at bounding box center [1330, 22] width 37 height 12
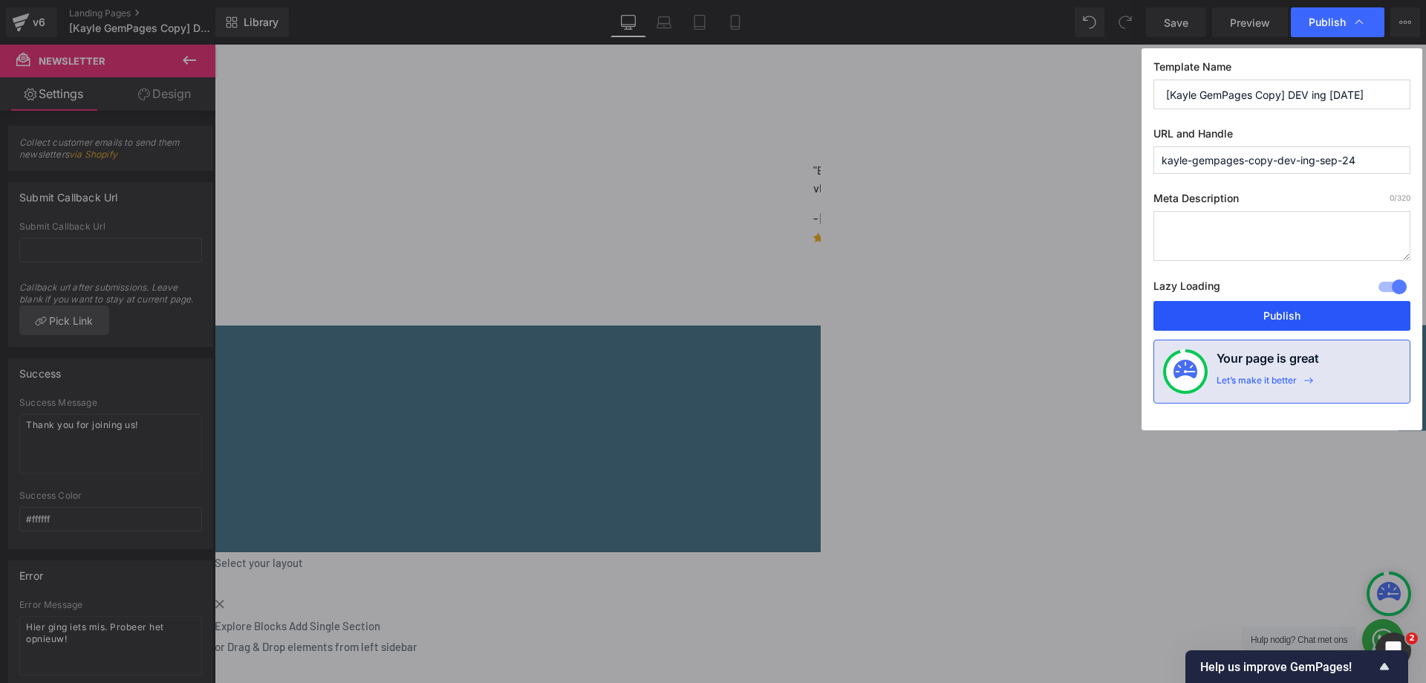
click at [1293, 311] on button "Publish" at bounding box center [1282, 316] width 257 height 30
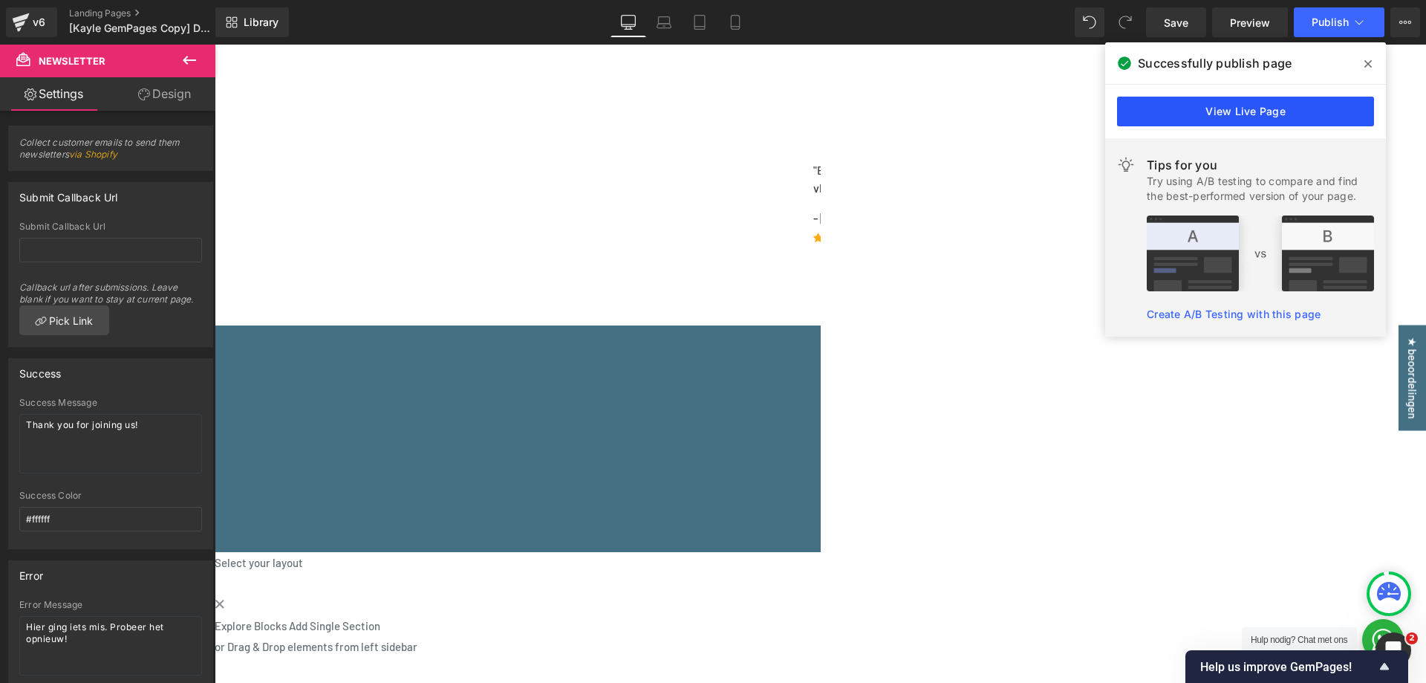
click at [1203, 117] on link "View Live Page" at bounding box center [1245, 112] width 257 height 30
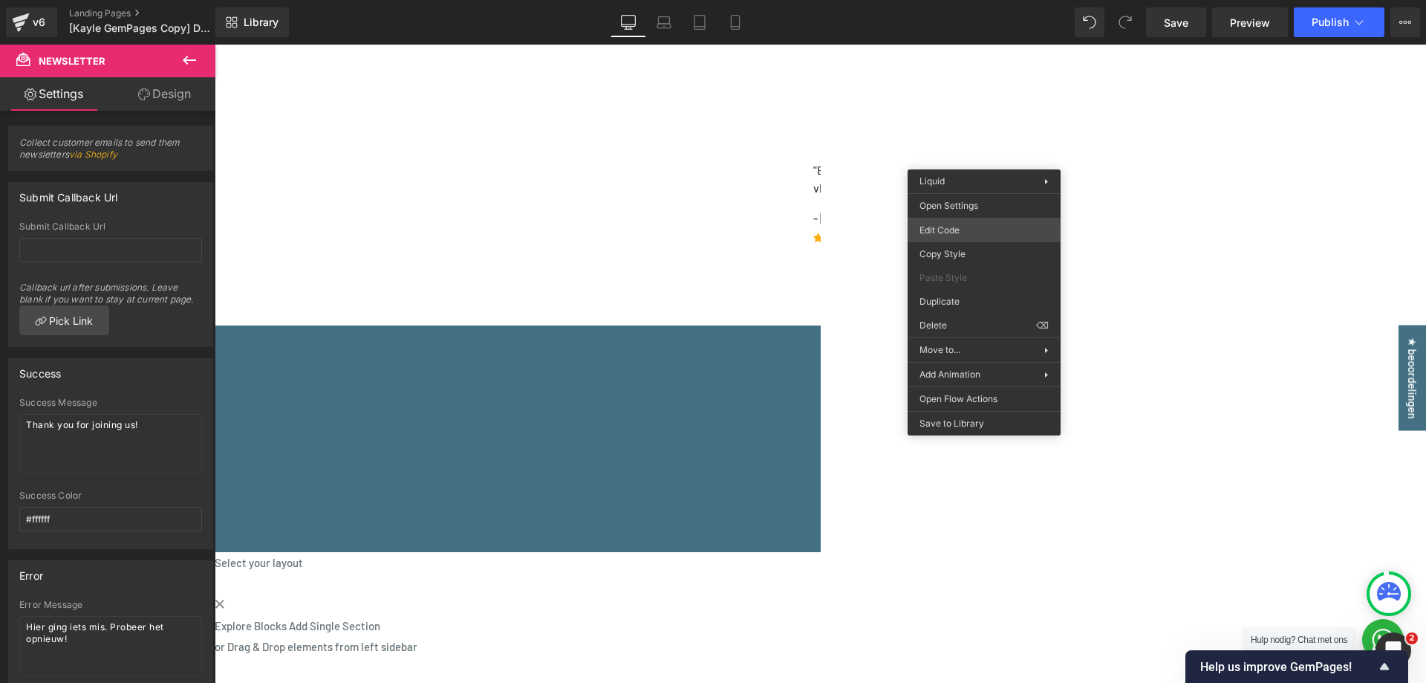
click at [961, 0] on div "Newsletter You are previewing how the will restyle your page. You can not edit …" at bounding box center [713, 0] width 1426 height 0
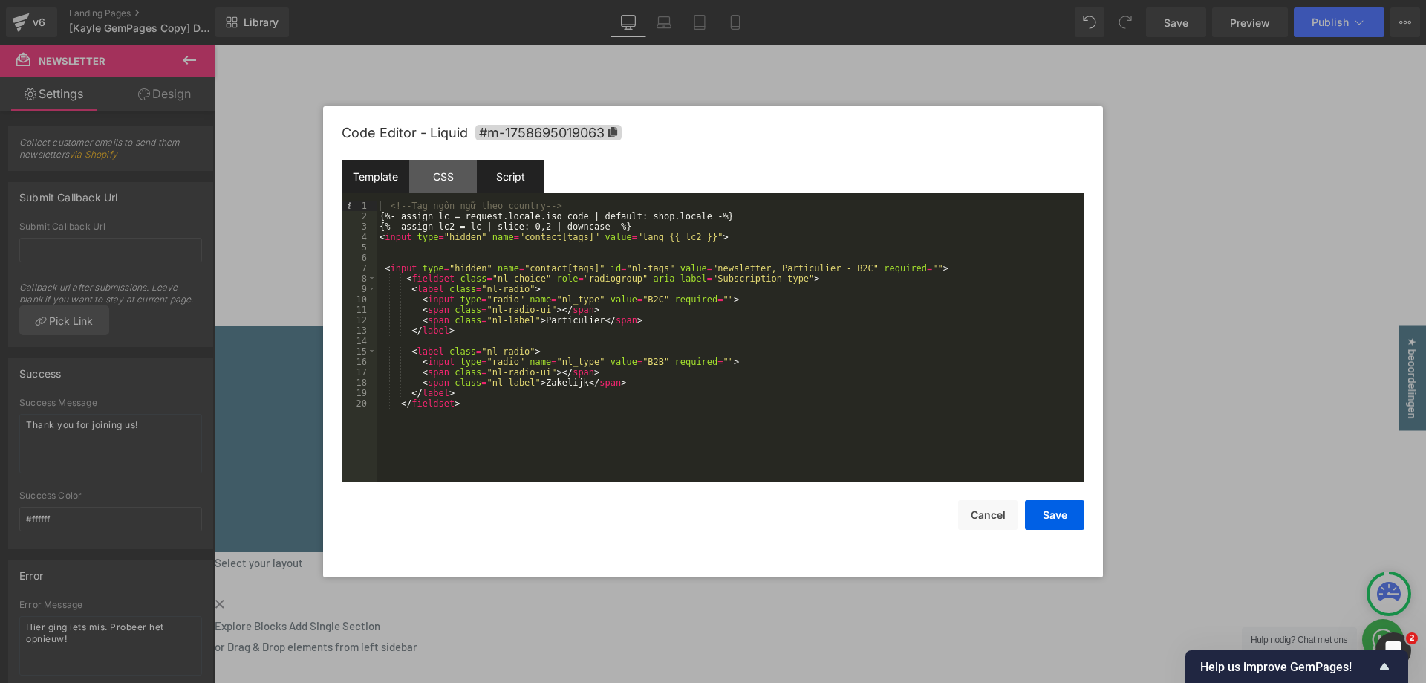
click at [505, 178] on div "Script" at bounding box center [511, 176] width 68 height 33
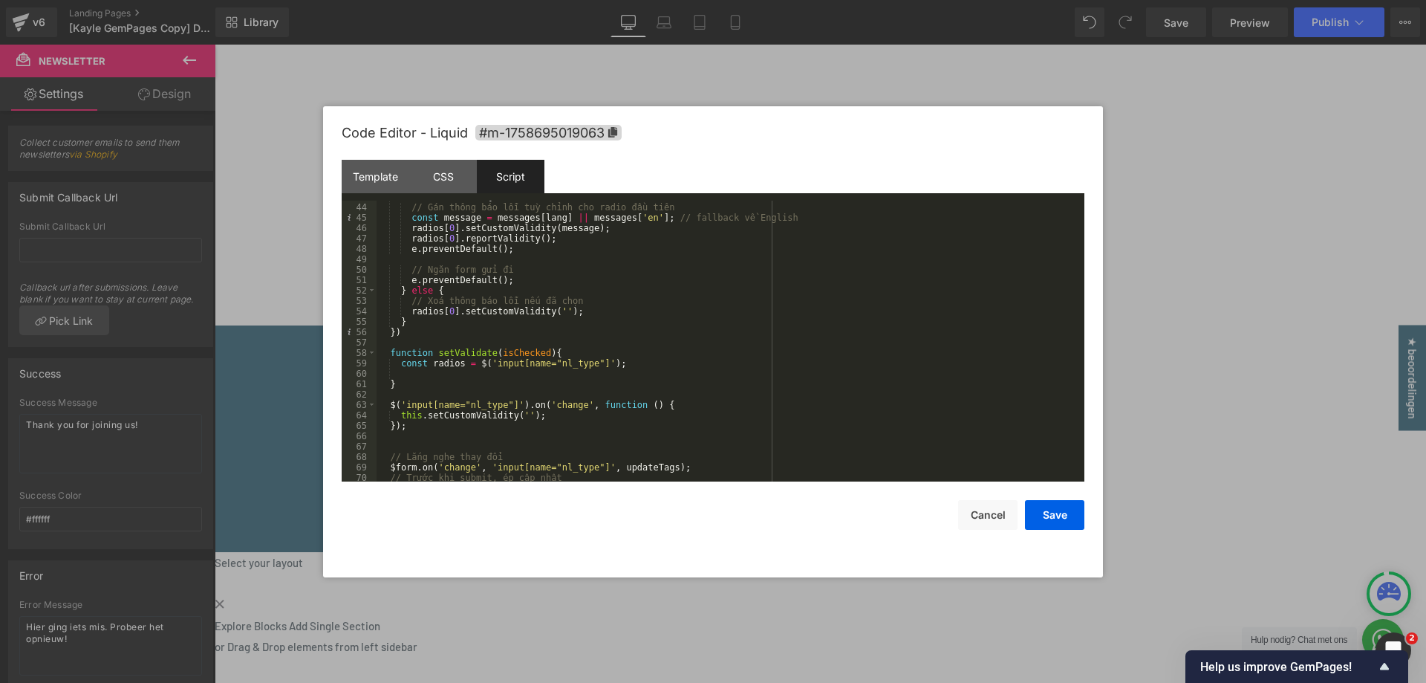
scroll to position [446, 0]
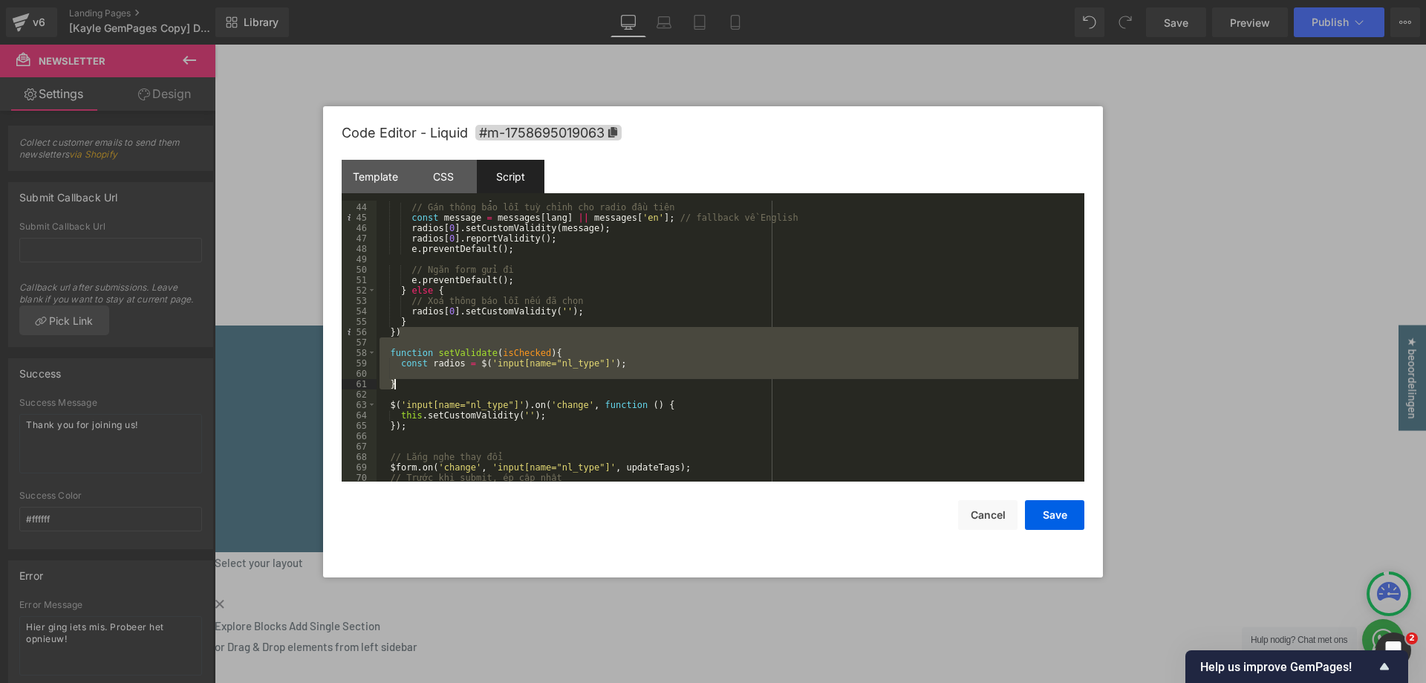
drag, startPoint x: 408, startPoint y: 334, endPoint x: 429, endPoint y: 386, distance: 55.3
click at [429, 386] on div "if ( ! isChecked ) { // Gán thông báo lỗi tuỳ chỉnh cho radio đầu tiên const me…" at bounding box center [728, 343] width 702 height 302
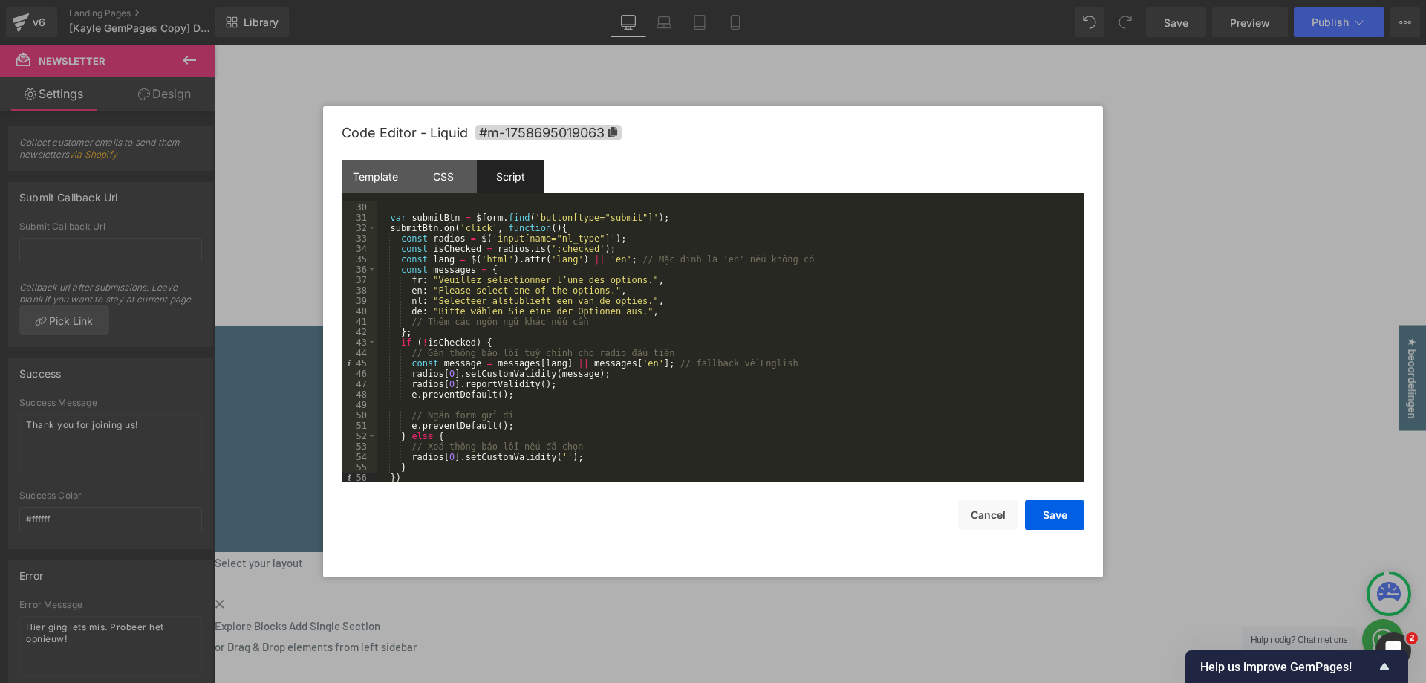
scroll to position [311, 0]
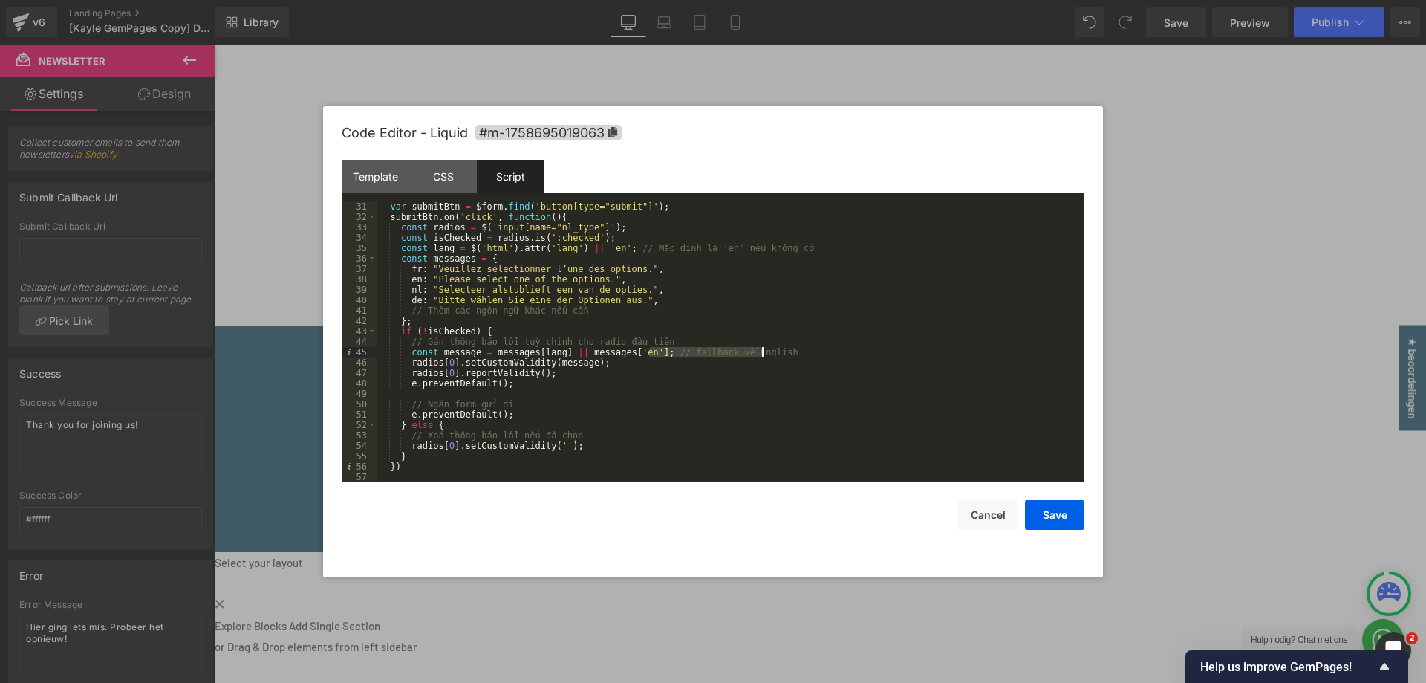
drag, startPoint x: 650, startPoint y: 351, endPoint x: 774, endPoint y: 350, distance: 124.1
click at [774, 350] on div "var submitBtn = $form . find ( 'button[type="submit"]' ) ; submitBtn . on ( 'cl…" at bounding box center [728, 342] width 702 height 302
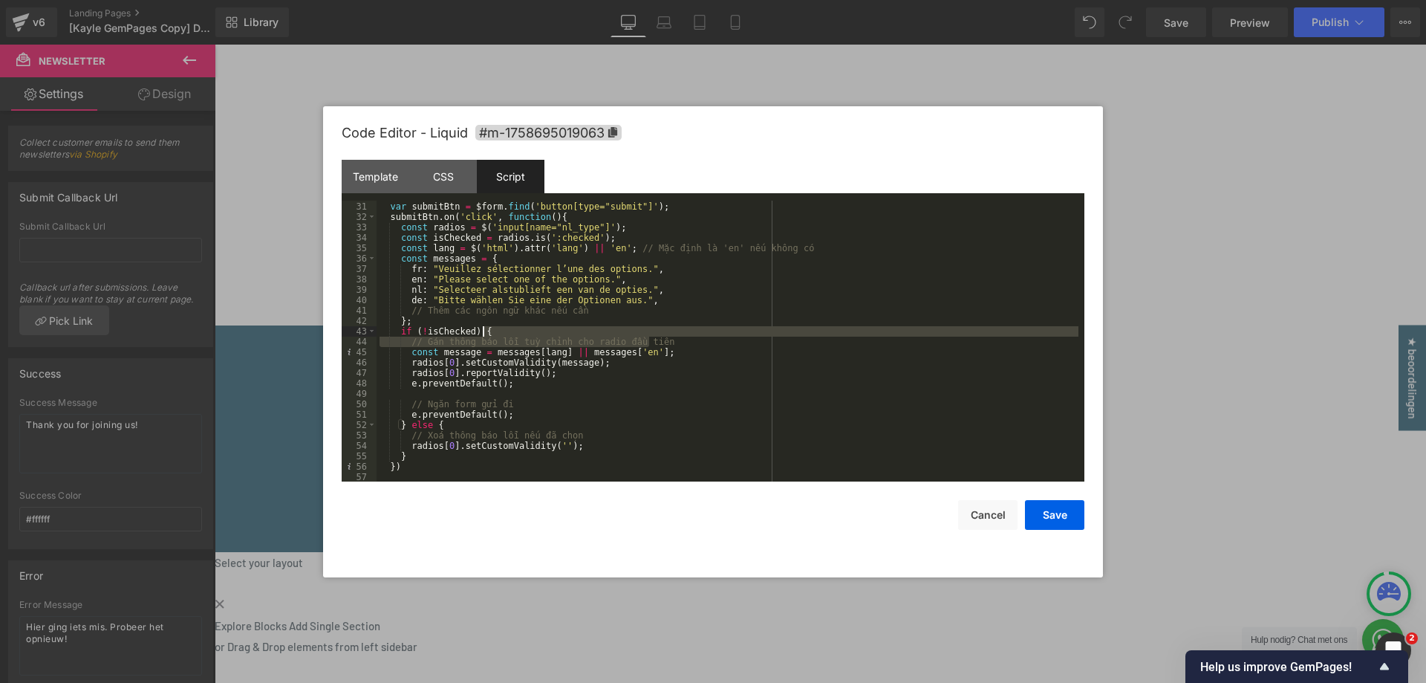
click at [666, 334] on div "var submitBtn = $form . find ( 'button[type="submit"]' ) ; submitBtn . on ( 'cl…" at bounding box center [728, 342] width 702 height 302
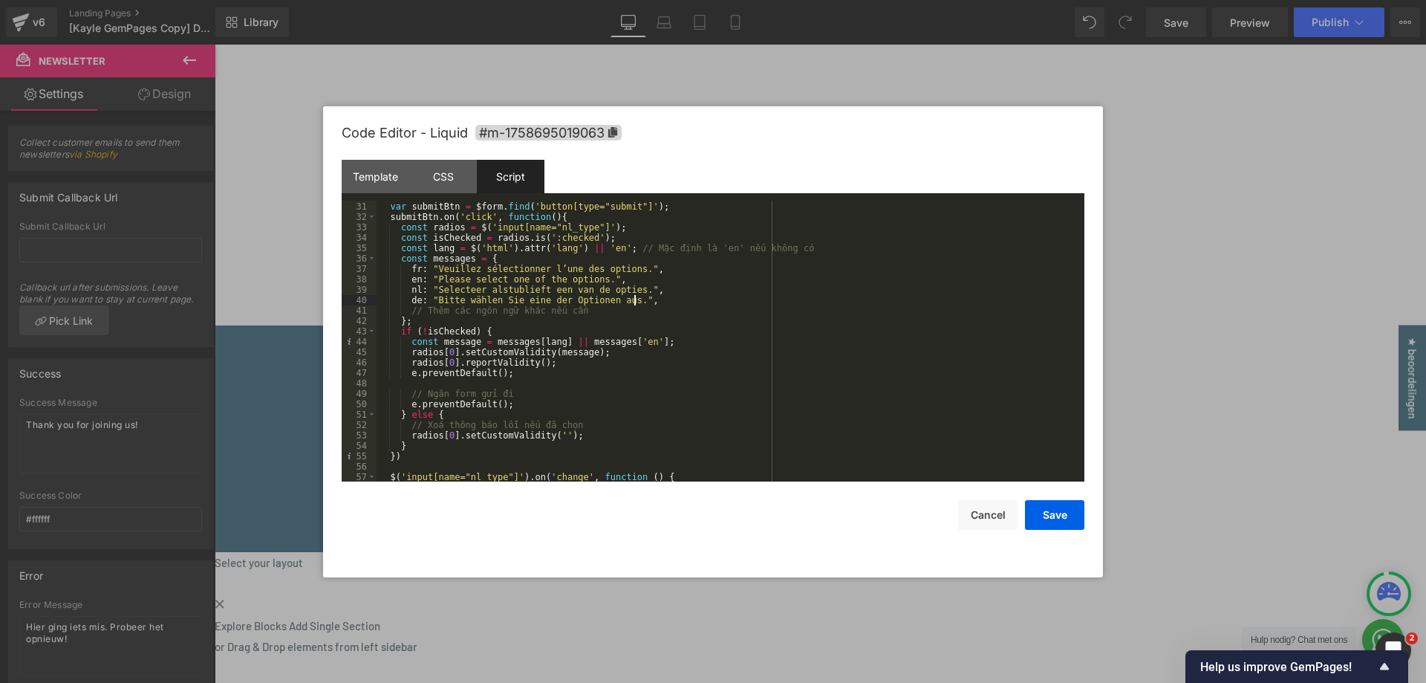
click at [640, 303] on div "var submitBtn = $form . find ( 'button[type="submit"]' ) ; submitBtn . on ( 'cl…" at bounding box center [728, 342] width 702 height 302
click at [644, 307] on div "var submitBtn = $form . find ( 'button[type="submit"]' ) ; submitBtn . on ( 'cl…" at bounding box center [728, 342] width 702 height 302
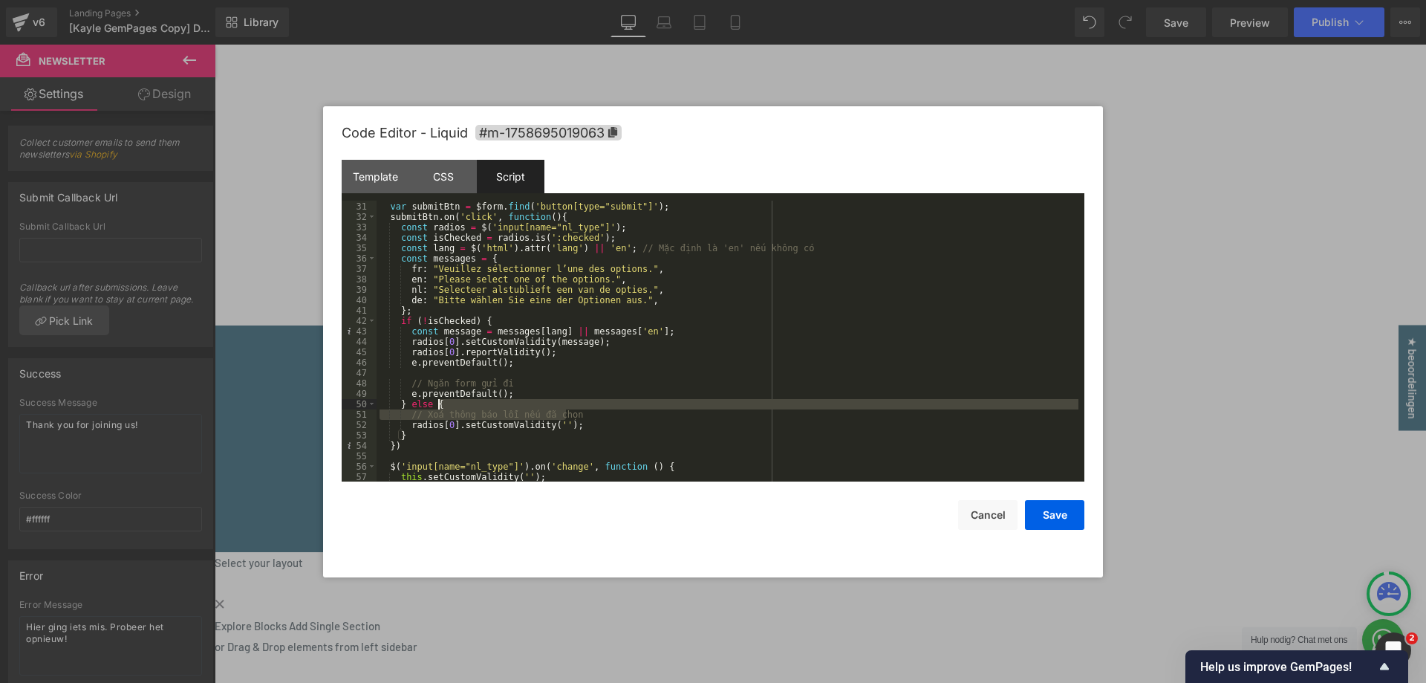
click at [579, 407] on div "var submitBtn = $form . find ( 'button[type="submit"]' ) ; submitBtn . on ( 'cl…" at bounding box center [728, 342] width 702 height 302
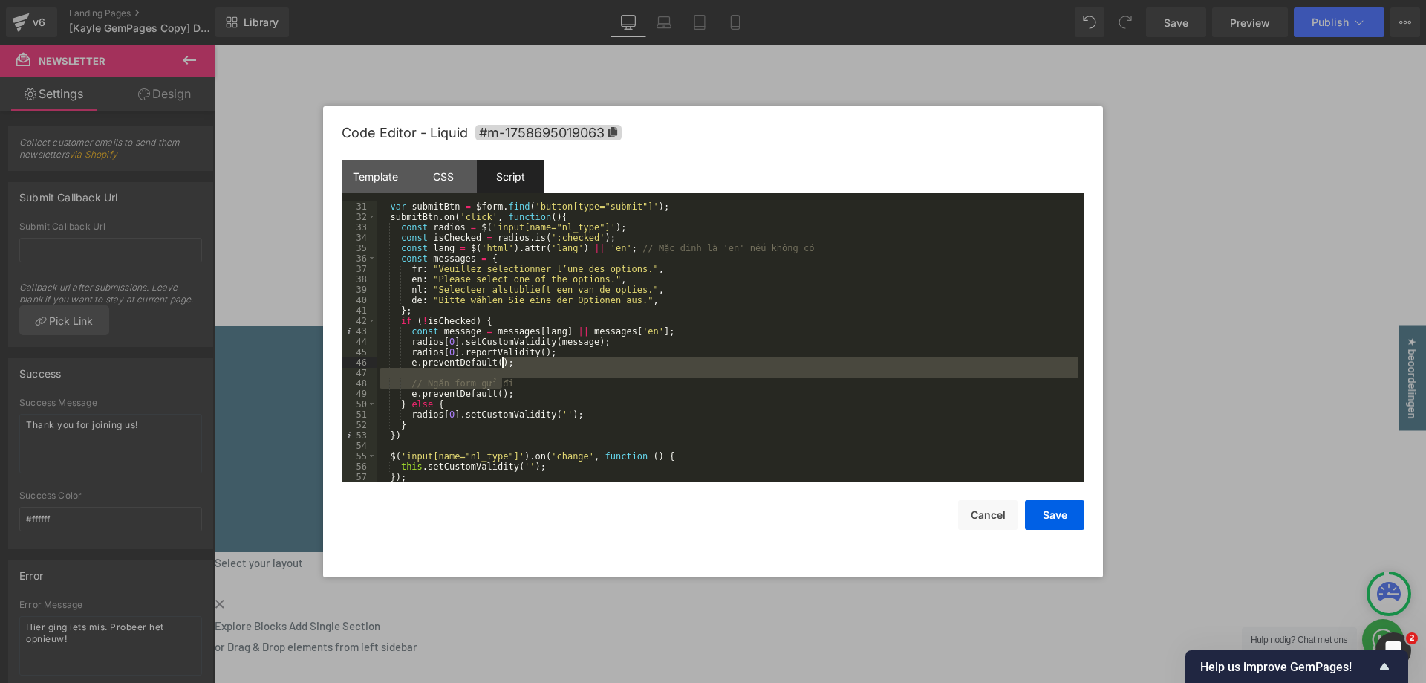
drag, startPoint x: 553, startPoint y: 383, endPoint x: 557, endPoint y: 367, distance: 16.8
click at [557, 367] on div "var submitBtn = $form . find ( 'button[type="submit"]' ) ; submitBtn . on ( 'cl…" at bounding box center [728, 342] width 702 height 302
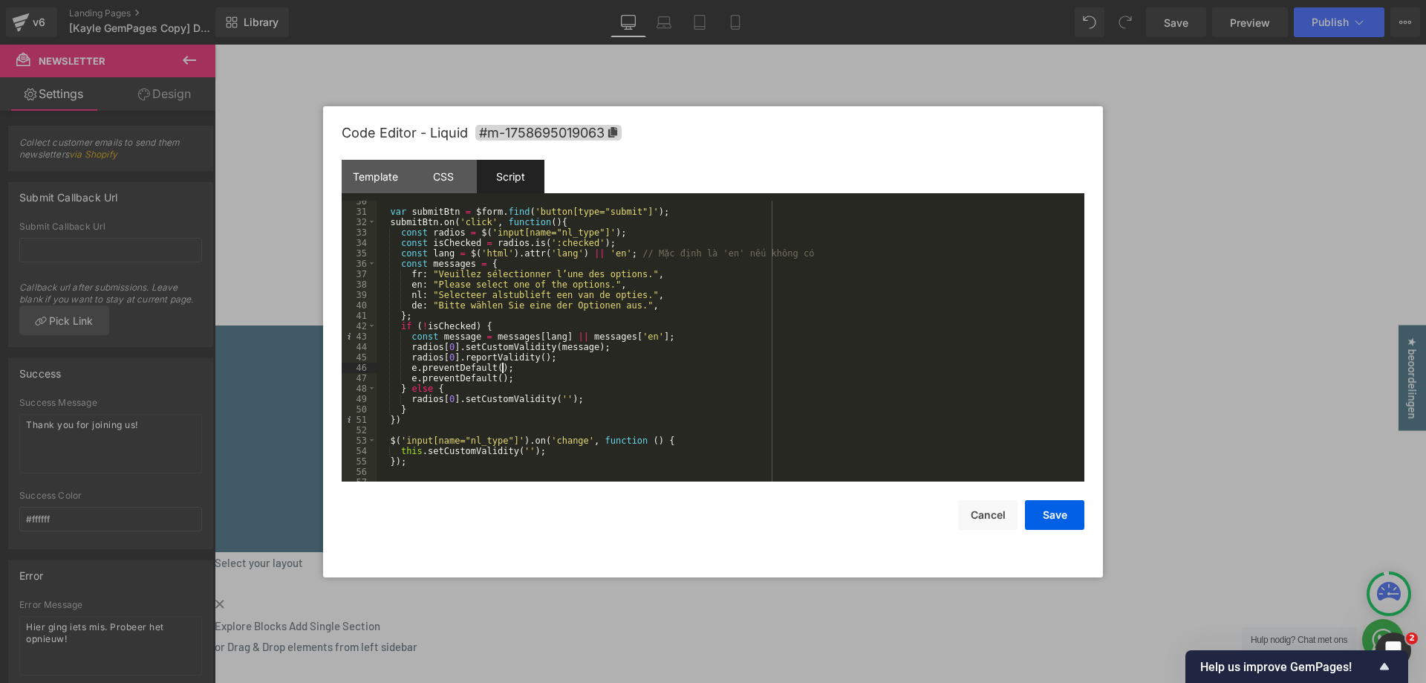
scroll to position [303, 0]
drag, startPoint x: 616, startPoint y: 255, endPoint x: 821, endPoint y: 259, distance: 205.1
click at [821, 259] on div "var submitBtn = $form . find ( 'button[type="submit"]' ) ; submitBtn . on ( 'cl…" at bounding box center [728, 350] width 702 height 302
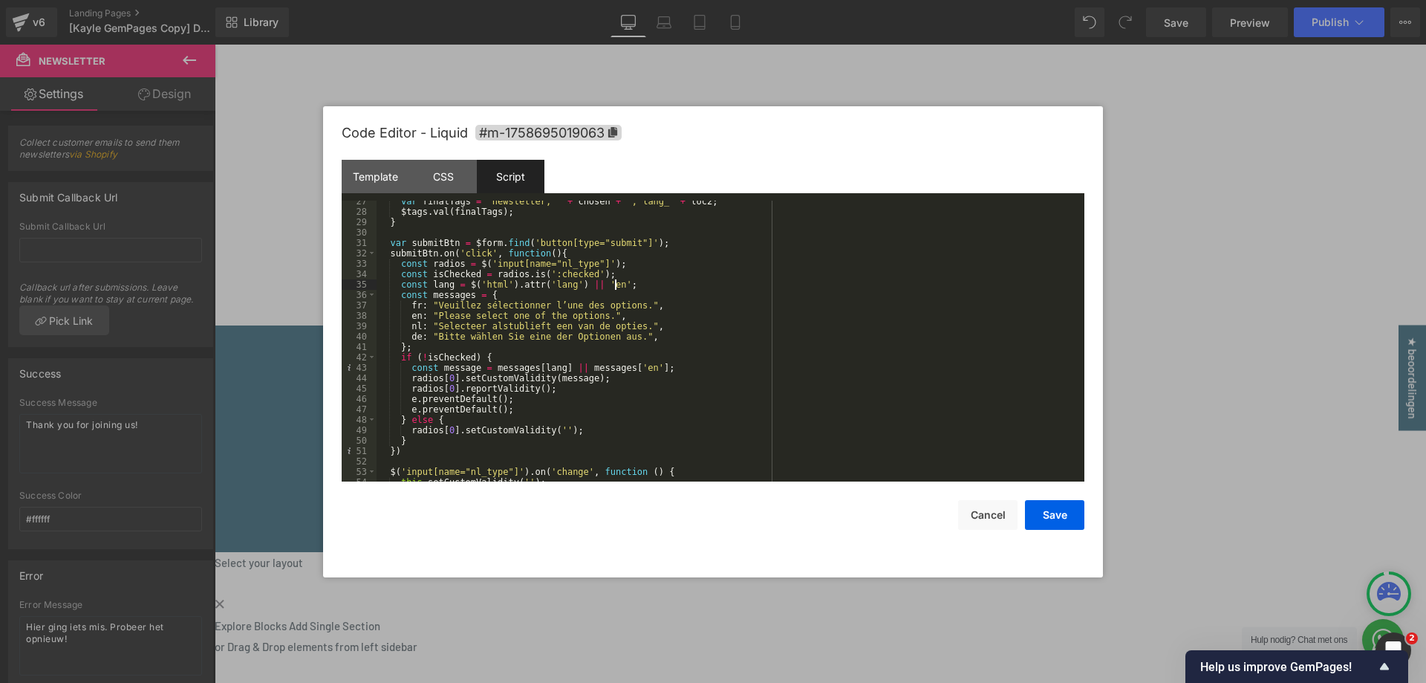
scroll to position [230, 0]
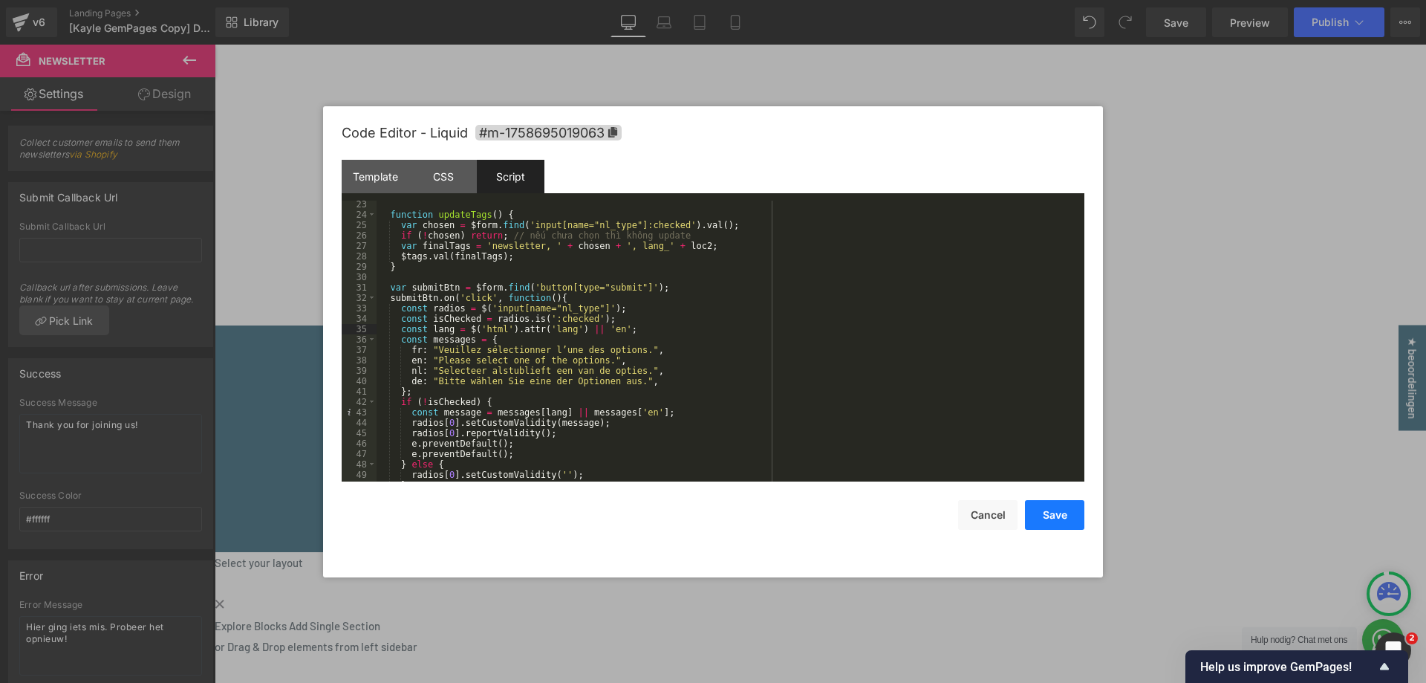
click at [1054, 514] on button "Save" at bounding box center [1054, 515] width 59 height 30
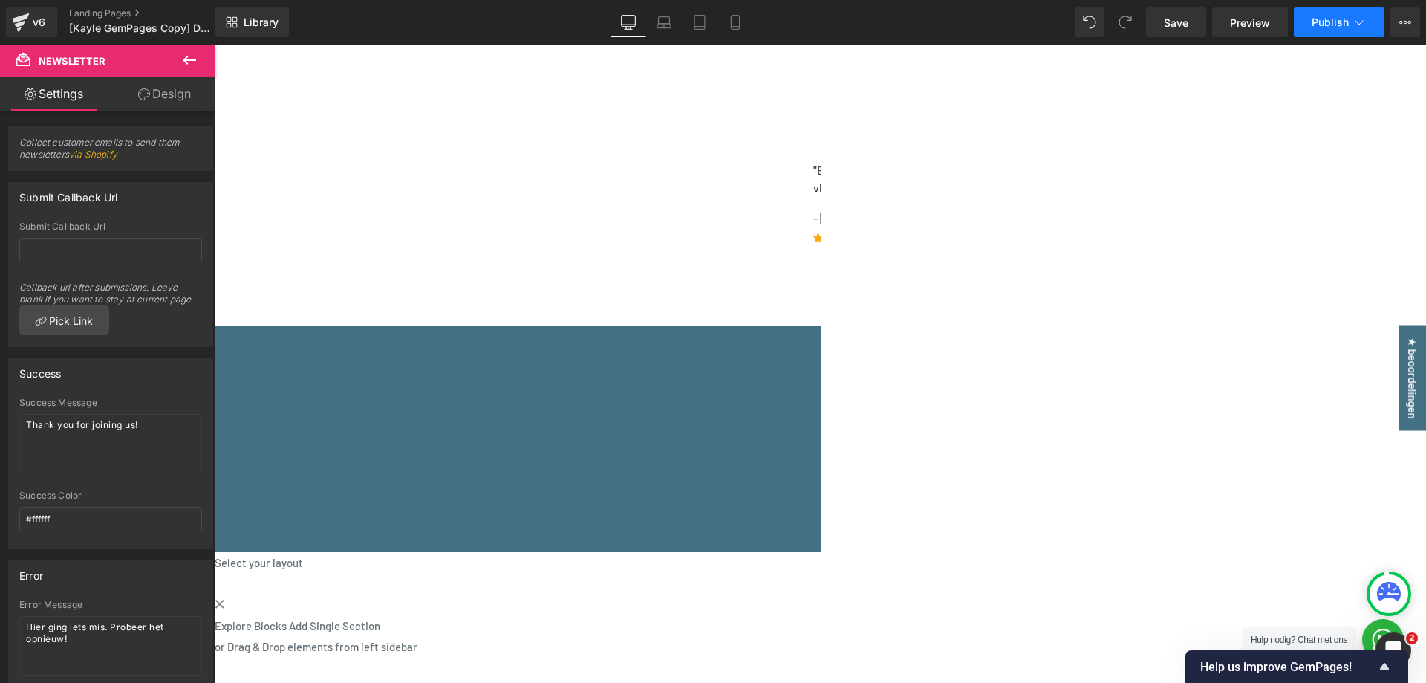
click at [1321, 25] on span "Publish" at bounding box center [1330, 22] width 37 height 12
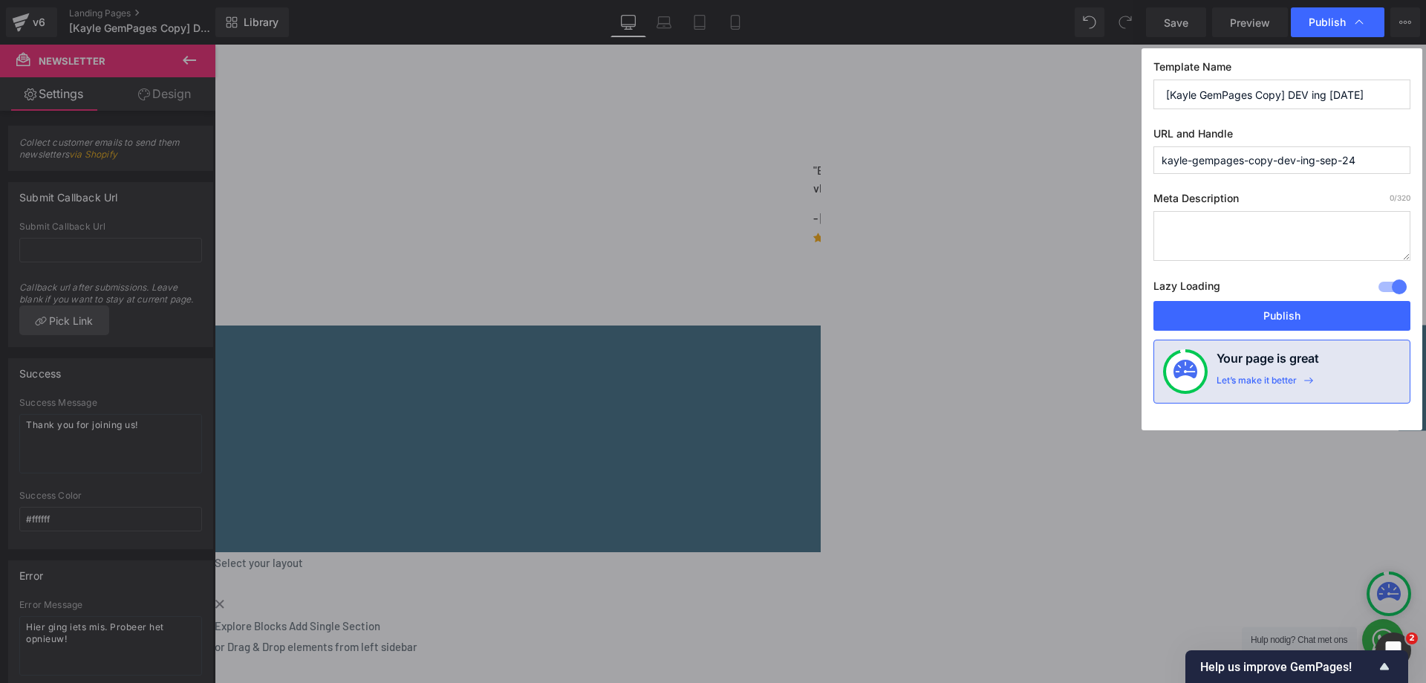
click at [1212, 300] on label "Lazy Loading Build" at bounding box center [1187, 288] width 67 height 25
drag, startPoint x: 1175, startPoint y: 307, endPoint x: 834, endPoint y: 3, distance: 457.3
click at [1174, 307] on button "Publish" at bounding box center [1282, 316] width 257 height 30
